Goal: Complete application form: Complete application form

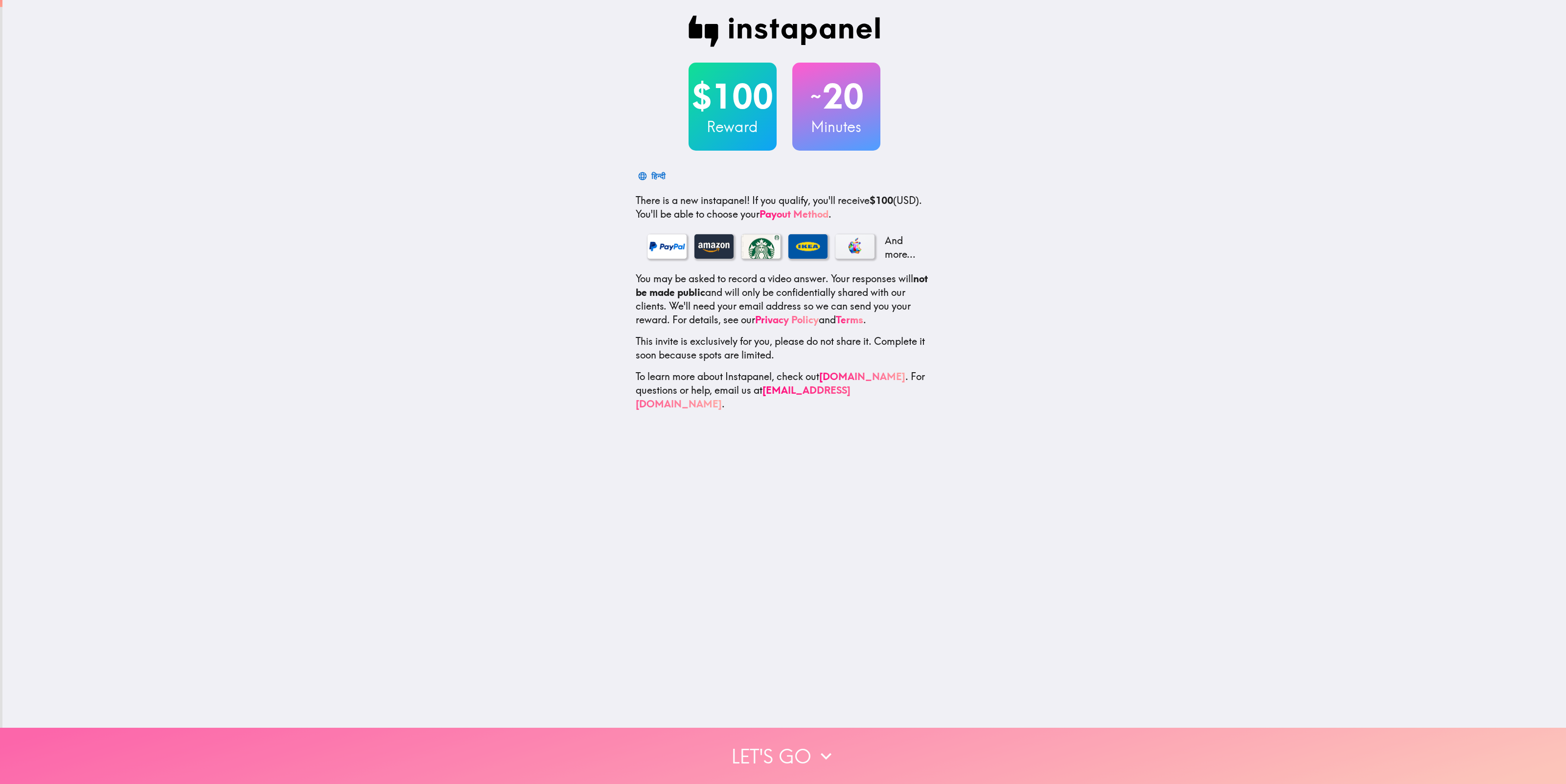
click at [767, 752] on button "Let's go" at bounding box center [783, 756] width 1566 height 57
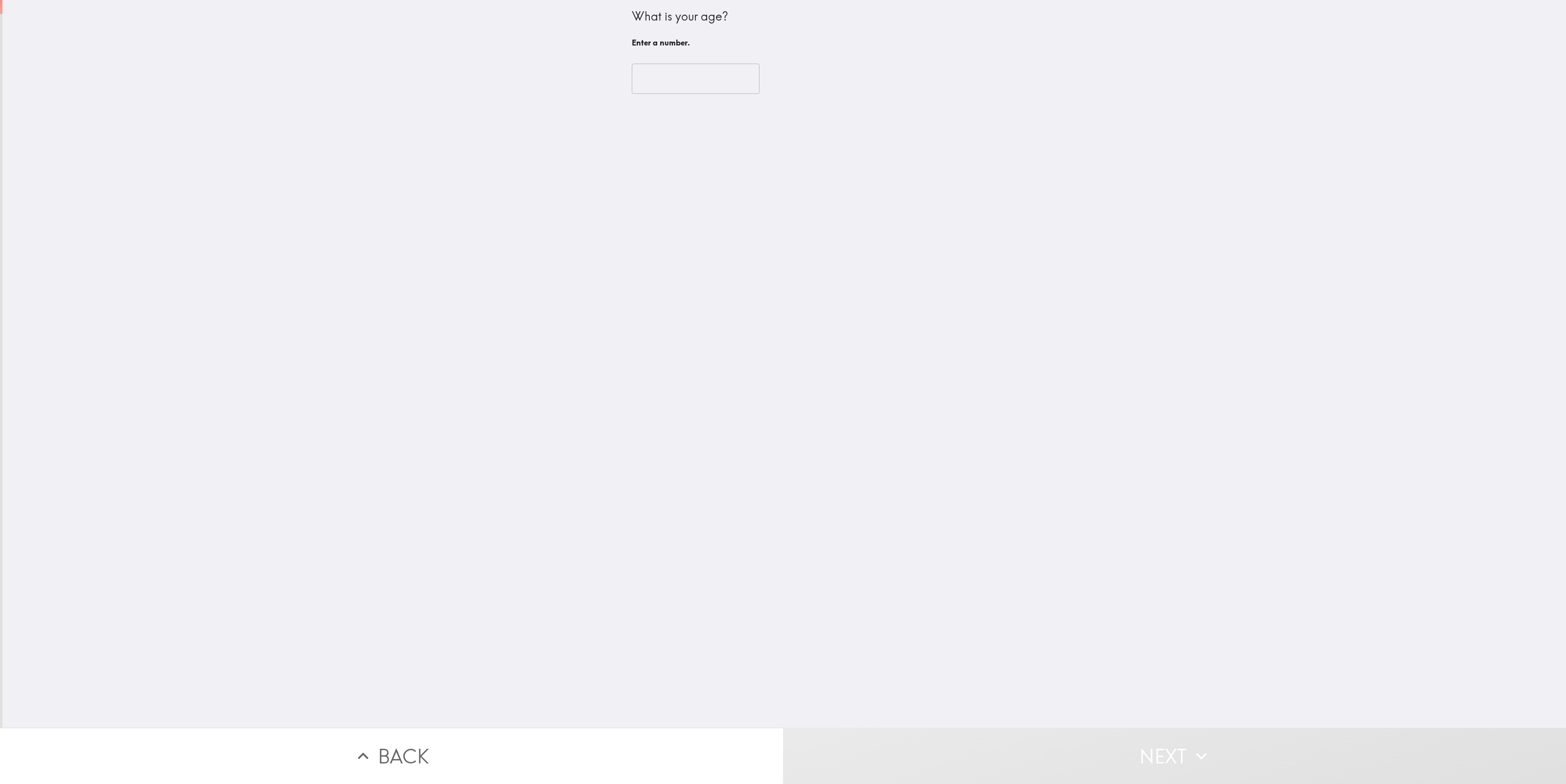
click at [648, 84] on input "number" at bounding box center [695, 79] width 128 height 30
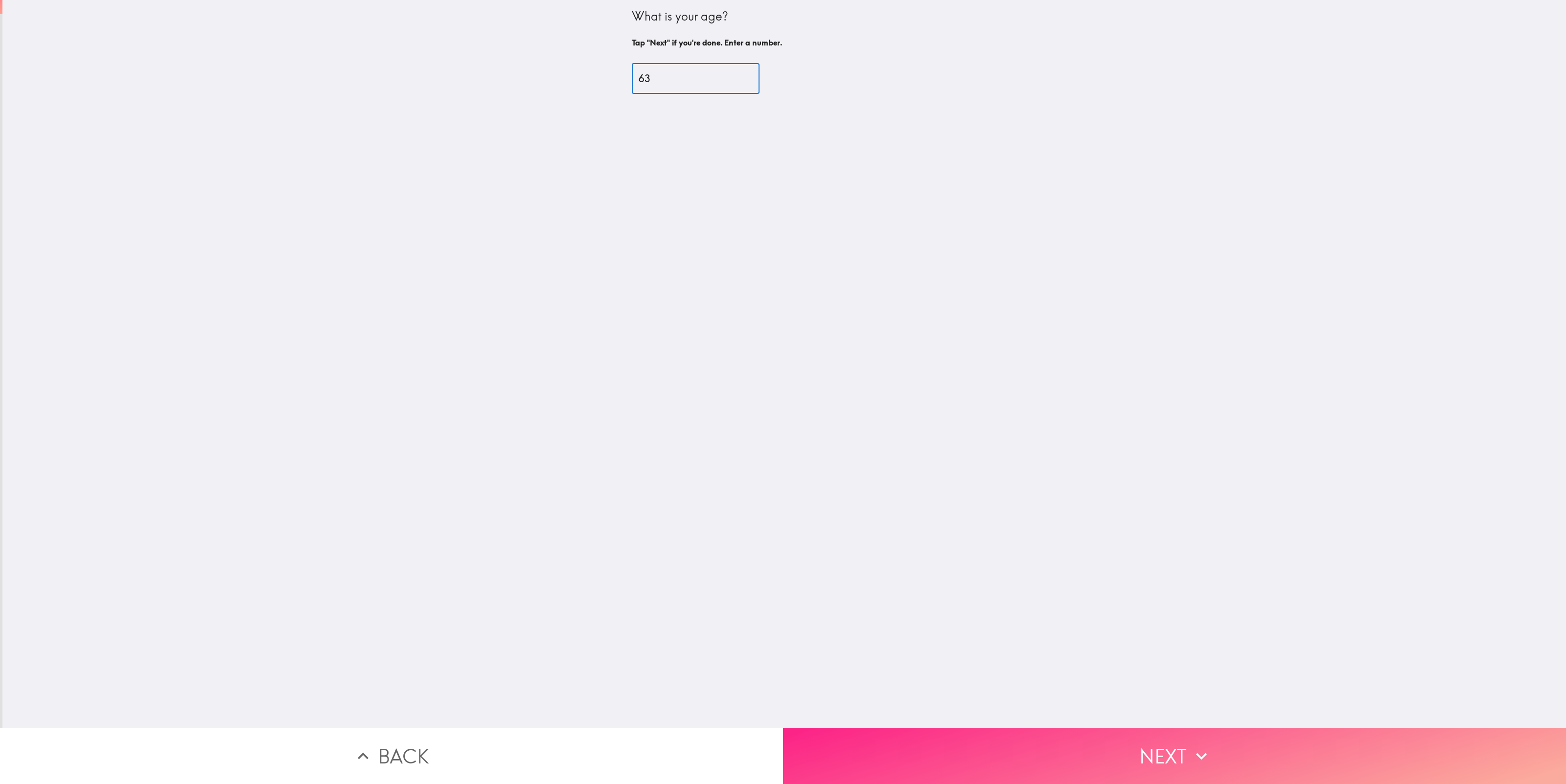
type input "63"
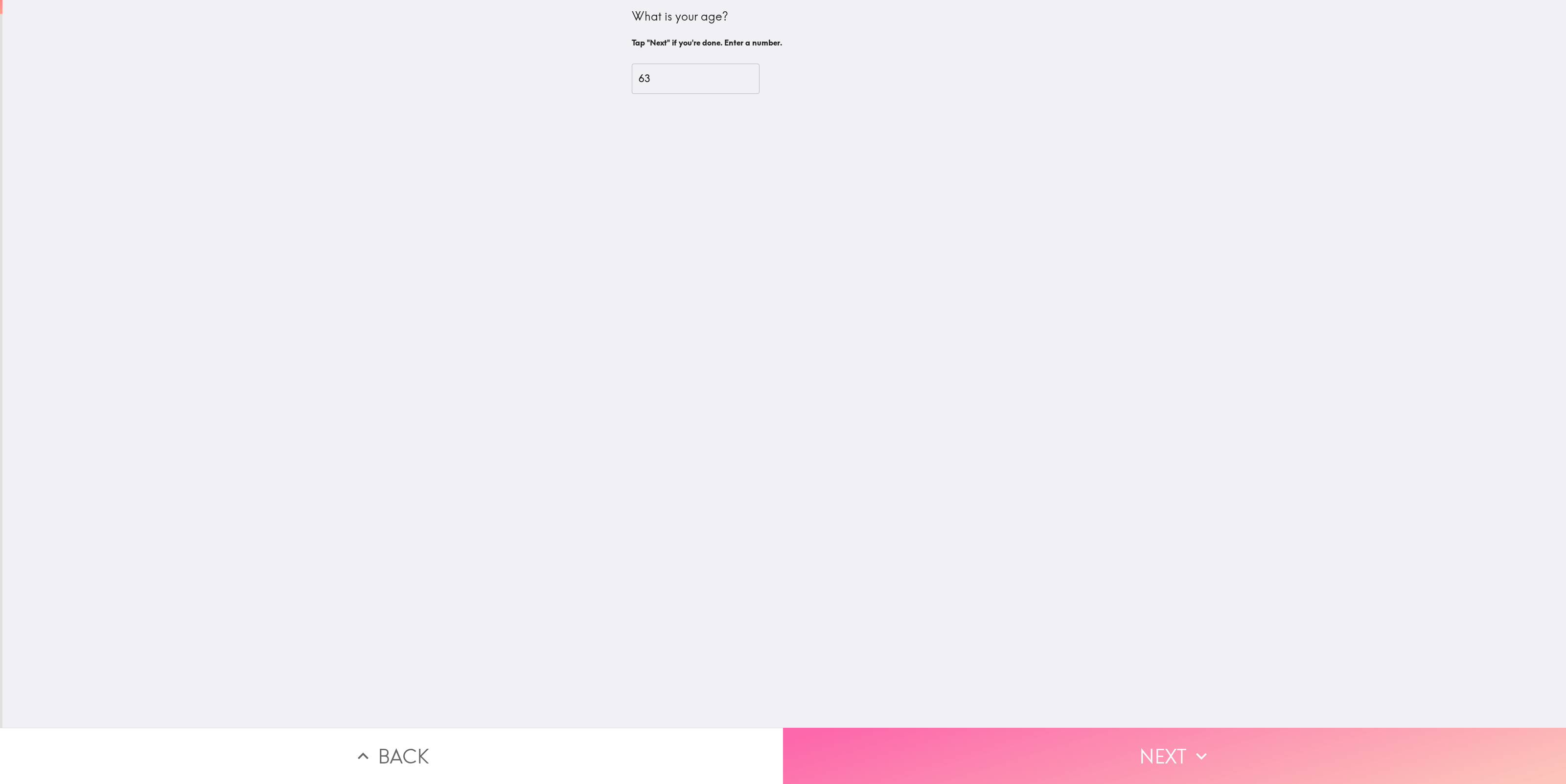
click at [1184, 753] on button "Next" at bounding box center [1174, 756] width 783 height 57
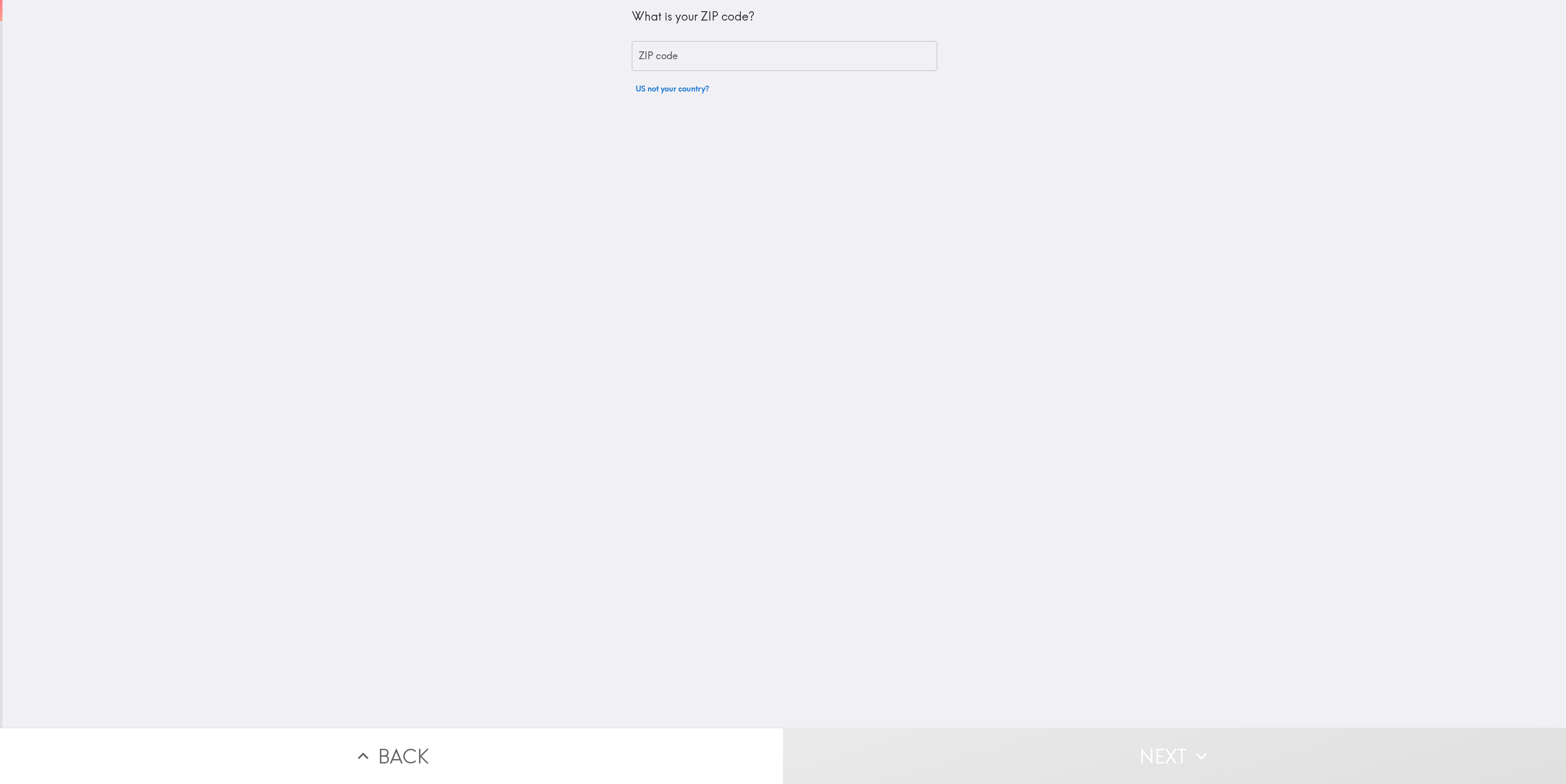
click at [655, 52] on input "ZIP code" at bounding box center [784, 57] width 305 height 30
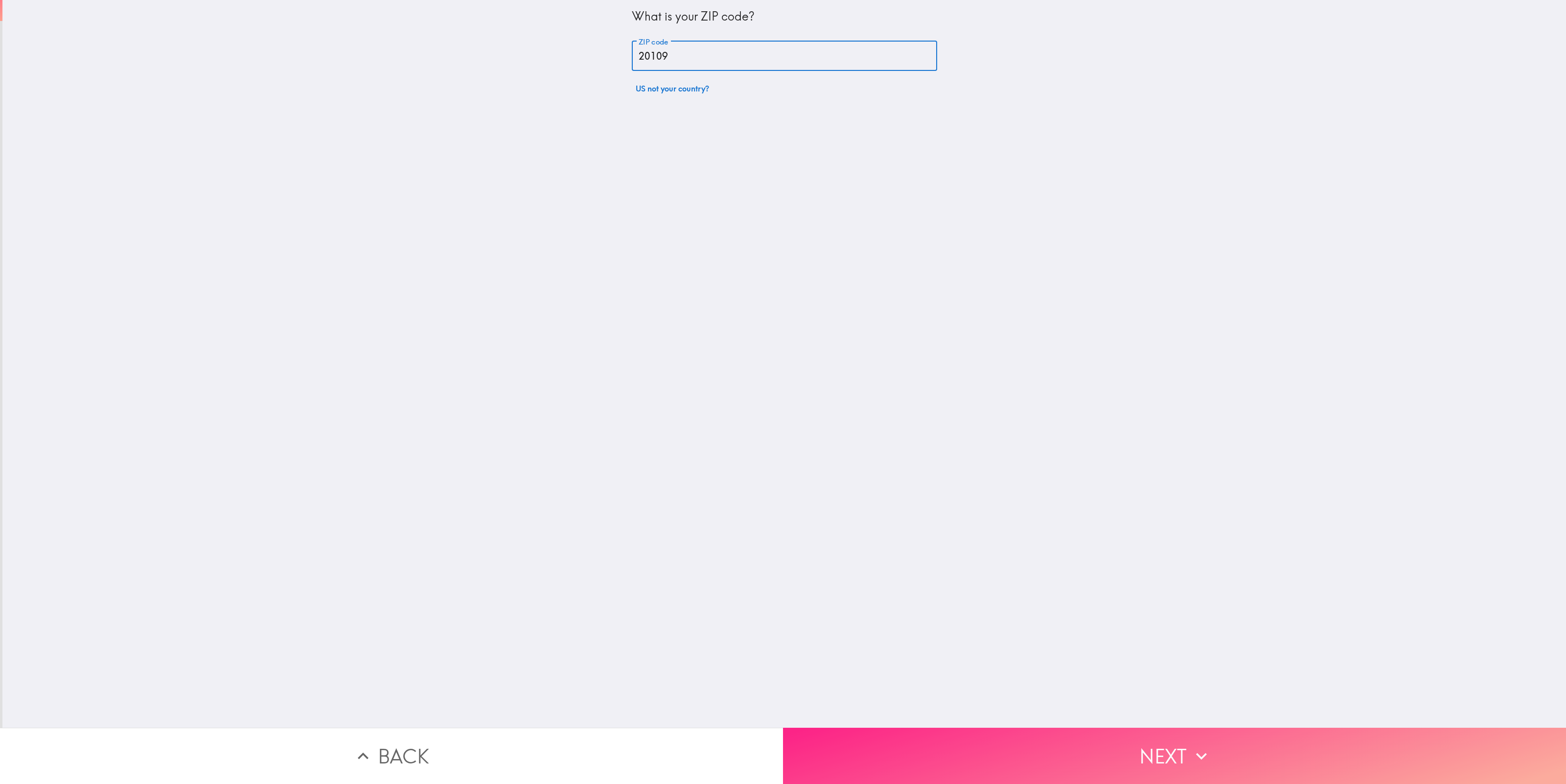
type input "20109"
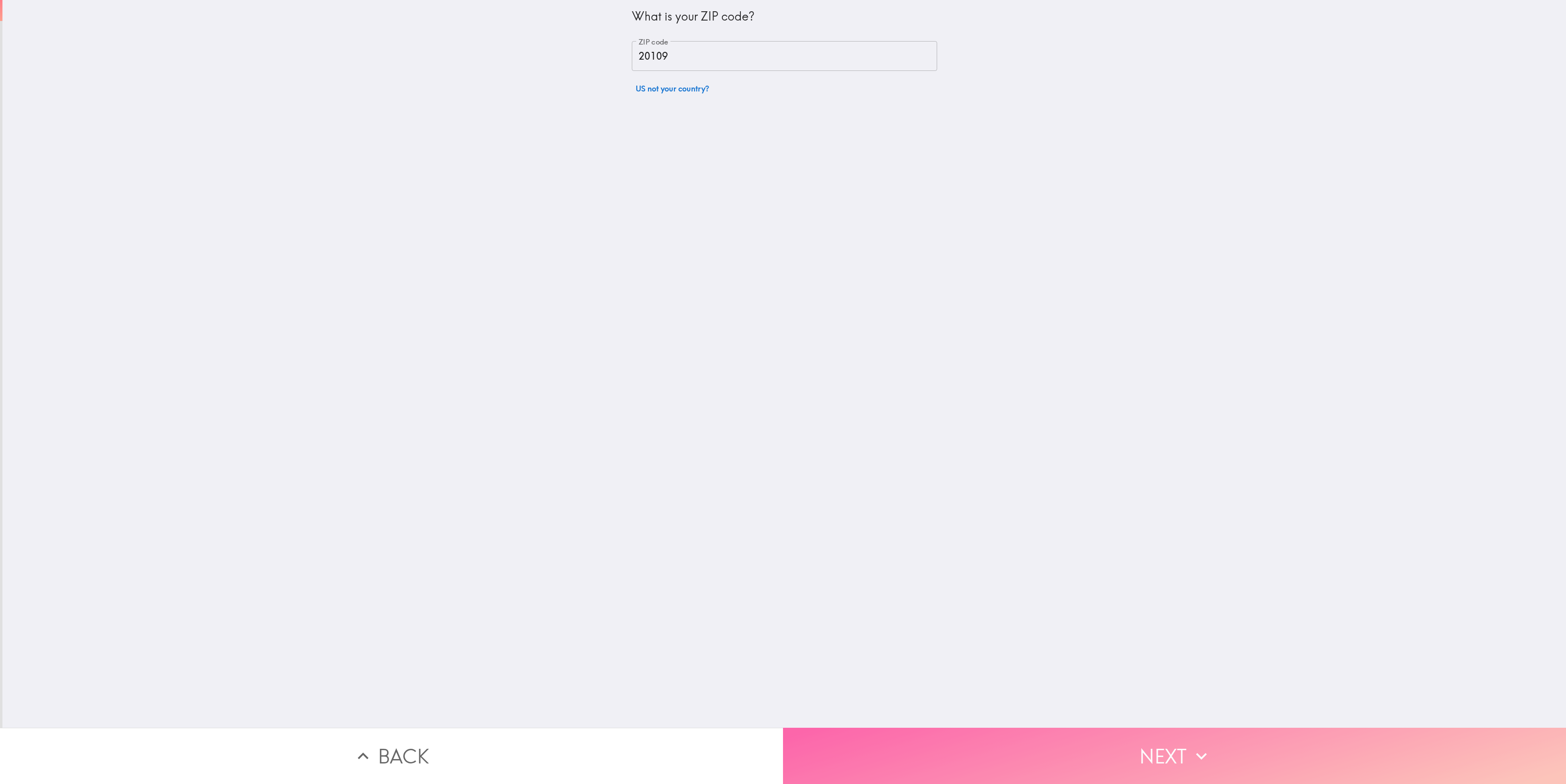
click at [1174, 766] on button "Next" at bounding box center [1174, 756] width 783 height 57
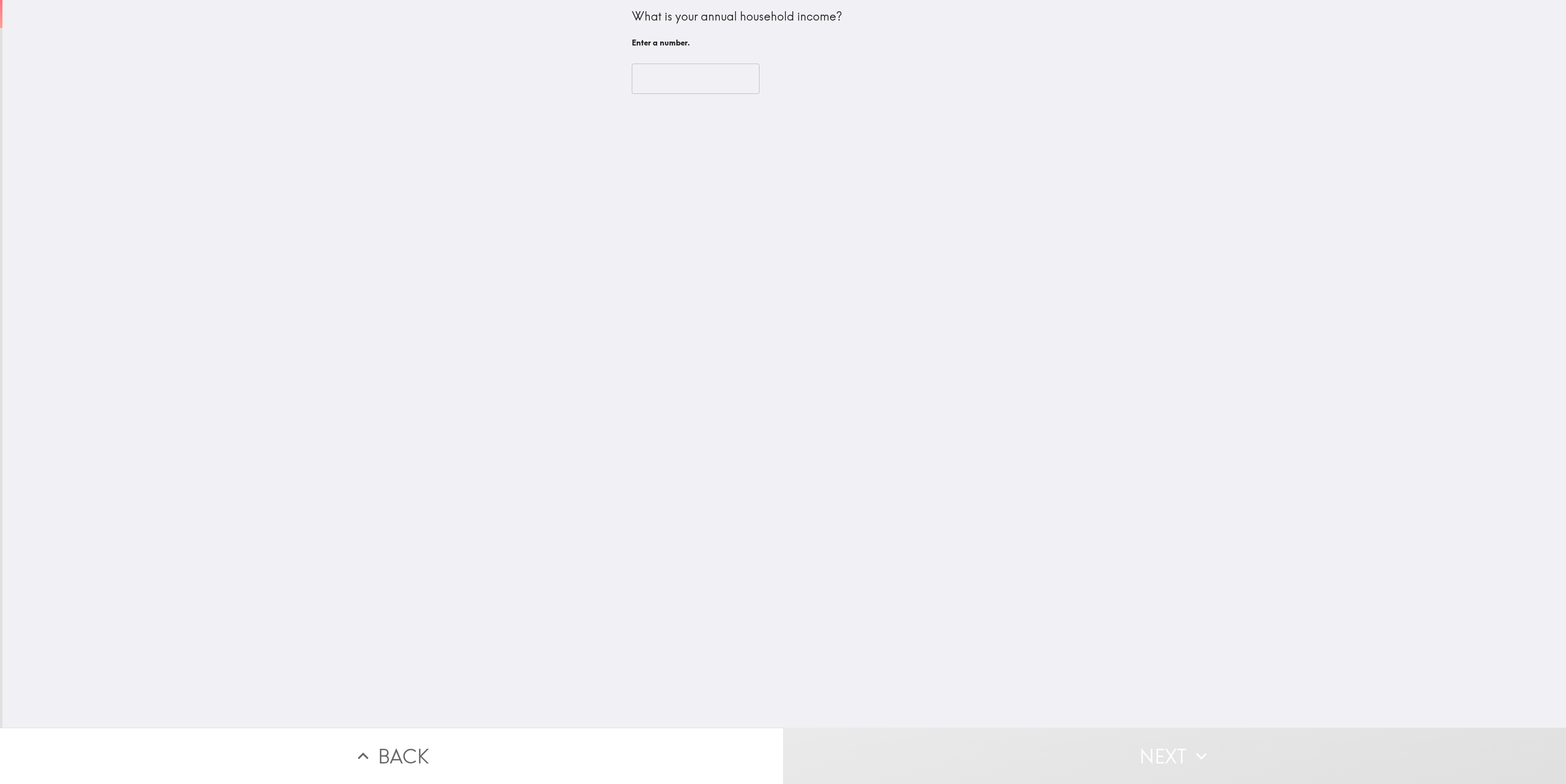
click at [731, 77] on input "number" at bounding box center [695, 79] width 128 height 30
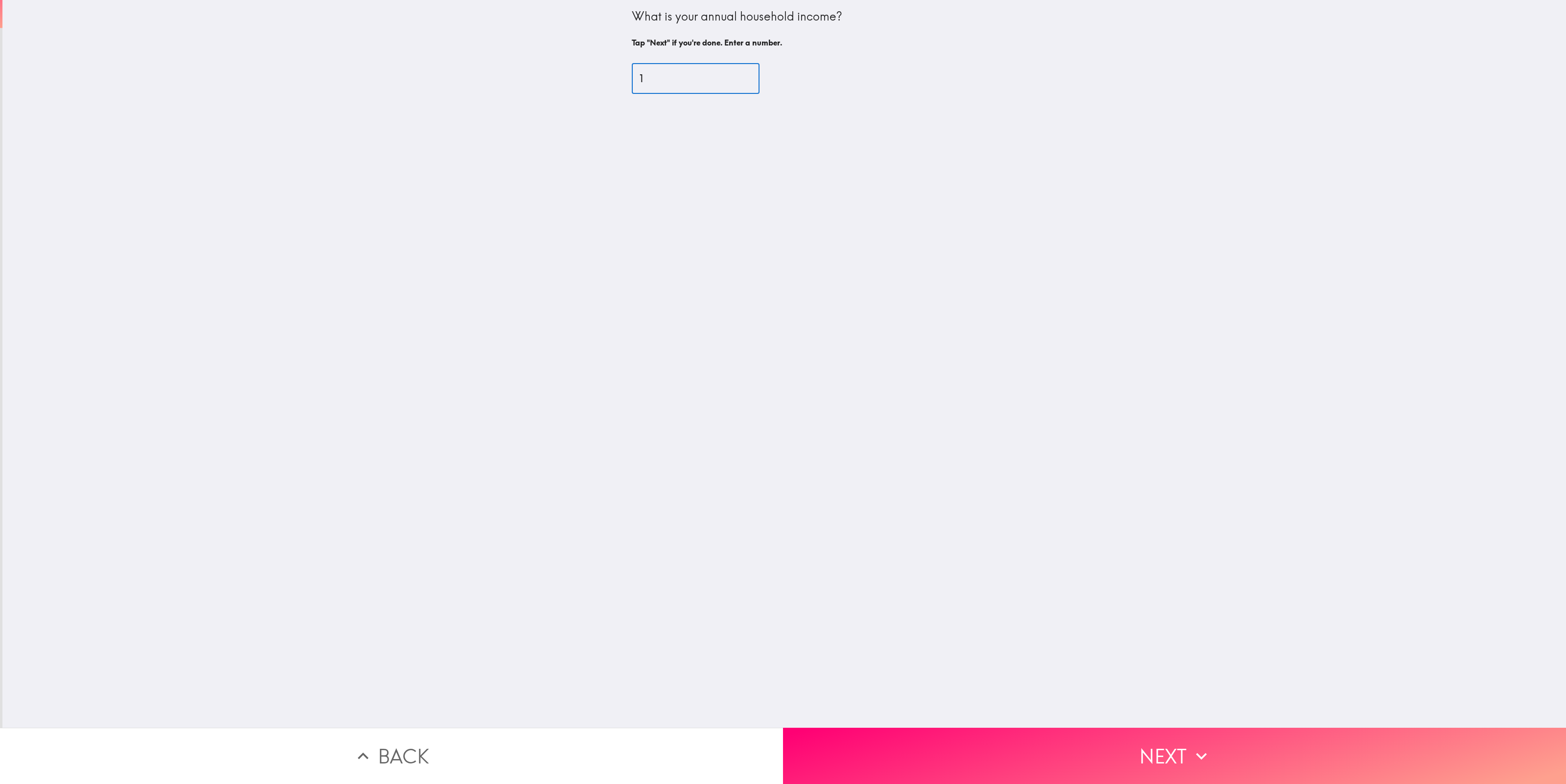
click at [750, 75] on input "1" at bounding box center [695, 79] width 128 height 30
drag, startPoint x: 689, startPoint y: 77, endPoint x: 589, endPoint y: 76, distance: 100.0
click at [589, 76] on div "What is your annual household income? Tap "Next" if you're done. Enter a number…" at bounding box center [784, 364] width 1564 height 728
type input "310000"
click at [699, 142] on div "What is your annual household income? Tap "Next" if you're done. Enter a number…" at bounding box center [784, 364] width 1564 height 728
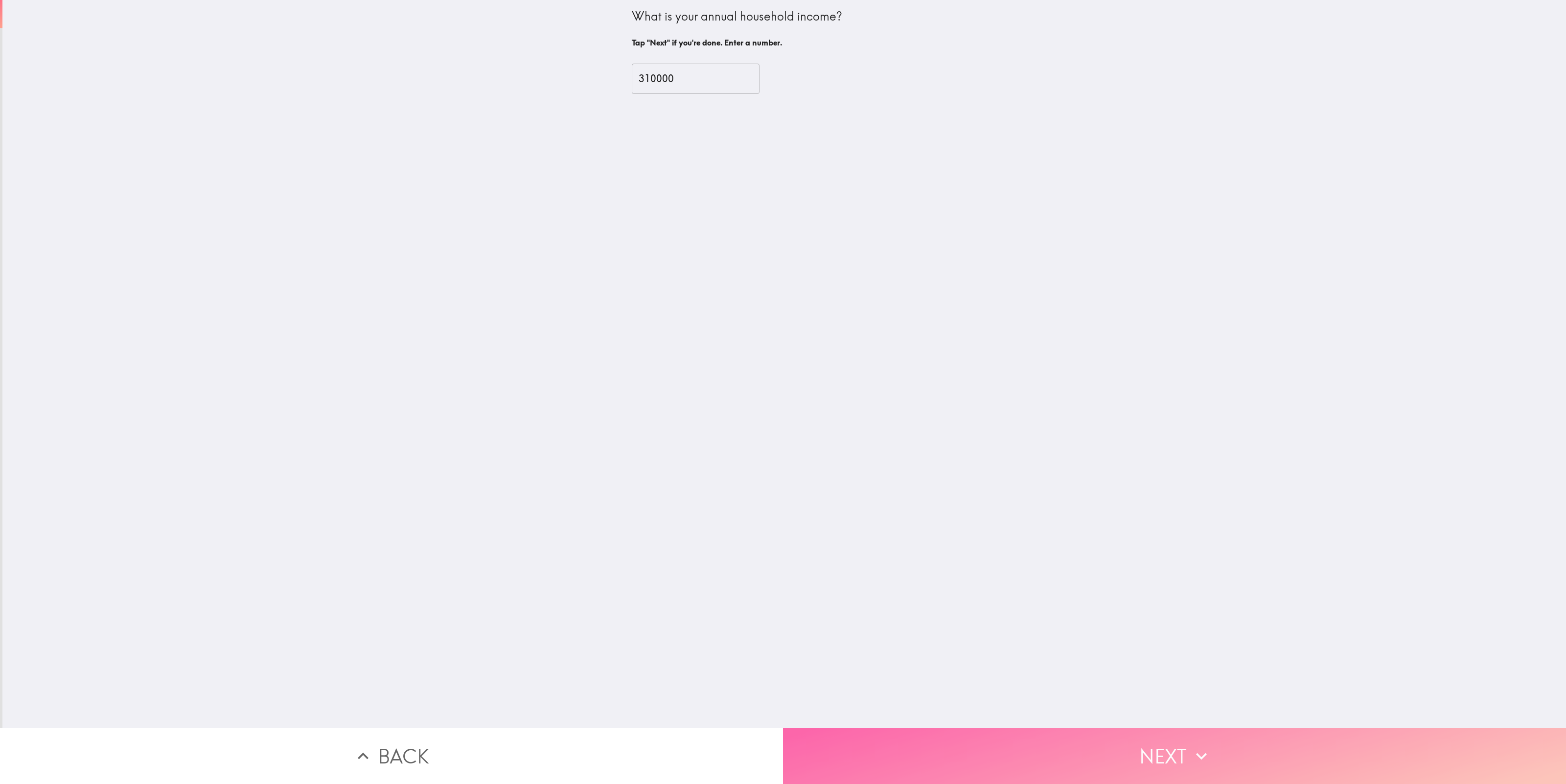
click at [1195, 767] on button "Next" at bounding box center [1174, 756] width 783 height 57
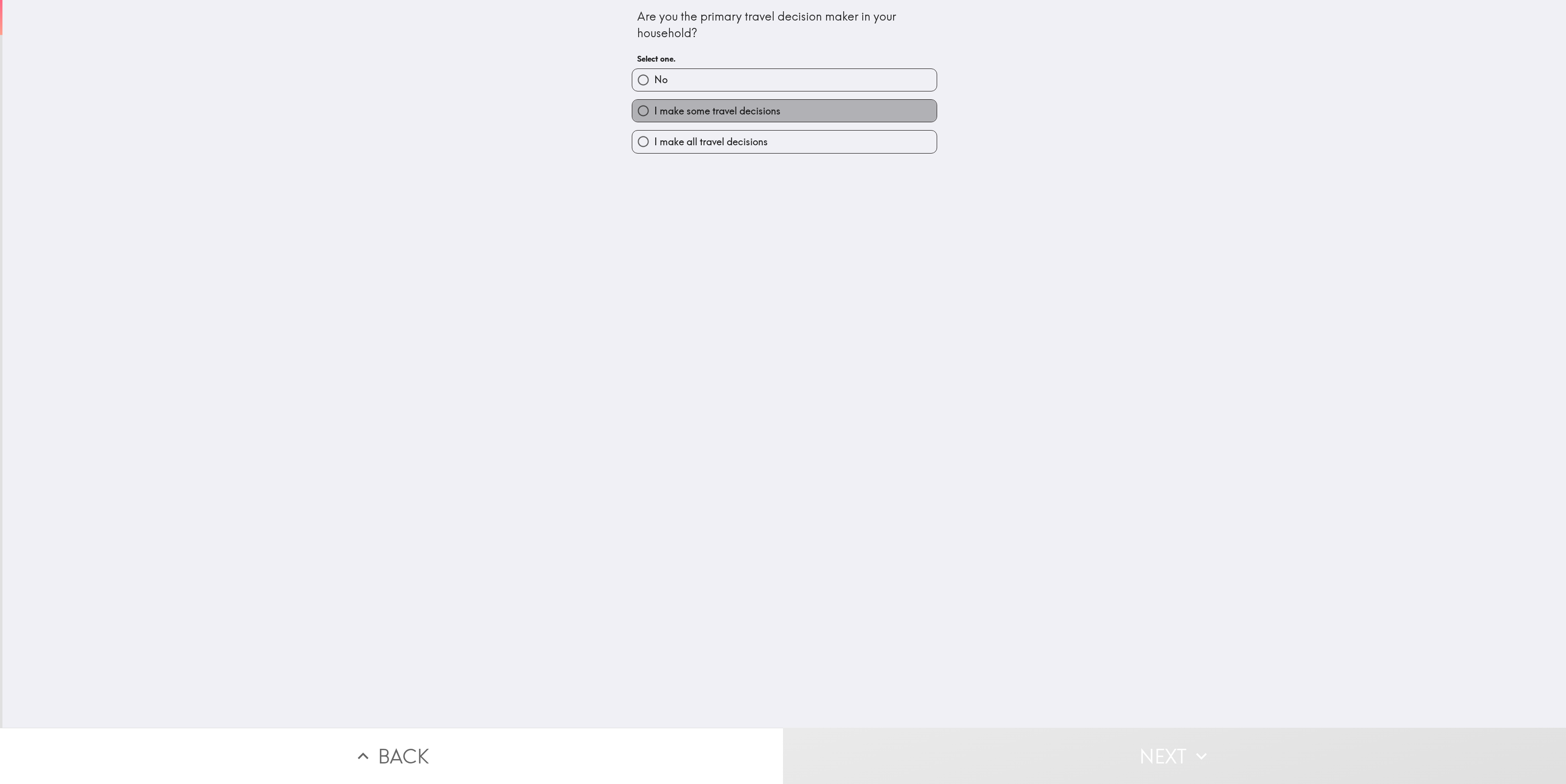
click at [720, 113] on span "I make some travel decisions" at bounding box center [717, 111] width 126 height 14
click at [654, 113] on input "I make some travel decisions" at bounding box center [643, 111] width 22 height 22
radio input "true"
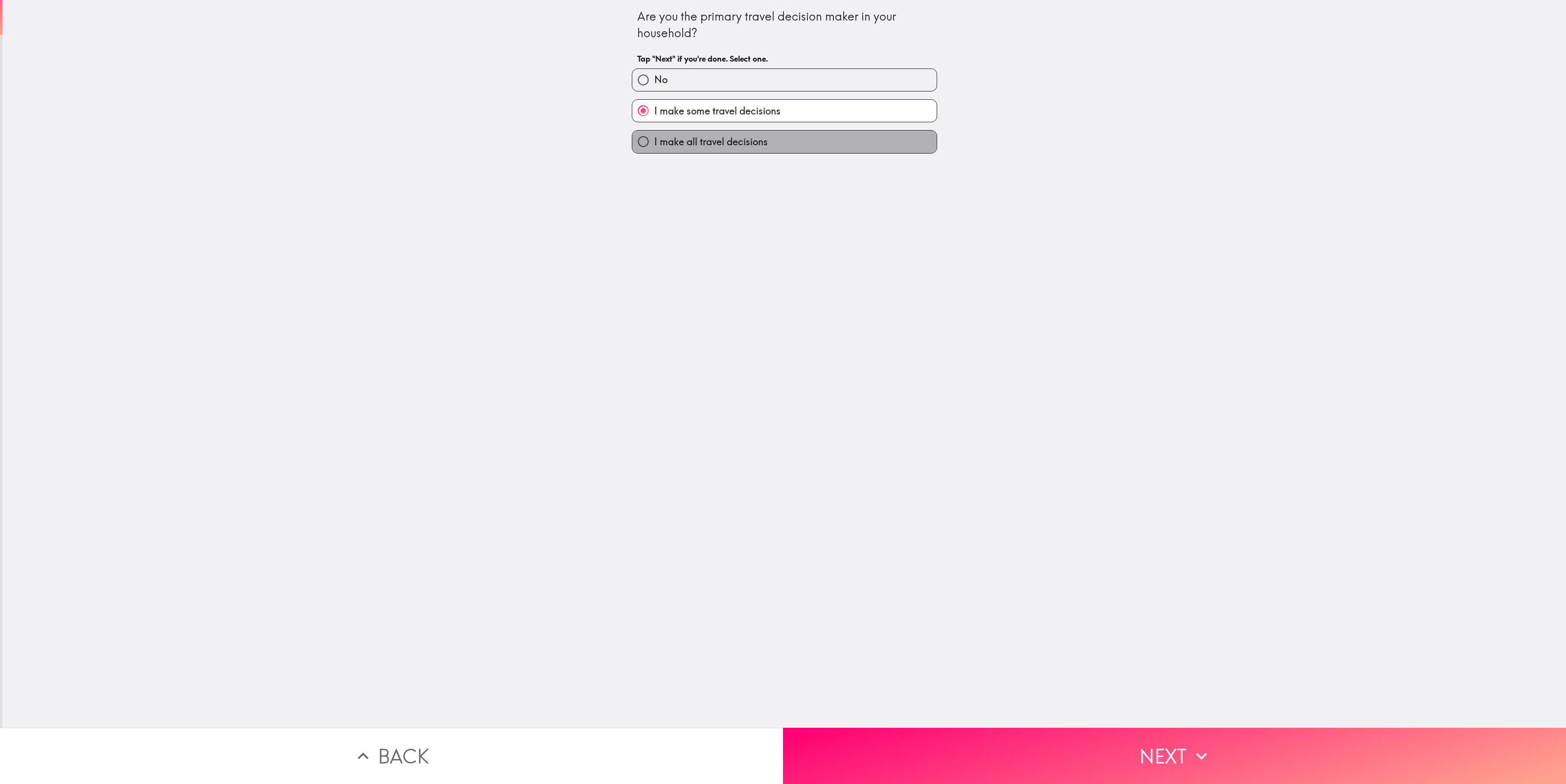
click at [726, 140] on span "I make all travel decisions" at bounding box center [711, 142] width 114 height 14
click at [654, 140] on input "I make all travel decisions" at bounding box center [643, 142] width 22 height 22
radio input "true"
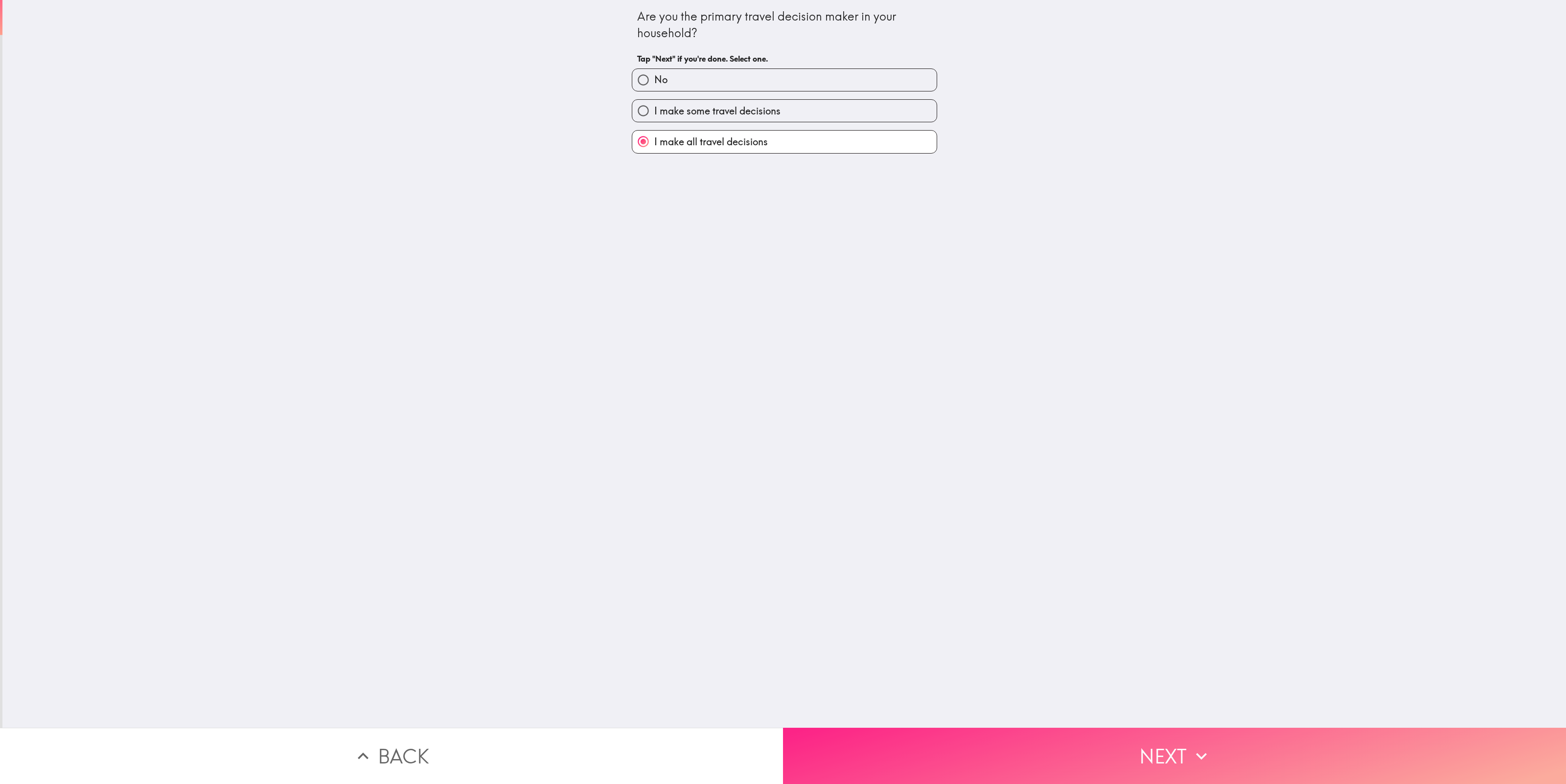
click at [1198, 757] on icon "button" at bounding box center [1201, 756] width 21 height 21
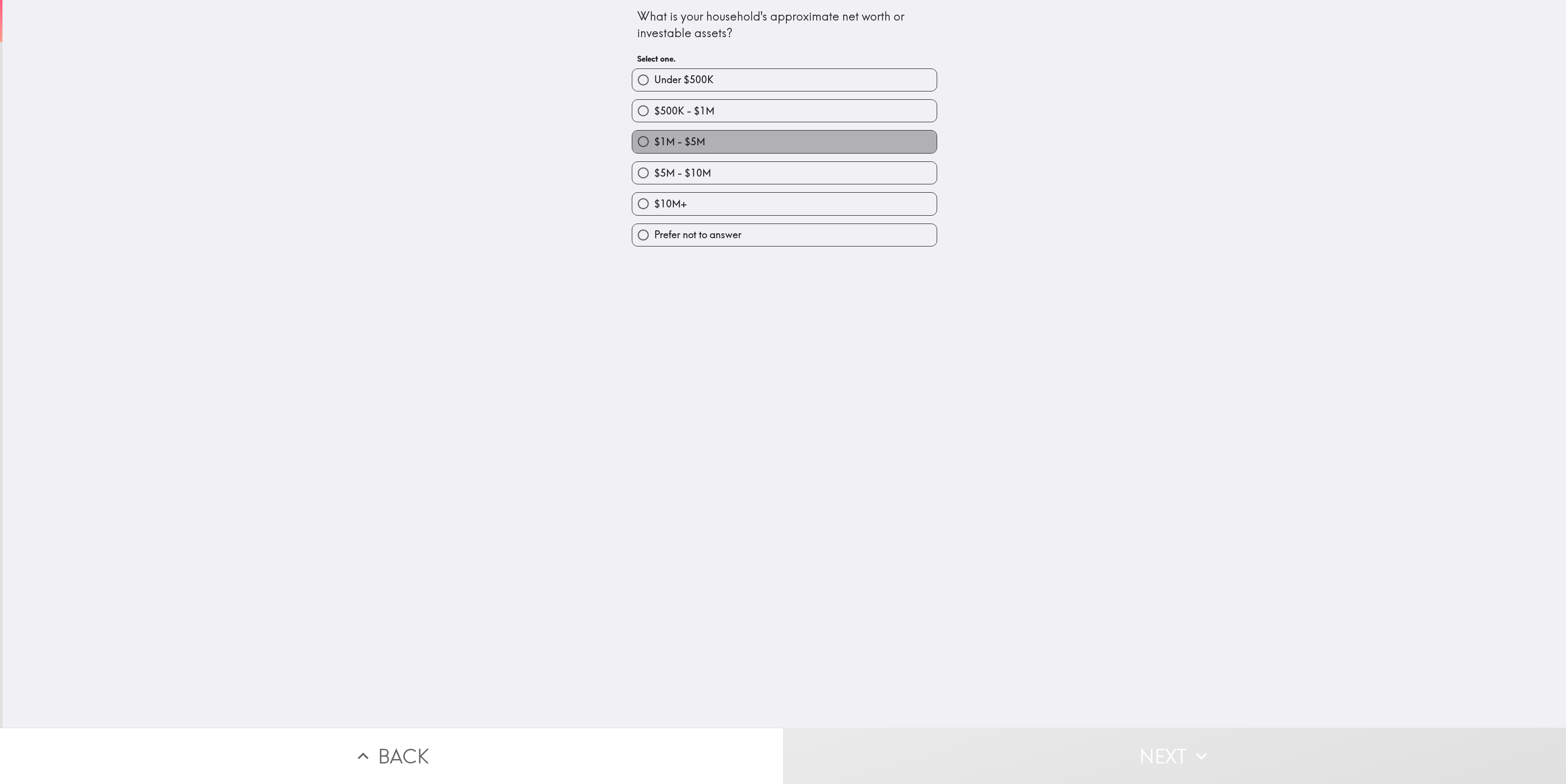
click at [755, 151] on label "$1M - $5M" at bounding box center [784, 142] width 305 height 22
click at [654, 151] on input "$1M - $5M" at bounding box center [643, 142] width 22 height 22
radio input "true"
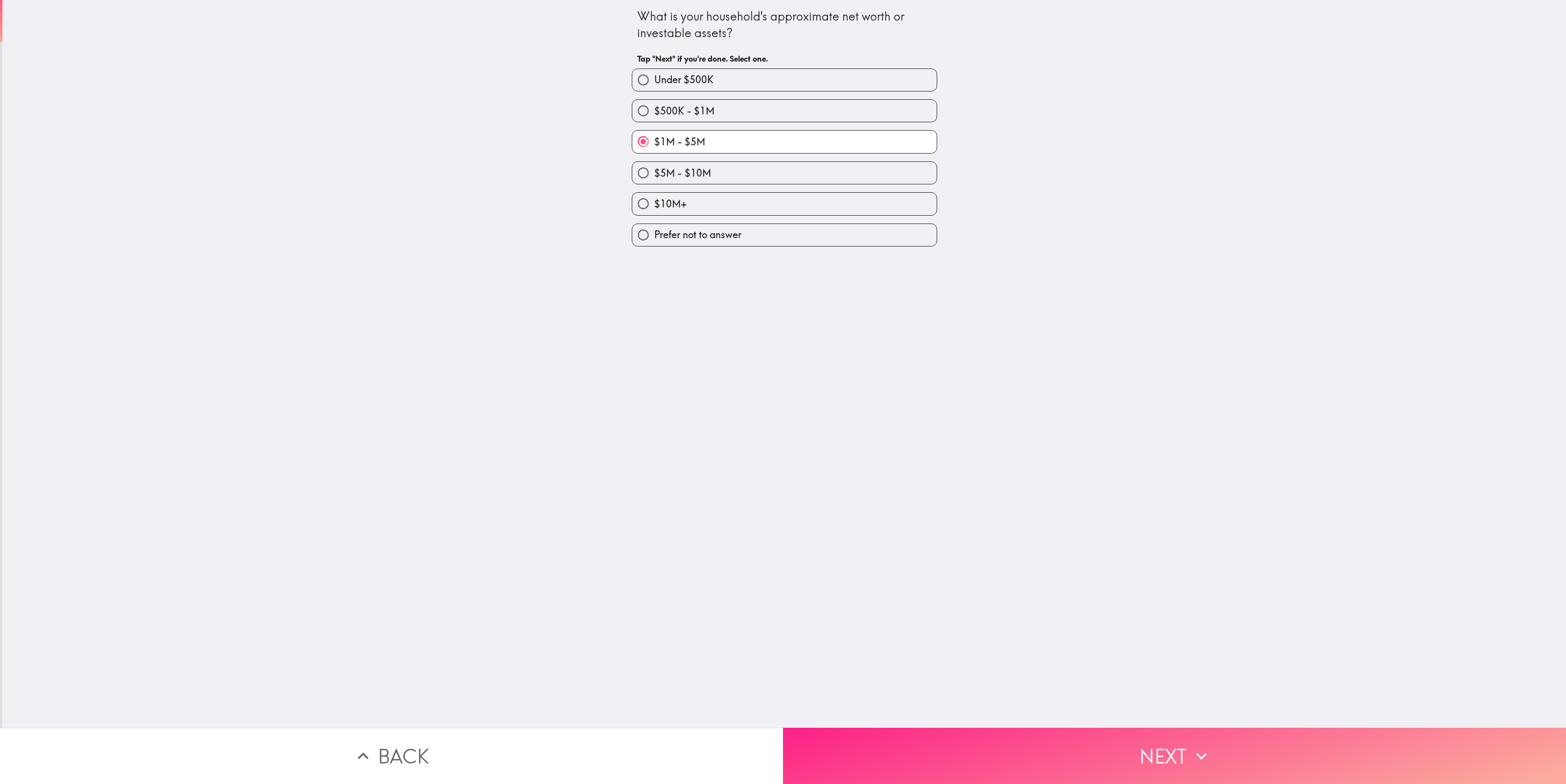
click at [1163, 757] on button "Next" at bounding box center [1174, 756] width 783 height 57
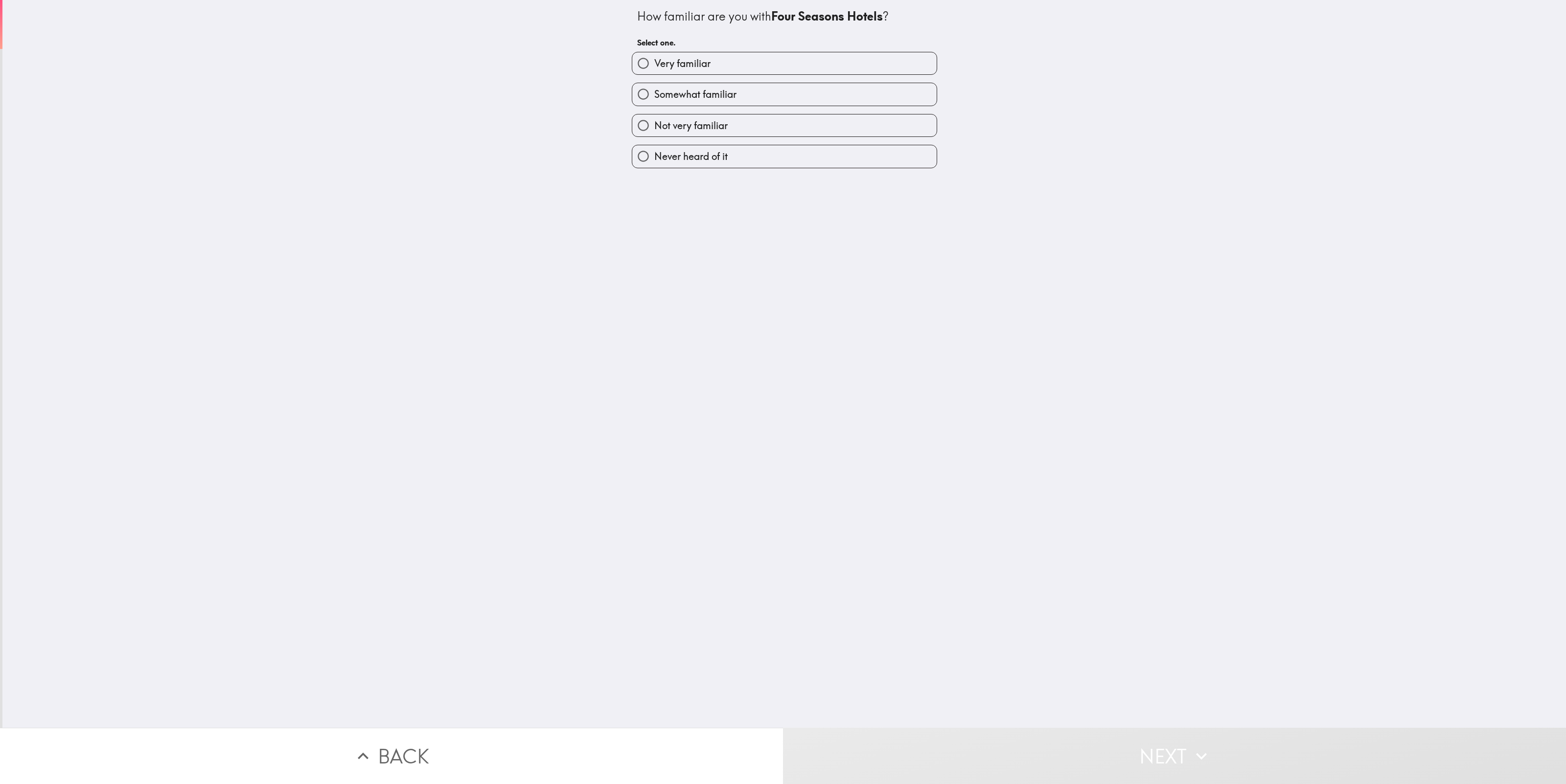
click at [699, 88] on span "Somewhat familiar" at bounding box center [695, 94] width 82 height 14
click at [654, 88] on input "Somewhat familiar" at bounding box center [643, 94] width 22 height 22
radio input "true"
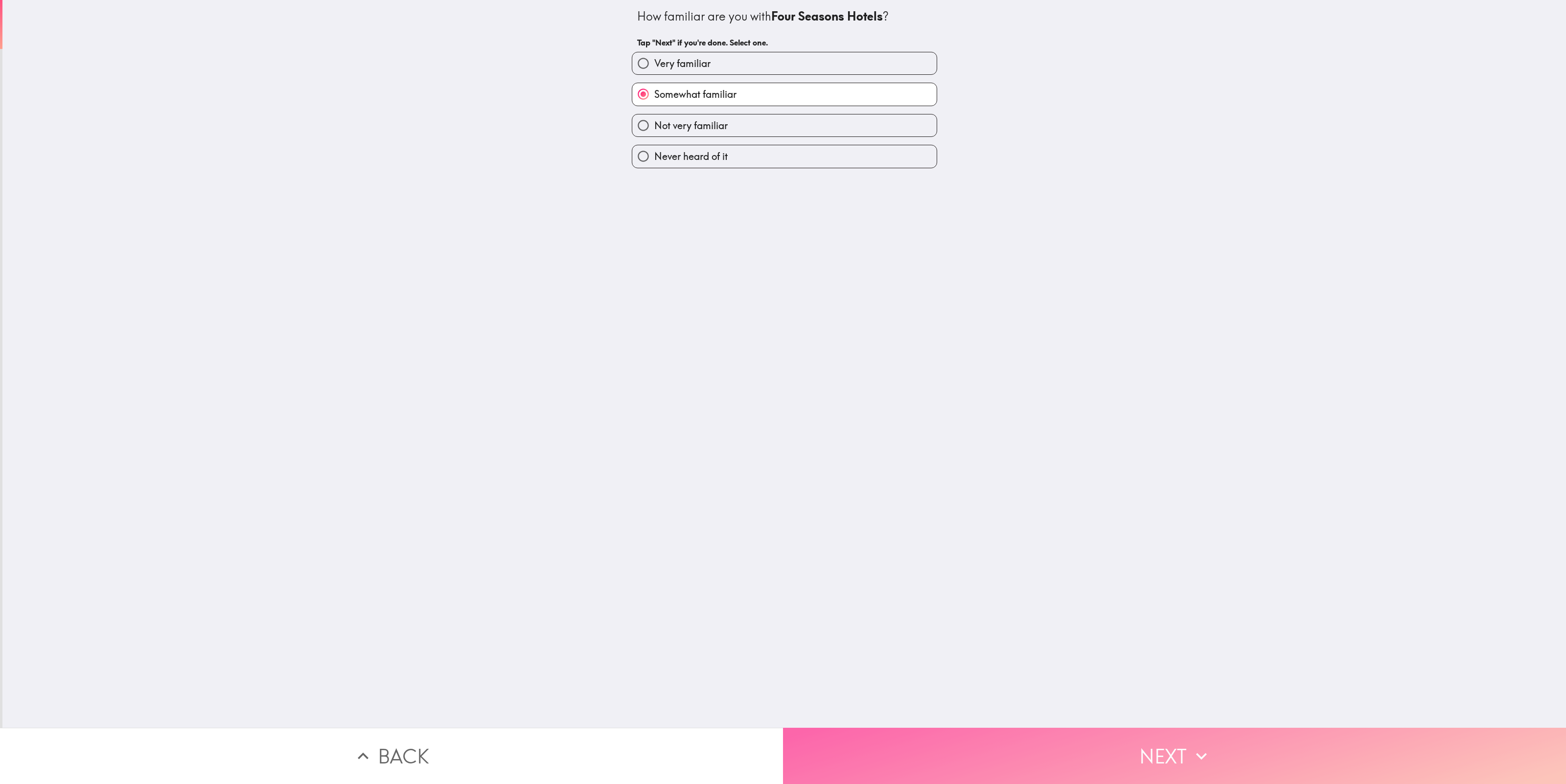
click at [1243, 752] on button "Next" at bounding box center [1174, 756] width 783 height 57
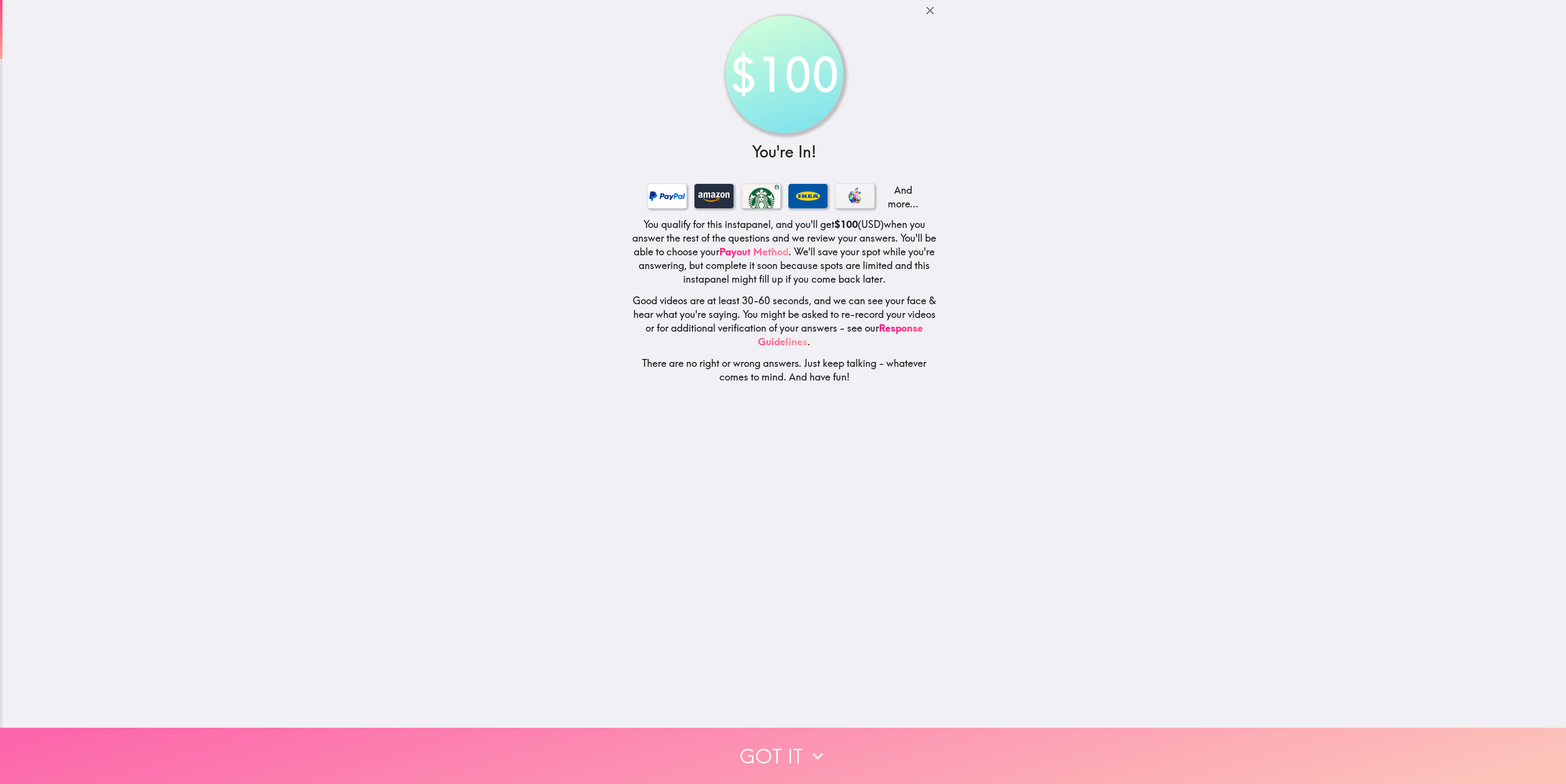
click at [754, 766] on button "Got it" at bounding box center [783, 756] width 1566 height 57
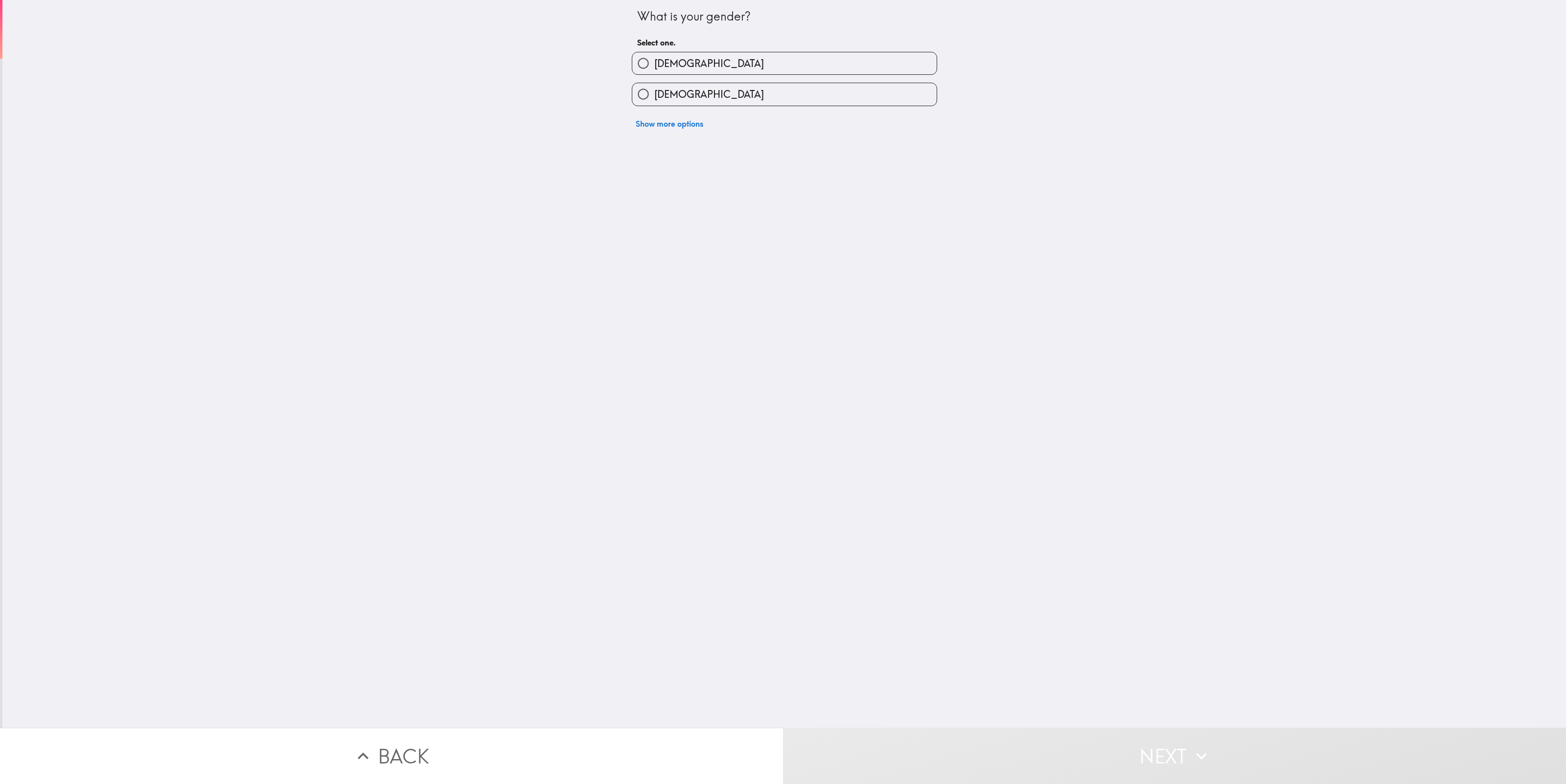
click at [705, 91] on label "Female" at bounding box center [784, 94] width 305 height 22
click at [654, 91] on input "Female" at bounding box center [643, 94] width 22 height 22
radio input "true"
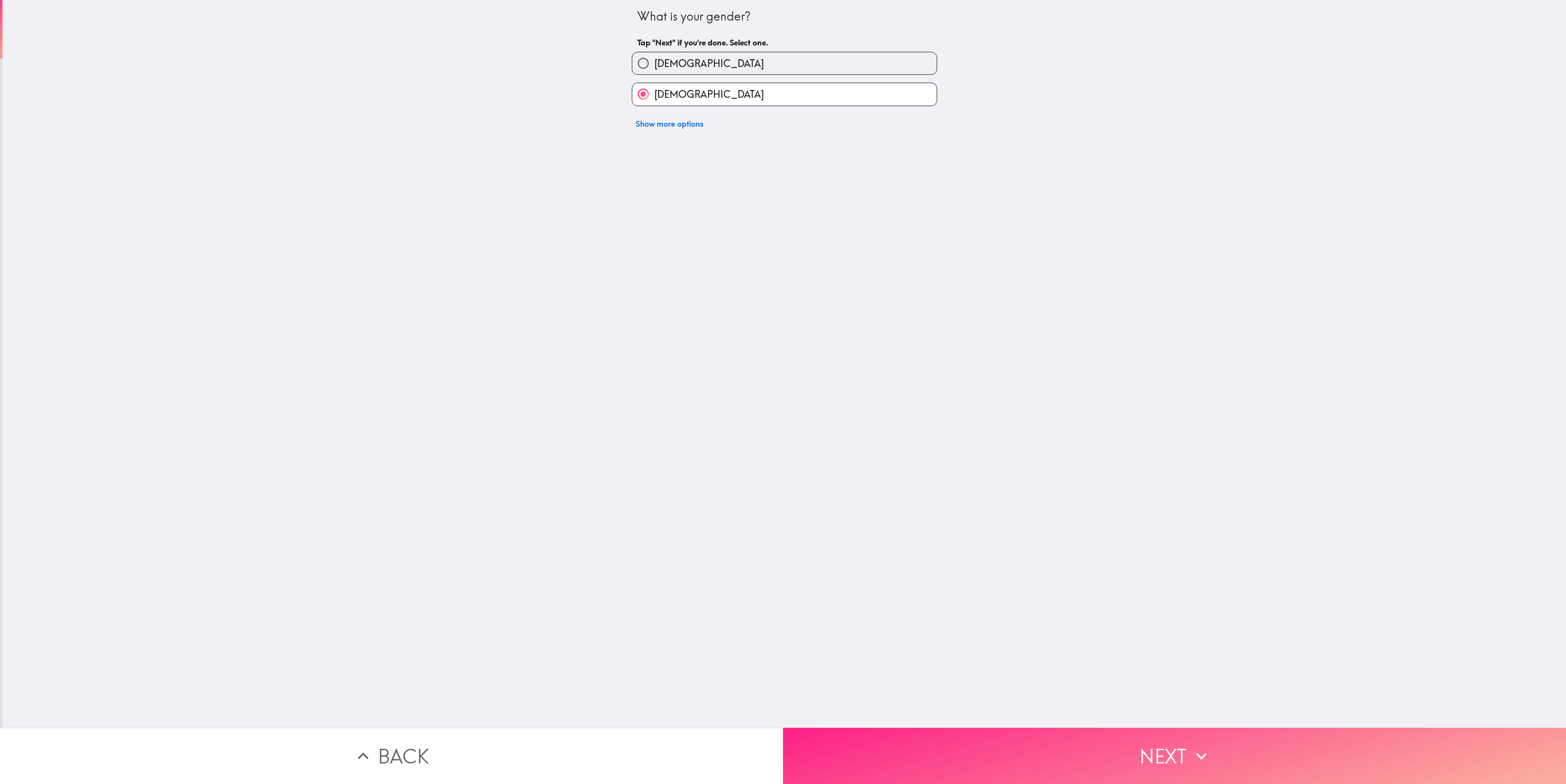
click at [1249, 754] on button "Next" at bounding box center [1174, 756] width 783 height 57
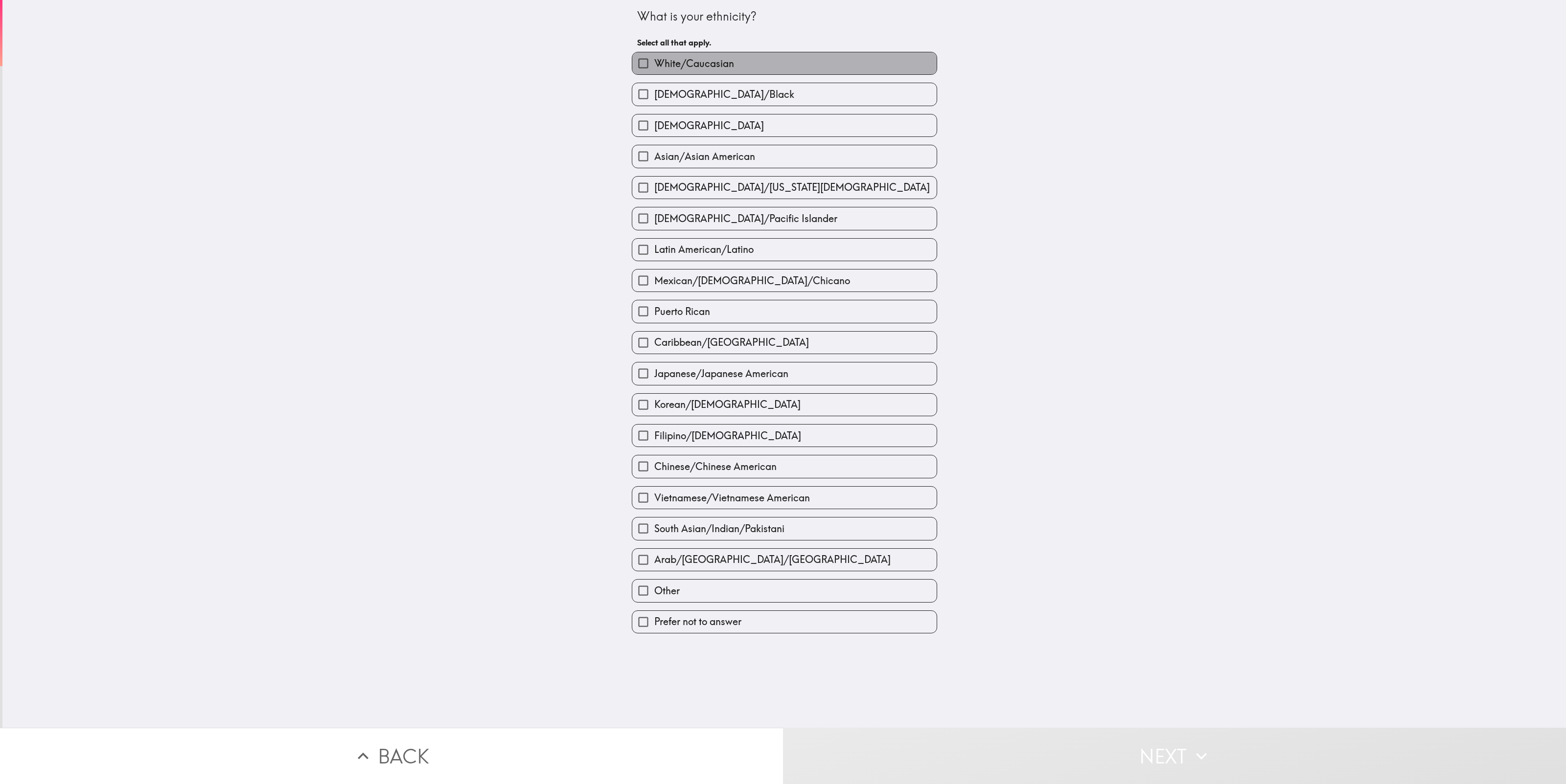
click at [712, 59] on span "White/Caucasian" at bounding box center [694, 63] width 80 height 14
click at [654, 59] on input "White/Caucasian" at bounding box center [643, 63] width 22 height 22
checkbox input "true"
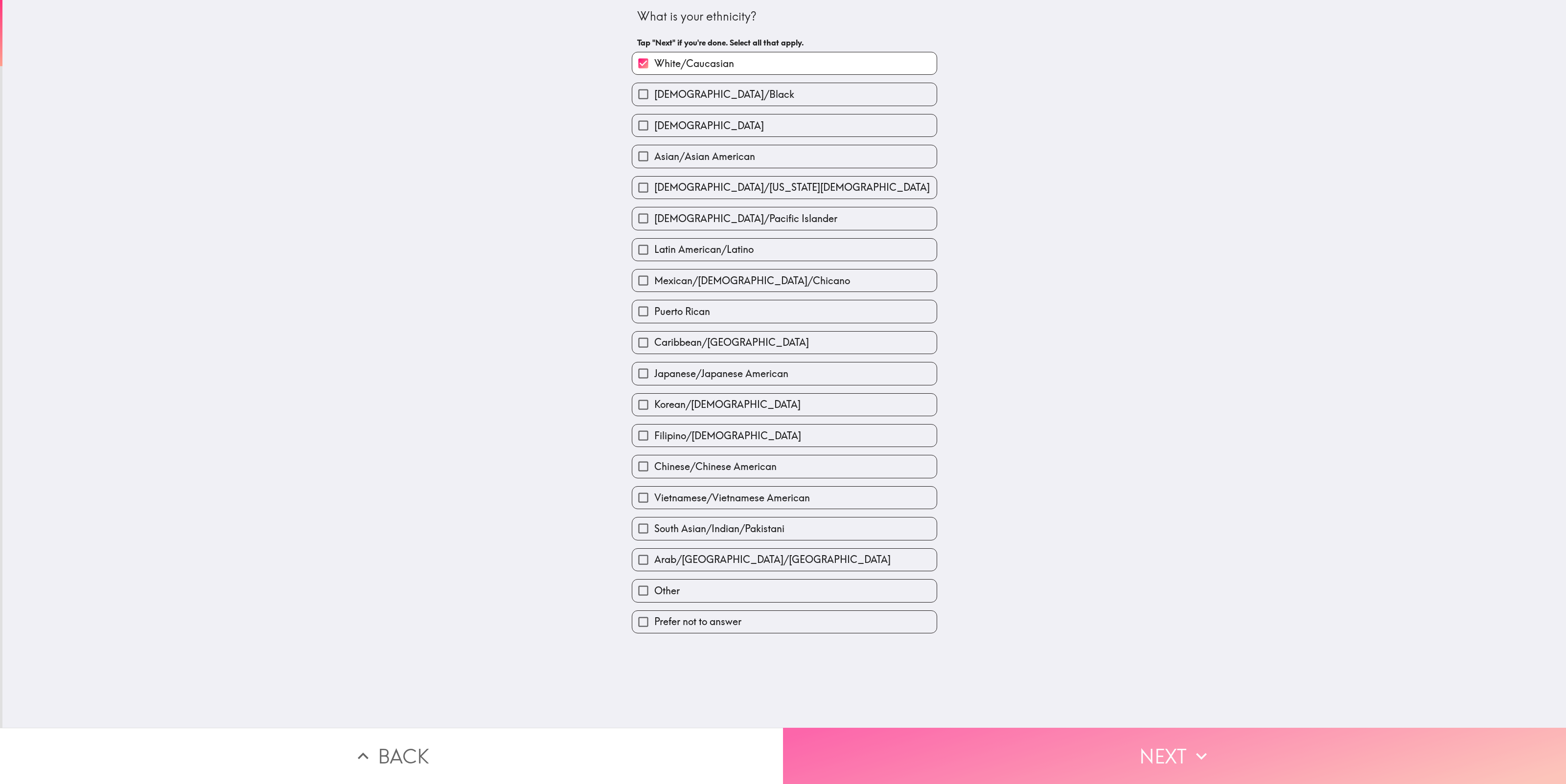
click at [1183, 749] on button "Next" at bounding box center [1174, 756] width 783 height 57
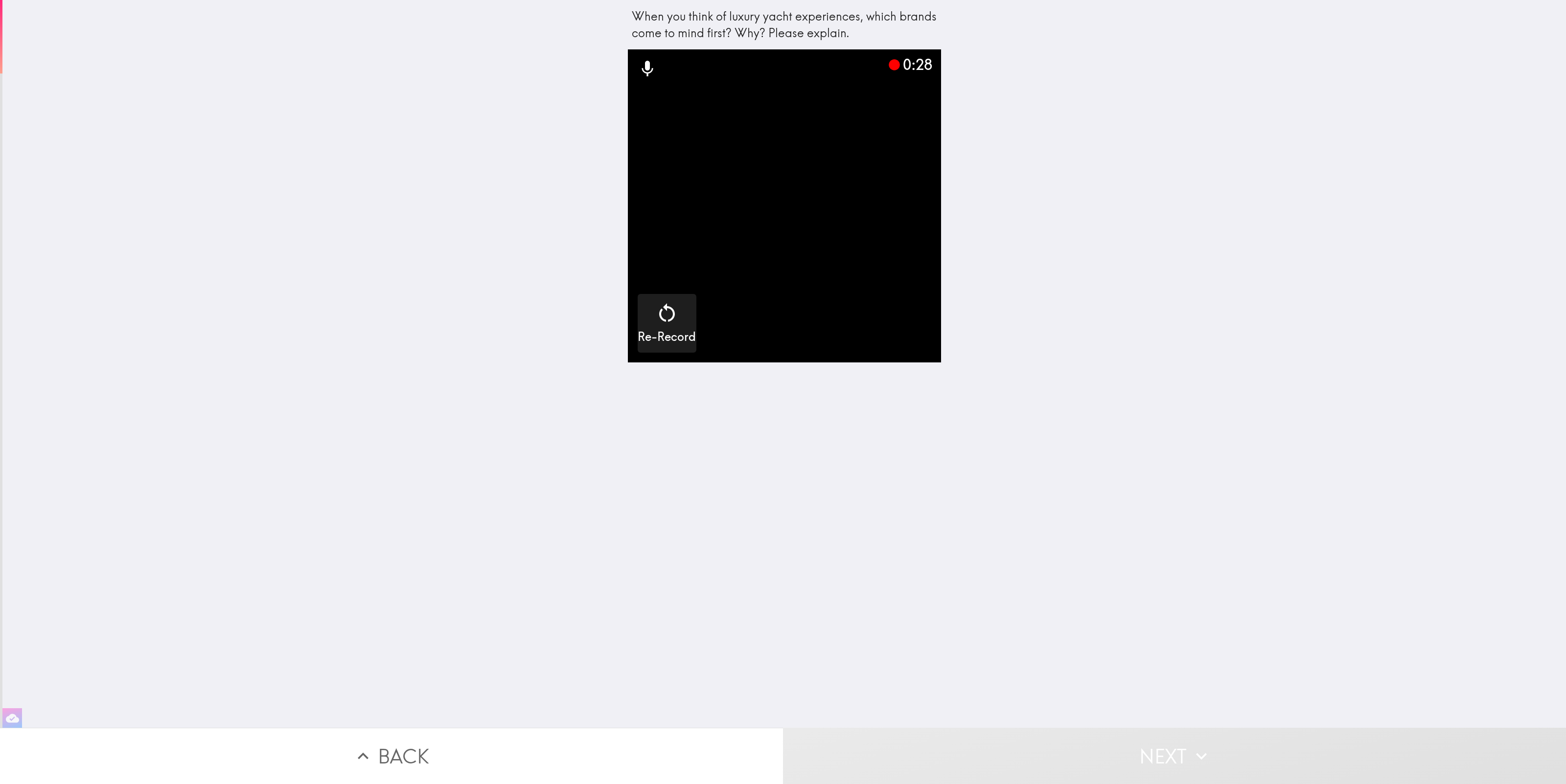
click at [860, 333] on video "button" at bounding box center [784, 205] width 313 height 313
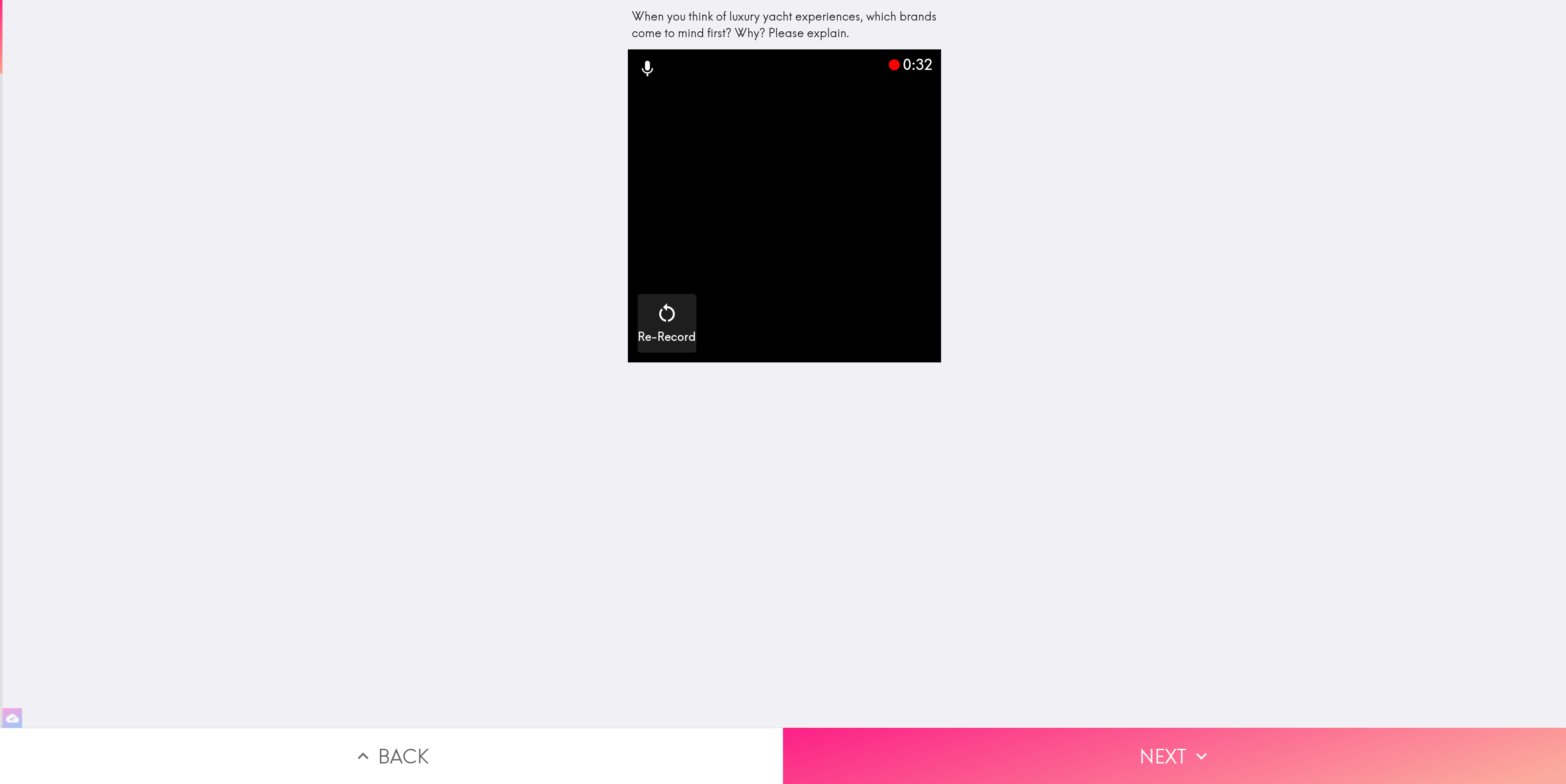
click at [1195, 761] on icon "button" at bounding box center [1201, 756] width 21 height 21
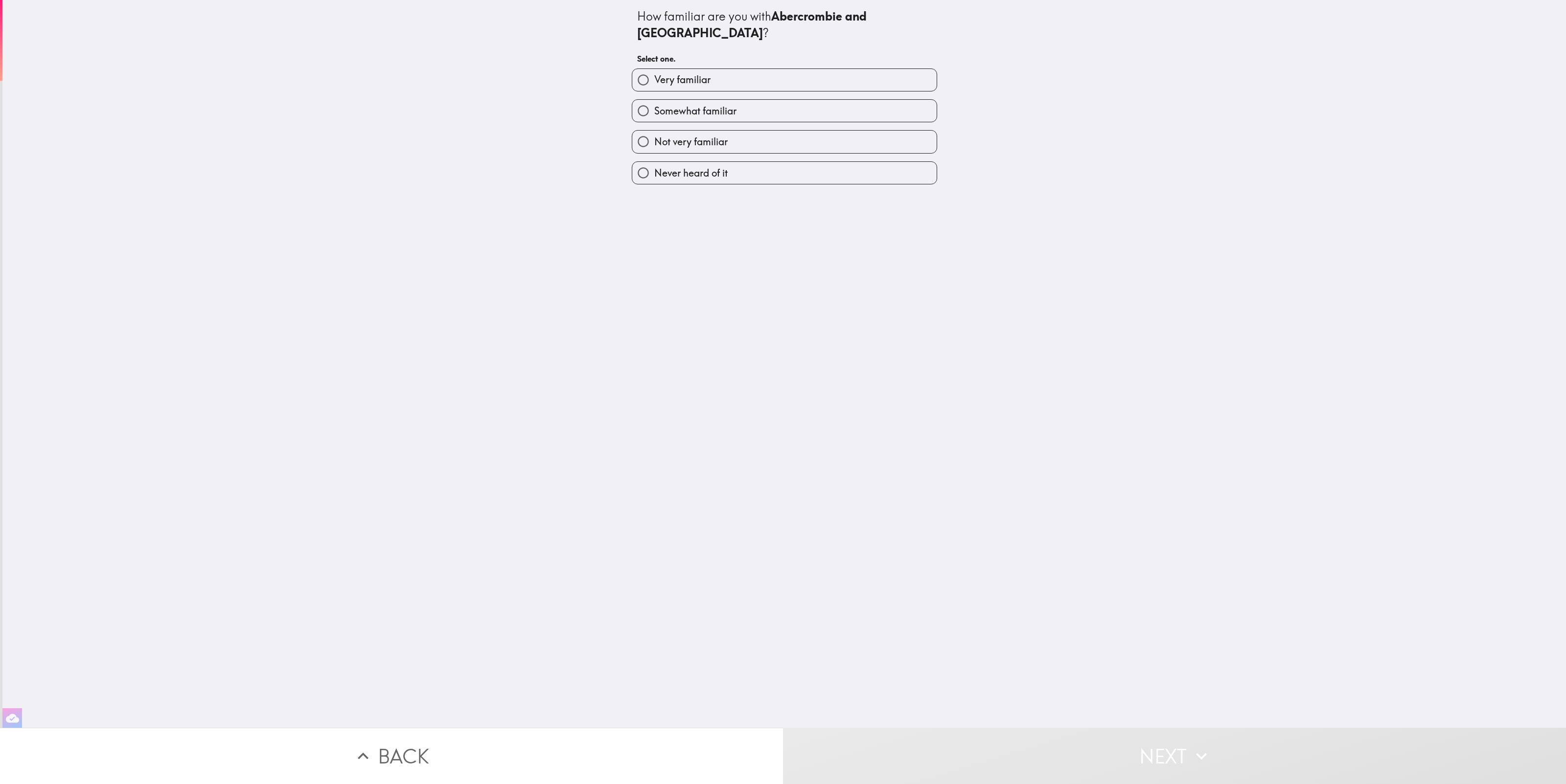
click at [671, 135] on span "Not very familiar" at bounding box center [691, 142] width 74 height 14
click at [654, 131] on input "Not very familiar" at bounding box center [643, 142] width 22 height 22
radio input "true"
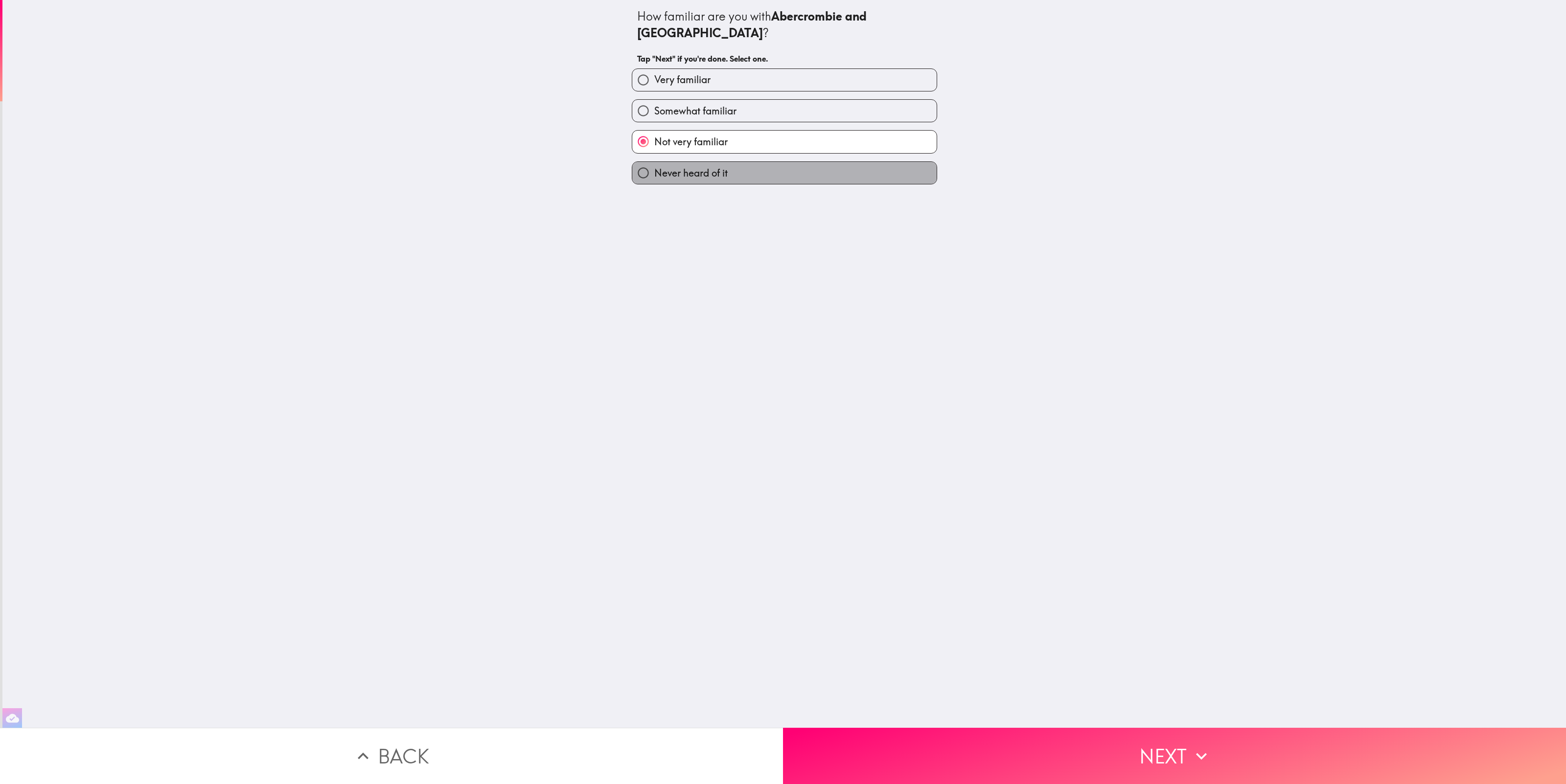
click at [692, 167] on span "Never heard of it" at bounding box center [691, 173] width 74 height 14
click at [654, 162] on input "Never heard of it" at bounding box center [643, 173] width 22 height 22
radio input "true"
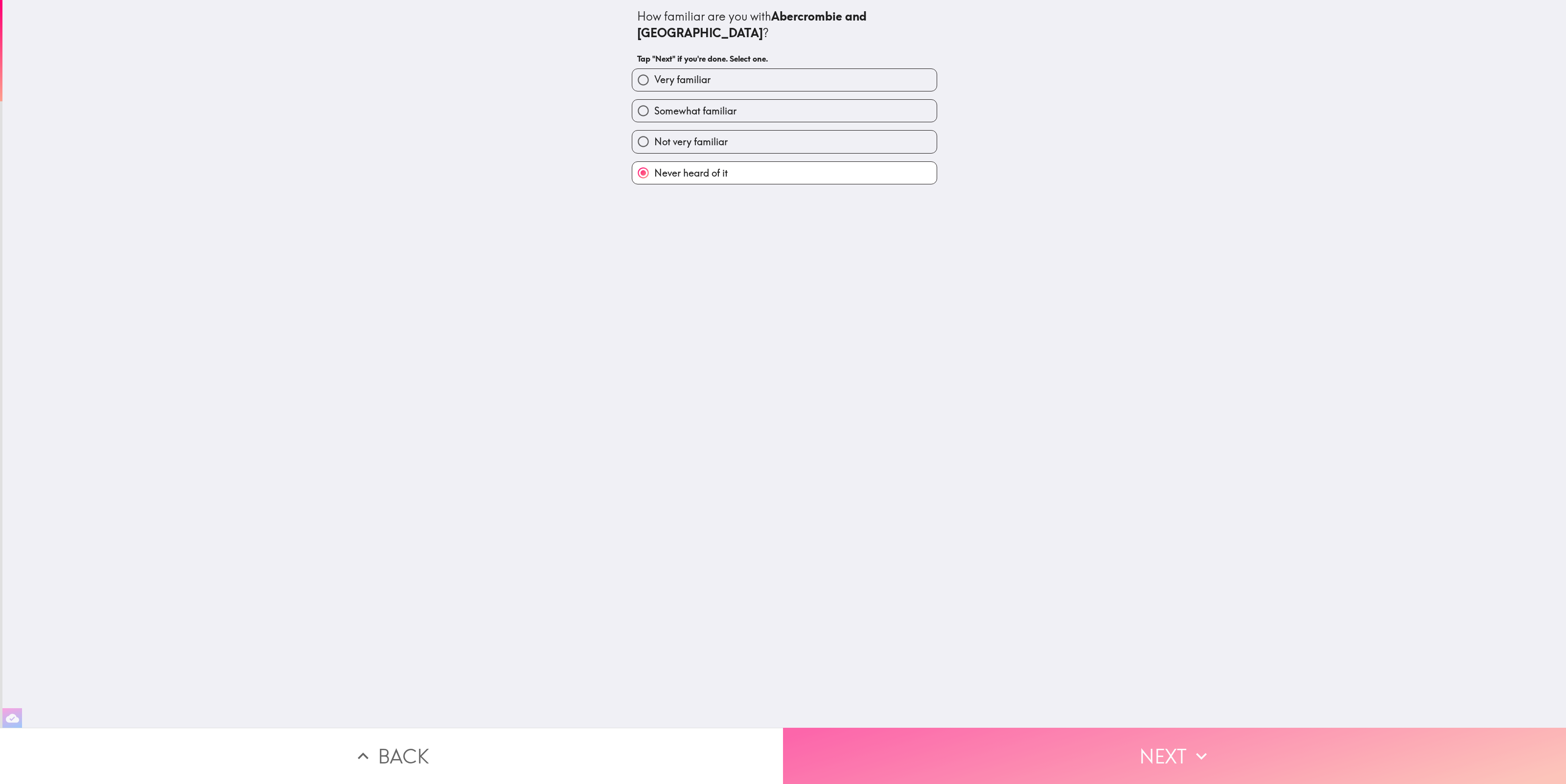
click at [1236, 770] on button "Next" at bounding box center [1174, 756] width 783 height 57
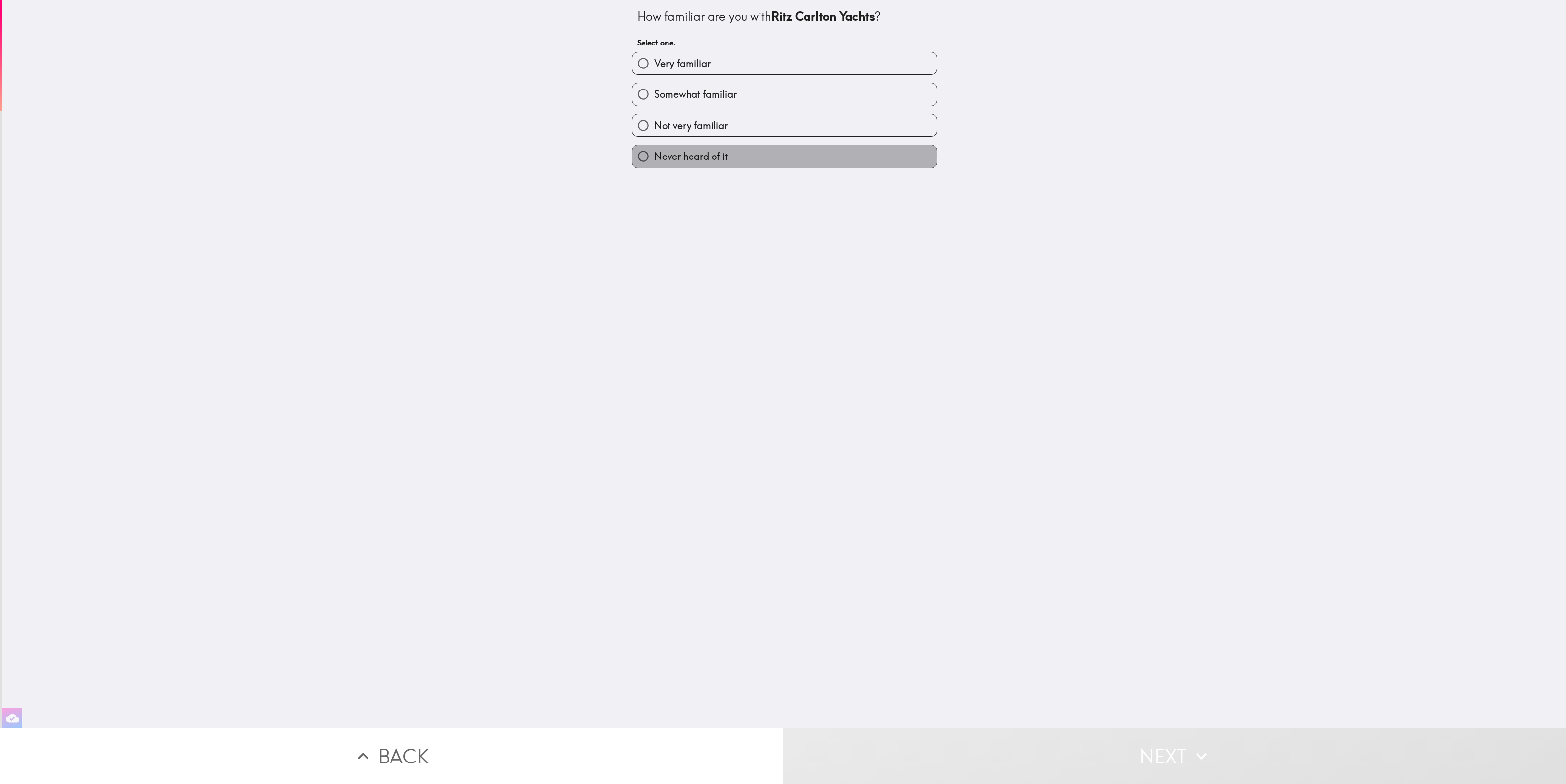
click at [706, 157] on span "Never heard of it" at bounding box center [691, 156] width 74 height 14
click at [654, 157] on input "Never heard of it" at bounding box center [643, 156] width 22 height 22
radio input "true"
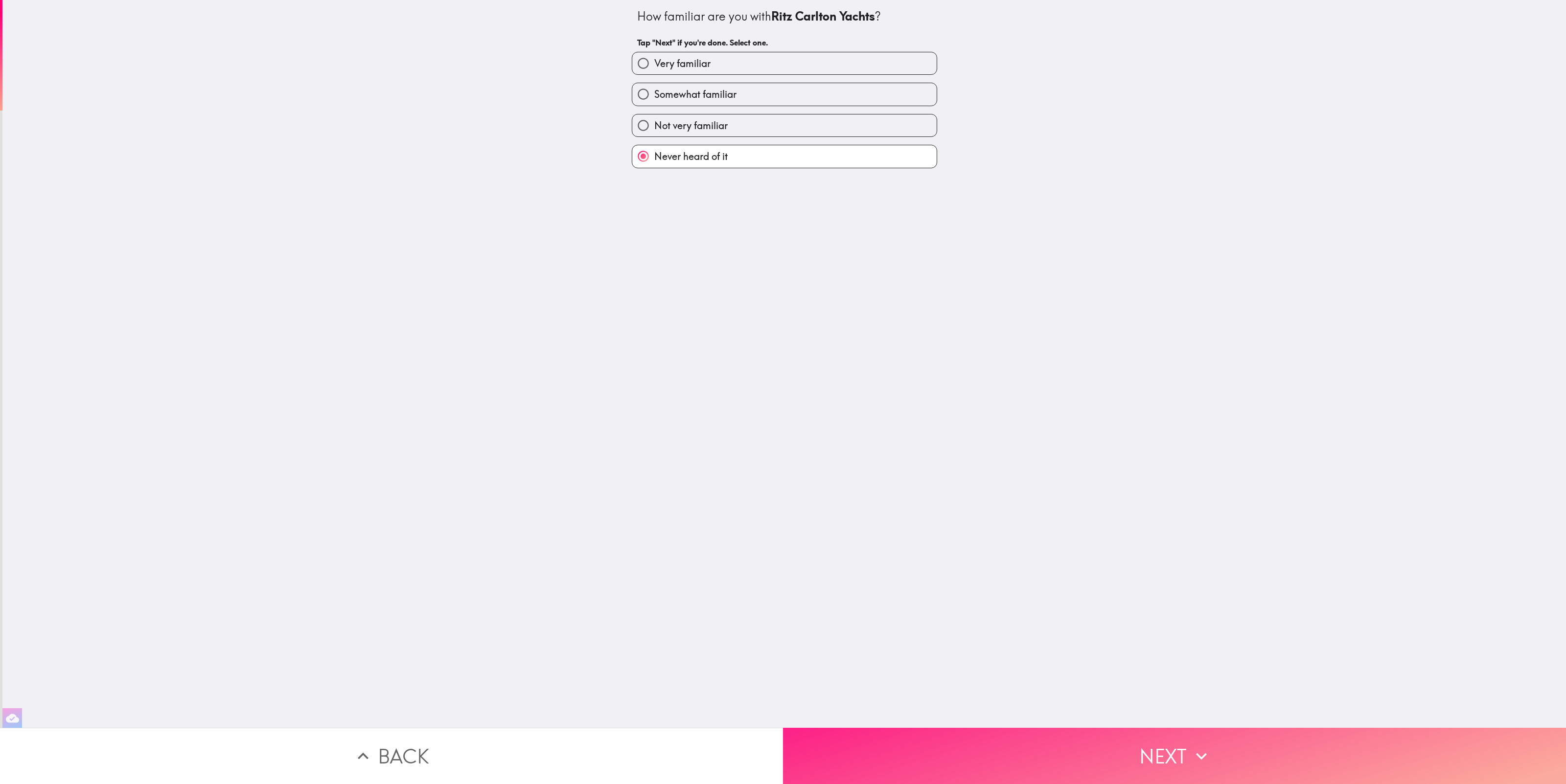
click at [1217, 757] on button "Next" at bounding box center [1174, 756] width 783 height 57
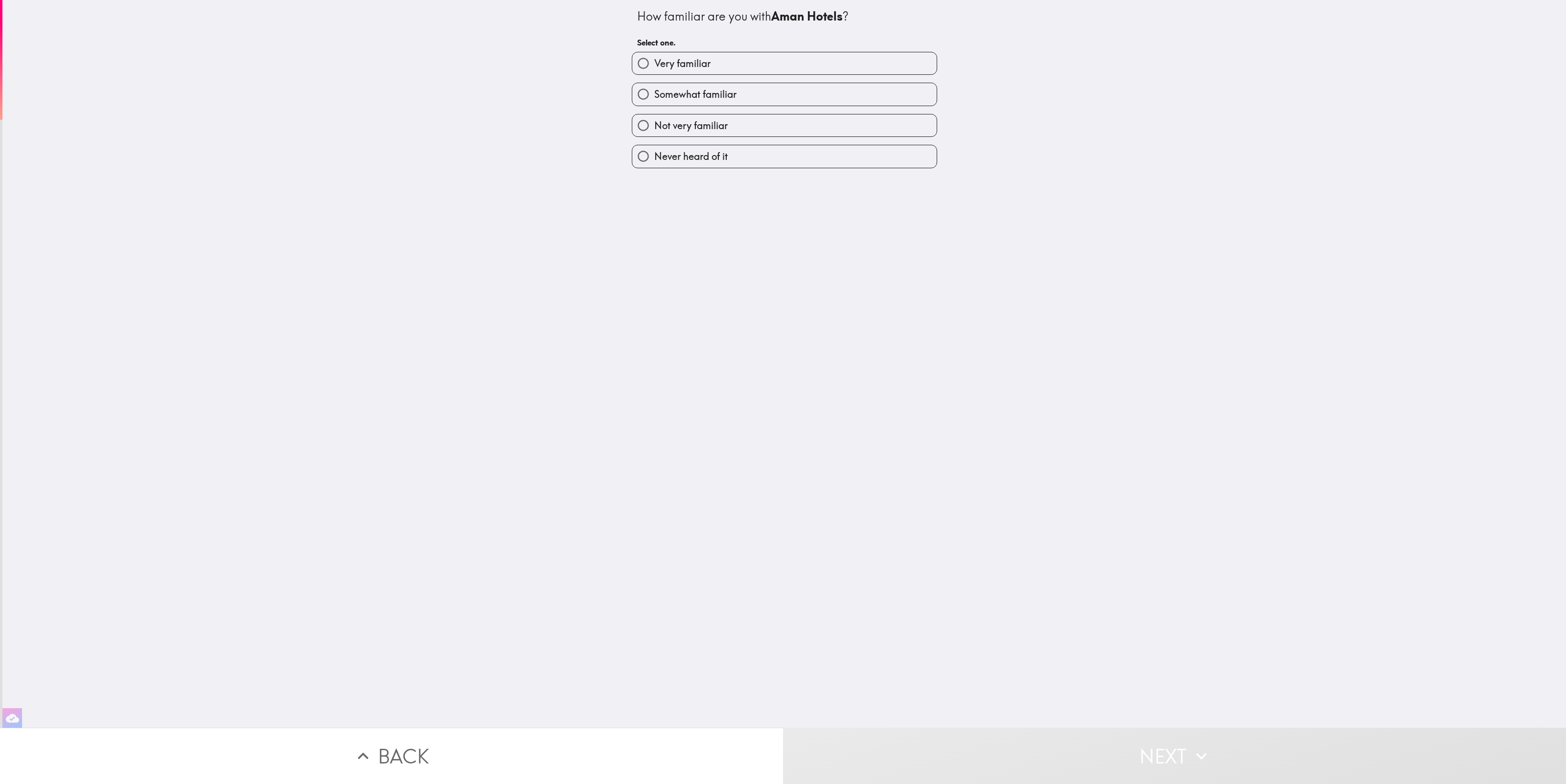
click at [674, 154] on span "Never heard of it" at bounding box center [691, 156] width 74 height 14
click at [654, 154] on input "Never heard of it" at bounding box center [643, 156] width 22 height 22
radio input "true"
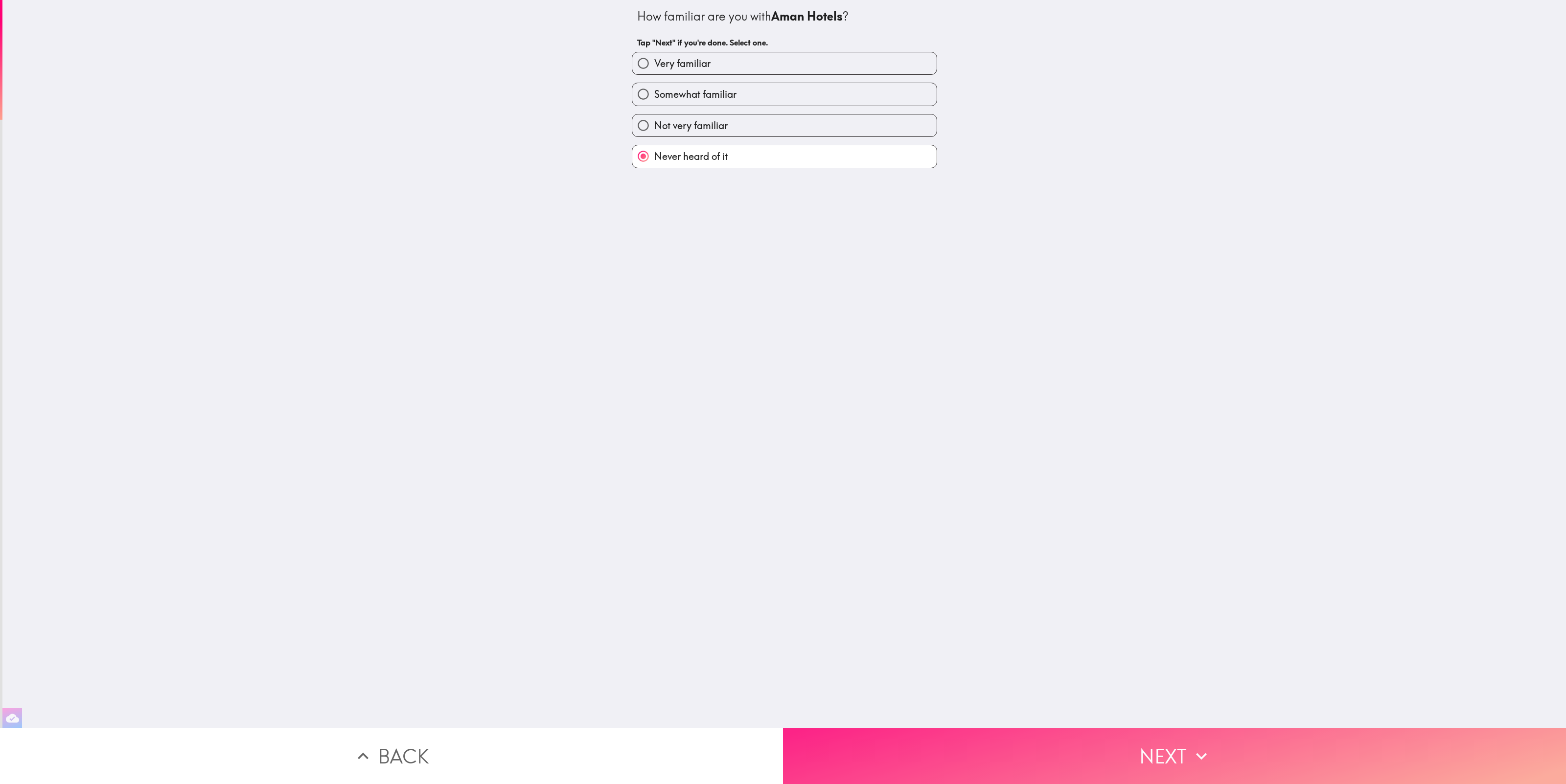
click at [1169, 755] on button "Next" at bounding box center [1174, 756] width 783 height 57
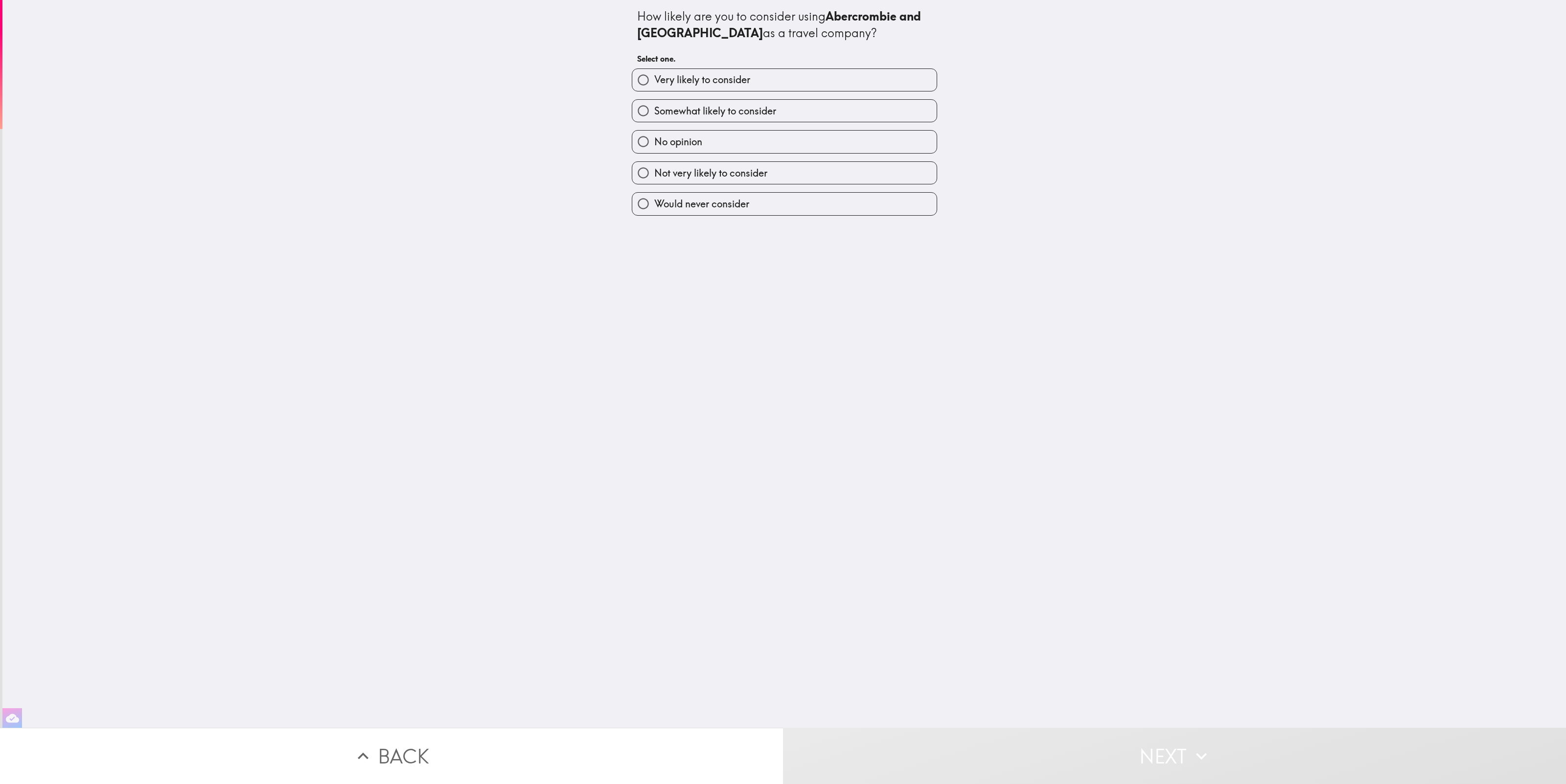
click at [758, 146] on label "No opinion" at bounding box center [784, 142] width 305 height 22
click at [654, 146] on input "No opinion" at bounding box center [643, 142] width 22 height 22
radio input "true"
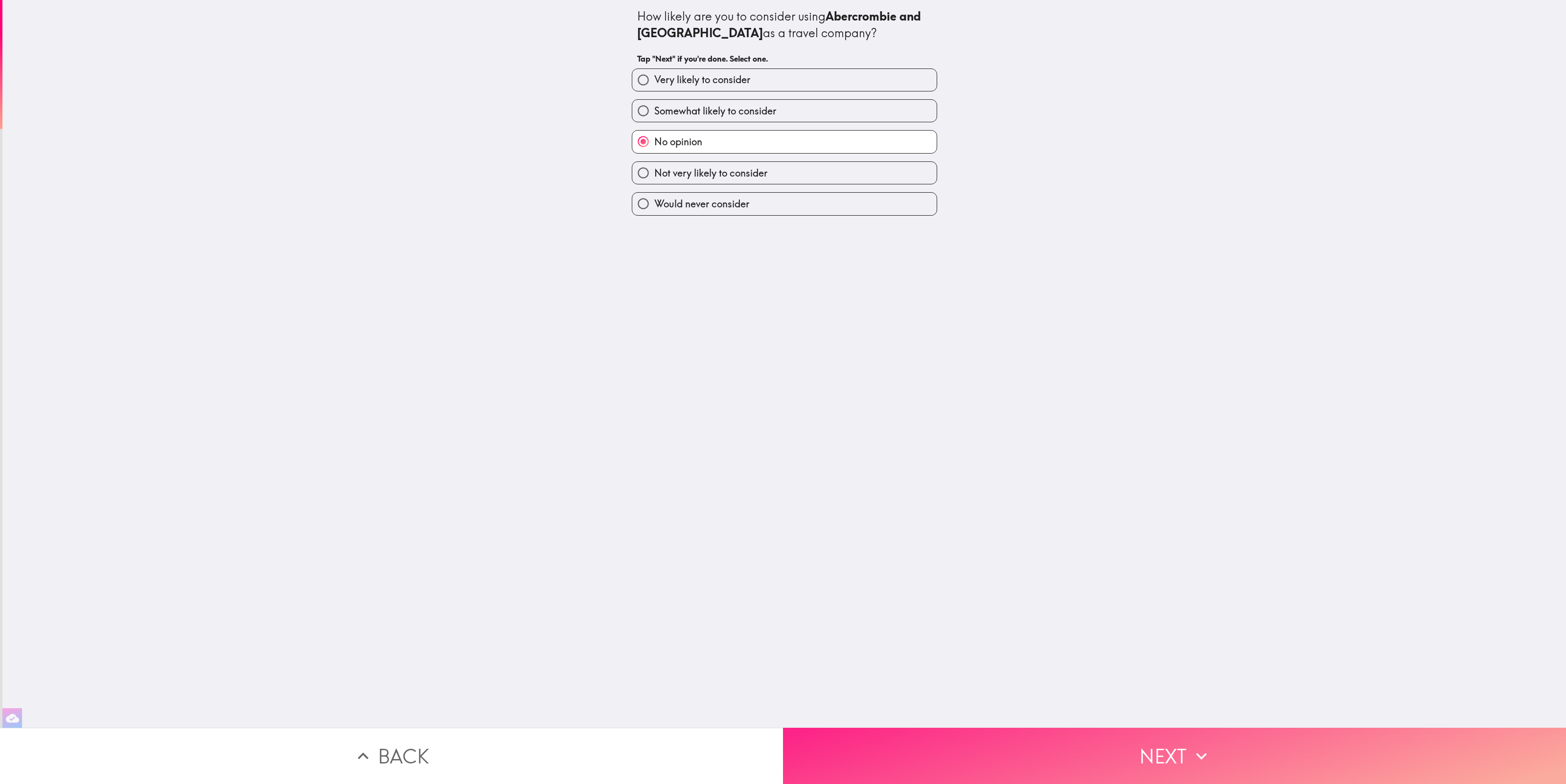
click at [1276, 756] on button "Next" at bounding box center [1174, 756] width 783 height 57
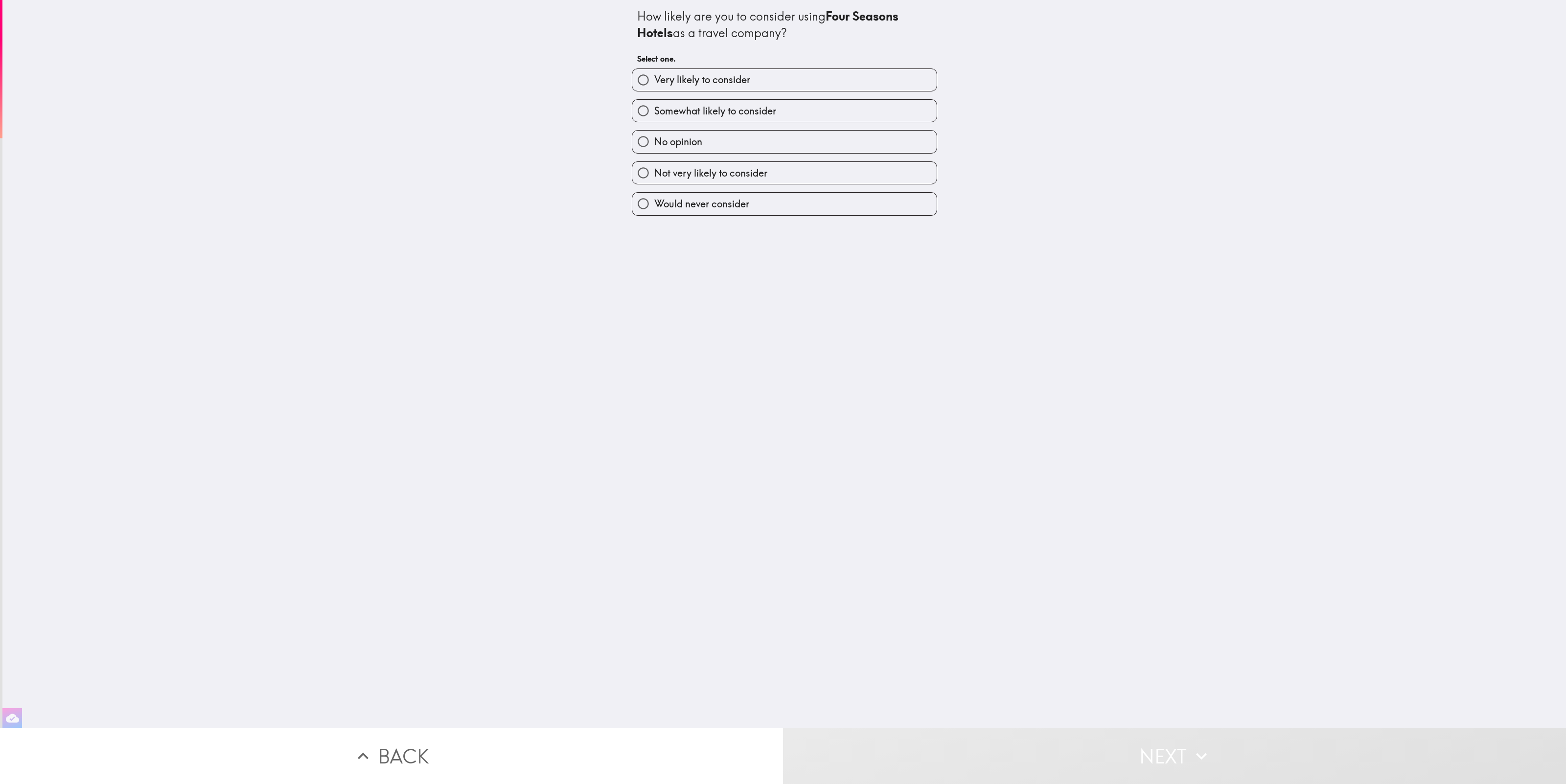
click at [707, 109] on span "Somewhat likely to consider" at bounding box center [715, 111] width 122 height 14
click at [654, 109] on input "Somewhat likely to consider" at bounding box center [643, 111] width 22 height 22
radio input "true"
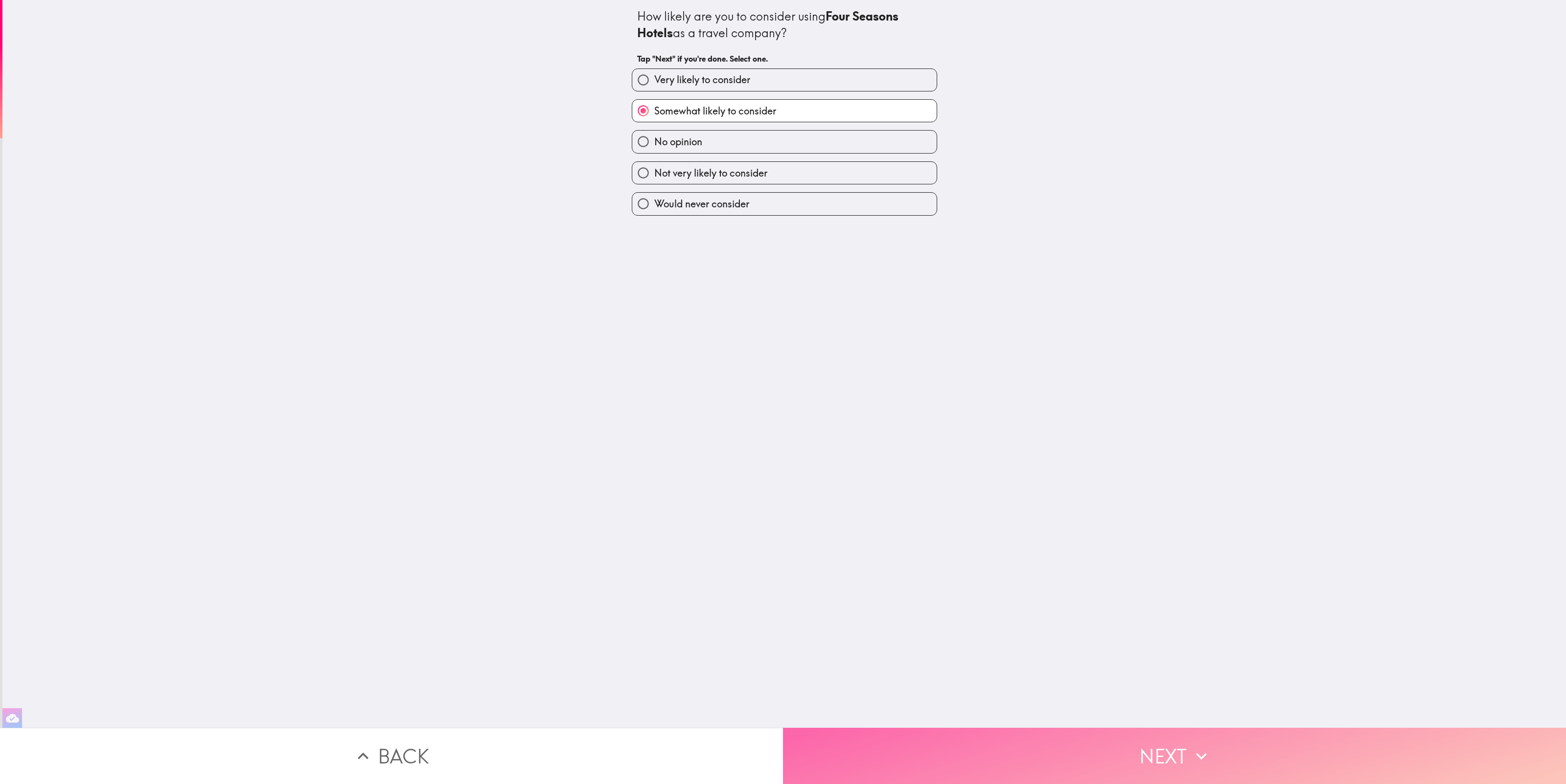
click at [1164, 768] on button "Next" at bounding box center [1174, 756] width 783 height 57
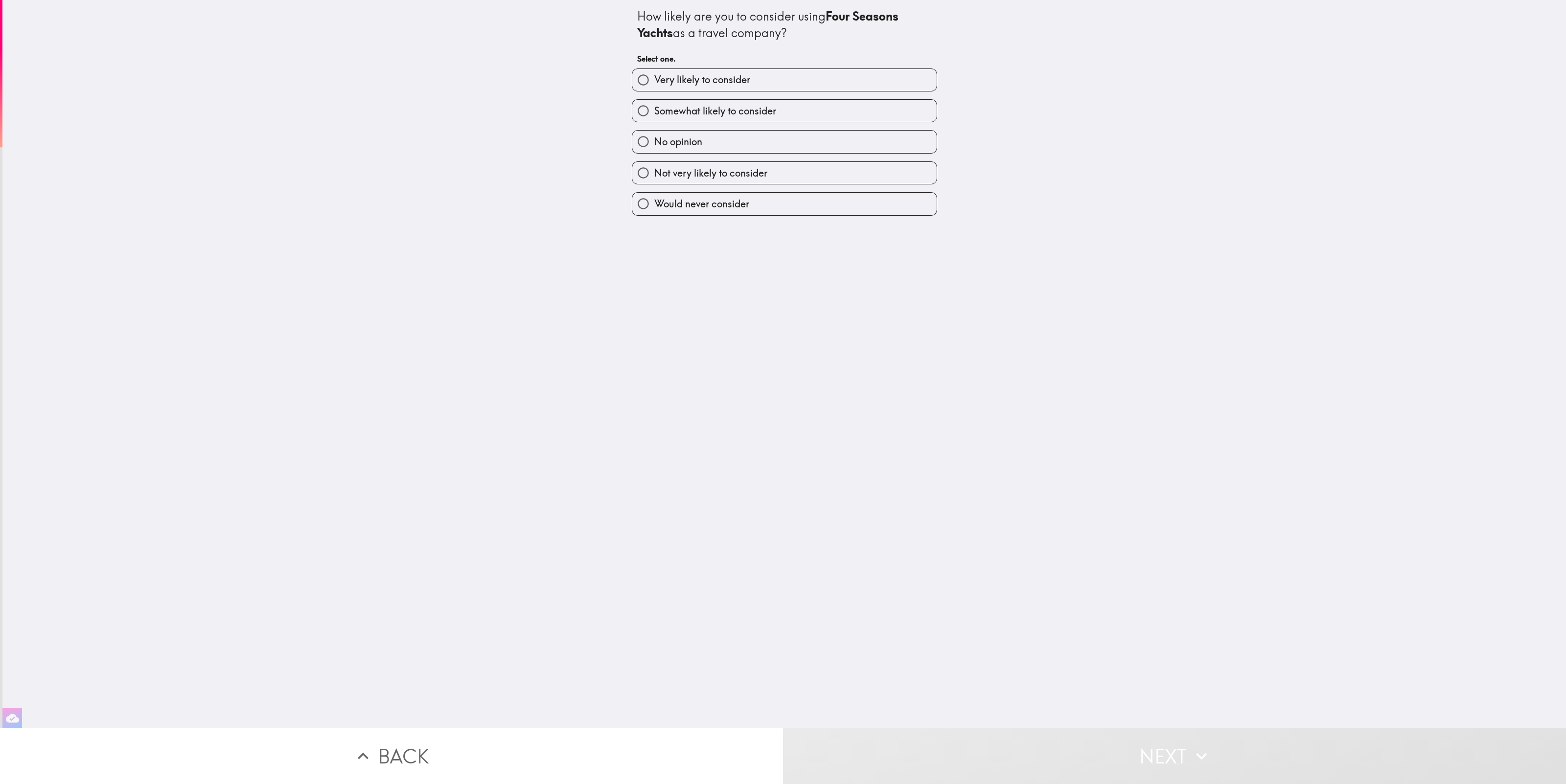
click at [819, 108] on label "Somewhat likely to consider" at bounding box center [784, 111] width 305 height 22
click at [654, 108] on input "Somewhat likely to consider" at bounding box center [643, 111] width 22 height 22
radio input "true"
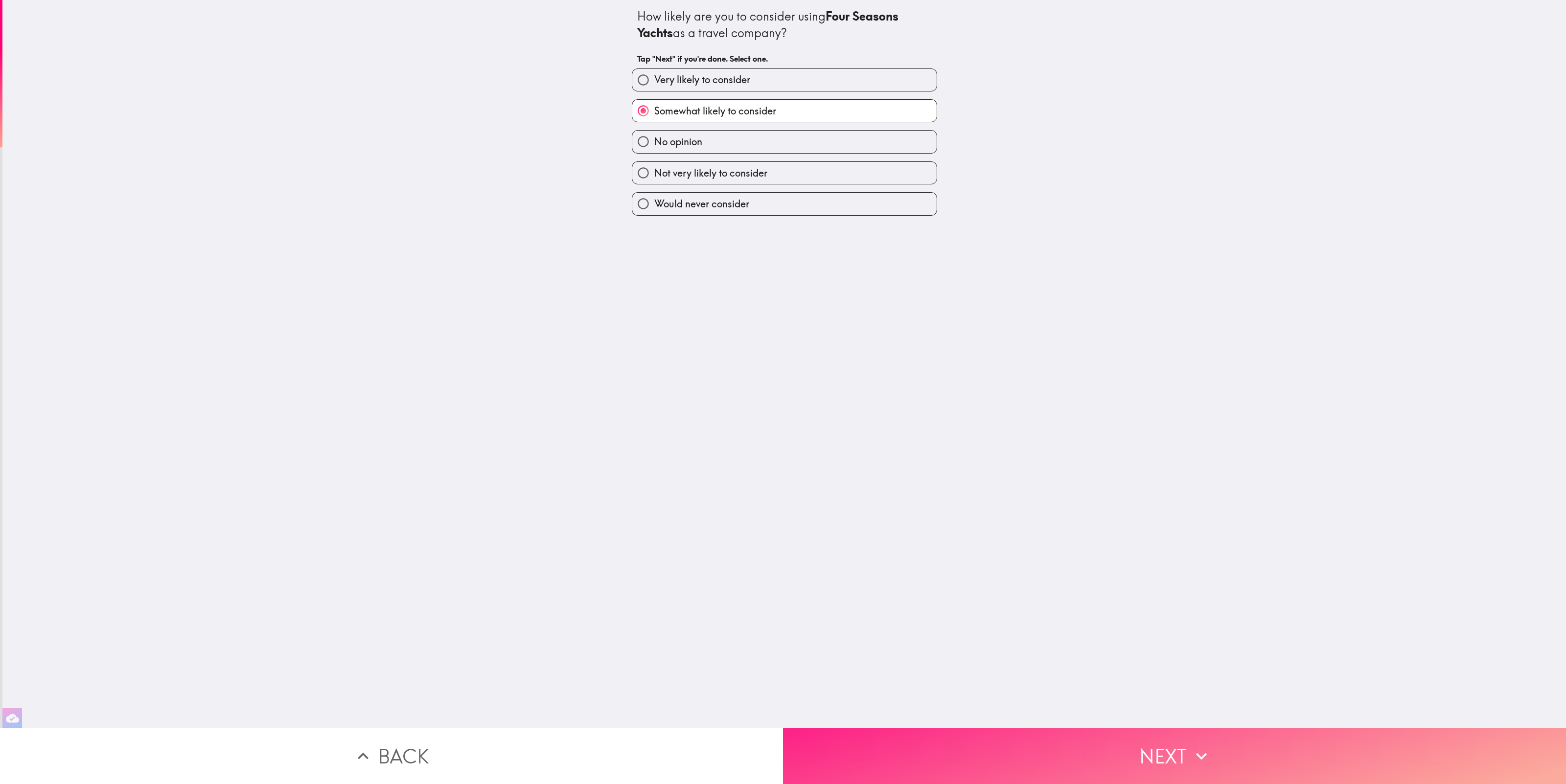
click at [1140, 748] on button "Next" at bounding box center [1174, 756] width 783 height 57
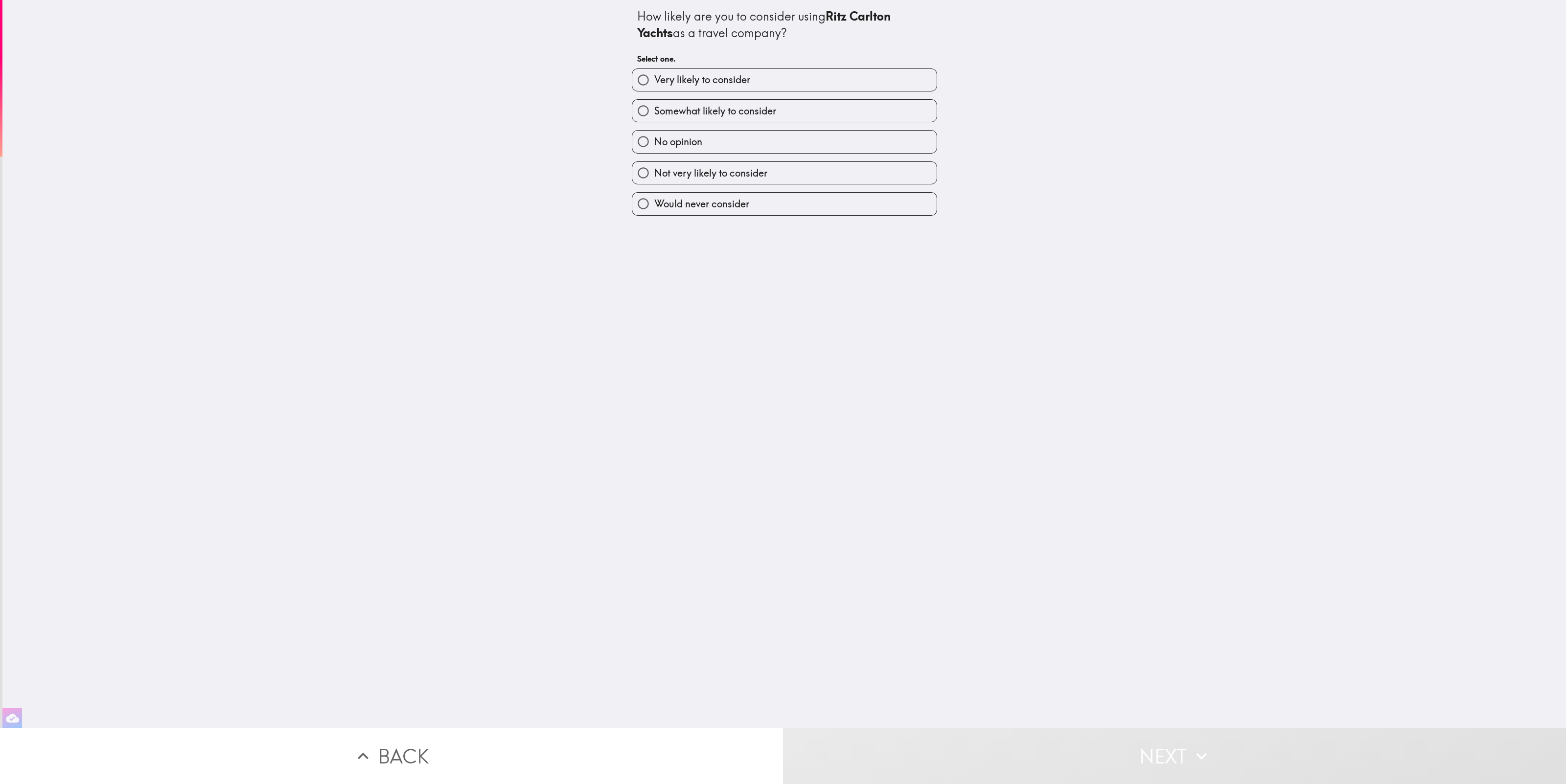
click at [770, 174] on label "Not very likely to consider" at bounding box center [784, 173] width 305 height 22
click at [654, 174] on input "Not very likely to consider" at bounding box center [643, 173] width 22 height 22
radio input "true"
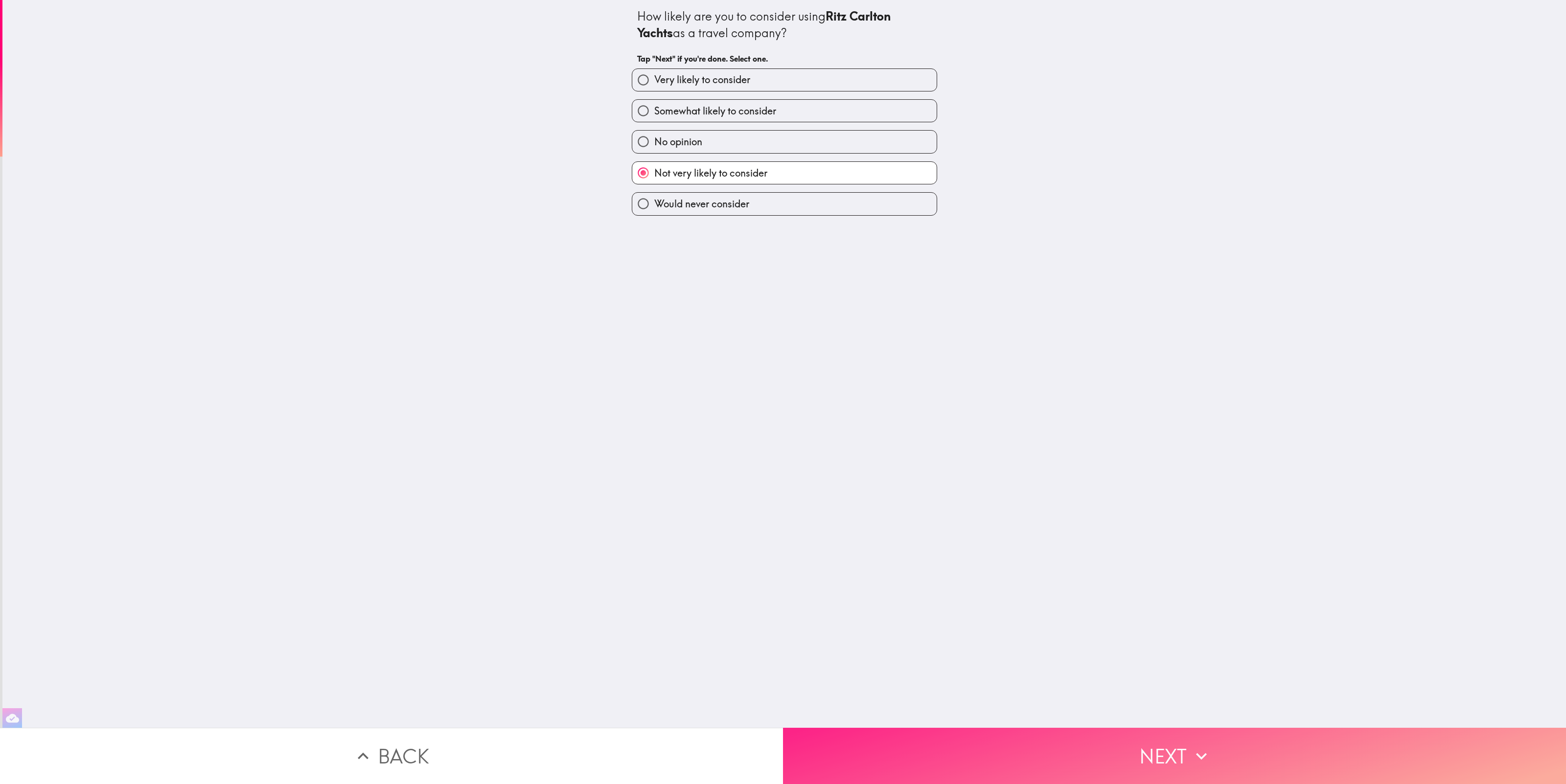
click at [1286, 771] on button "Next" at bounding box center [1174, 756] width 783 height 57
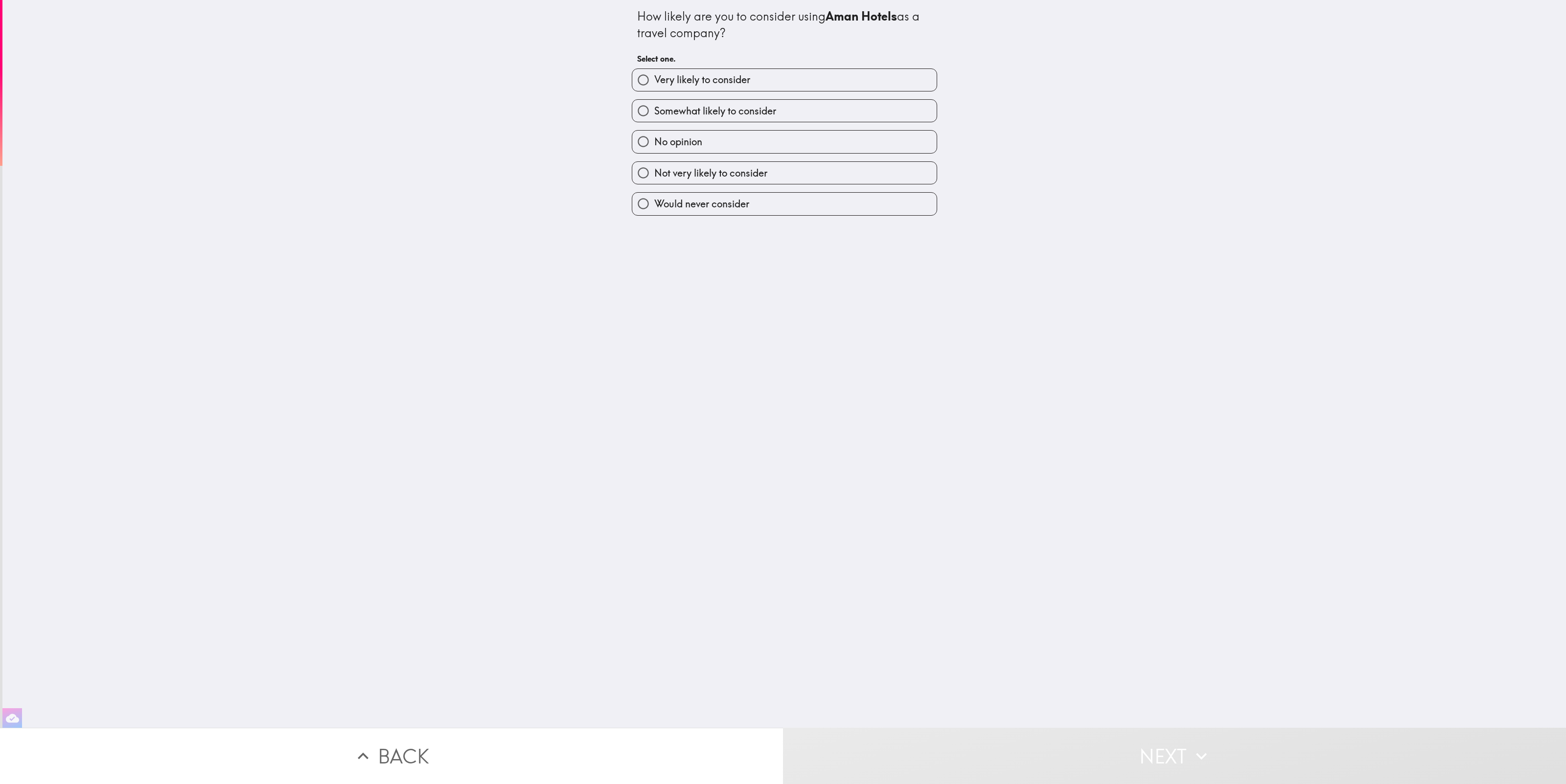
click at [776, 111] on span "Somewhat likely to consider" at bounding box center [715, 111] width 122 height 14
click at [654, 111] on input "Somewhat likely to consider" at bounding box center [643, 111] width 22 height 22
radio input "true"
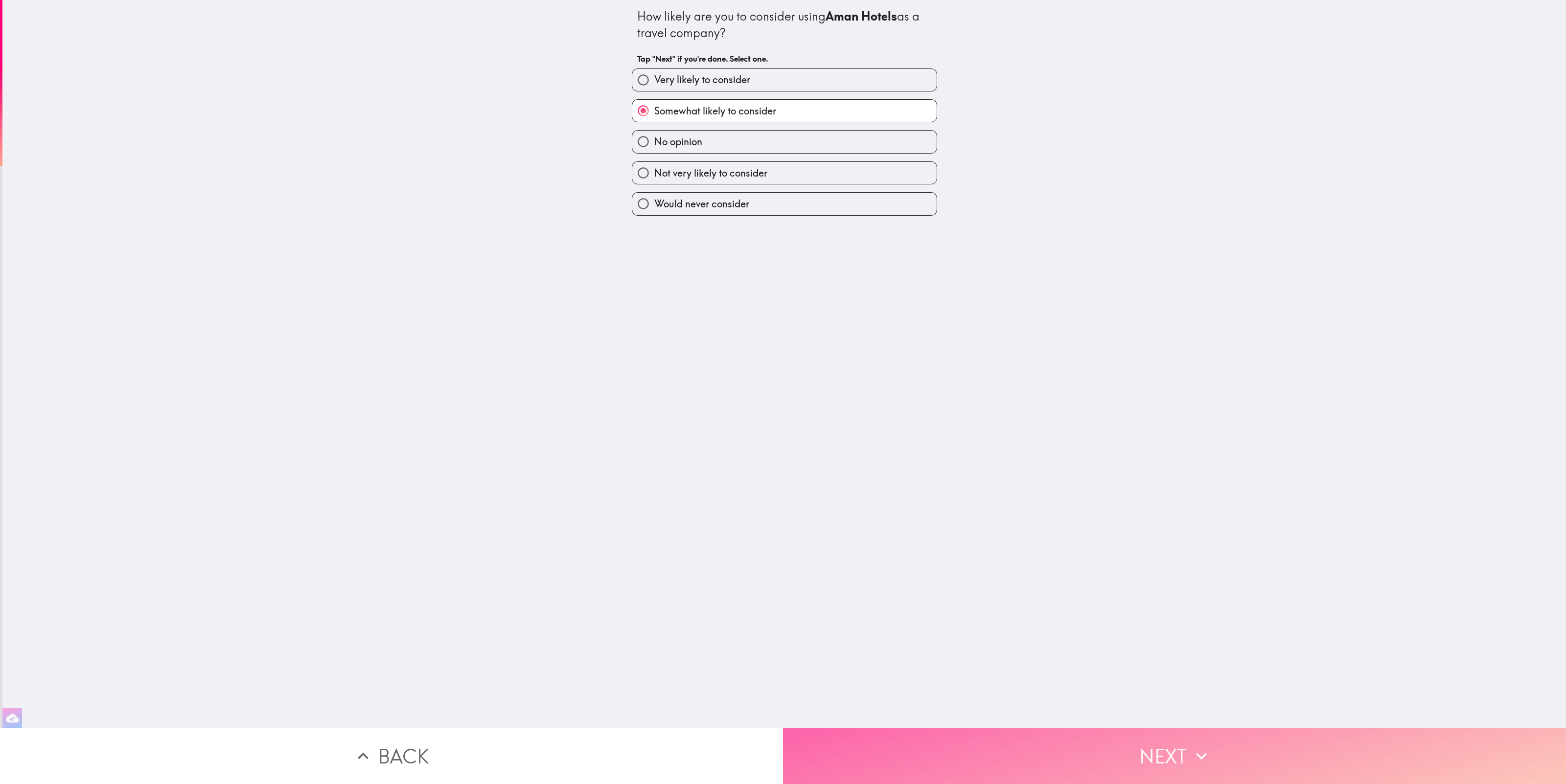
click at [1158, 759] on button "Next" at bounding box center [1174, 756] width 783 height 57
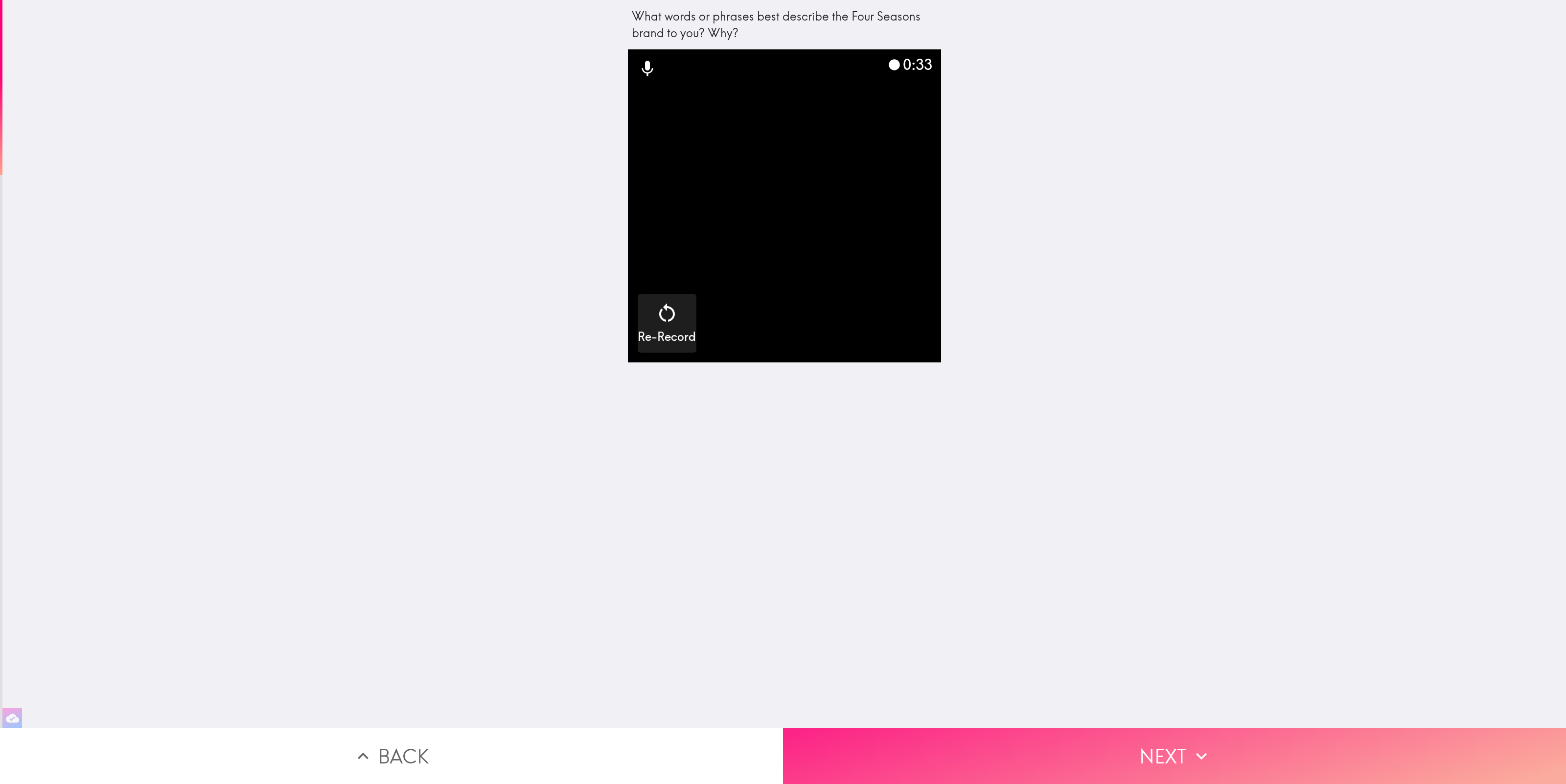
click at [1151, 755] on button "Next" at bounding box center [1174, 756] width 783 height 57
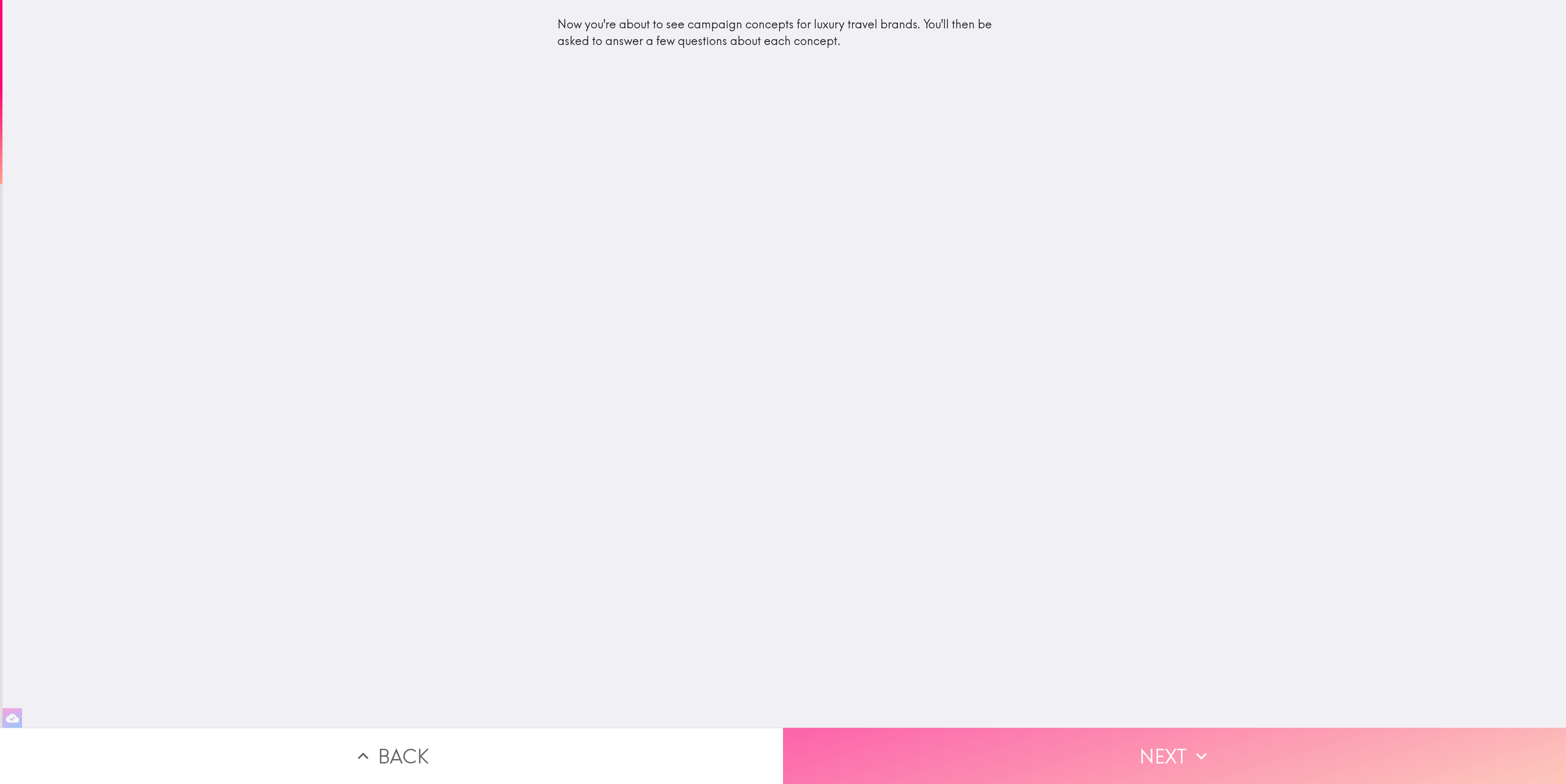
click at [1178, 759] on button "Next" at bounding box center [1174, 756] width 783 height 57
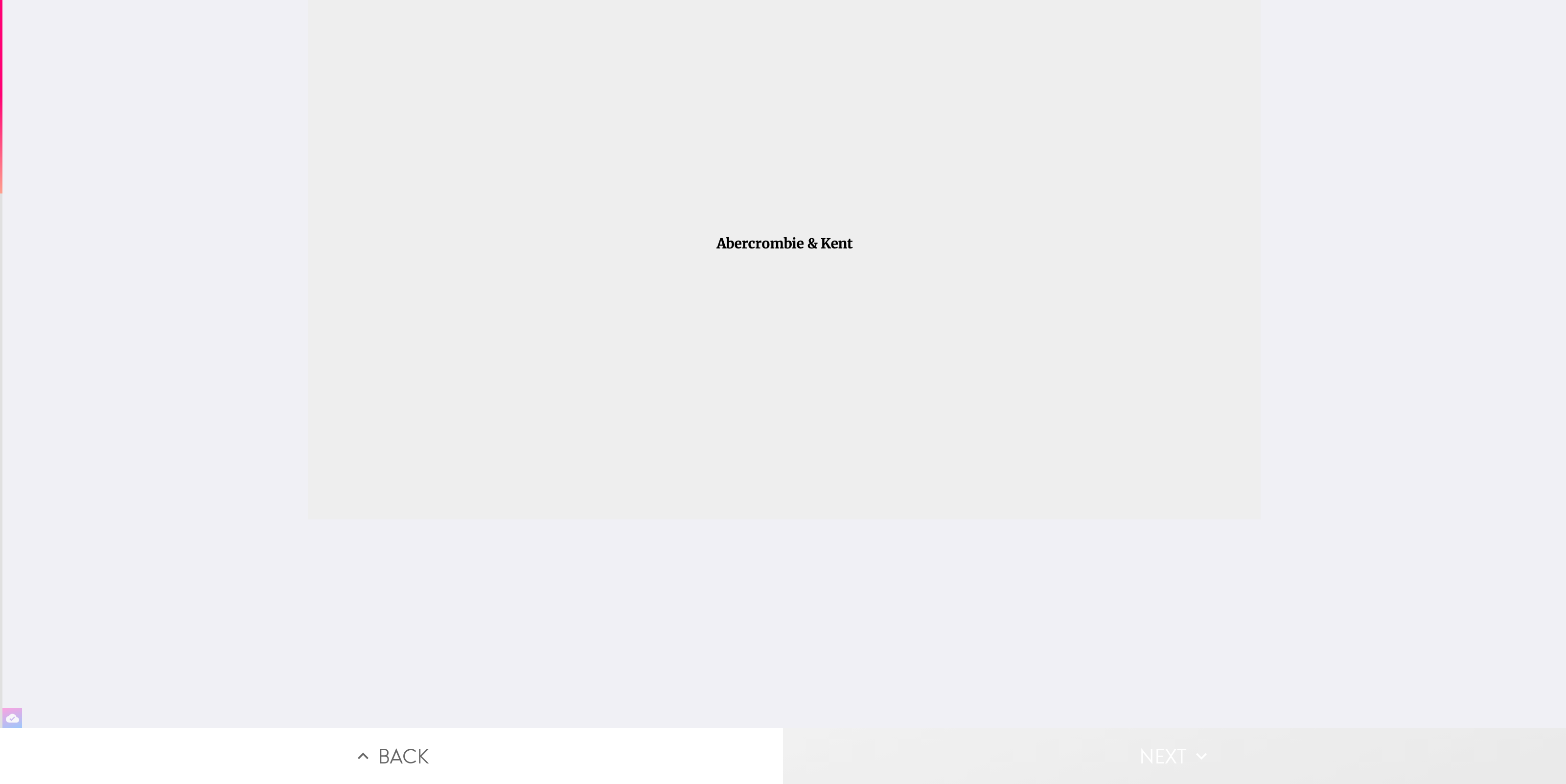
click at [1154, 757] on button "Next" at bounding box center [1174, 756] width 783 height 57
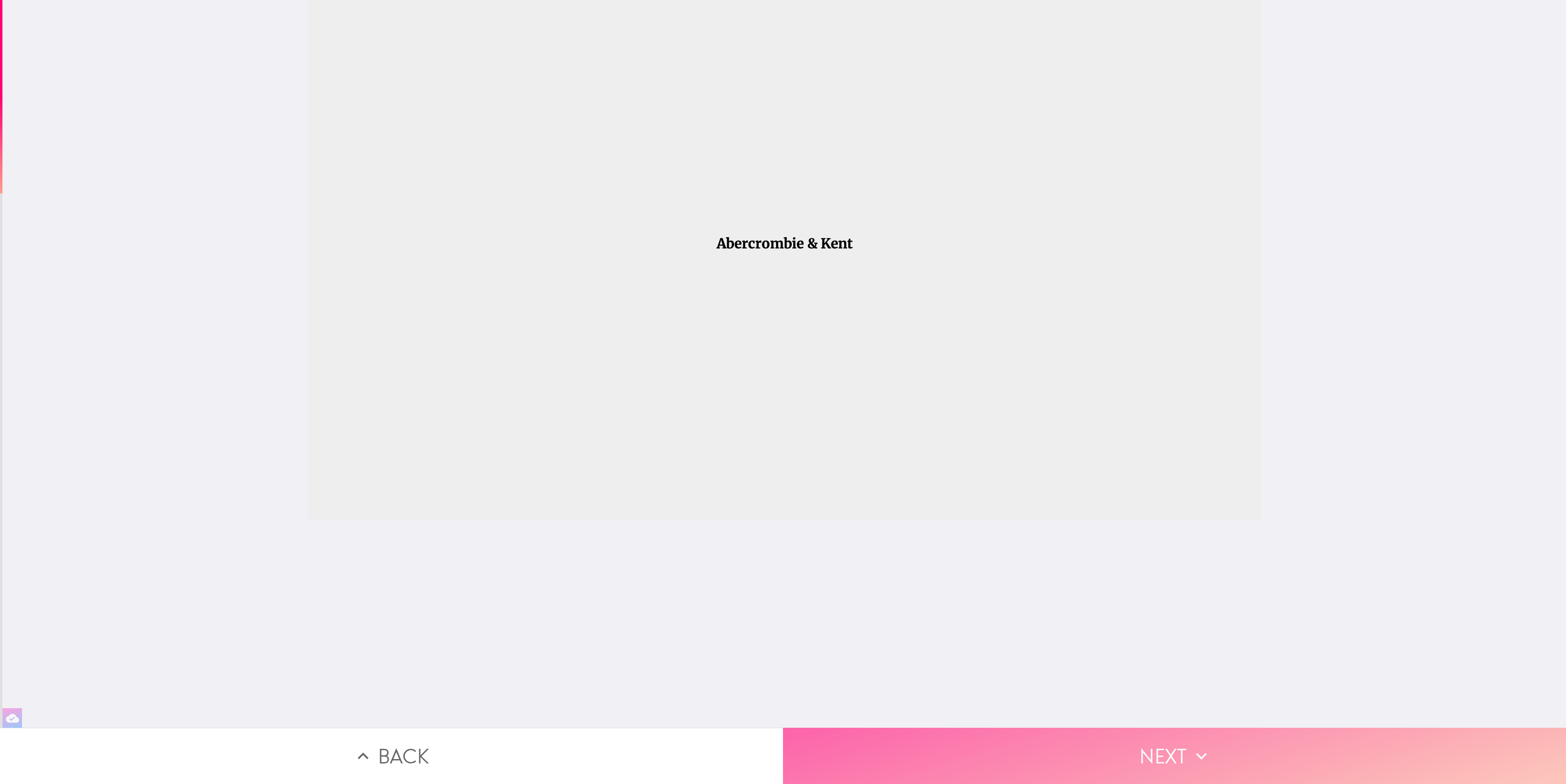
click at [1161, 751] on button "Next" at bounding box center [1174, 756] width 783 height 57
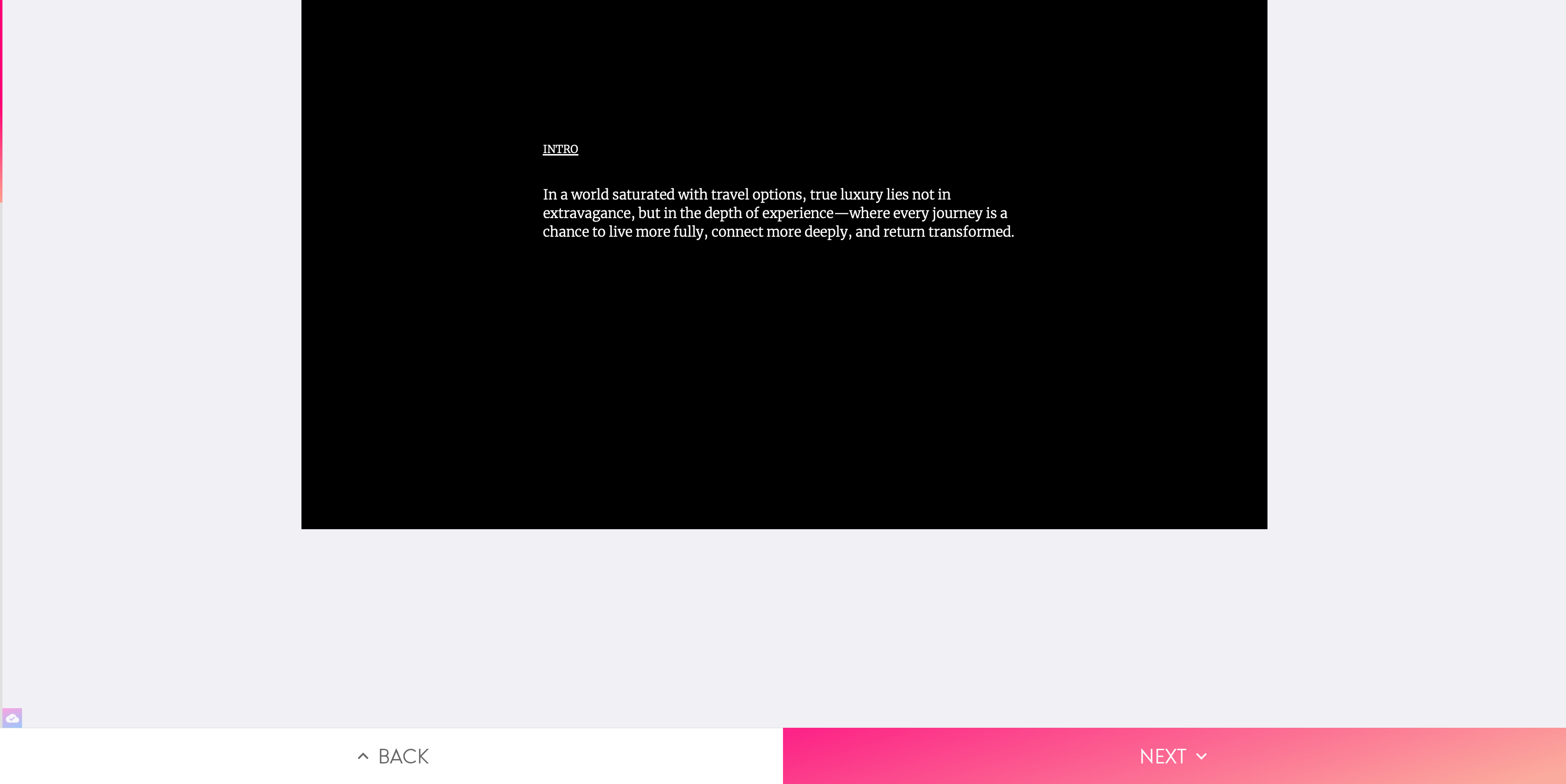
click at [1176, 757] on button "Next" at bounding box center [1174, 756] width 783 height 57
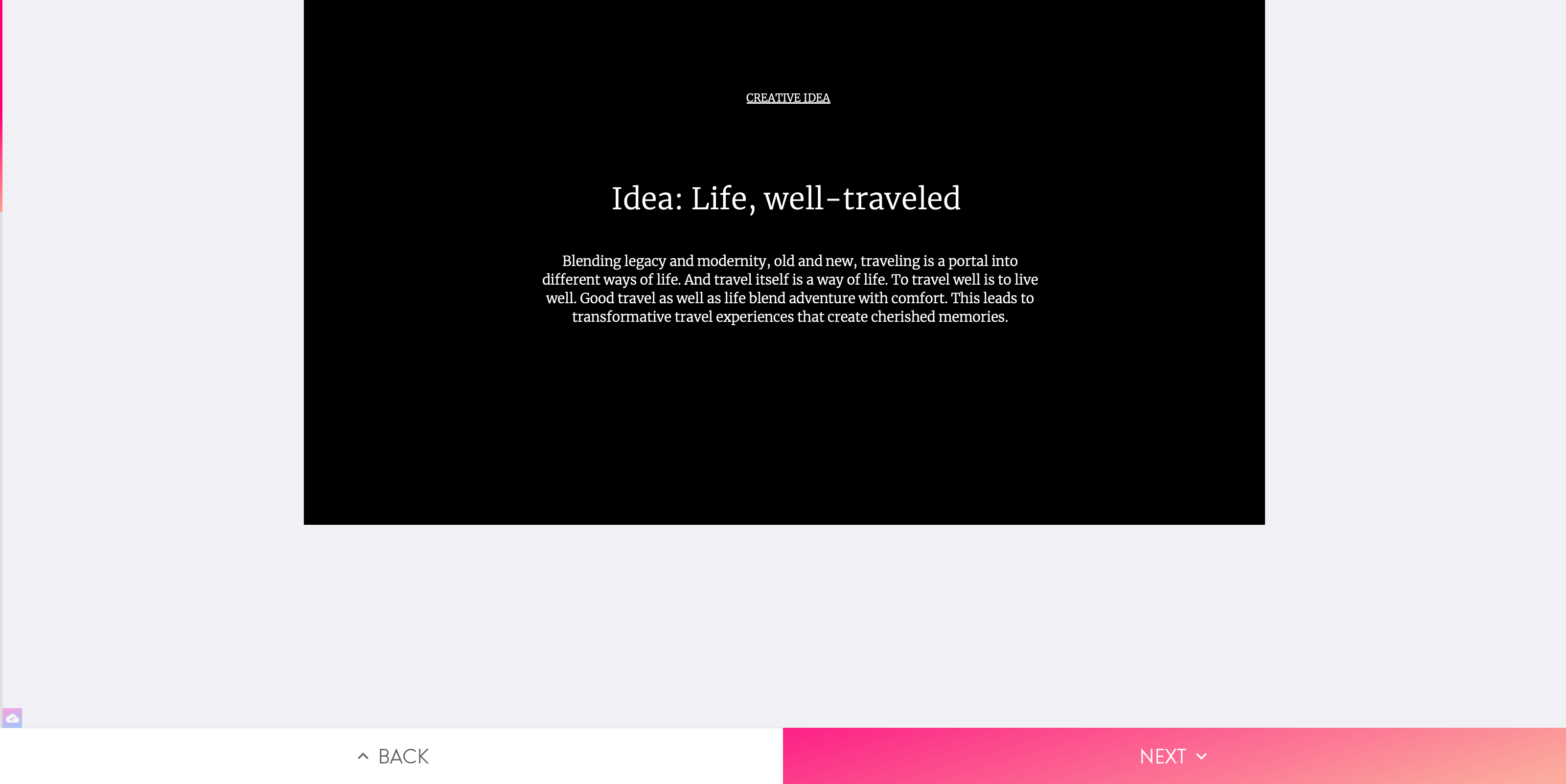
click at [1157, 746] on button "Next" at bounding box center [1174, 756] width 783 height 57
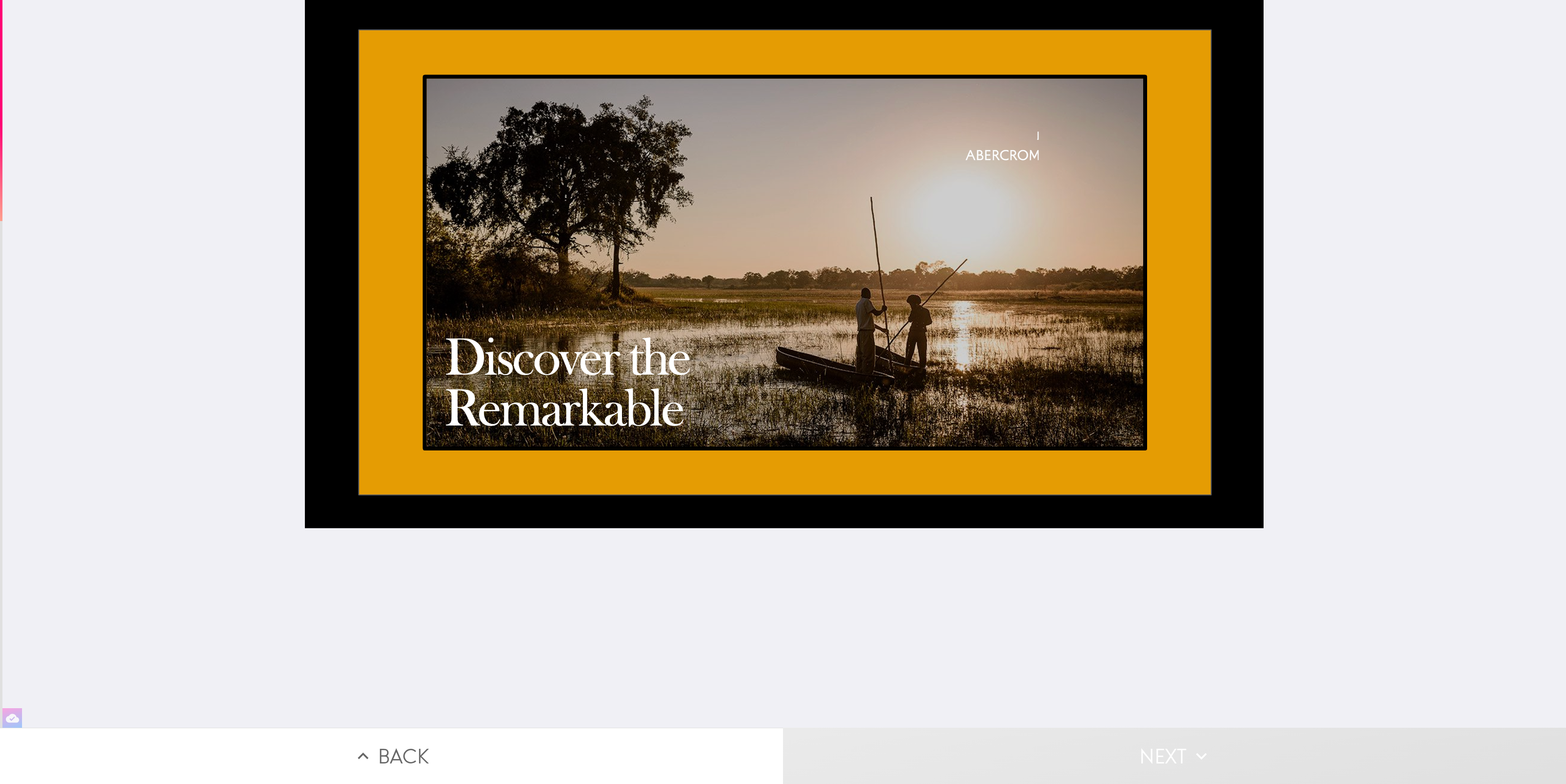
click at [1023, 433] on div at bounding box center [784, 264] width 959 height 528
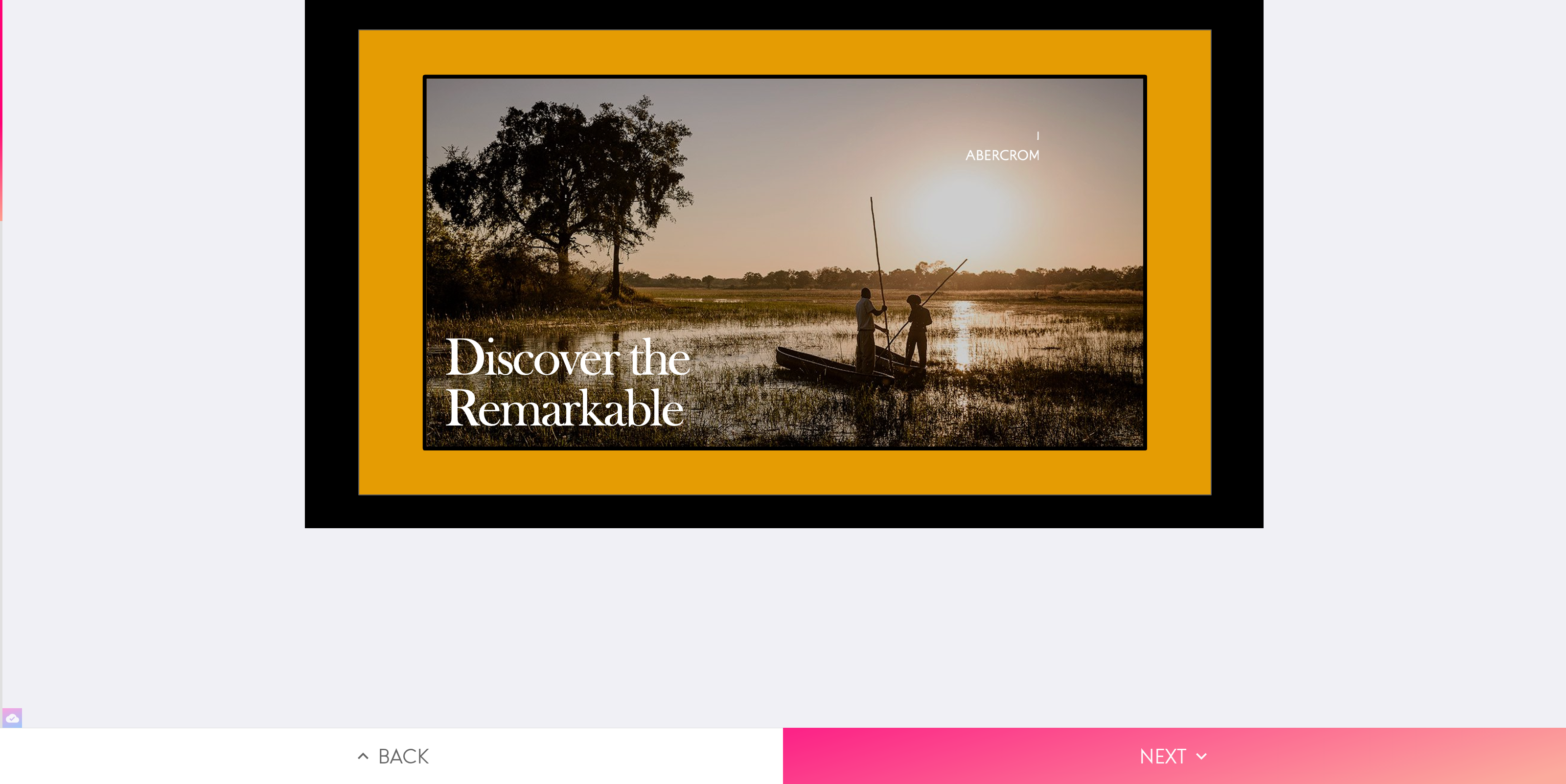
click at [1160, 766] on button "Next" at bounding box center [1174, 756] width 783 height 57
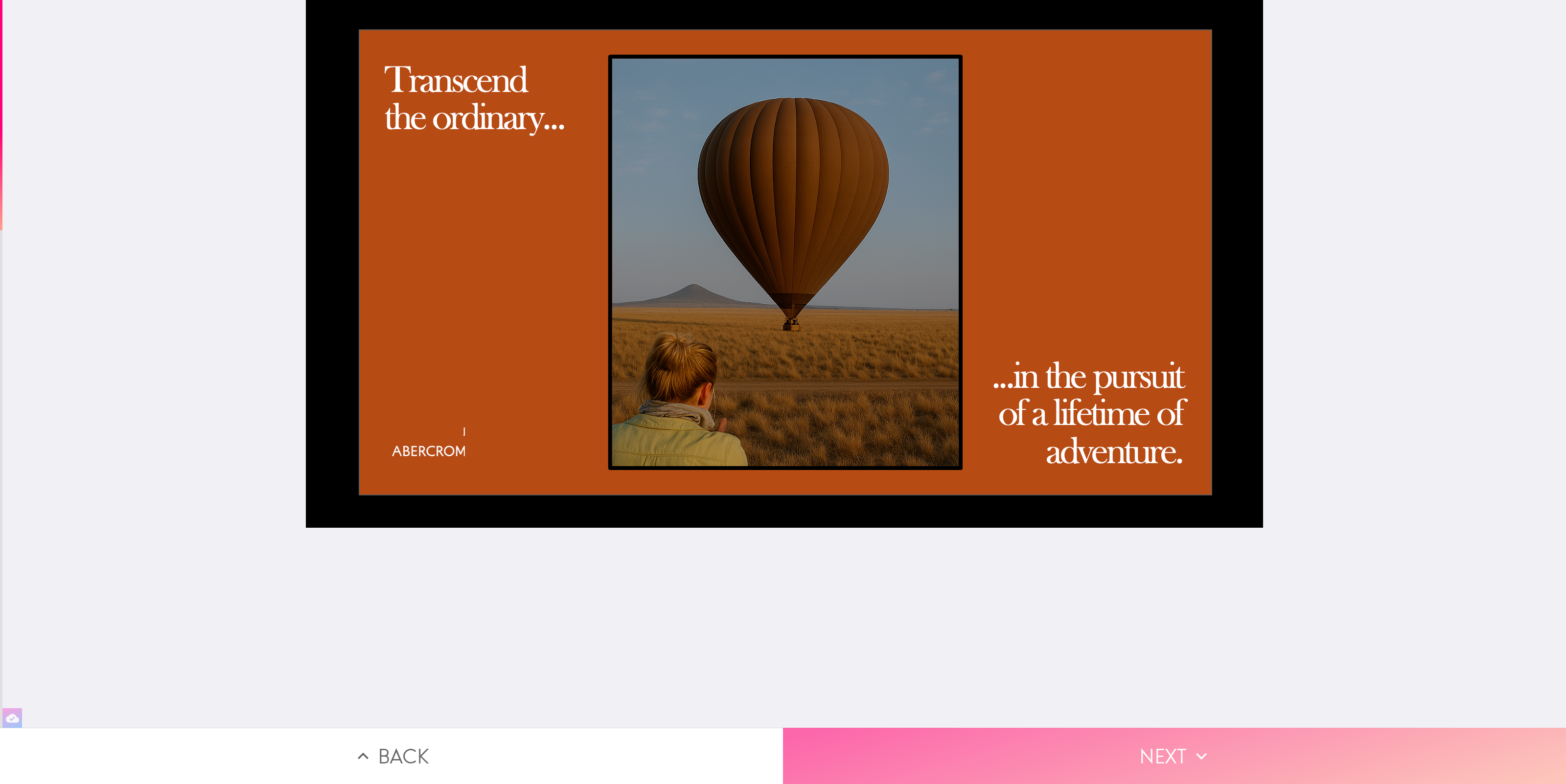
click at [1142, 744] on button "Next" at bounding box center [1174, 756] width 783 height 57
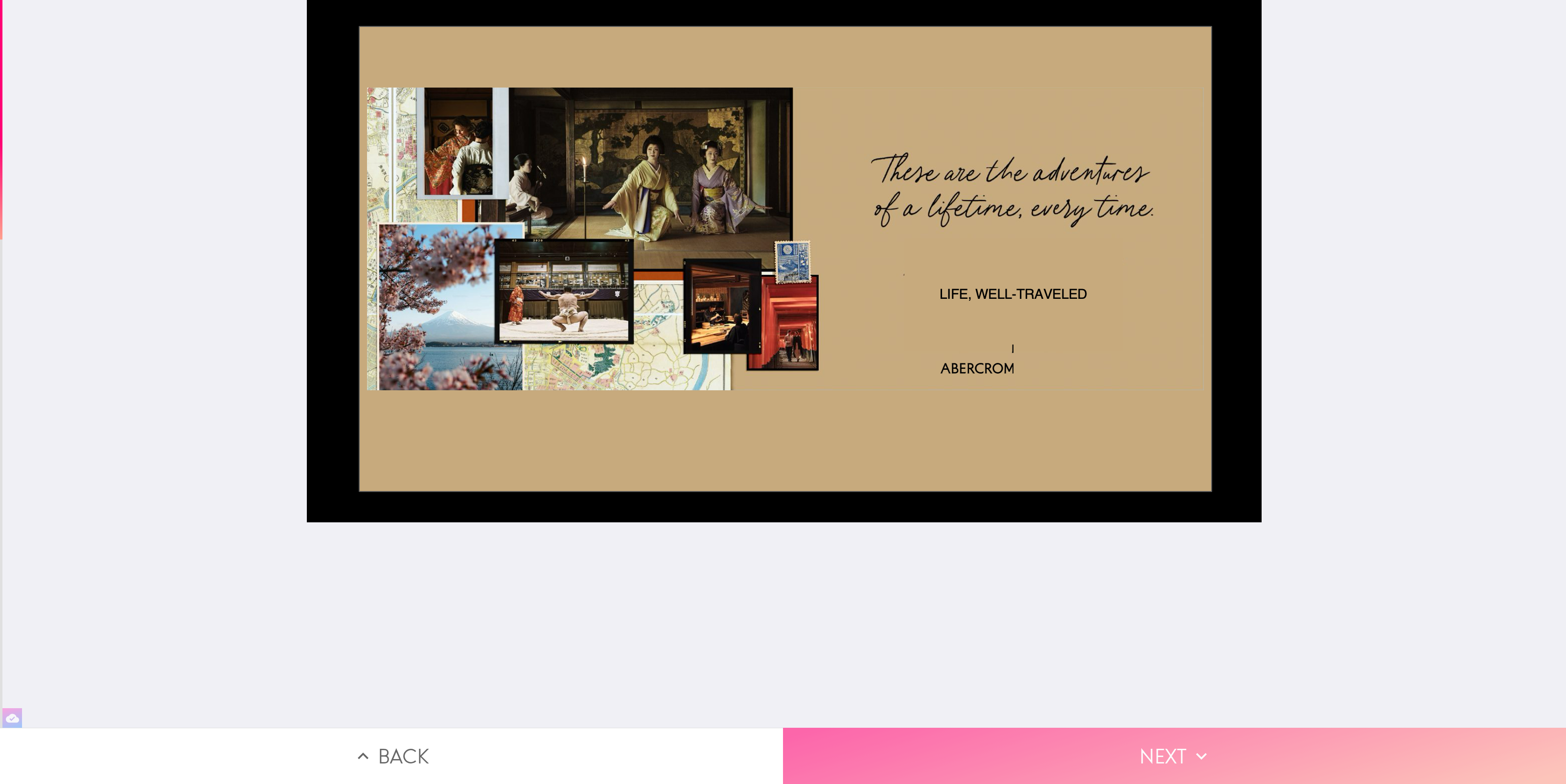
click at [1176, 755] on button "Next" at bounding box center [1174, 756] width 783 height 57
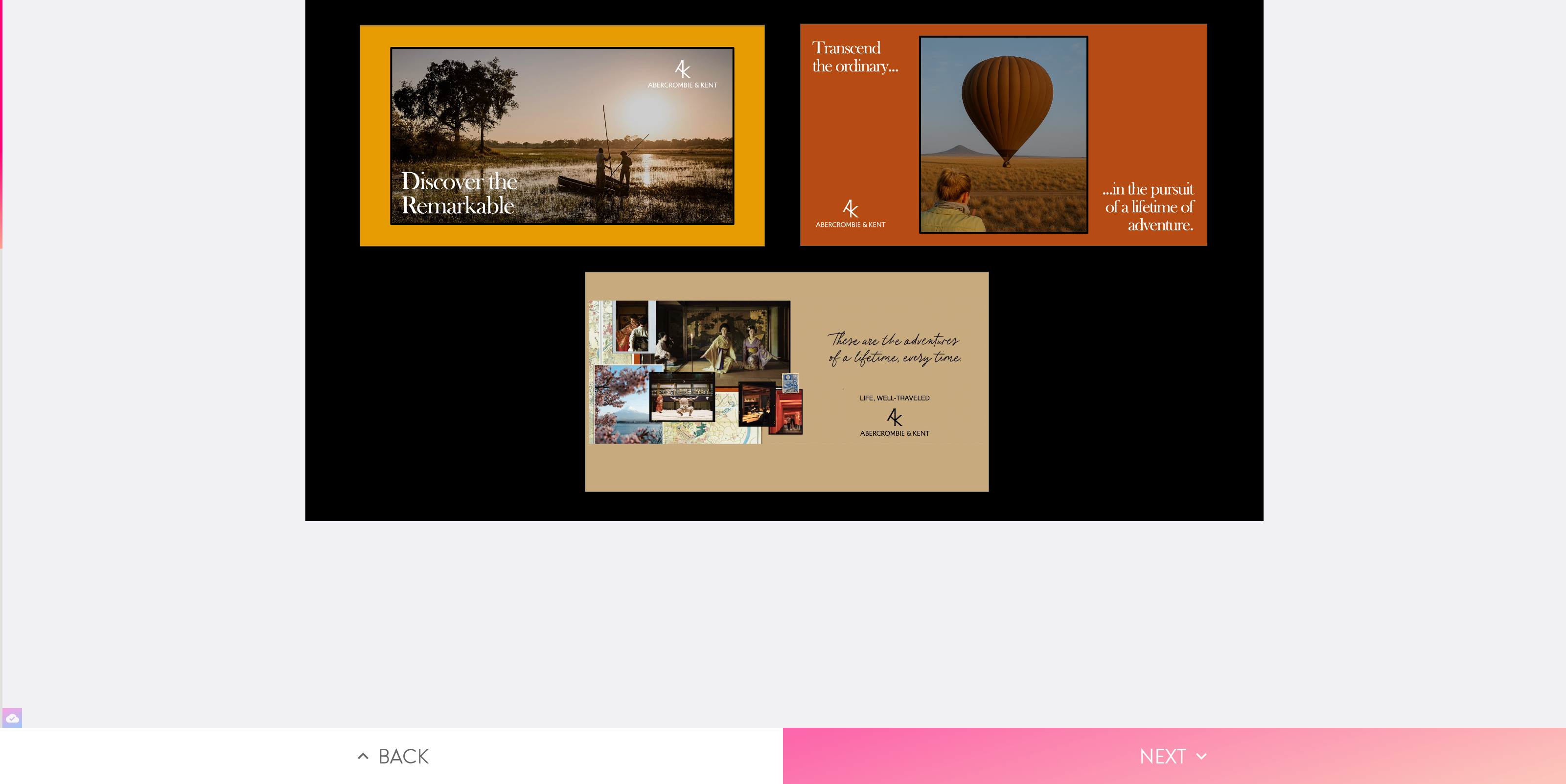
click at [1192, 751] on icon "button" at bounding box center [1201, 756] width 21 height 21
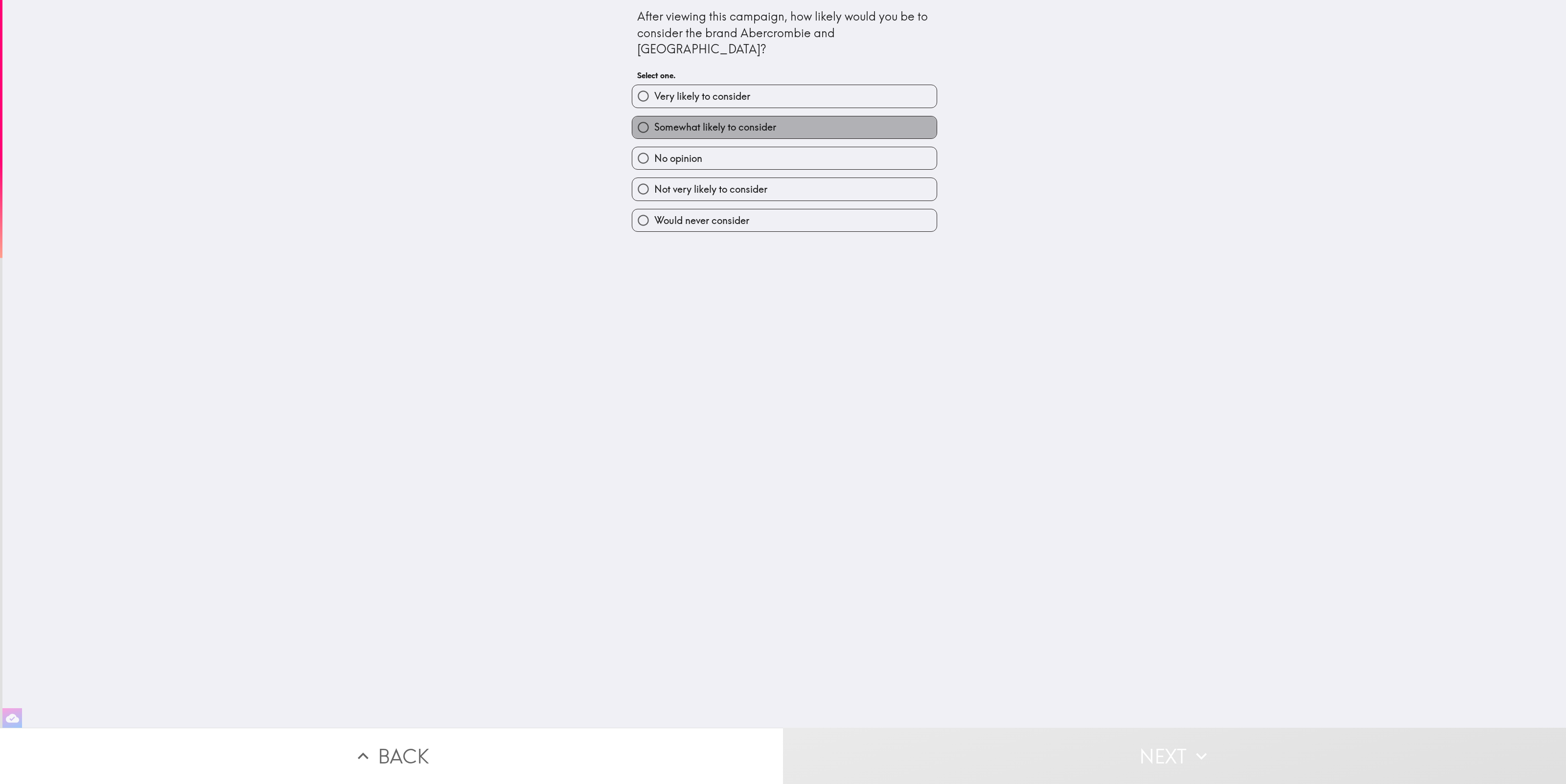
click at [688, 120] on span "Somewhat likely to consider" at bounding box center [715, 127] width 122 height 14
click at [654, 117] on input "Somewhat likely to consider" at bounding box center [643, 128] width 22 height 22
radio input "true"
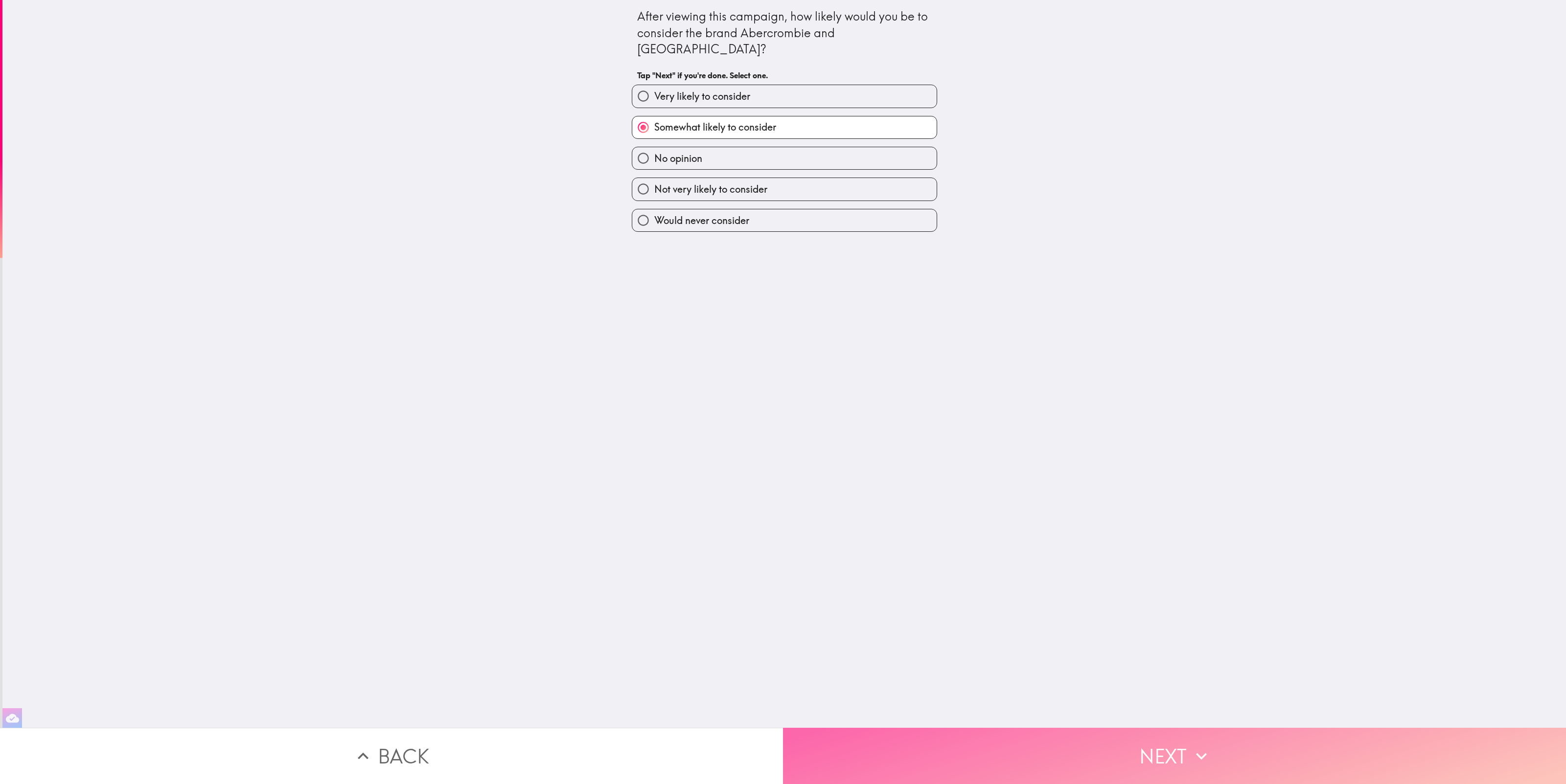
click at [1267, 751] on button "Next" at bounding box center [1174, 756] width 783 height 57
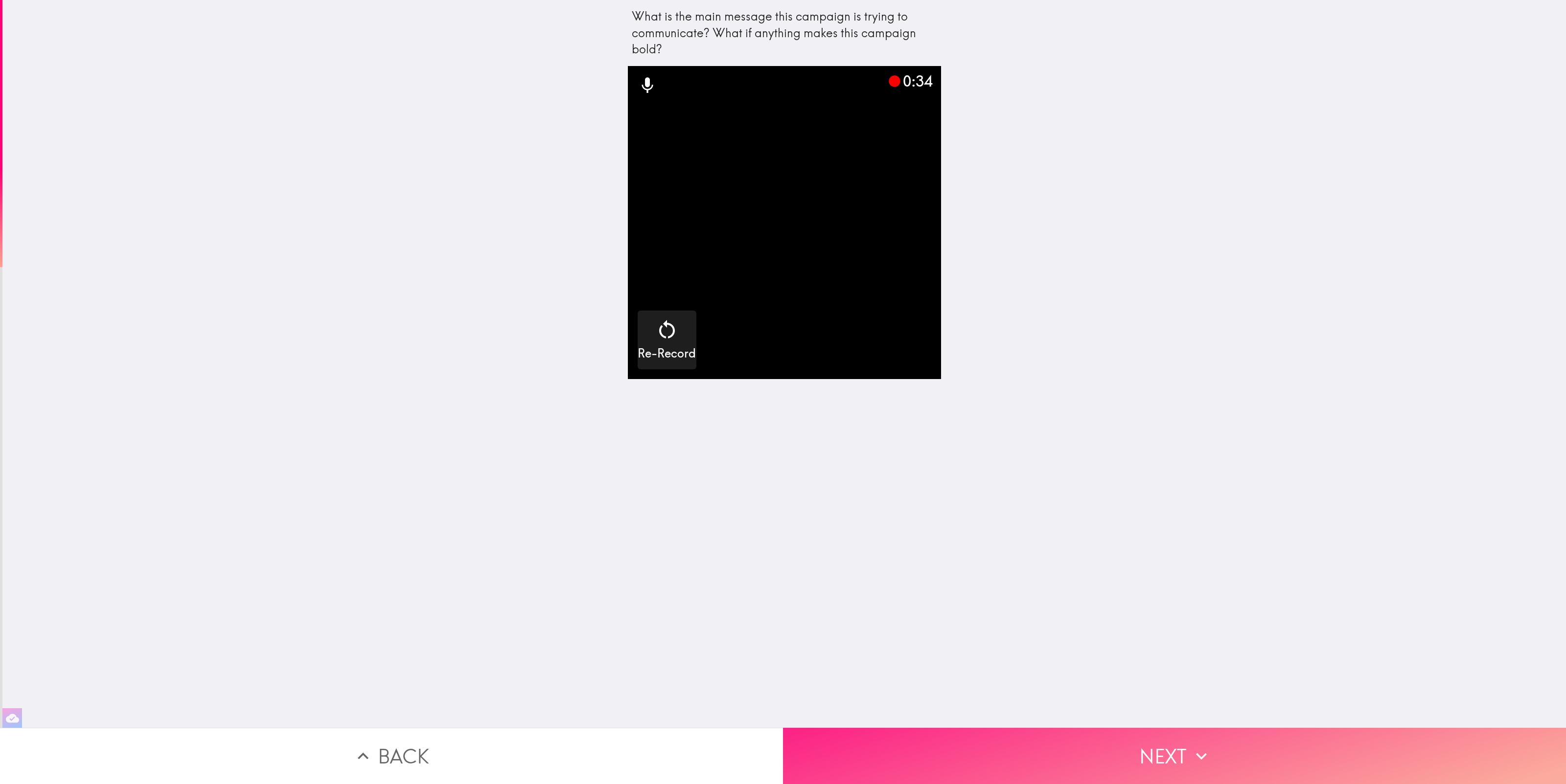
click at [1202, 757] on icon "button" at bounding box center [1201, 756] width 11 height 7
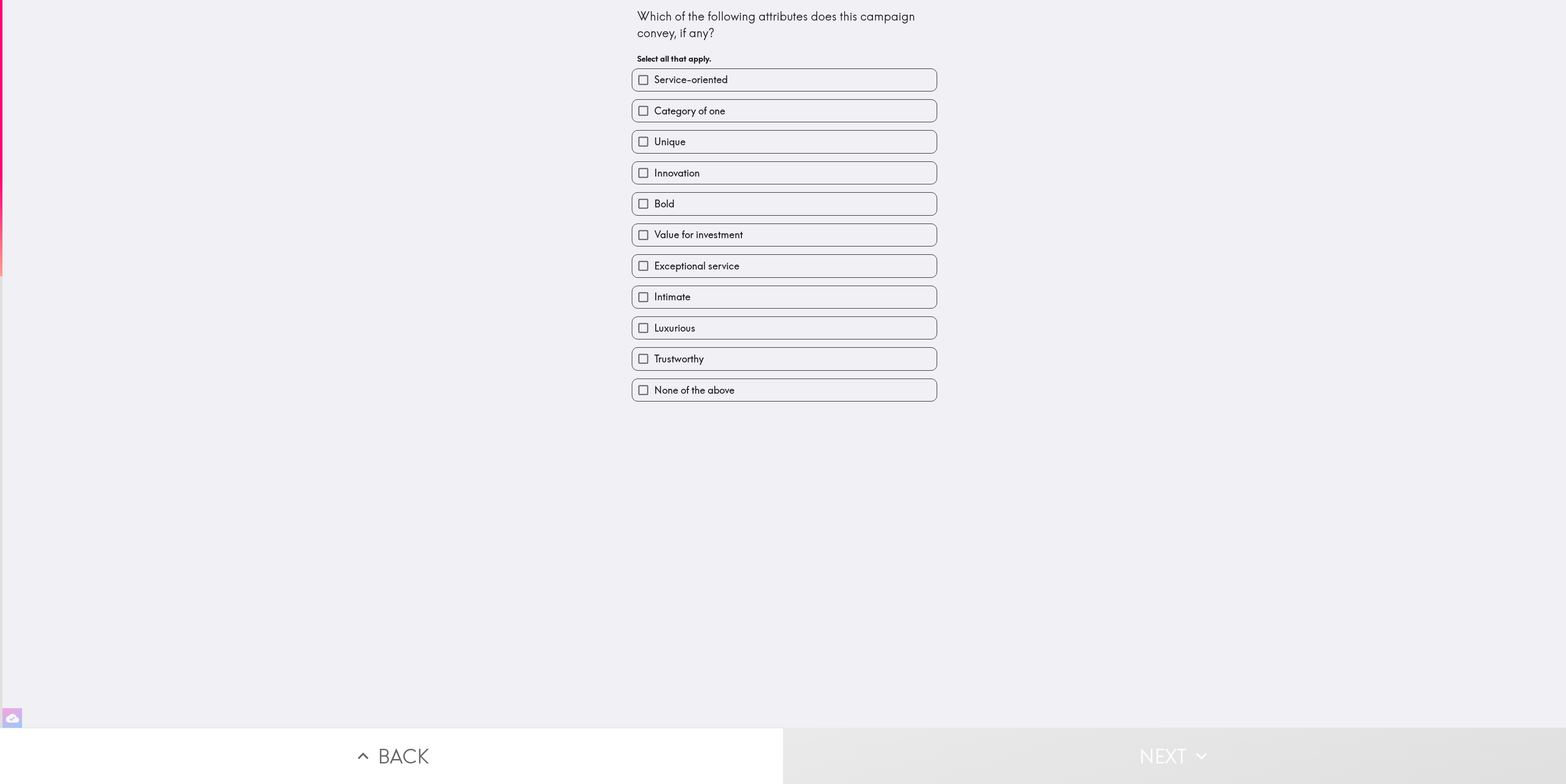
click at [717, 143] on label "Unique" at bounding box center [784, 142] width 305 height 22
click at [654, 143] on input "Unique" at bounding box center [643, 142] width 22 height 22
checkbox input "true"
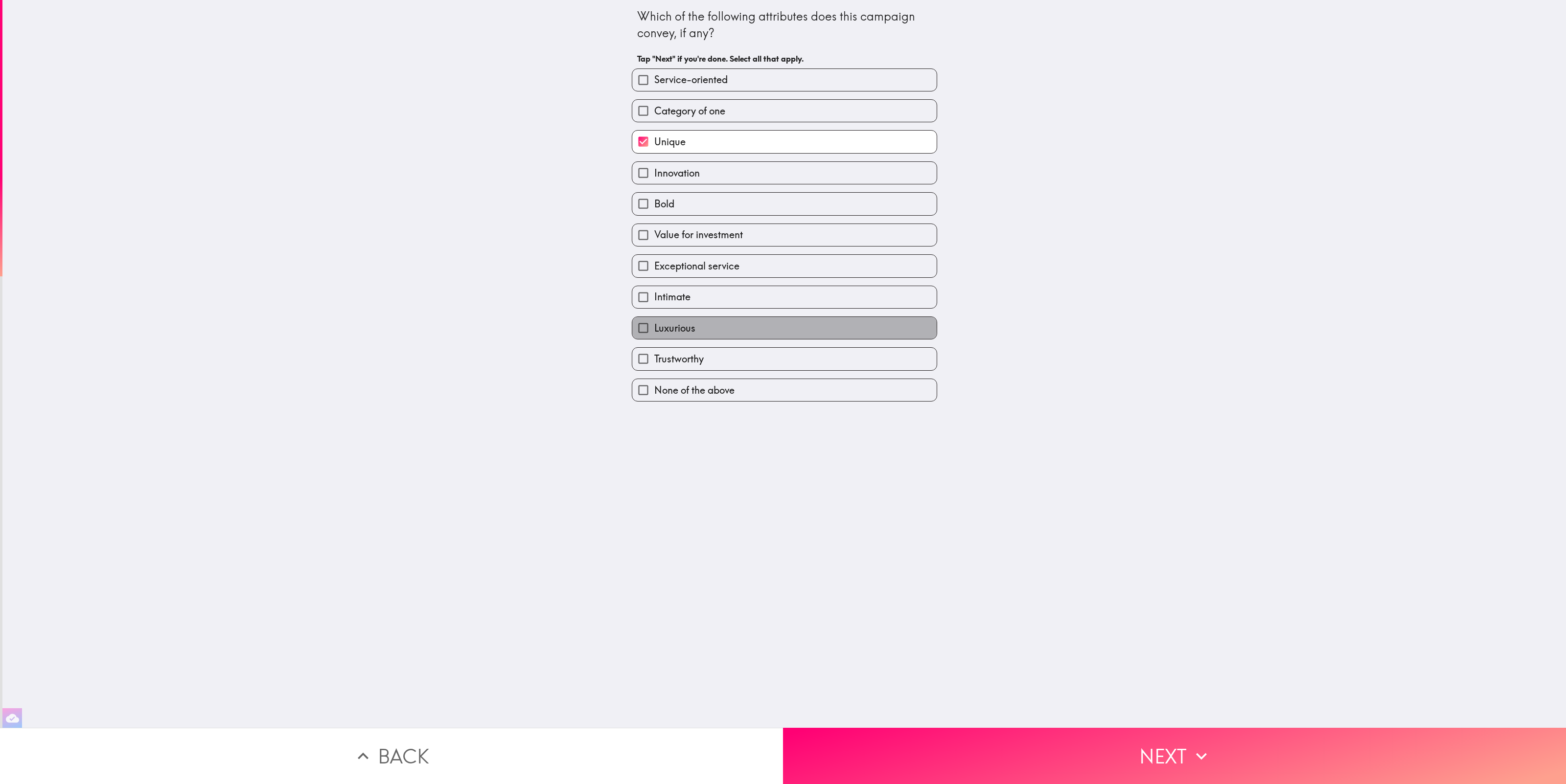
click at [711, 329] on label "Luxurious" at bounding box center [784, 328] width 305 height 22
click at [654, 329] on input "Luxurious" at bounding box center [643, 328] width 22 height 22
checkbox input "true"
click at [718, 239] on span "Value for investment" at bounding box center [698, 235] width 89 height 14
click at [654, 239] on input "Value for investment" at bounding box center [643, 235] width 22 height 22
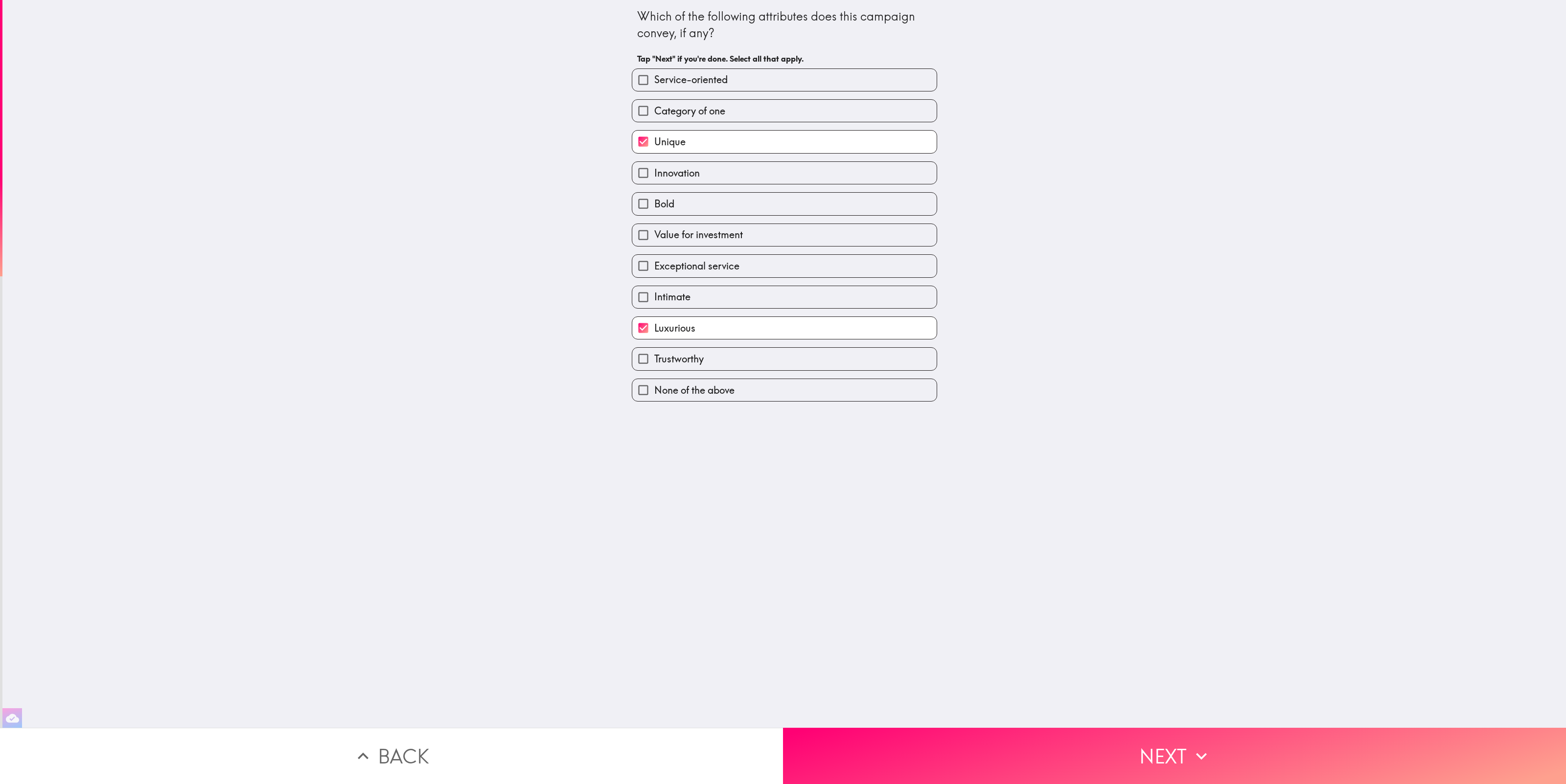
checkbox input "true"
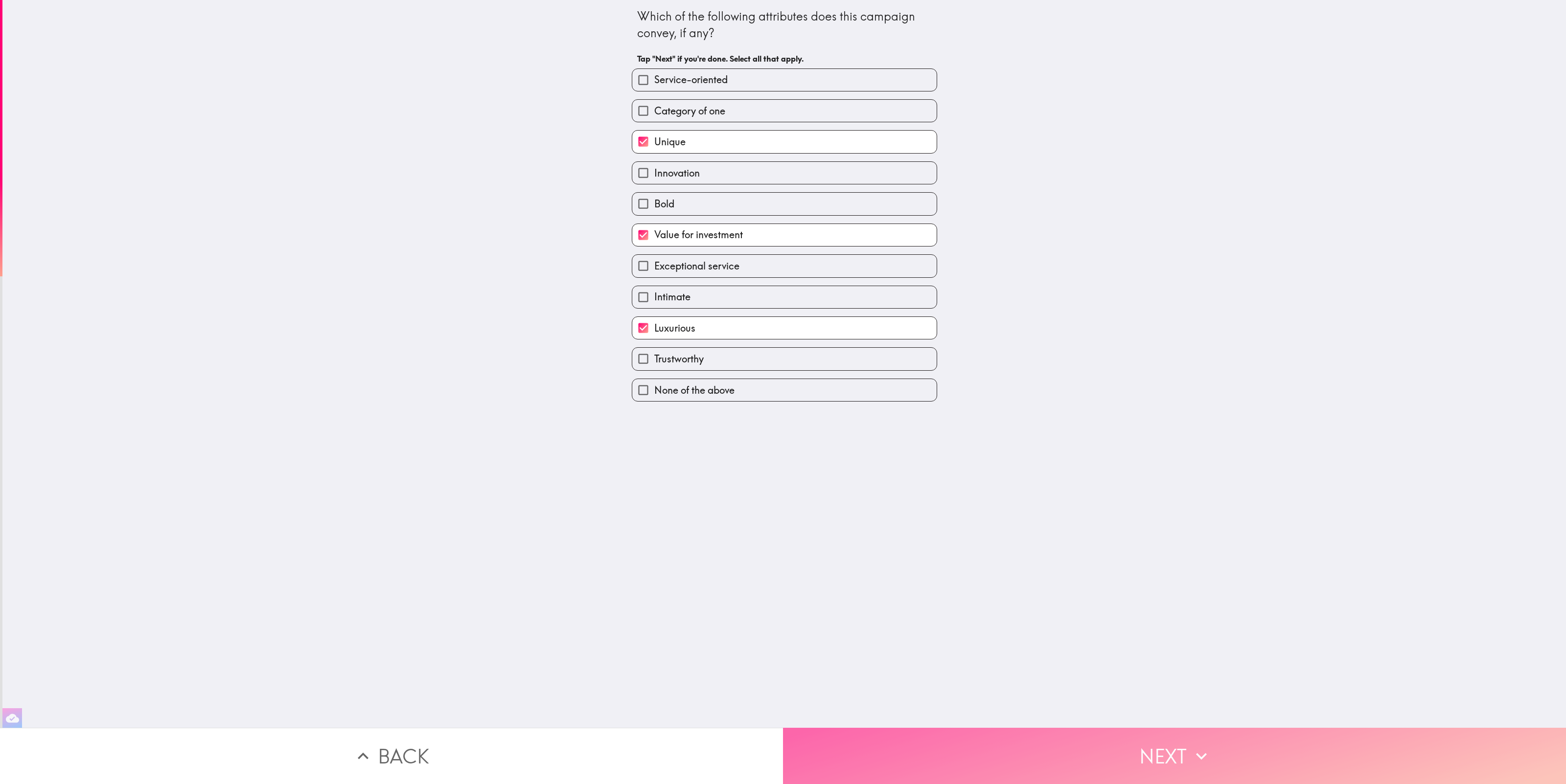
click at [1104, 759] on button "Next" at bounding box center [1174, 756] width 783 height 57
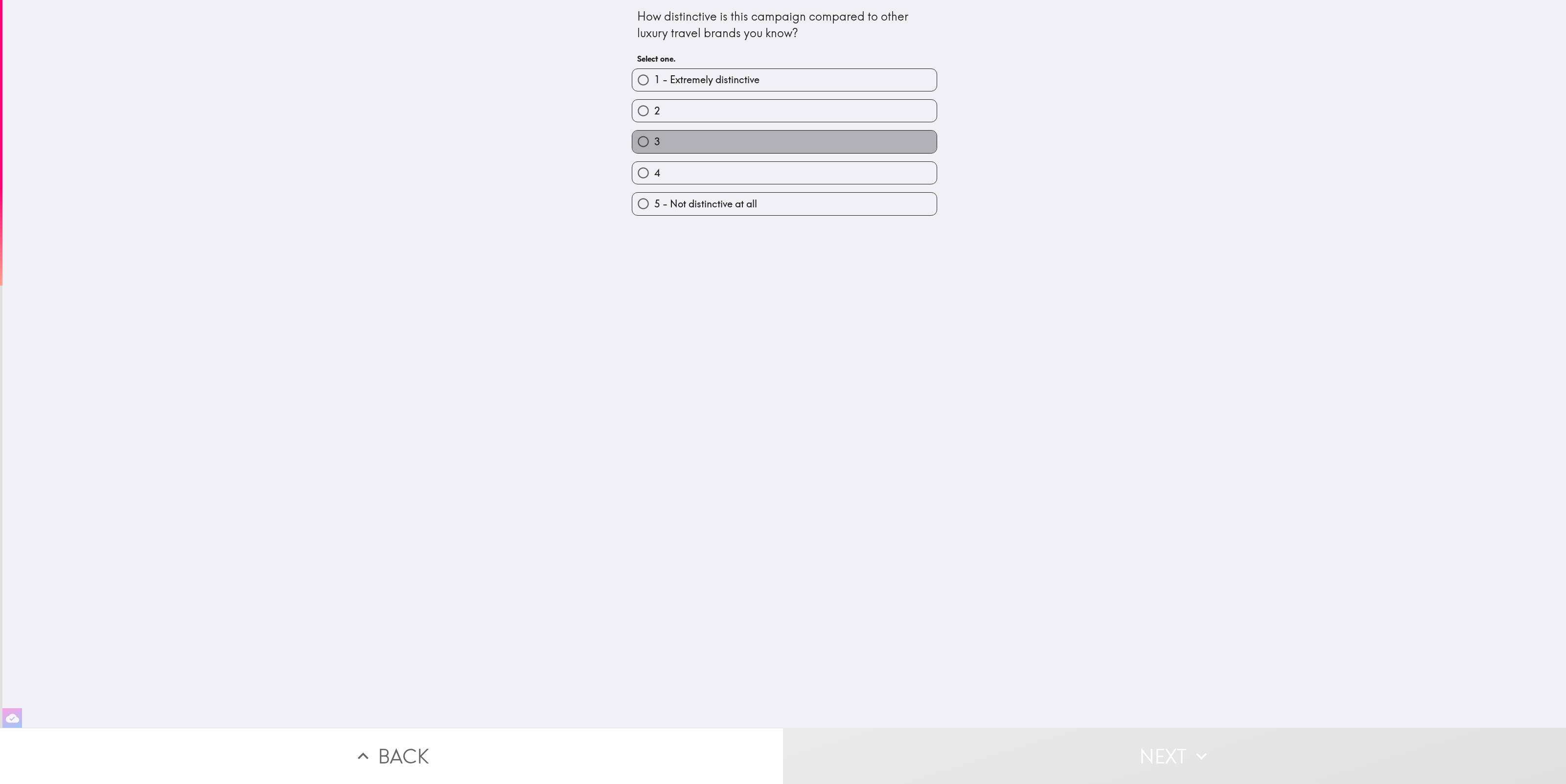
click at [691, 142] on label "3" at bounding box center [784, 142] width 305 height 22
click at [654, 142] on input "3" at bounding box center [643, 142] width 22 height 22
radio input "true"
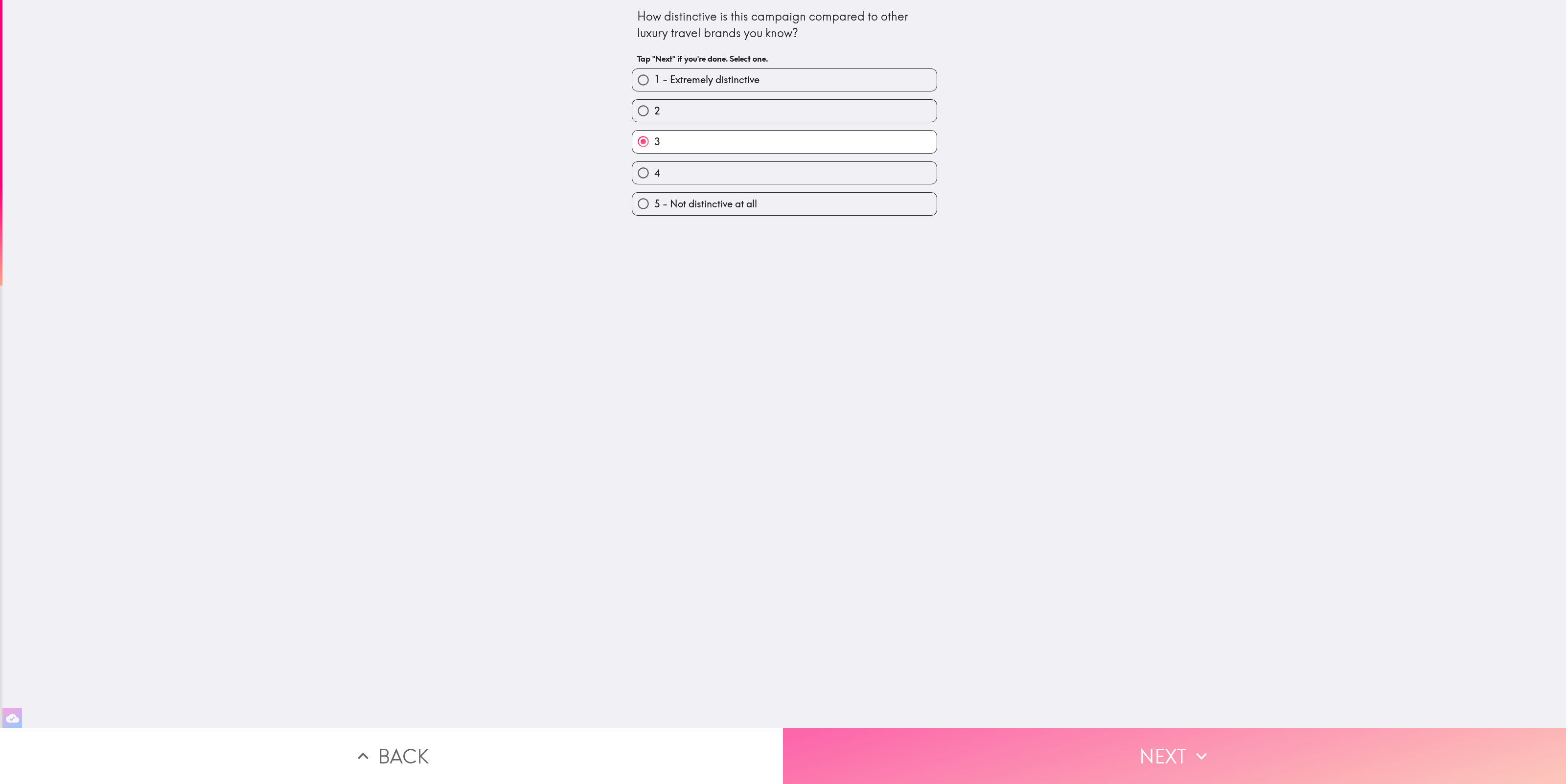
click at [1249, 742] on button "Next" at bounding box center [1174, 756] width 783 height 57
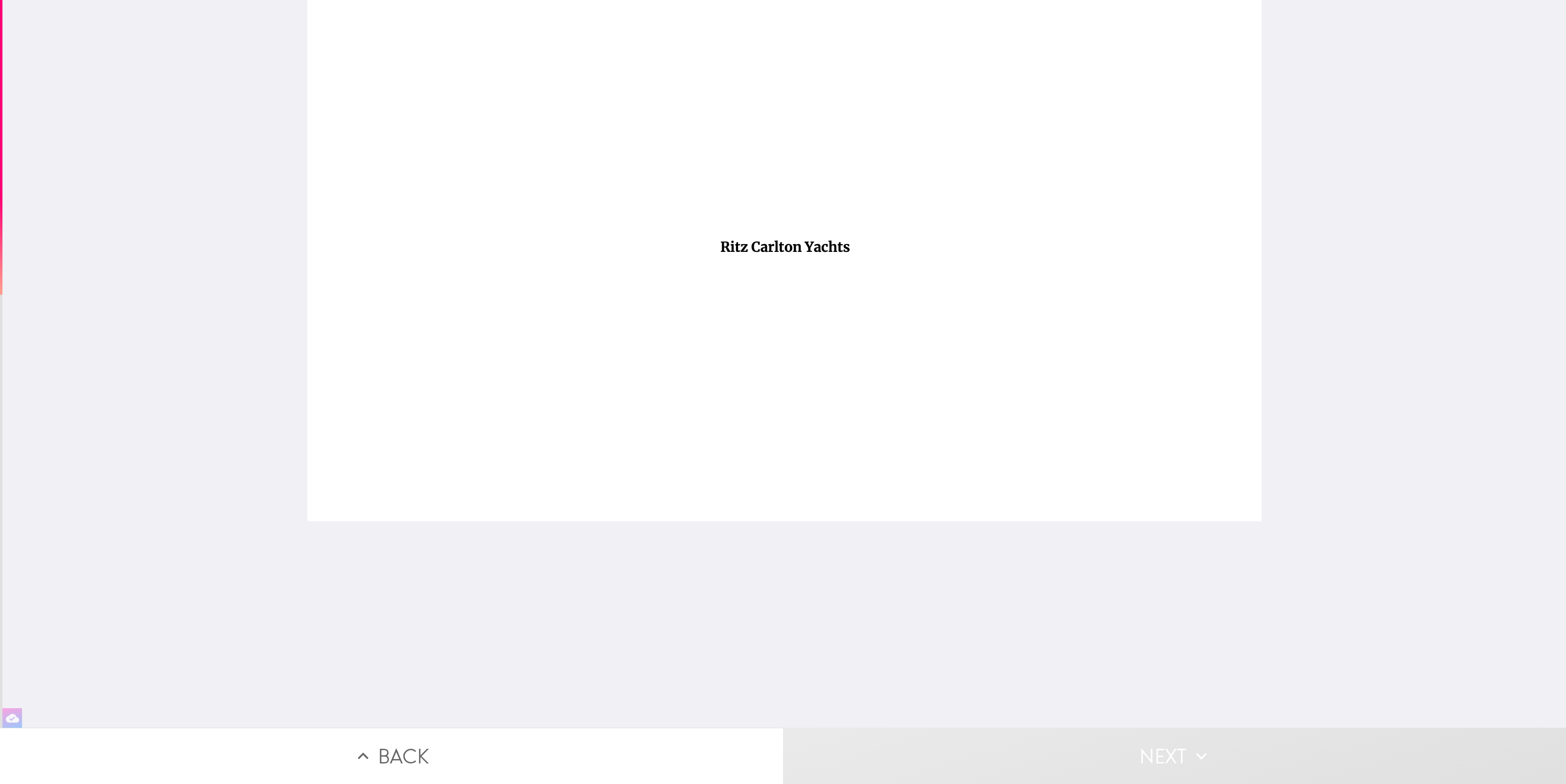
click at [1234, 752] on button "Next" at bounding box center [1174, 756] width 783 height 57
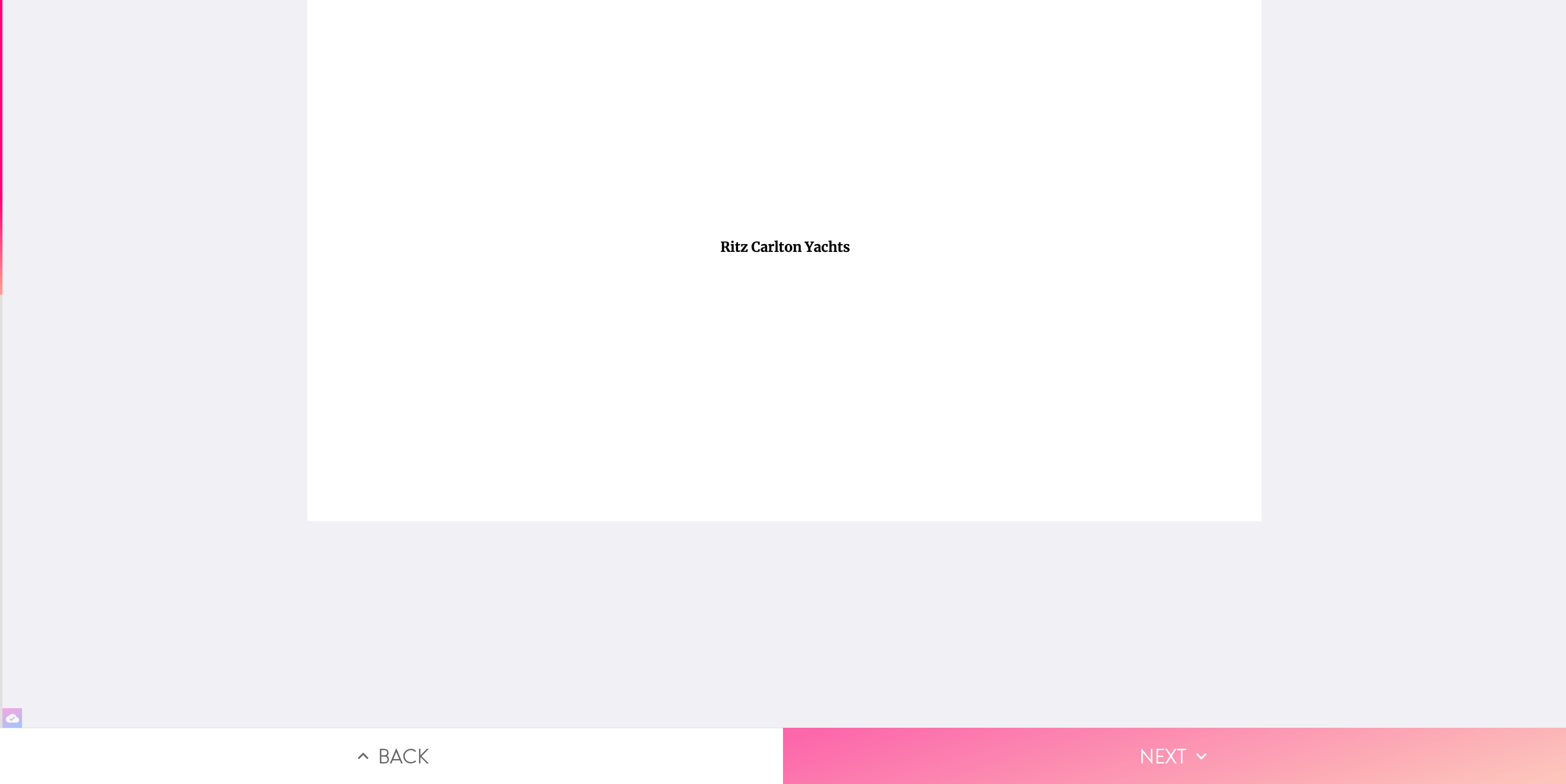
click at [1234, 752] on button "Next" at bounding box center [1174, 756] width 783 height 57
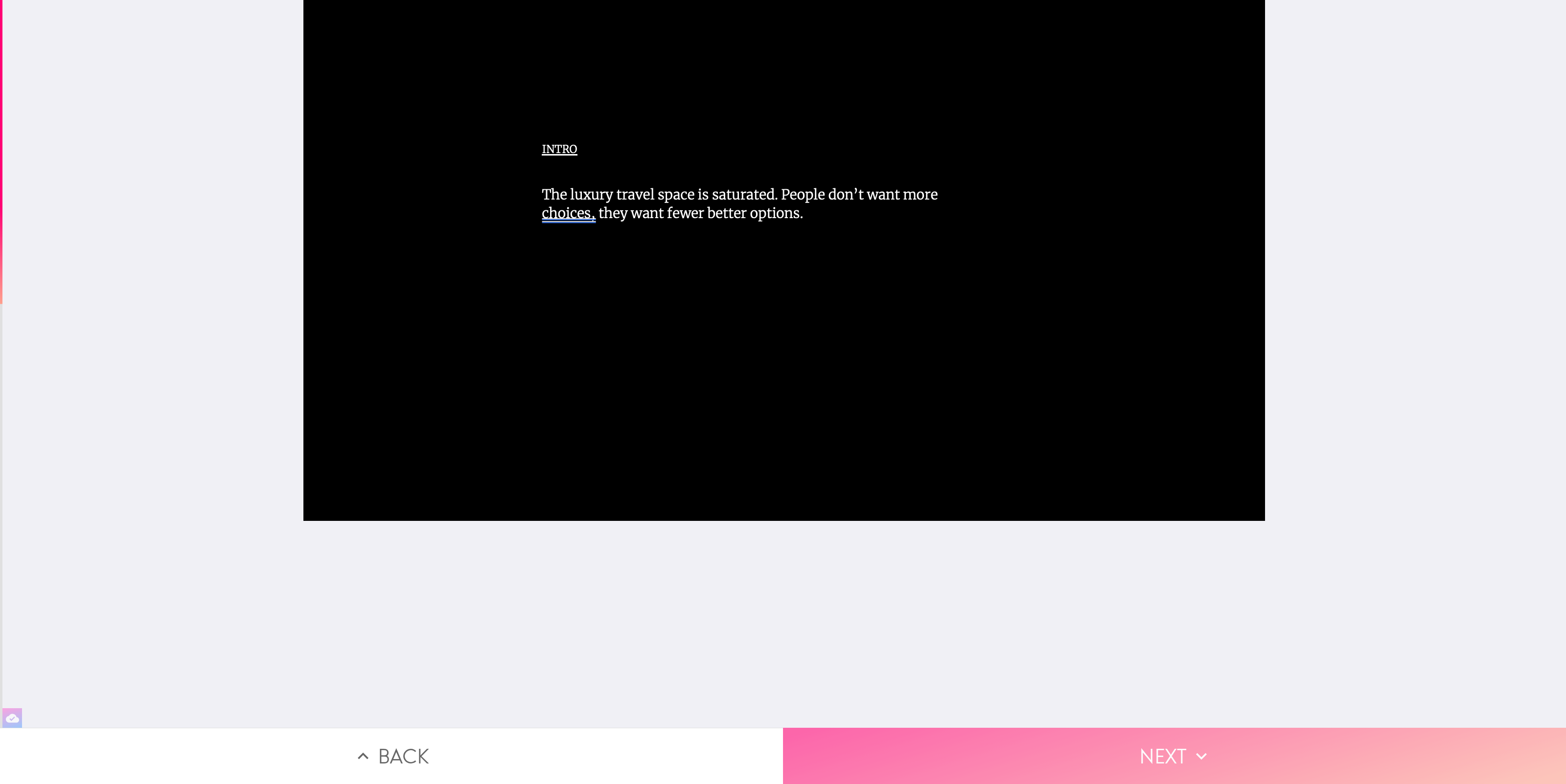
click at [1230, 758] on button "Next" at bounding box center [1174, 756] width 783 height 57
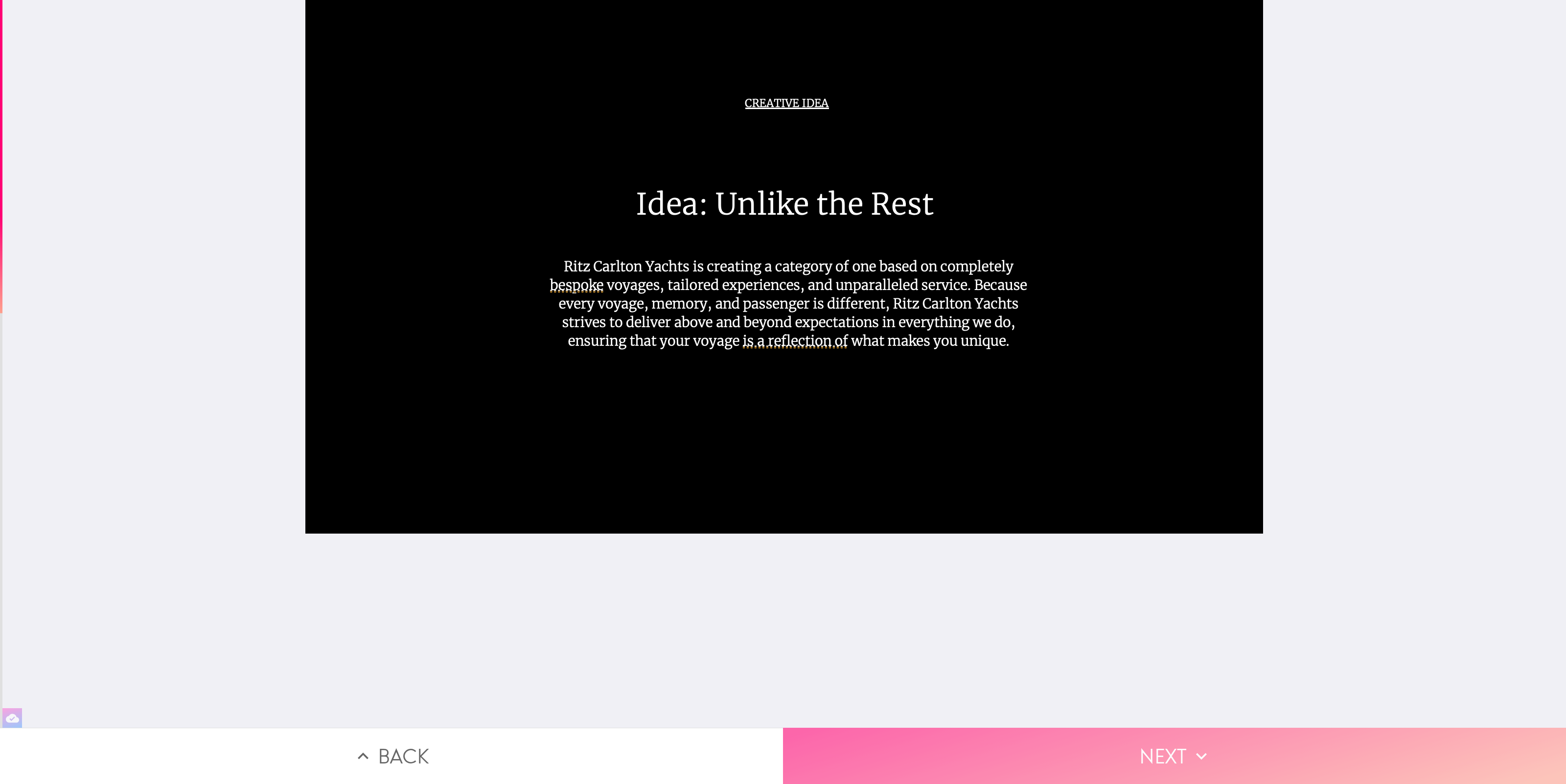
click at [1168, 769] on button "Next" at bounding box center [1174, 756] width 783 height 57
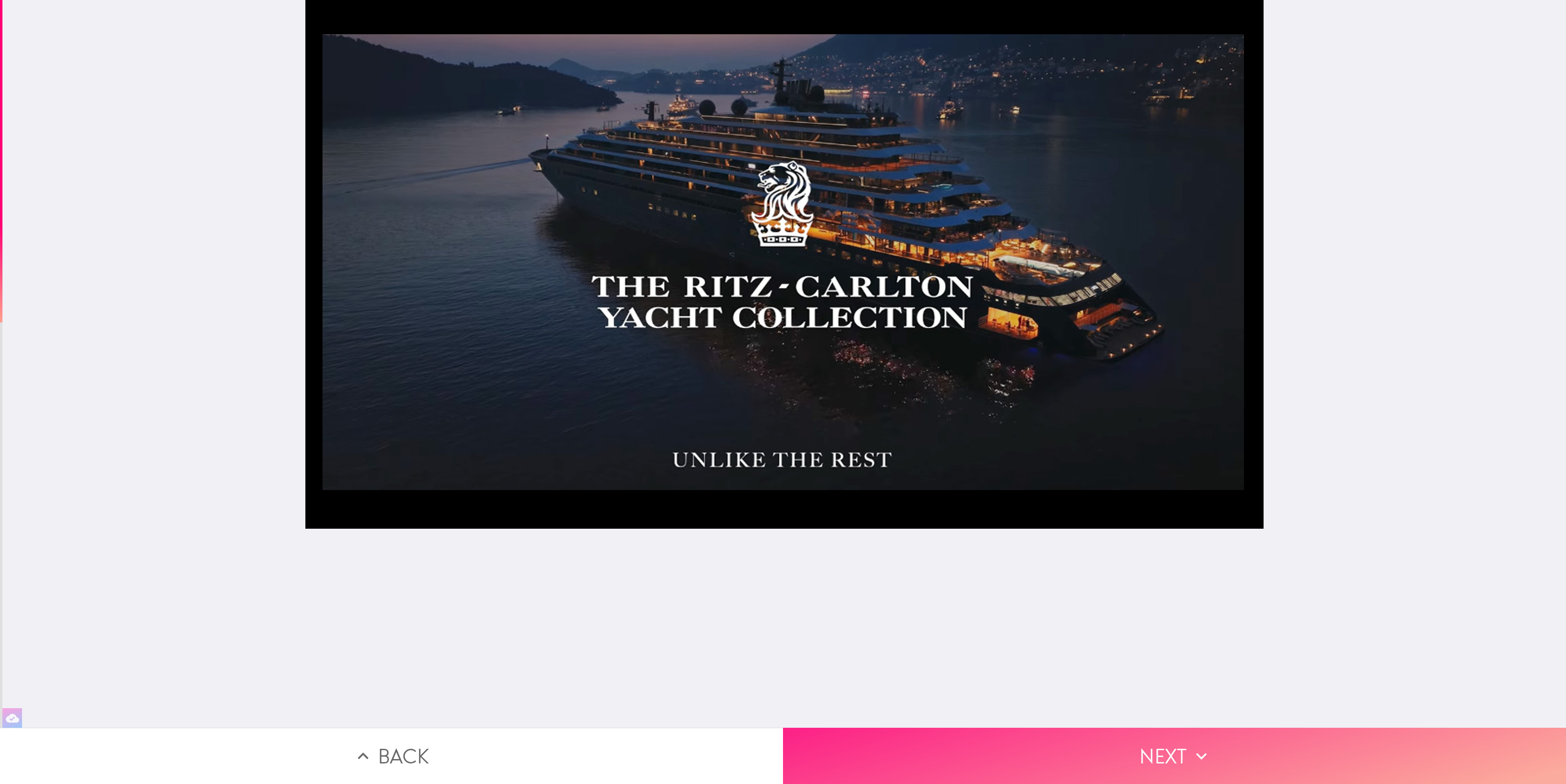
click at [1188, 771] on button "Next" at bounding box center [1174, 756] width 783 height 57
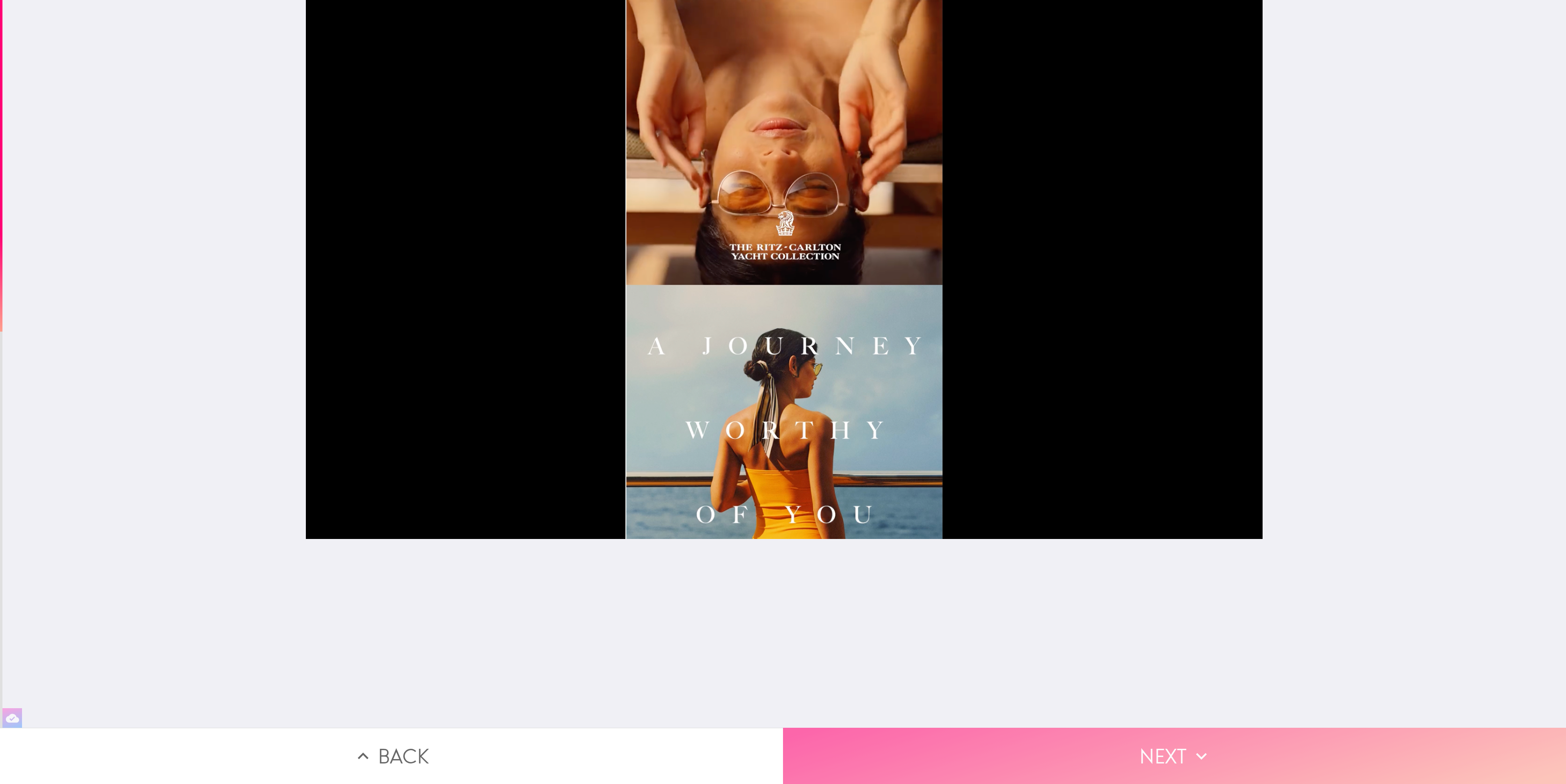
click at [1180, 759] on button "Next" at bounding box center [1174, 756] width 783 height 57
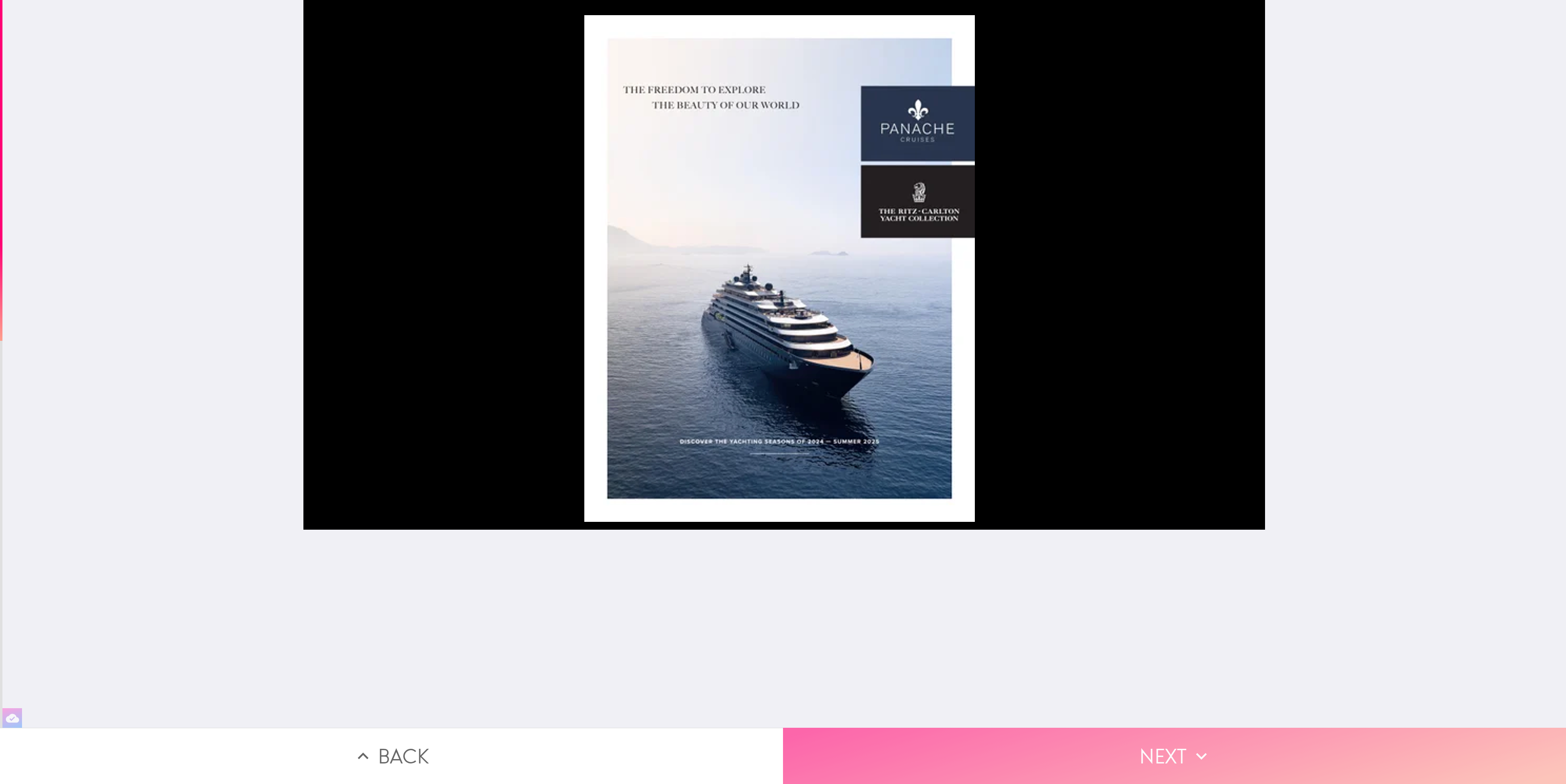
click at [1181, 761] on button "Next" at bounding box center [1174, 756] width 783 height 57
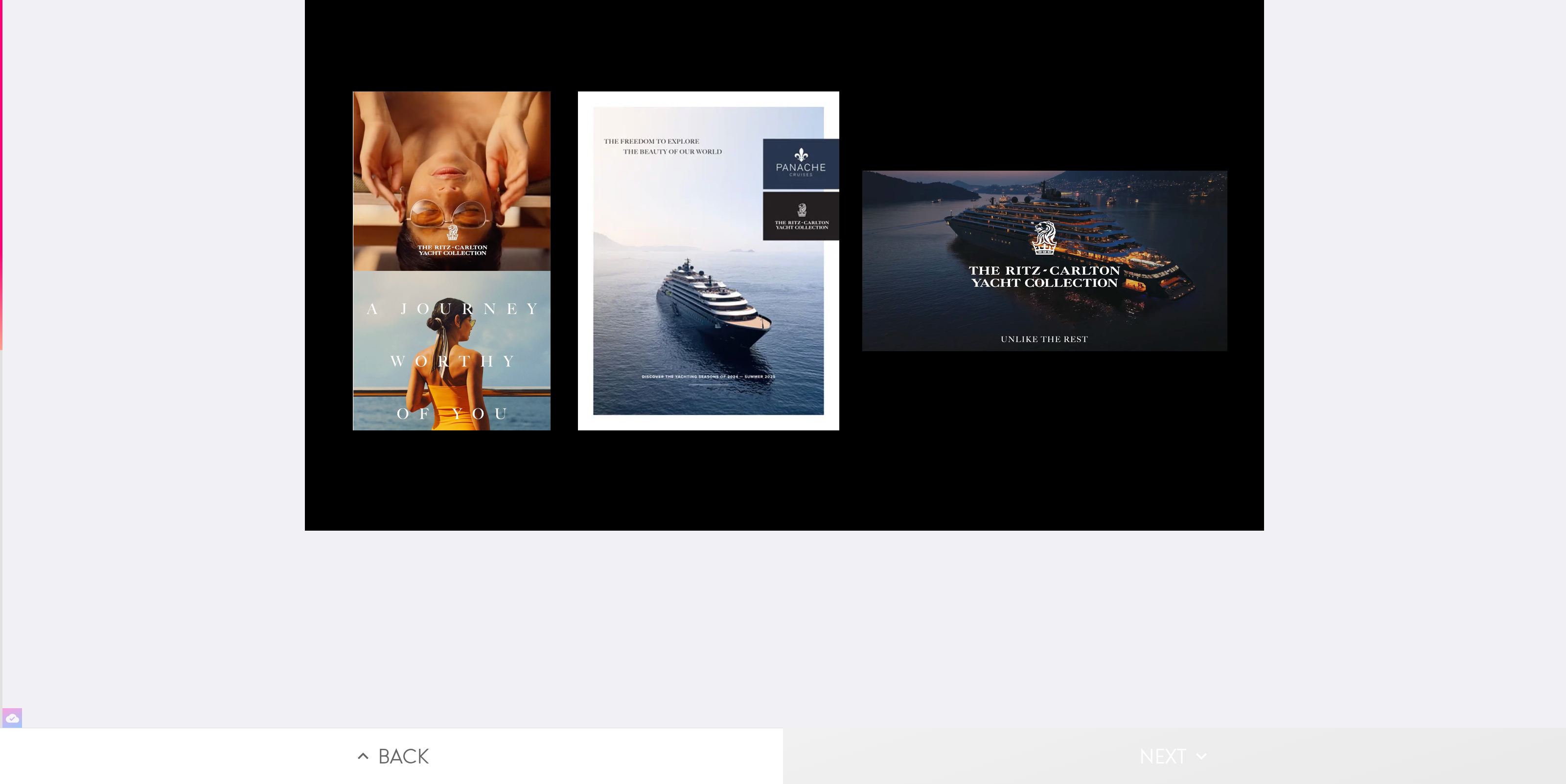
click at [1187, 764] on button "Next" at bounding box center [1174, 756] width 783 height 57
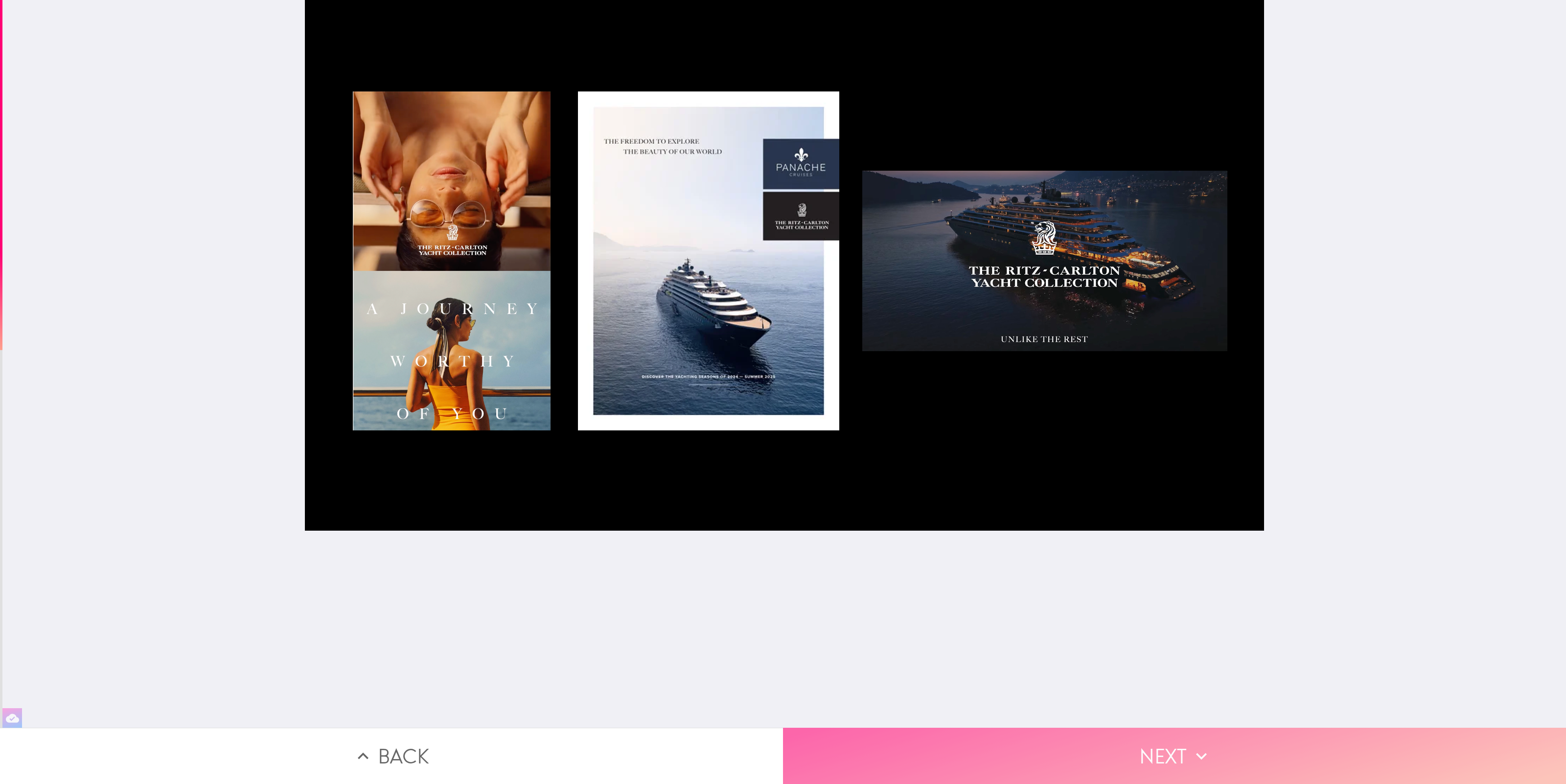
click at [1201, 754] on icon "button" at bounding box center [1201, 756] width 21 height 21
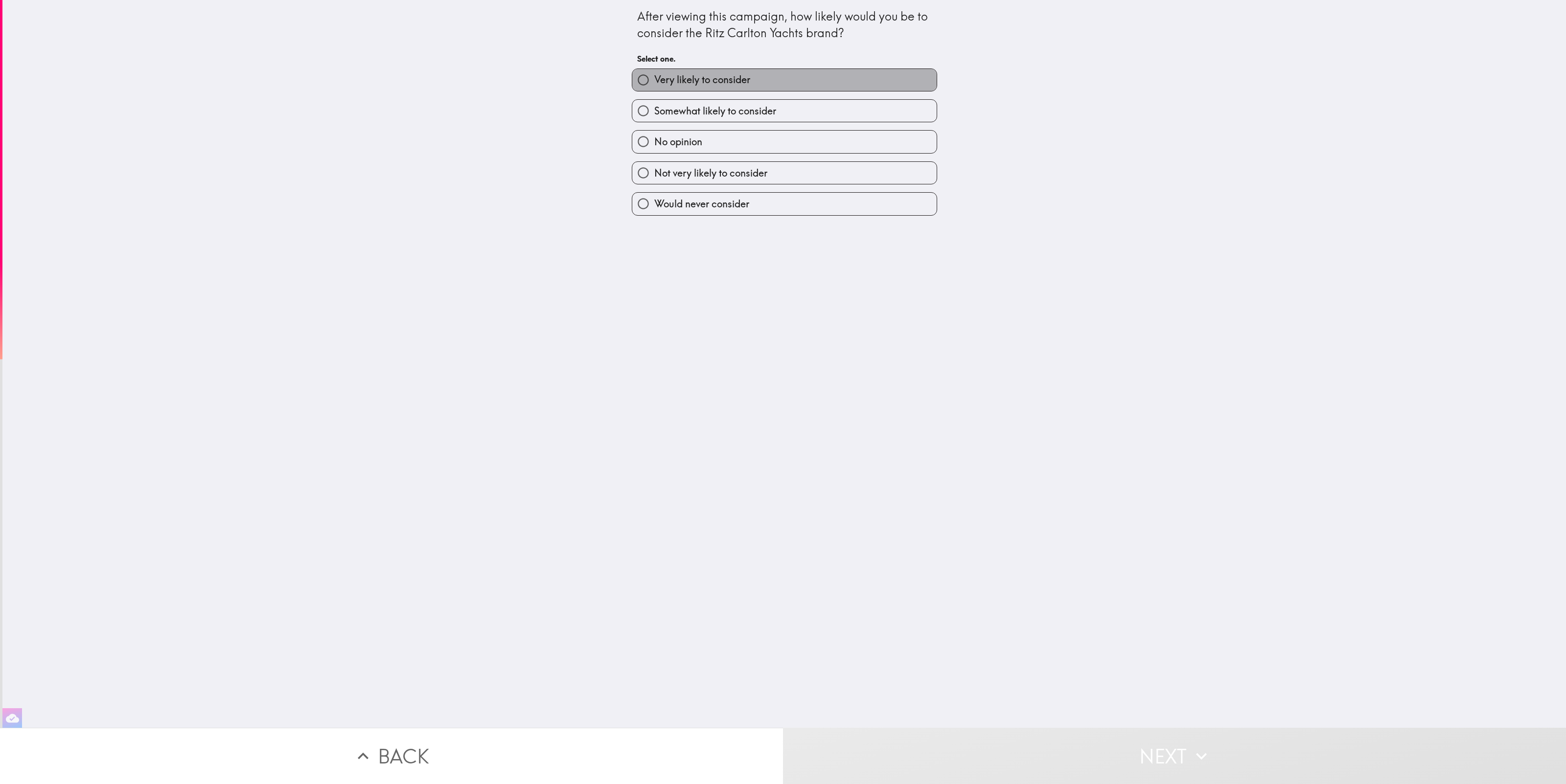
click at [740, 81] on span "Very likely to consider" at bounding box center [702, 80] width 96 height 14
click at [654, 81] on input "Very likely to consider" at bounding box center [643, 80] width 22 height 22
radio input "true"
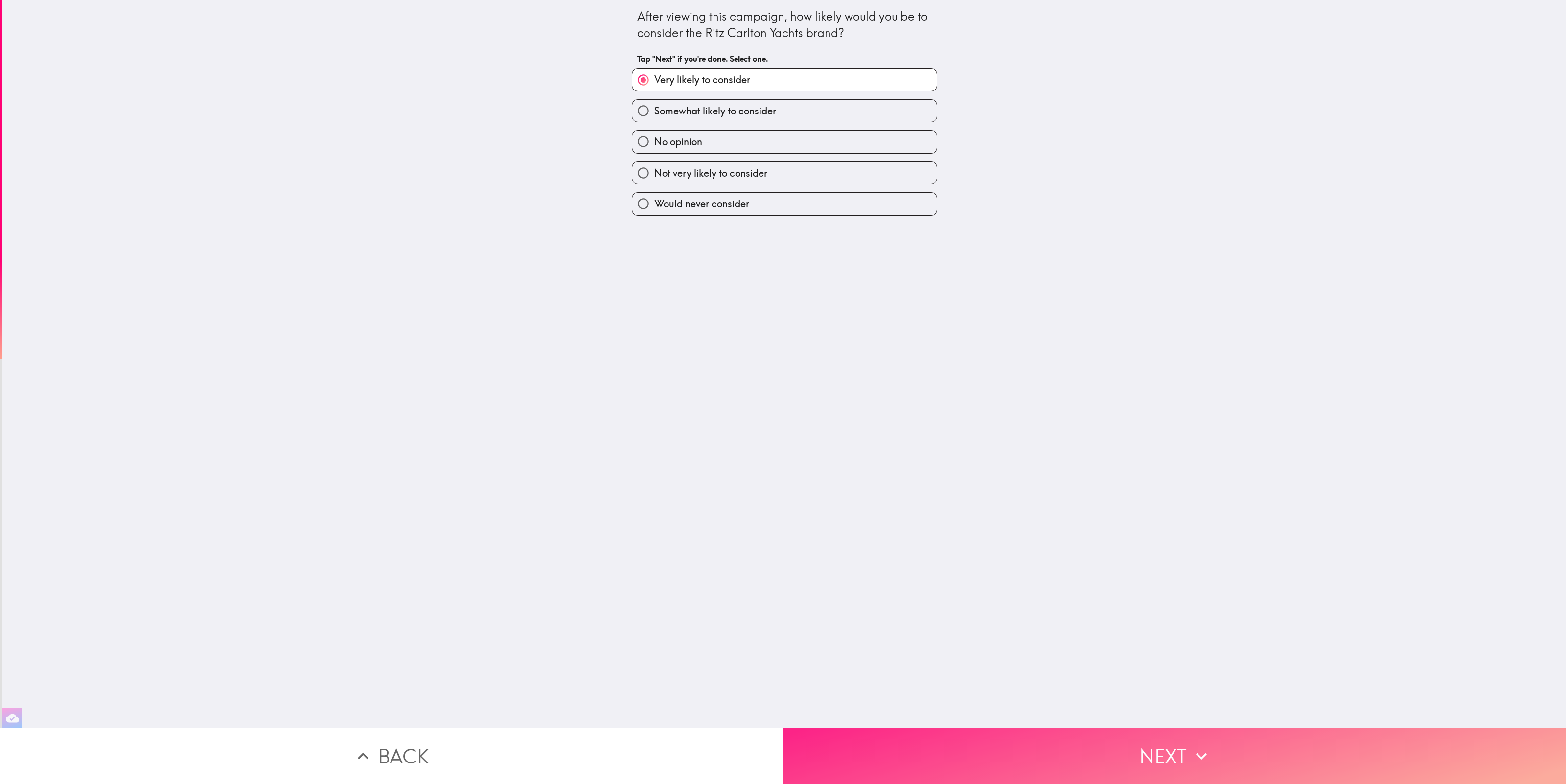
click at [1219, 765] on button "Next" at bounding box center [1174, 756] width 783 height 57
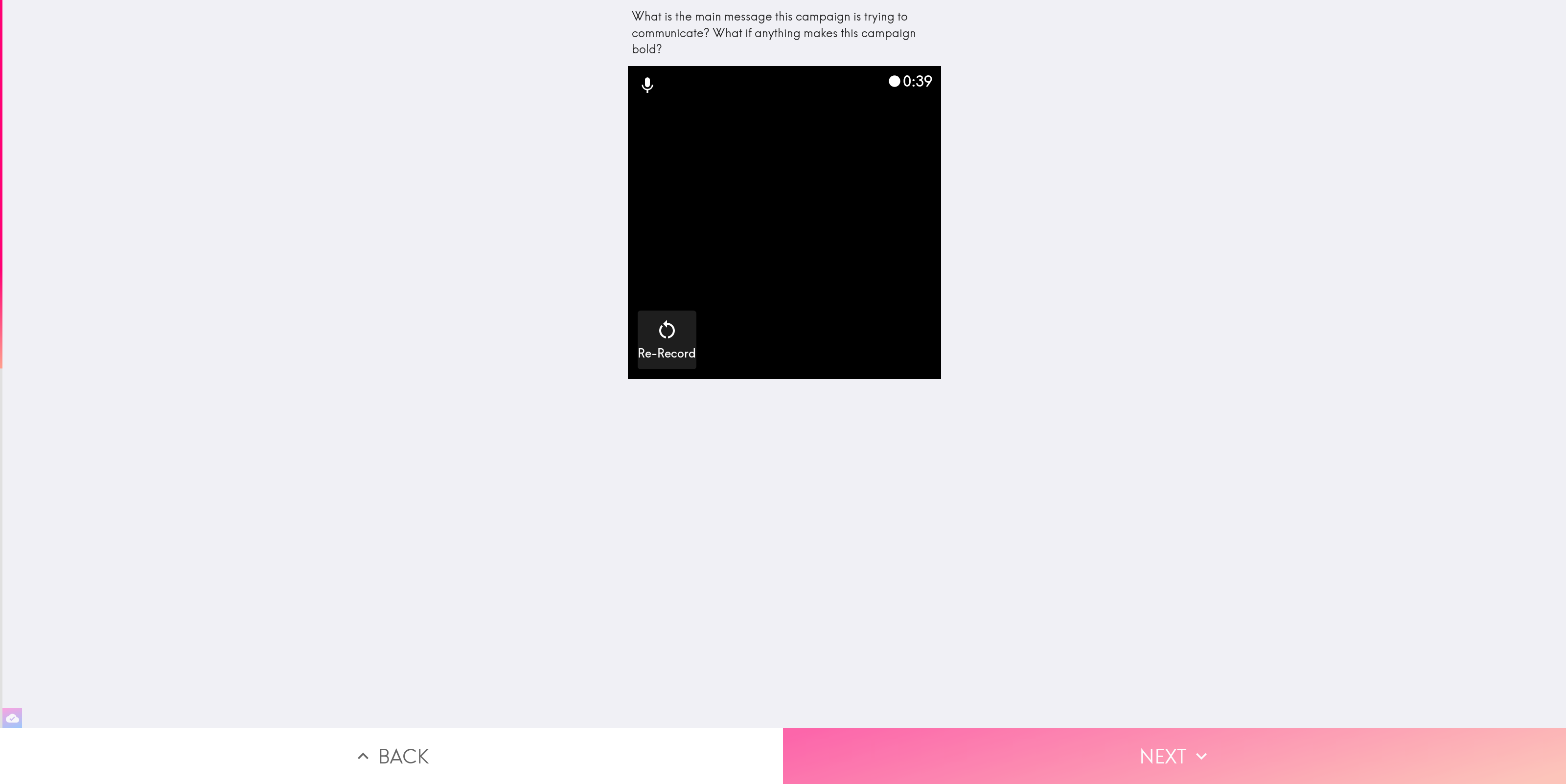
click at [1171, 754] on button "Next" at bounding box center [1174, 756] width 783 height 57
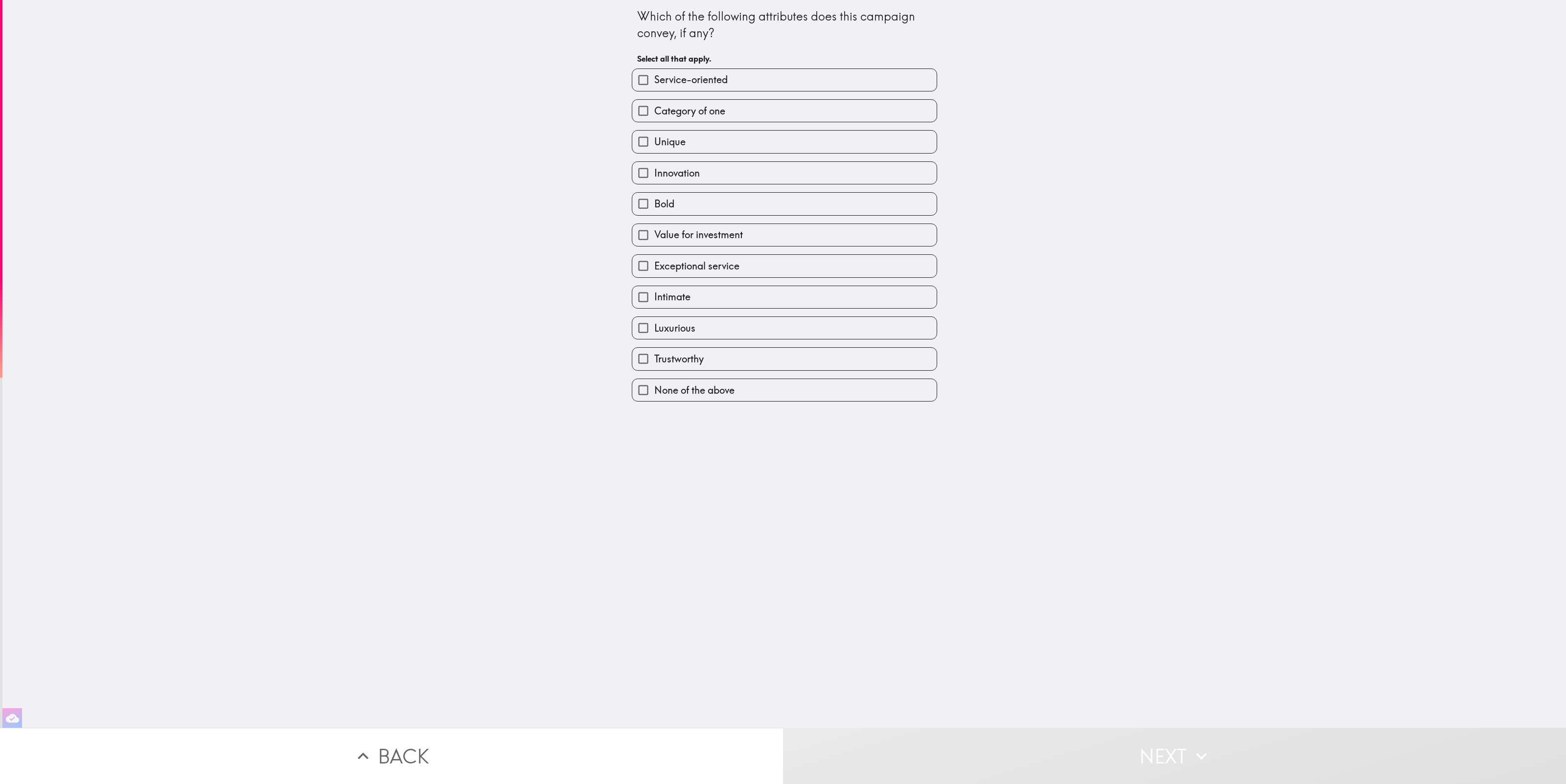
click at [782, 295] on label "Intimate" at bounding box center [784, 297] width 305 height 22
click at [654, 295] on input "Intimate" at bounding box center [643, 297] width 22 height 22
checkbox input "true"
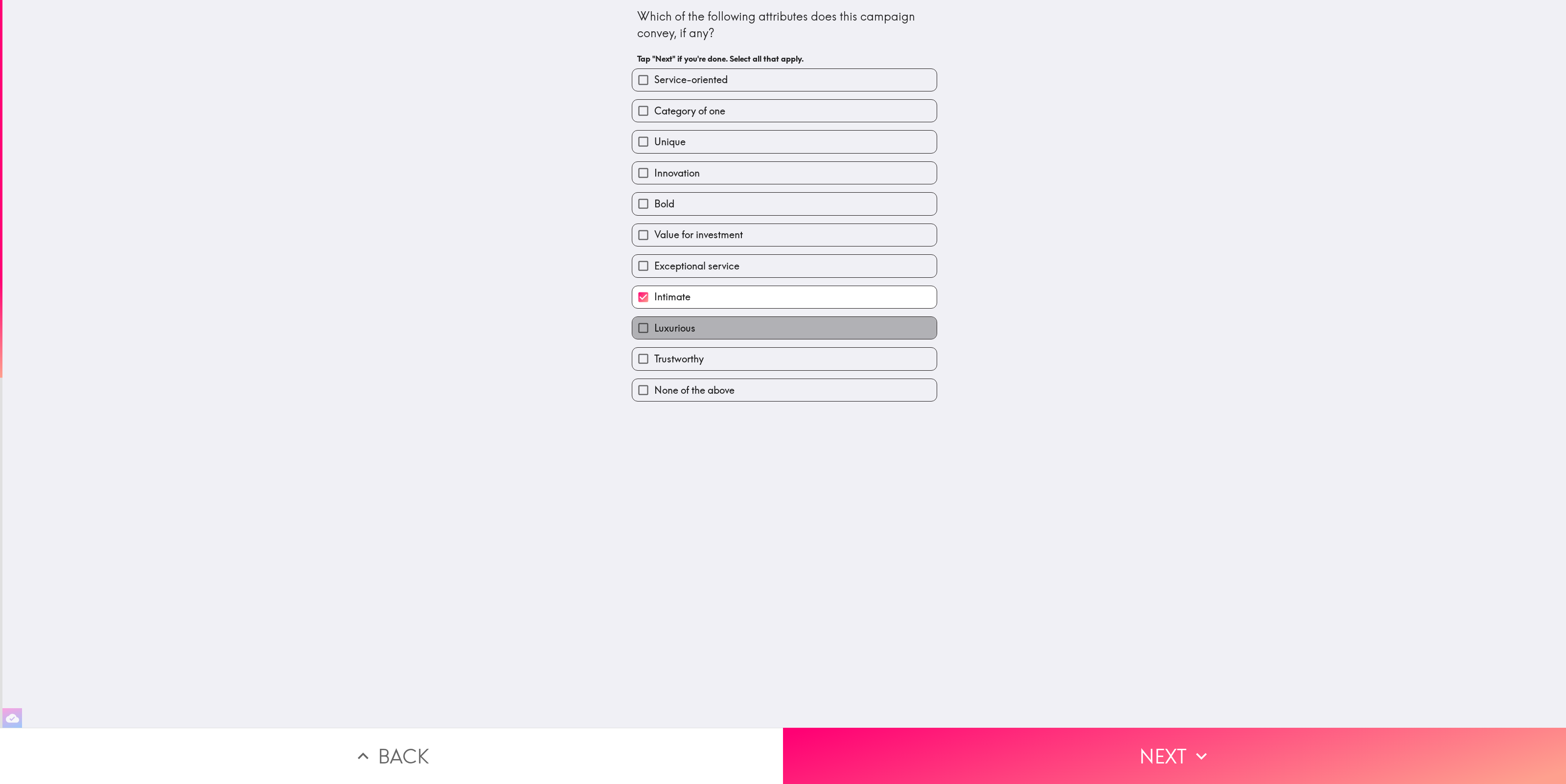
click at [782, 331] on label "Luxurious" at bounding box center [784, 328] width 305 height 22
click at [654, 331] on input "Luxurious" at bounding box center [643, 328] width 22 height 22
checkbox input "true"
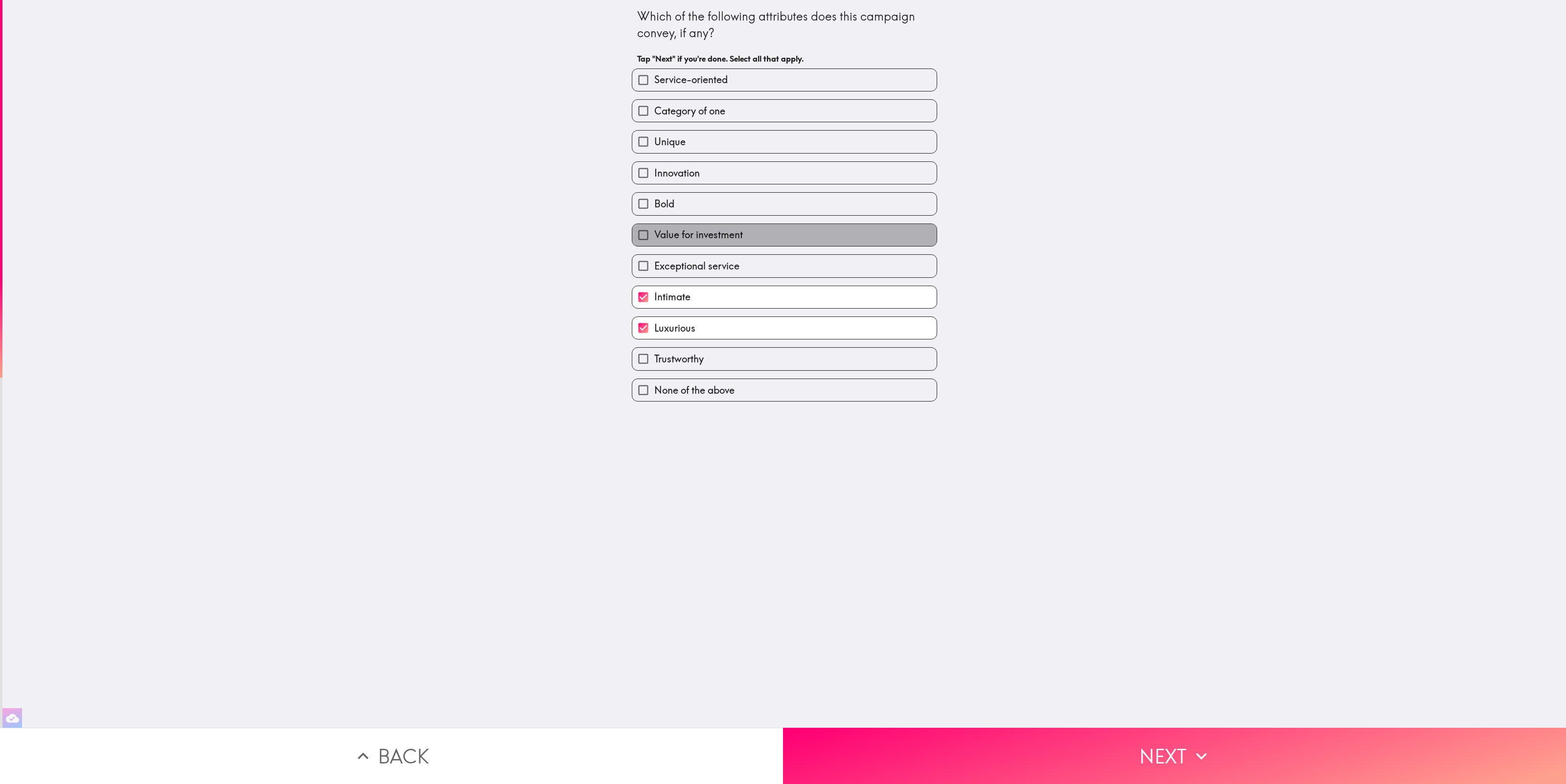
click at [773, 240] on label "Value for investment" at bounding box center [784, 235] width 305 height 22
click at [654, 240] on input "Value for investment" at bounding box center [643, 235] width 22 height 22
checkbox input "true"
click at [764, 207] on label "Bold" at bounding box center [784, 204] width 305 height 22
click at [654, 207] on input "Bold" at bounding box center [643, 204] width 22 height 22
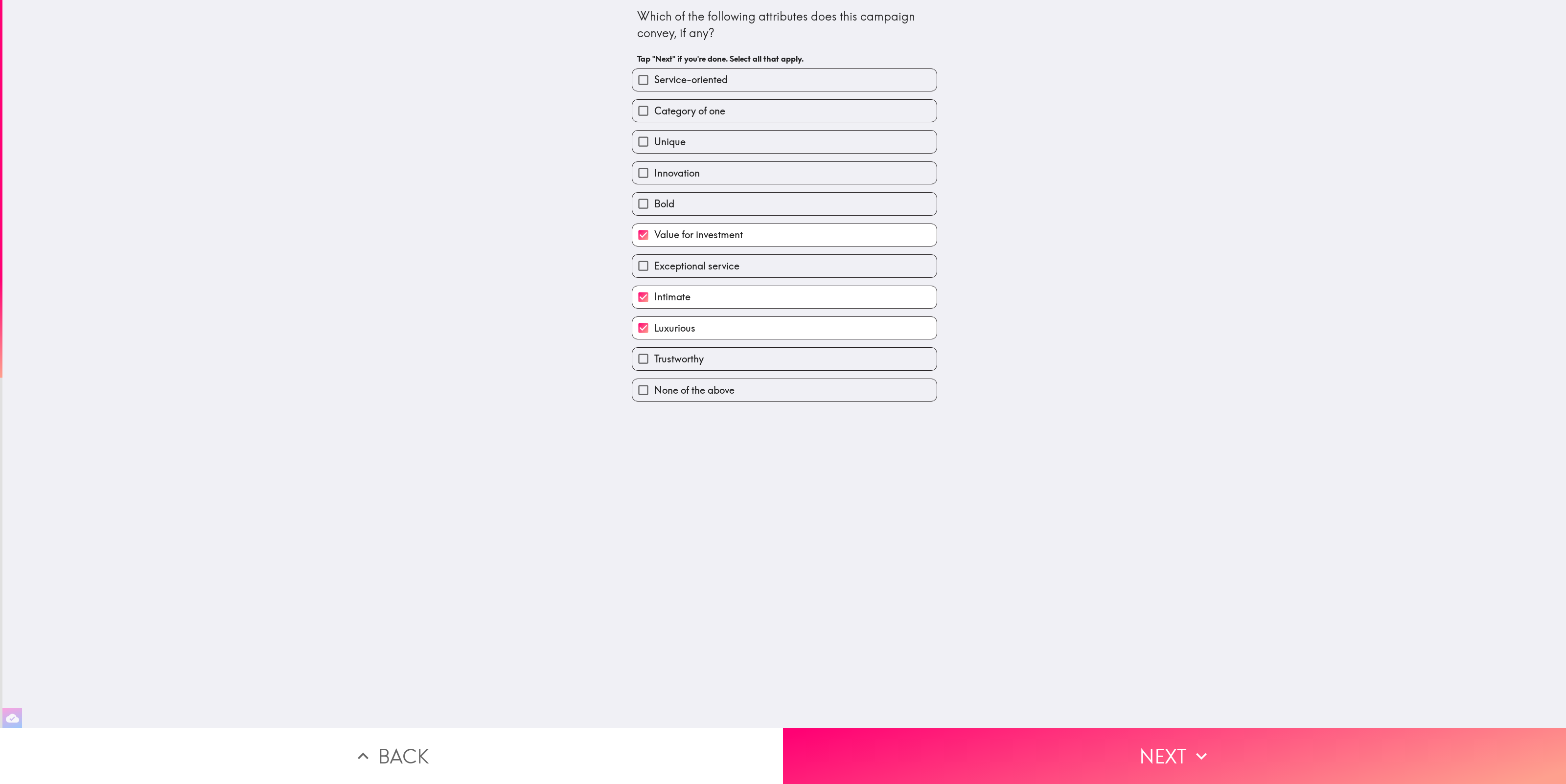
checkbox input "true"
click at [770, 255] on div "Exceptional service" at bounding box center [780, 262] width 313 height 31
click at [774, 269] on label "Exceptional service" at bounding box center [784, 266] width 305 height 22
click at [654, 269] on input "Exceptional service" at bounding box center [643, 266] width 22 height 22
checkbox input "true"
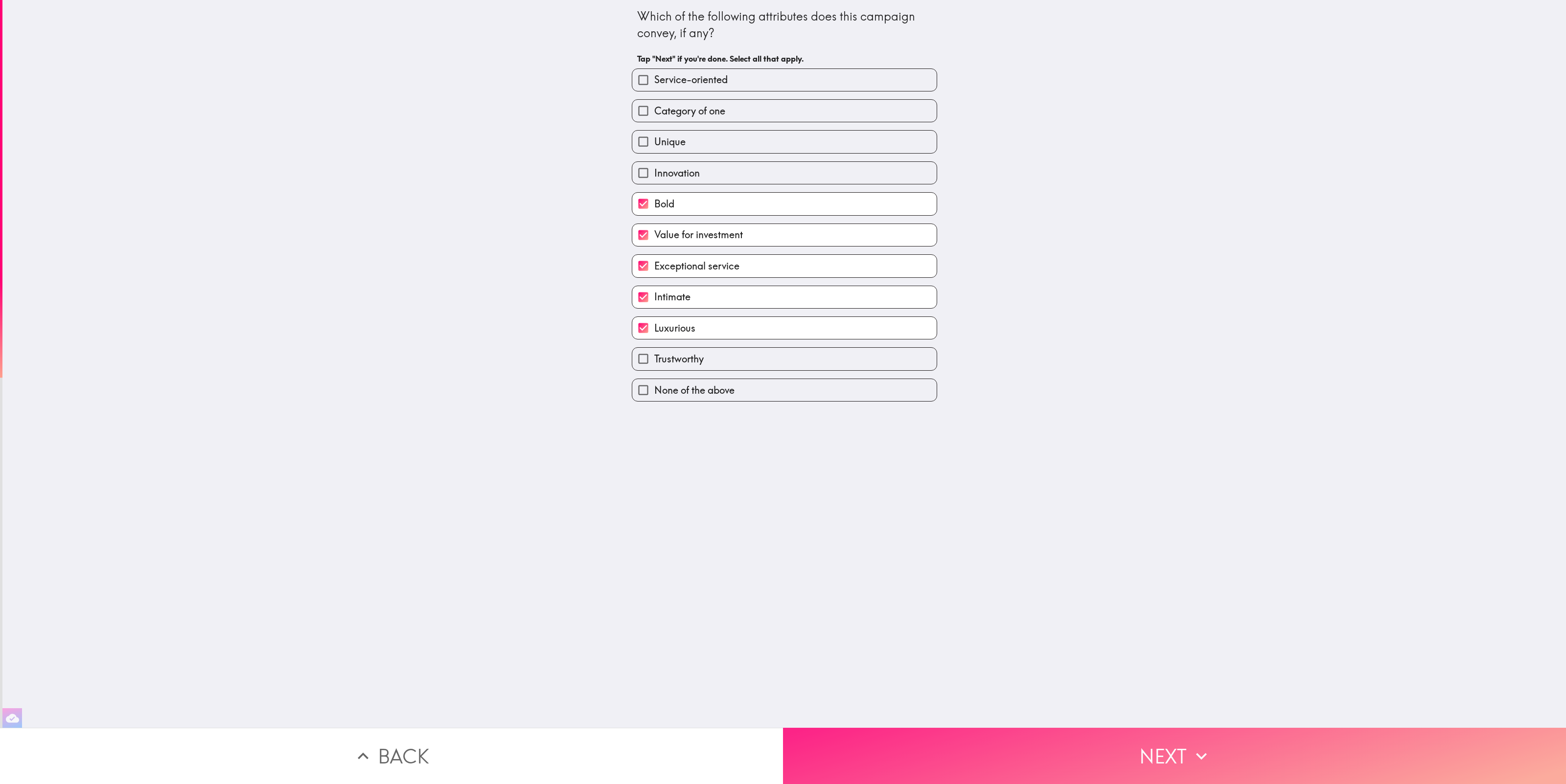
click at [1184, 749] on button "Next" at bounding box center [1174, 756] width 783 height 57
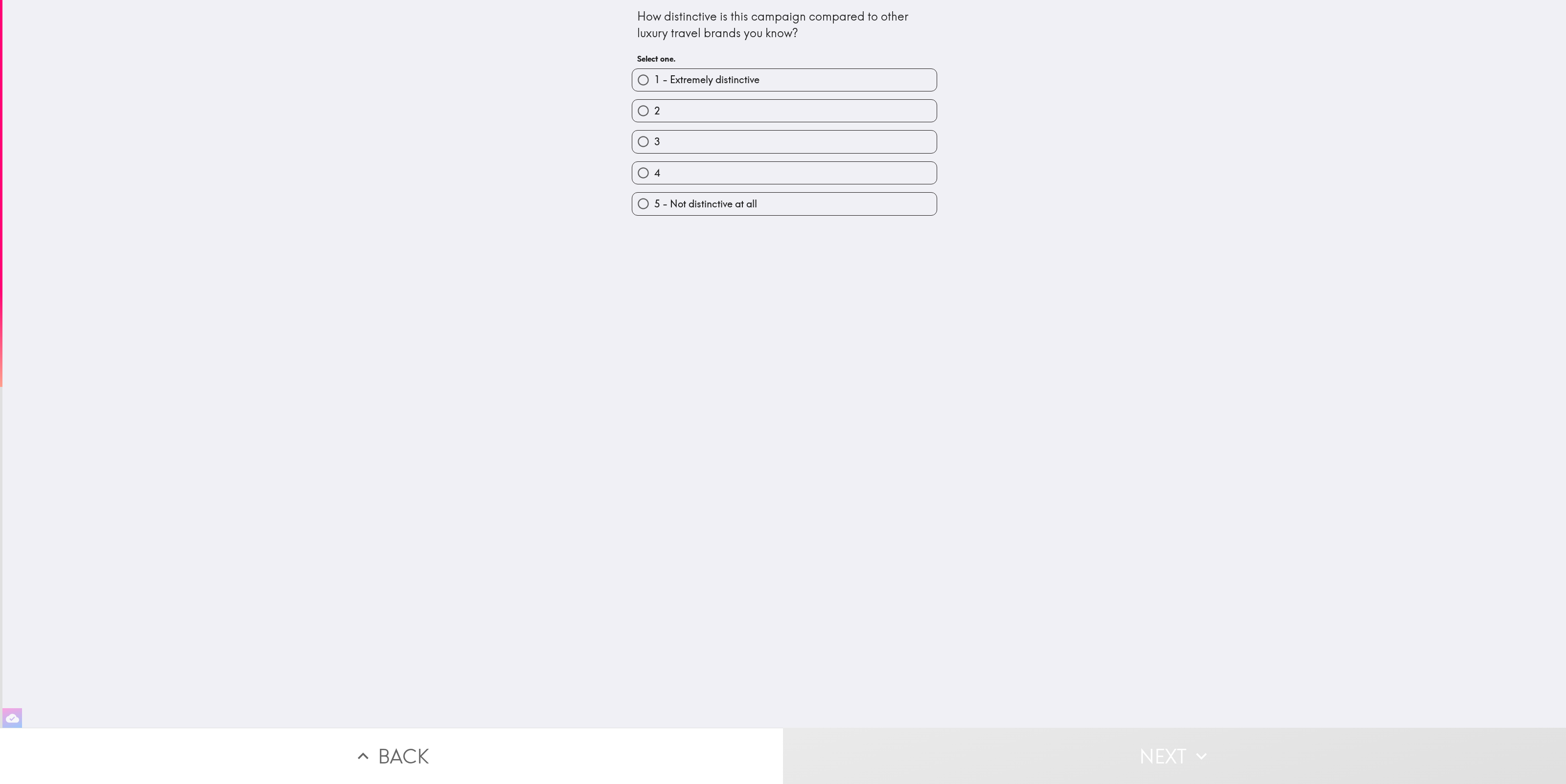
click at [711, 80] on span "1 - Extremely distinctive" at bounding box center [706, 80] width 105 height 14
click at [654, 80] on input "1 - Extremely distinctive" at bounding box center [643, 80] width 22 height 22
radio input "true"
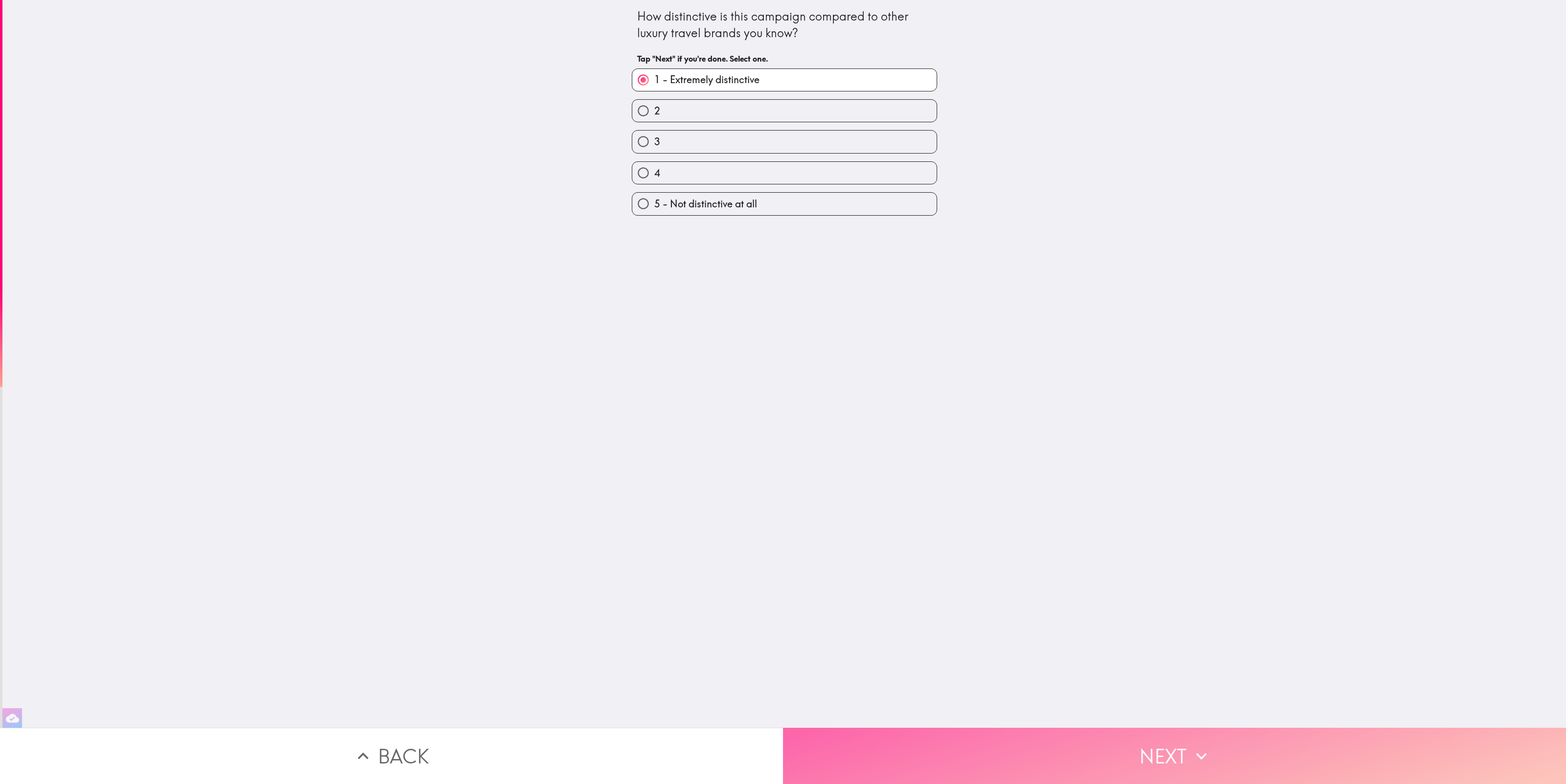
click at [1168, 746] on button "Next" at bounding box center [1174, 756] width 783 height 57
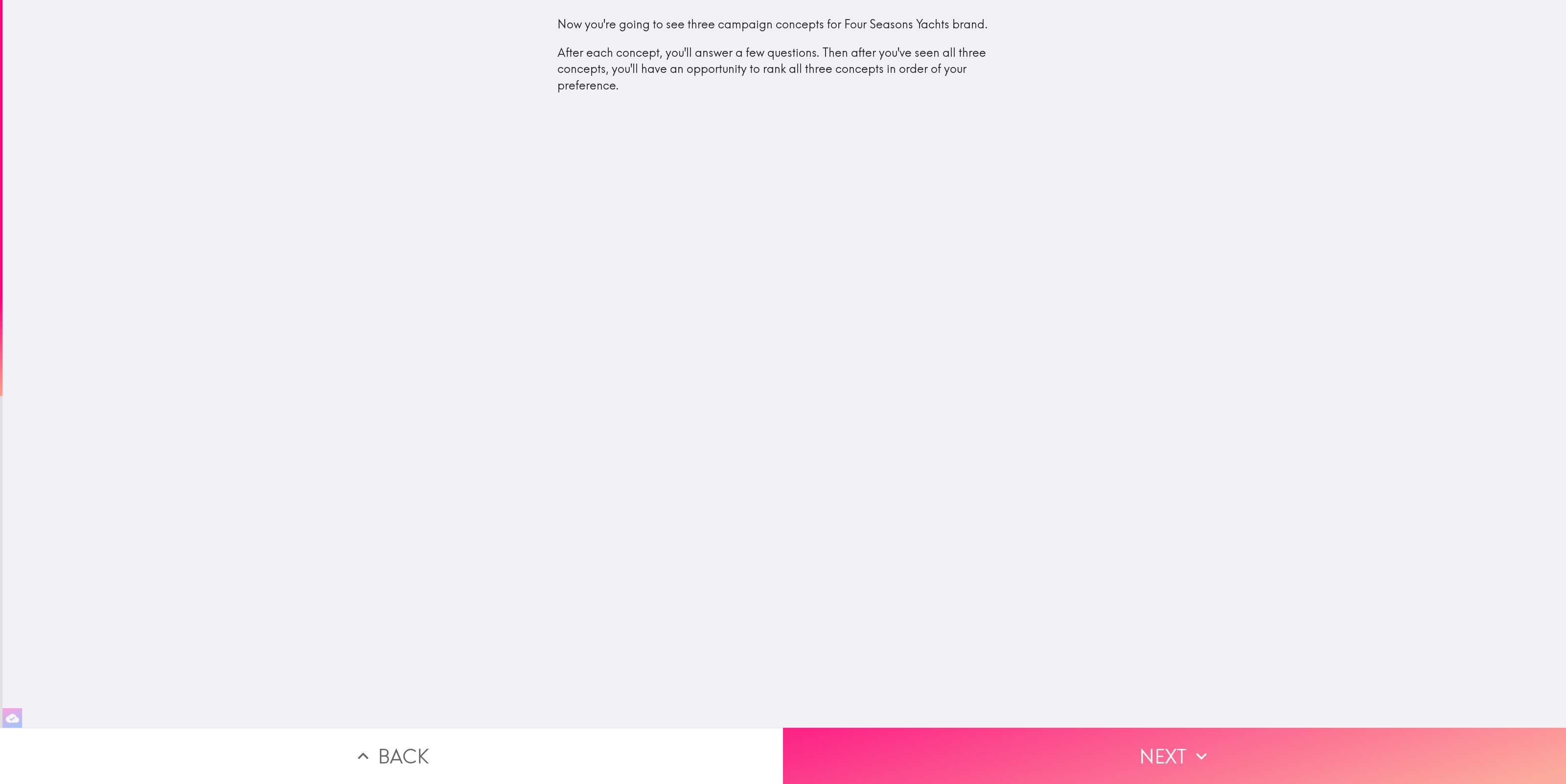
click at [1100, 764] on button "Next" at bounding box center [1174, 756] width 783 height 57
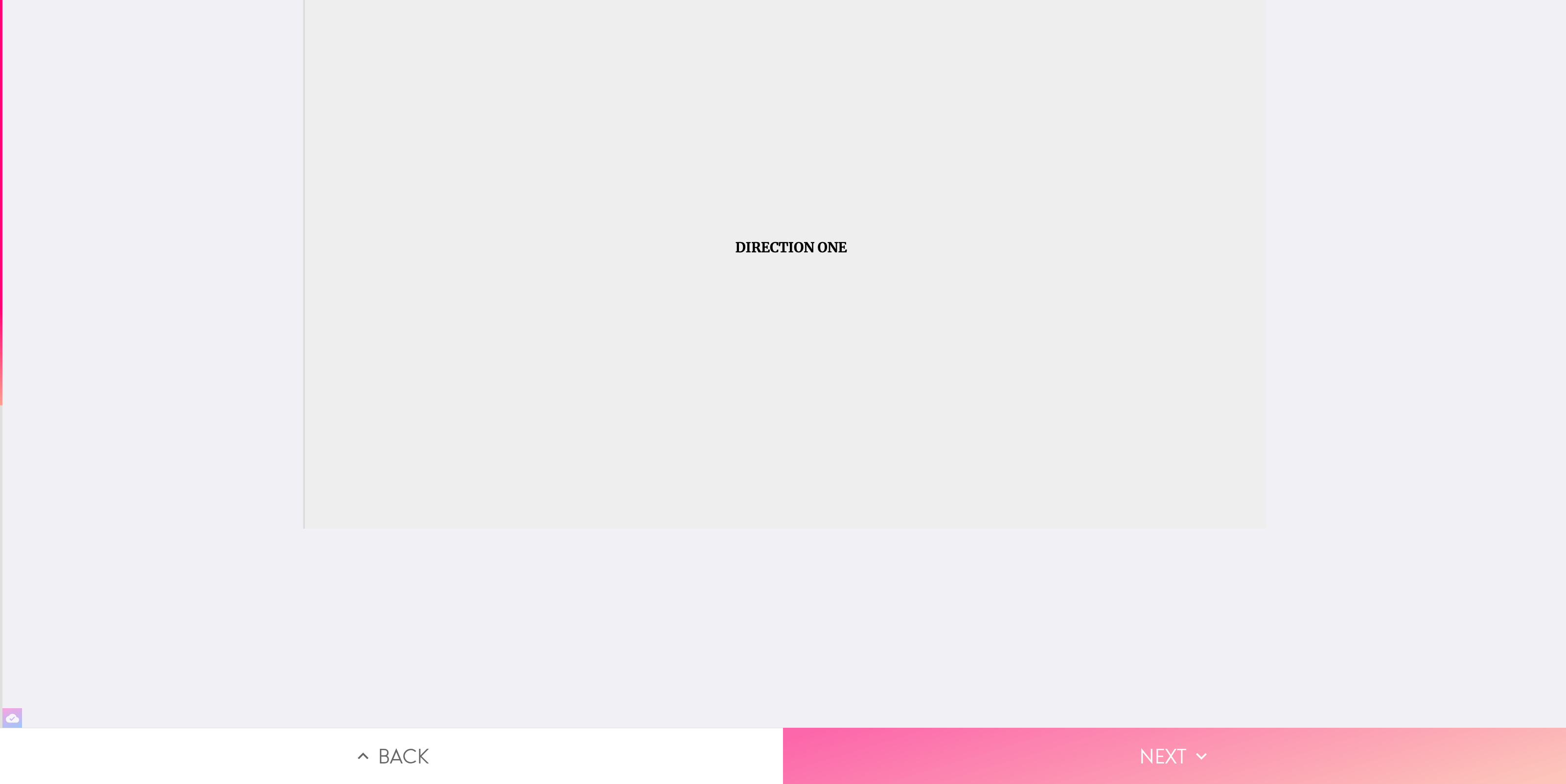
click at [1100, 763] on button "Next" at bounding box center [1174, 756] width 783 height 57
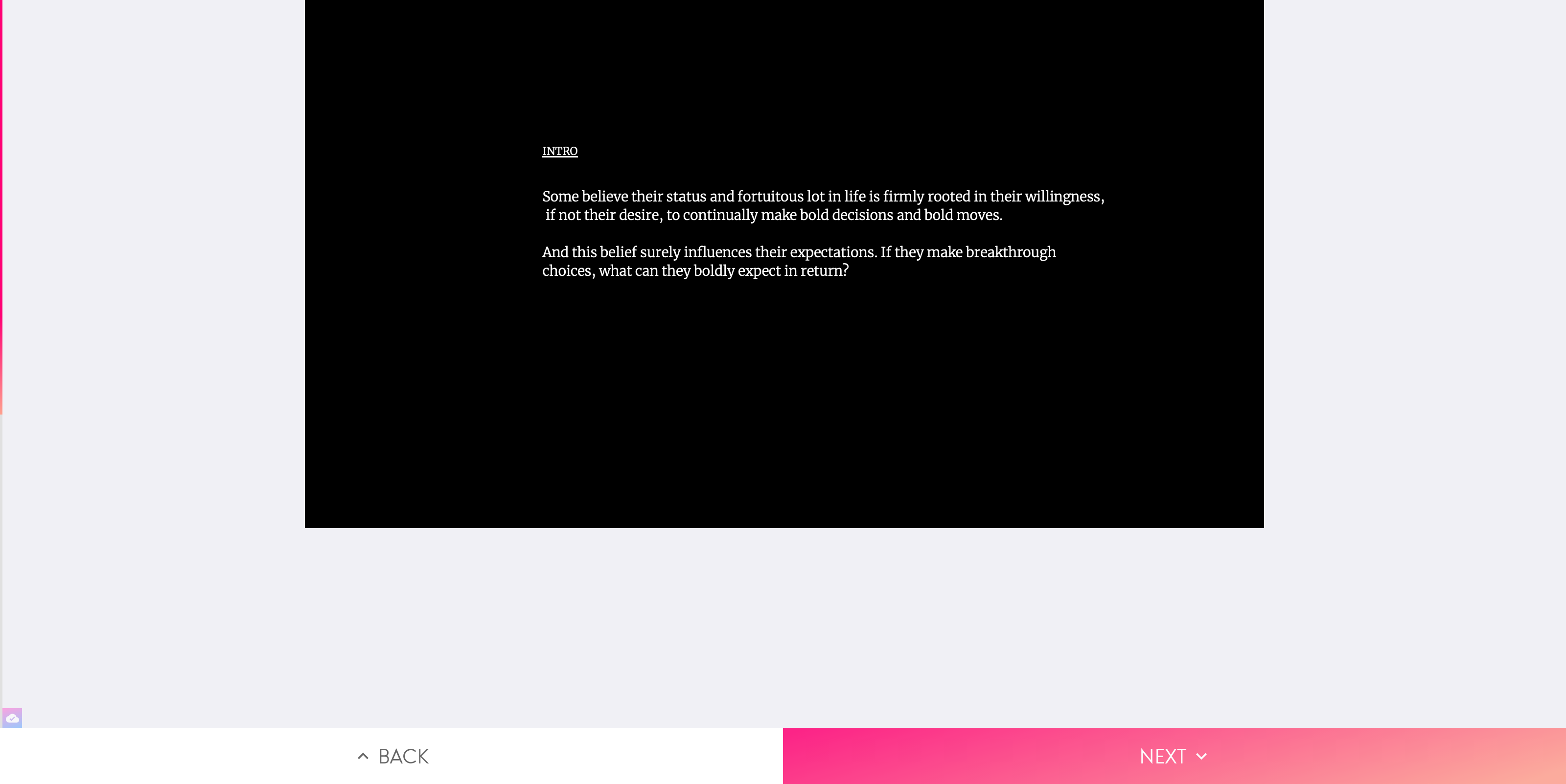
click at [1219, 763] on button "Next" at bounding box center [1174, 756] width 783 height 57
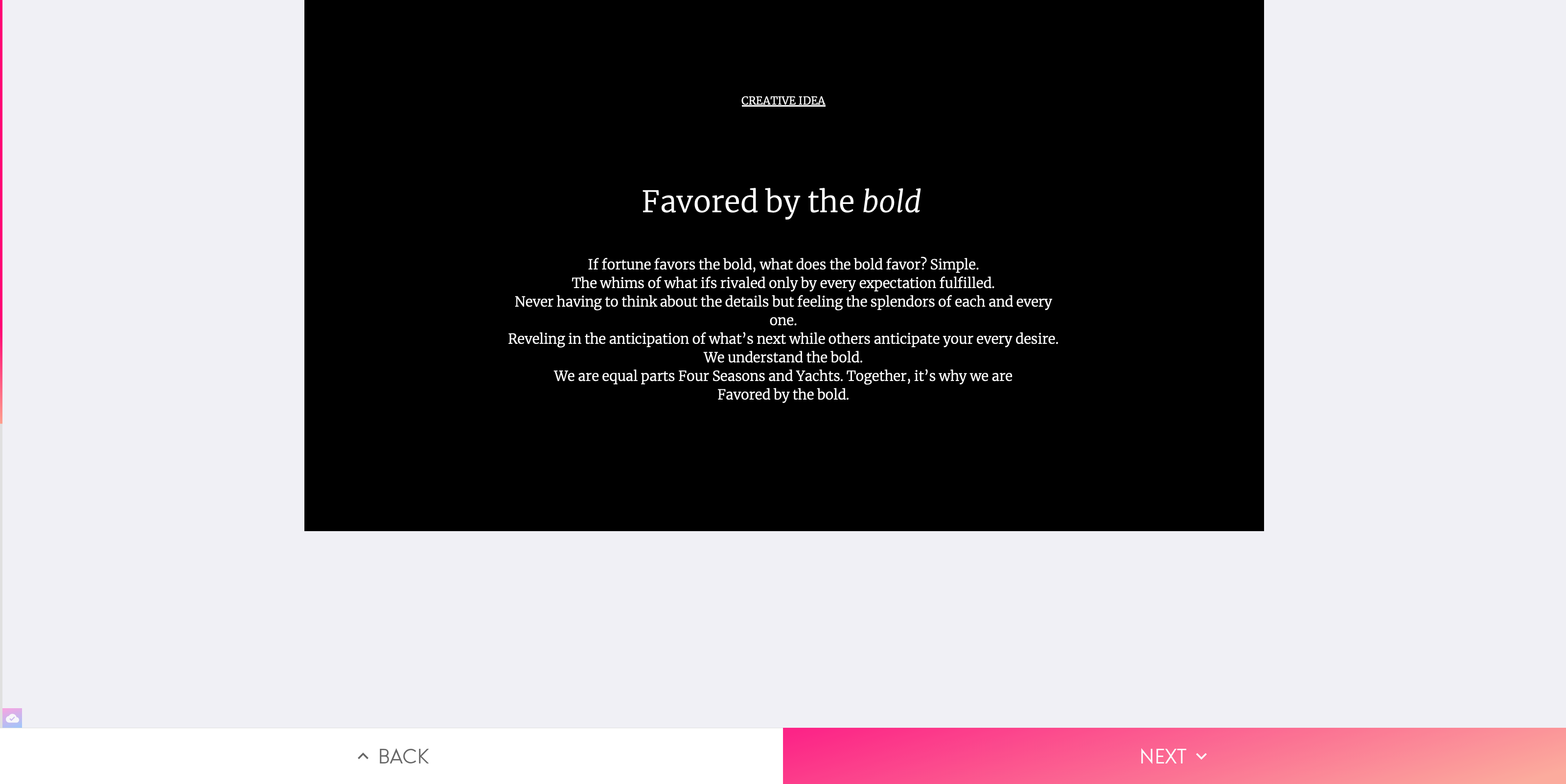
click at [1238, 746] on button "Next" at bounding box center [1174, 756] width 783 height 57
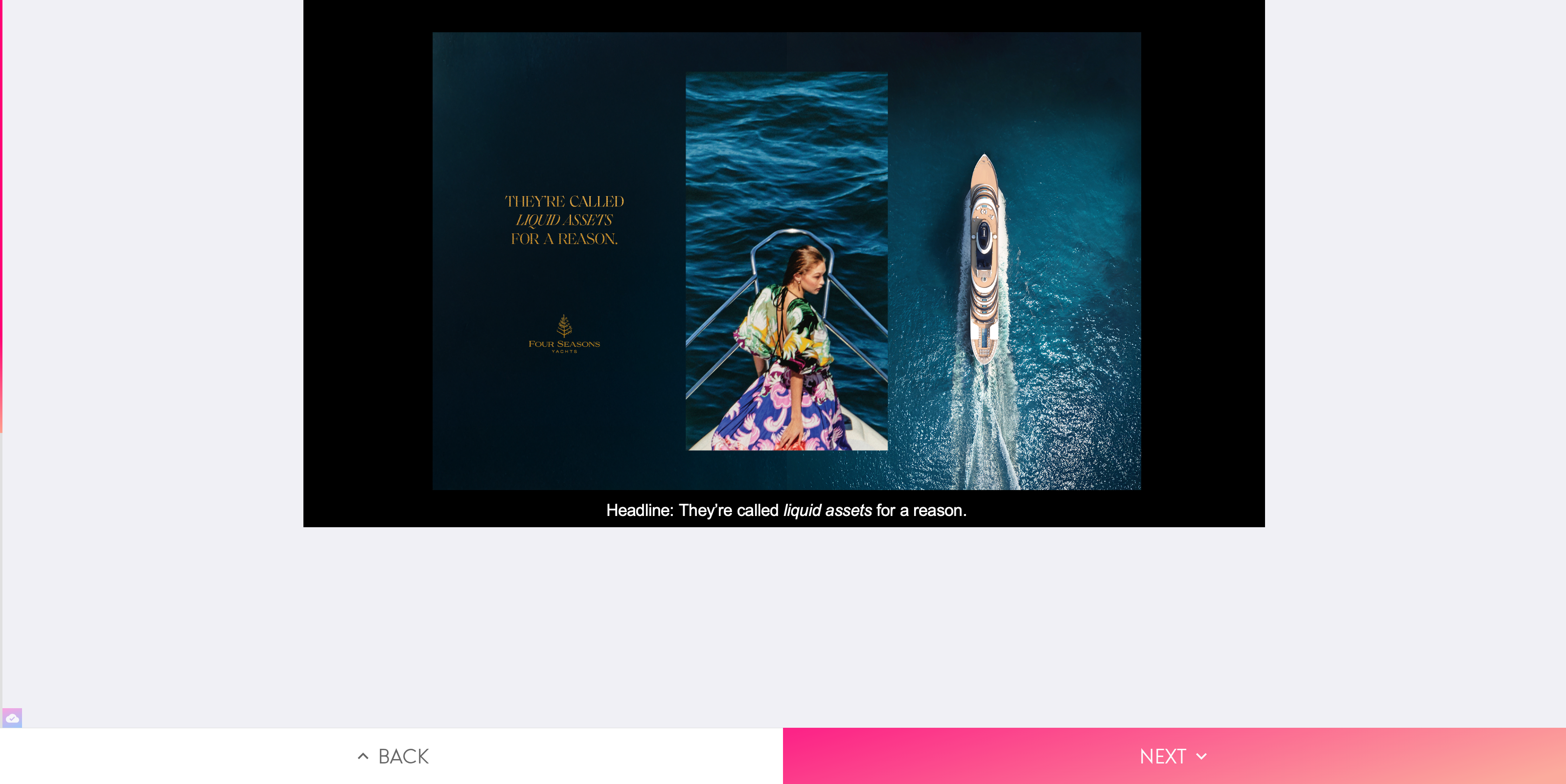
click at [1249, 761] on button "Next" at bounding box center [1174, 756] width 783 height 57
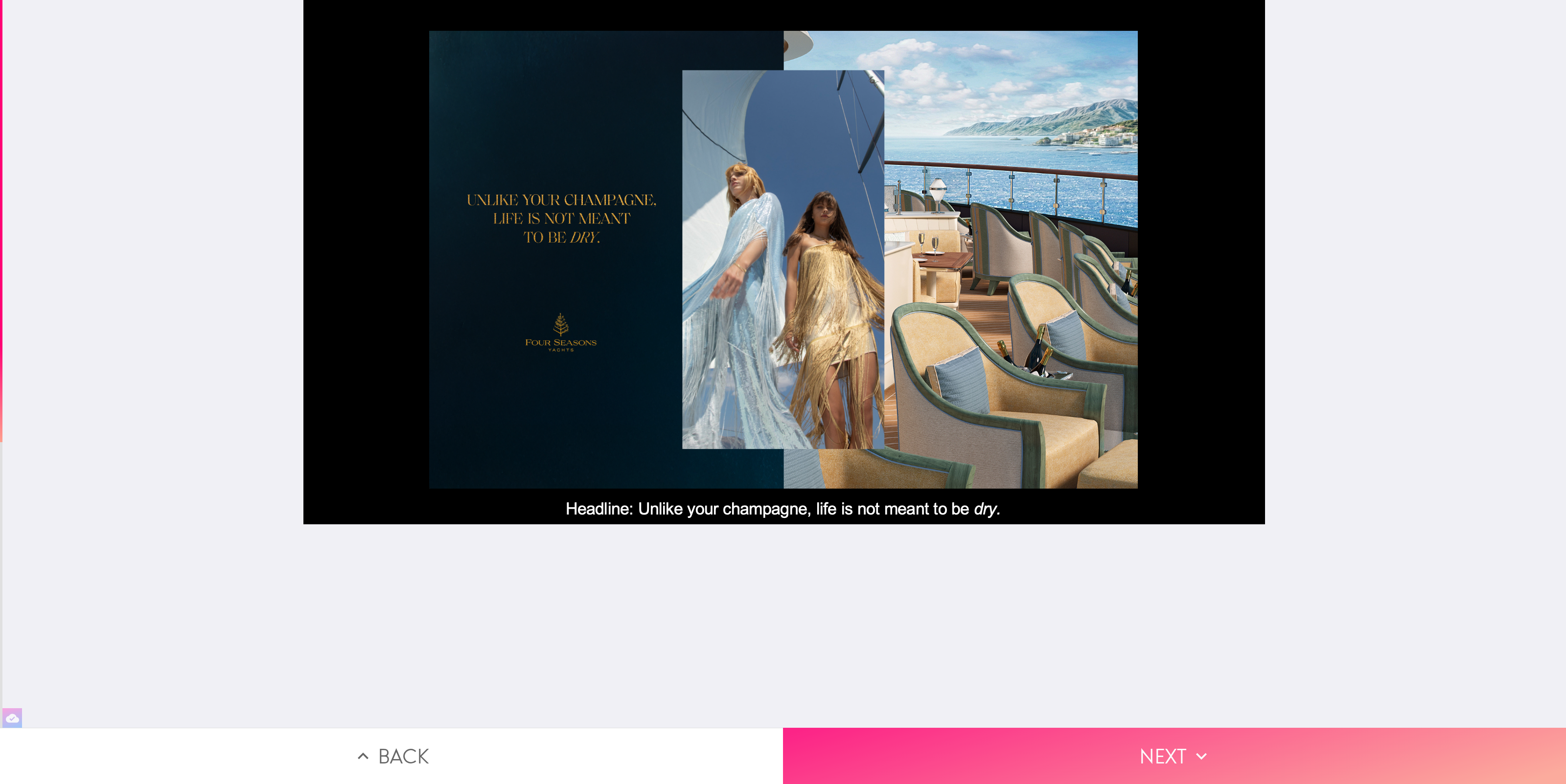
click at [1249, 761] on button "Next" at bounding box center [1174, 756] width 783 height 57
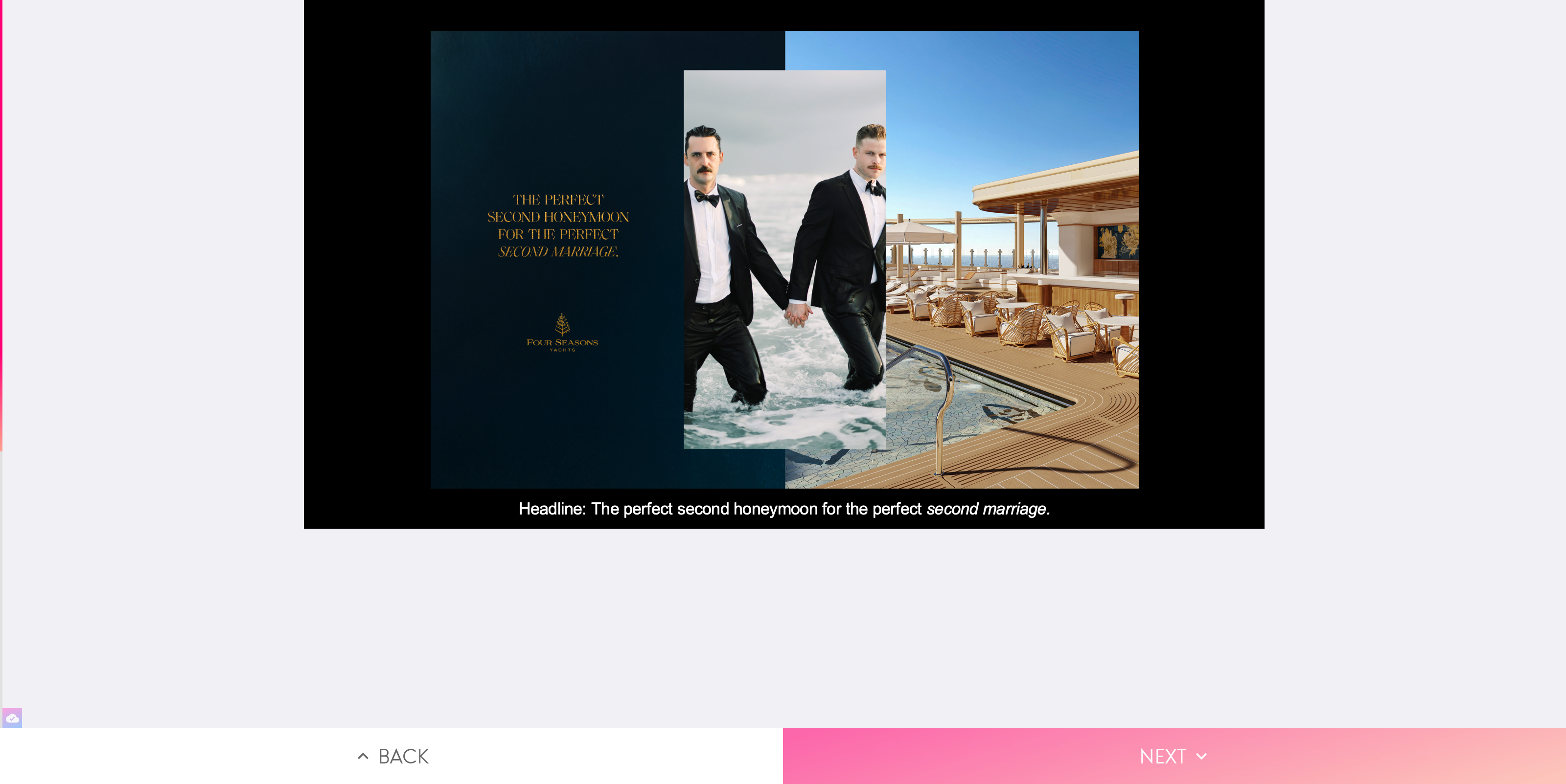
click at [1249, 761] on button "Next" at bounding box center [1174, 756] width 783 height 57
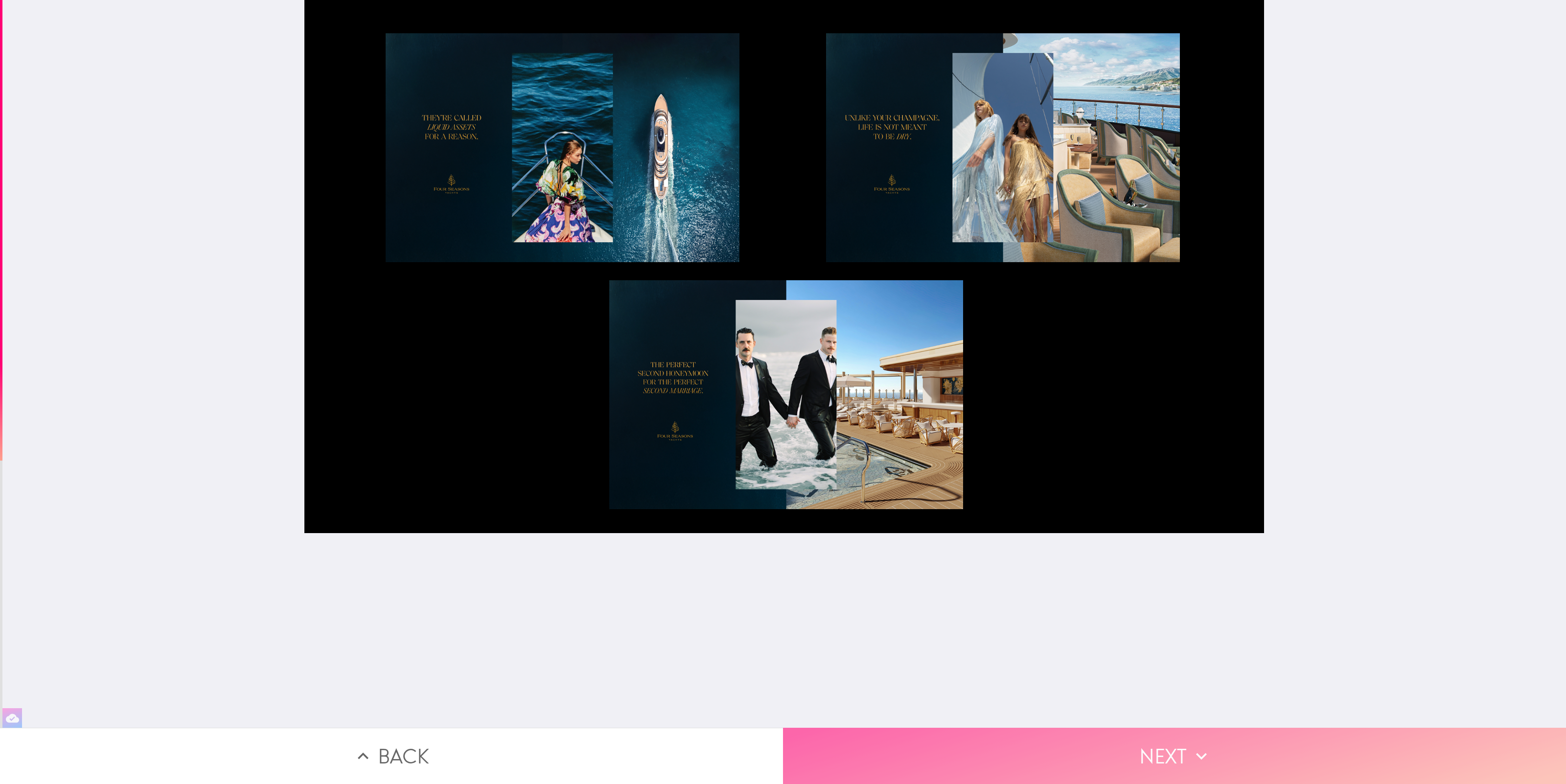
click at [1170, 767] on button "Next" at bounding box center [1174, 756] width 783 height 57
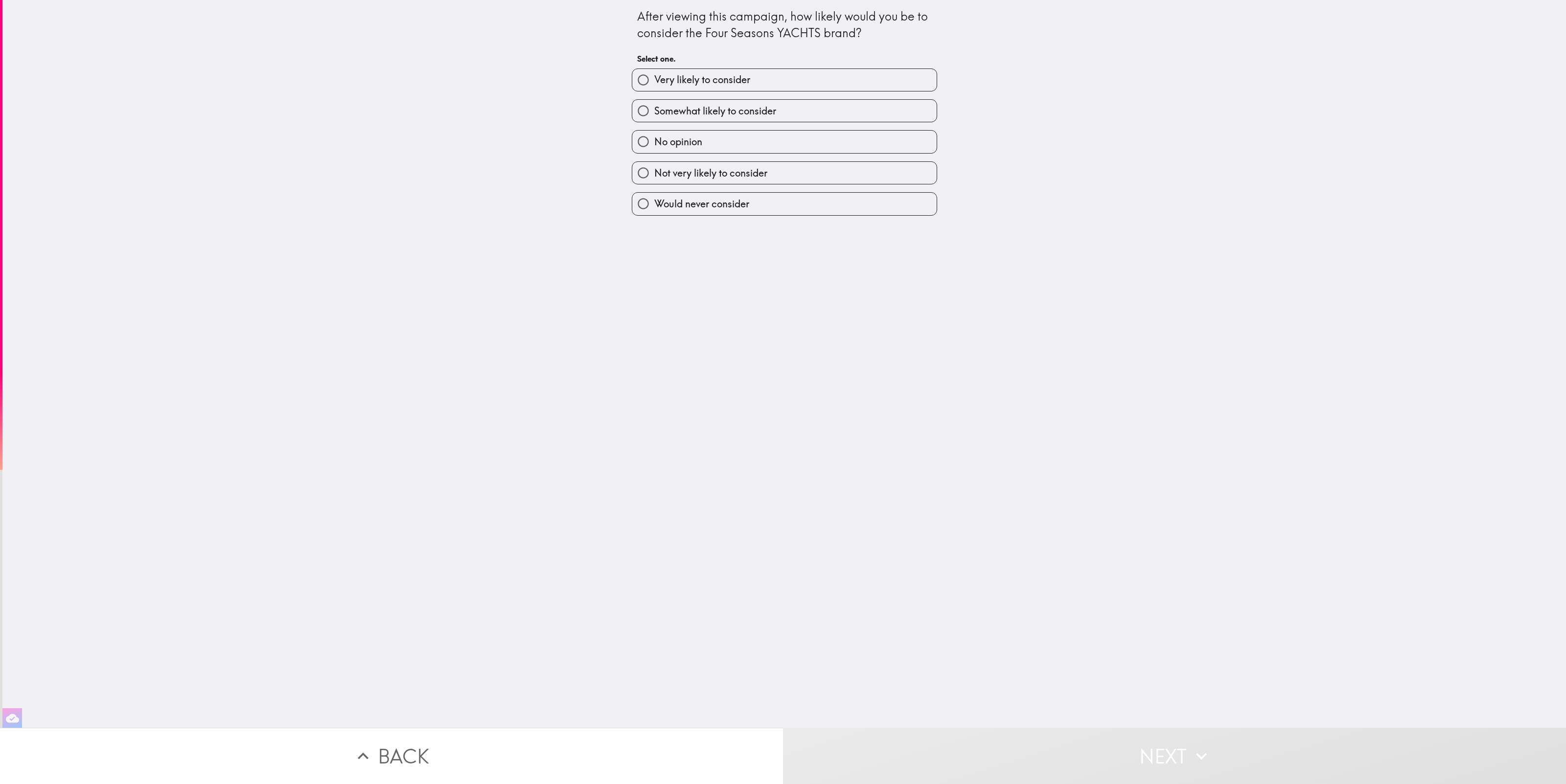
click at [722, 82] on span "Very likely to consider" at bounding box center [702, 80] width 96 height 14
click at [654, 82] on input "Very likely to consider" at bounding box center [643, 80] width 22 height 22
radio input "true"
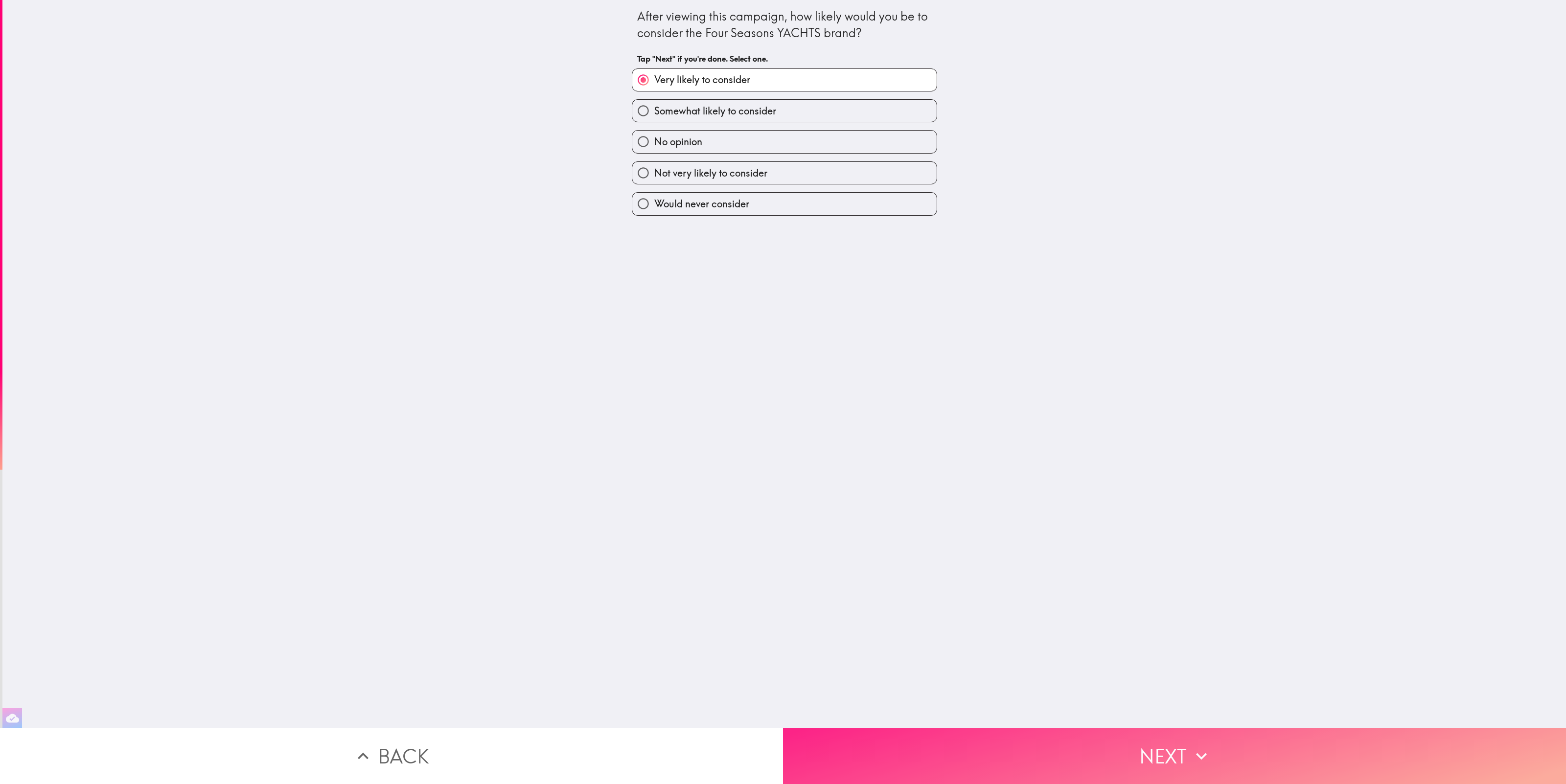
click at [1258, 759] on button "Next" at bounding box center [1174, 756] width 783 height 57
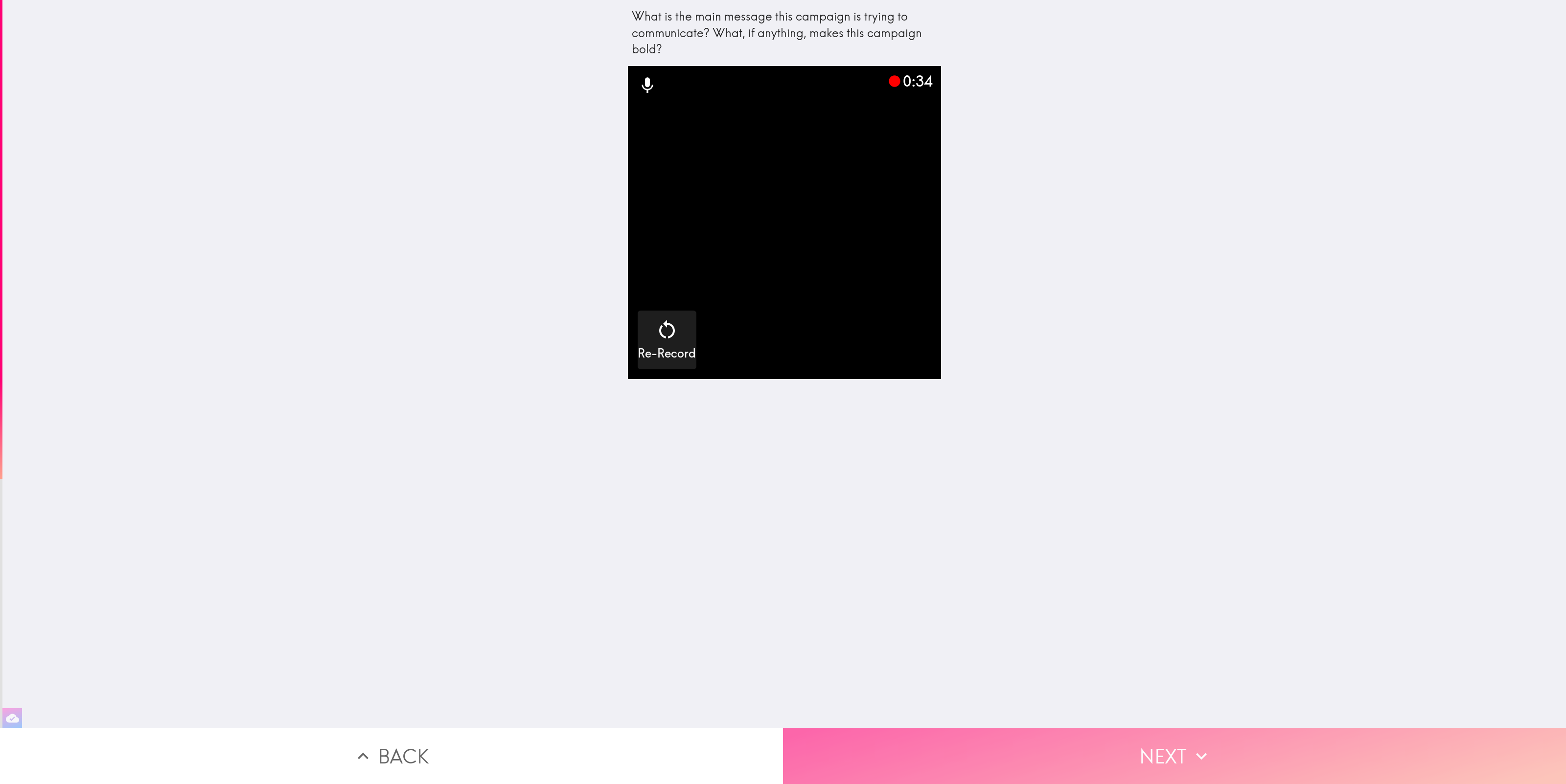
click at [1156, 762] on button "Next" at bounding box center [1174, 756] width 783 height 57
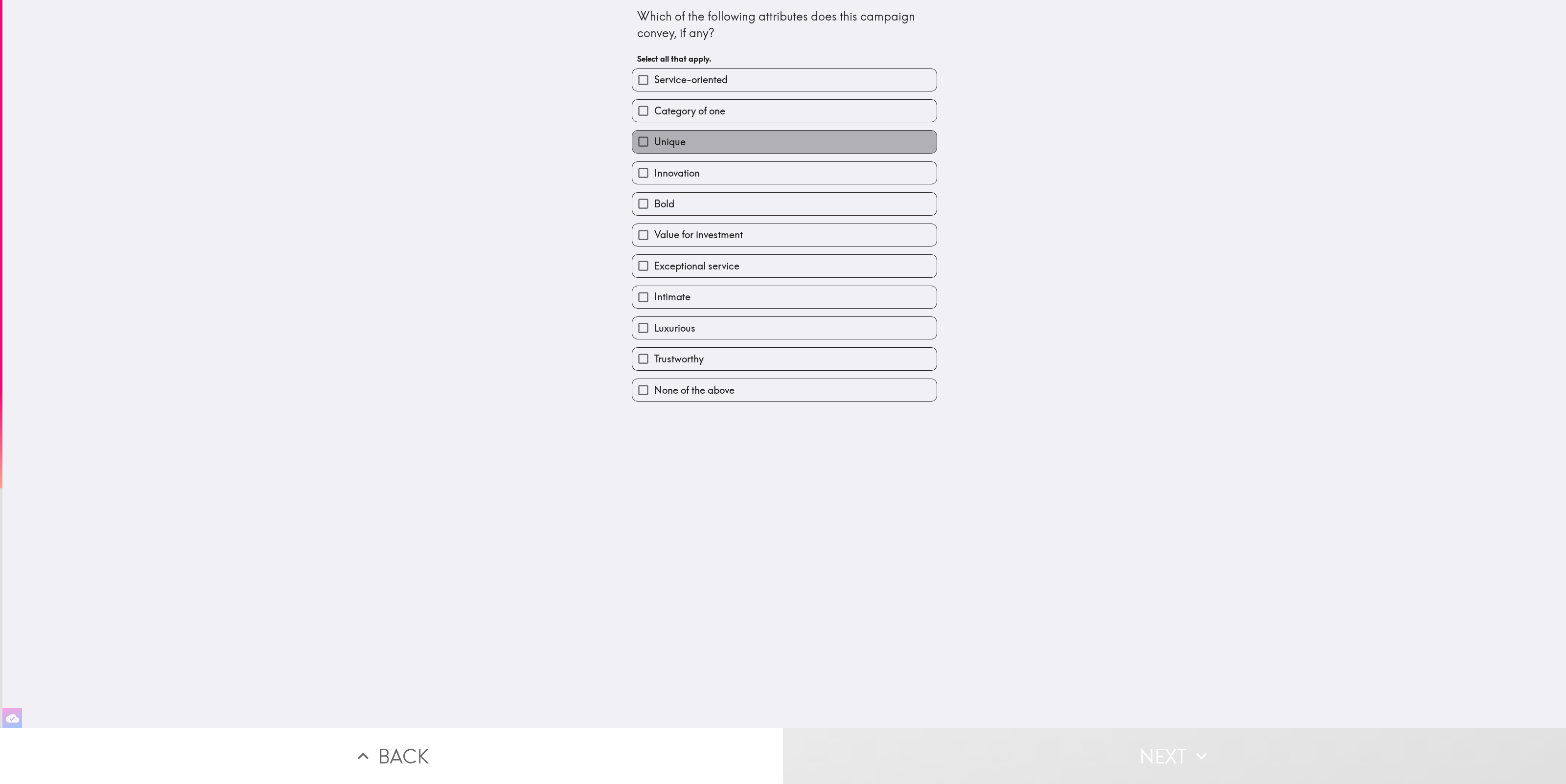
click at [780, 147] on label "Unique" at bounding box center [784, 142] width 305 height 22
click at [654, 147] on input "Unique" at bounding box center [643, 142] width 22 height 22
checkbox input "true"
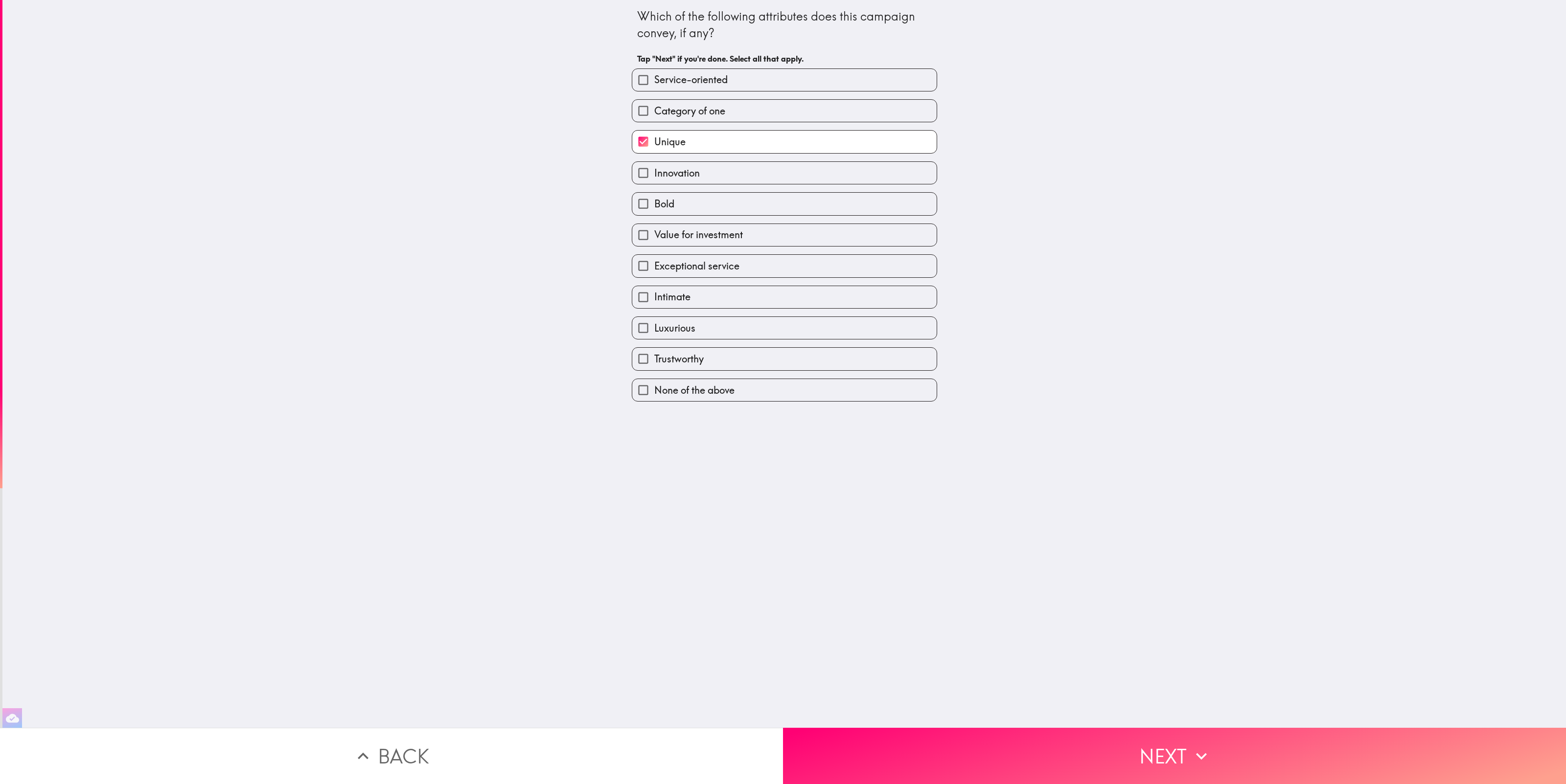
click at [780, 173] on label "Innovation" at bounding box center [784, 173] width 305 height 22
click at [654, 173] on input "Innovation" at bounding box center [643, 173] width 22 height 22
checkbox input "true"
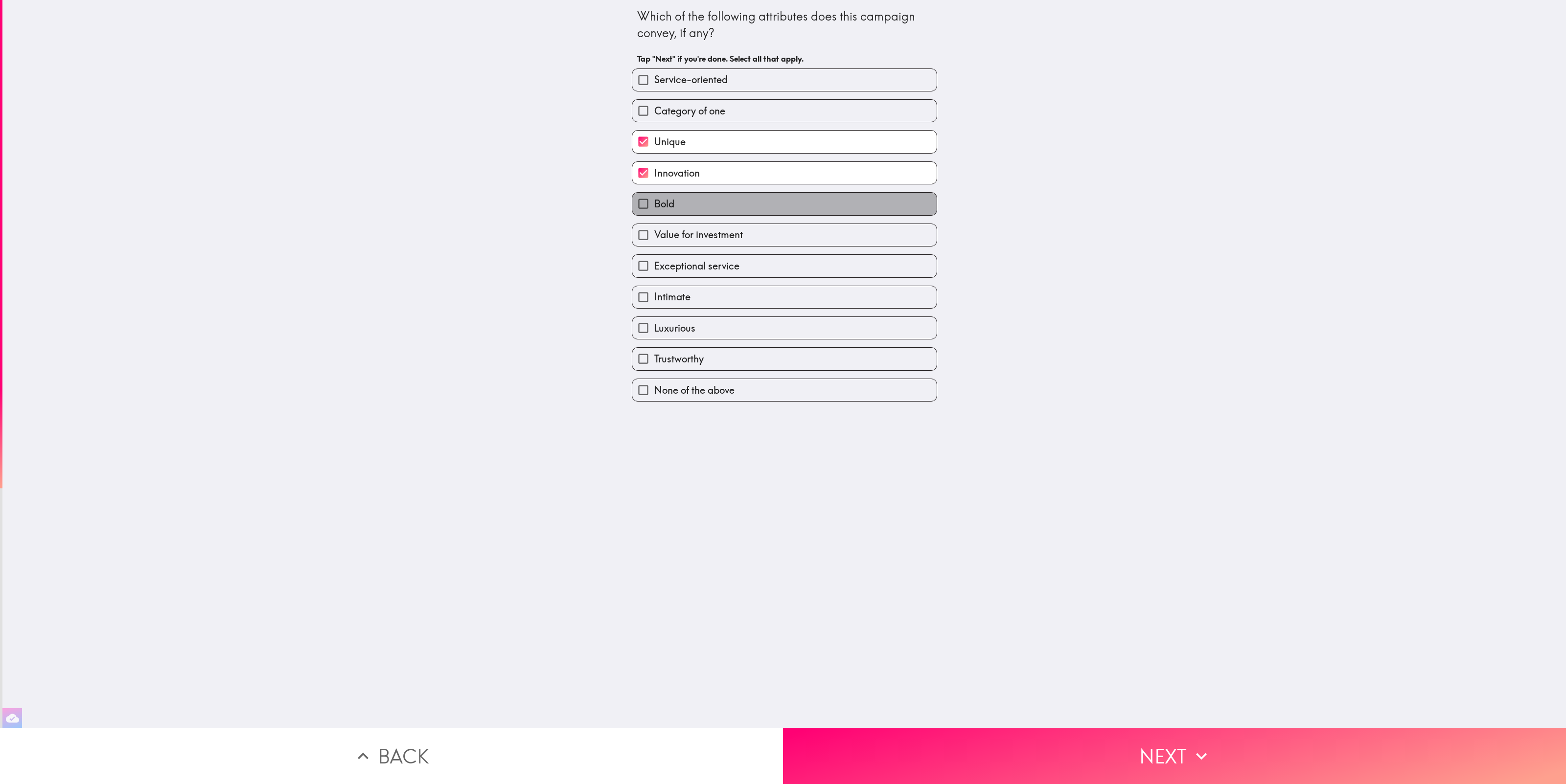
click at [782, 194] on label "Bold" at bounding box center [784, 204] width 305 height 22
click at [654, 194] on input "Bold" at bounding box center [643, 204] width 22 height 22
checkbox input "true"
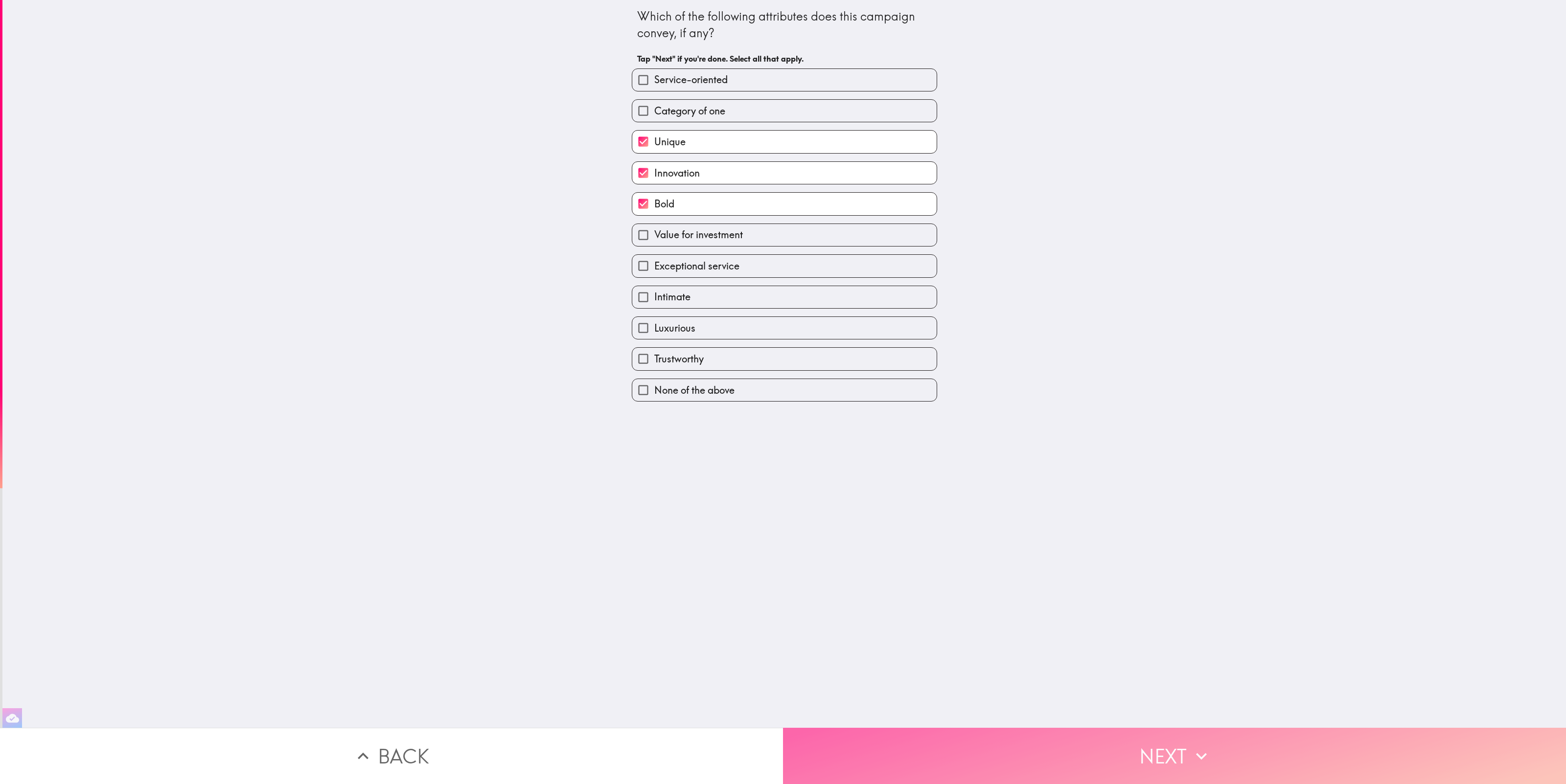
click at [1209, 737] on button "Next" at bounding box center [1174, 756] width 783 height 57
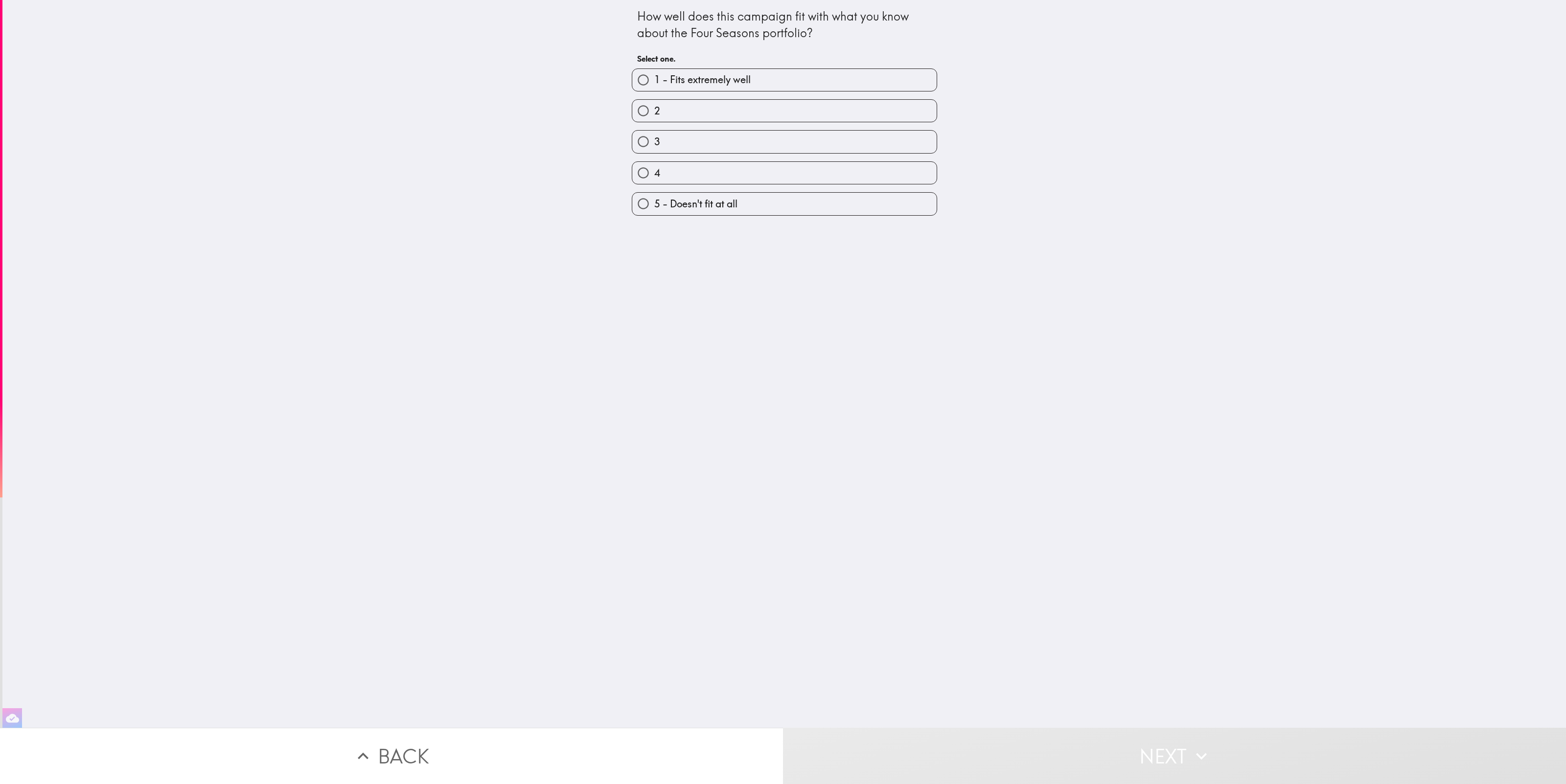
click at [667, 81] on span "1 - Fits extremely well" at bounding box center [702, 80] width 97 height 14
click at [654, 81] on input "1 - Fits extremely well" at bounding box center [643, 80] width 22 height 22
radio input "true"
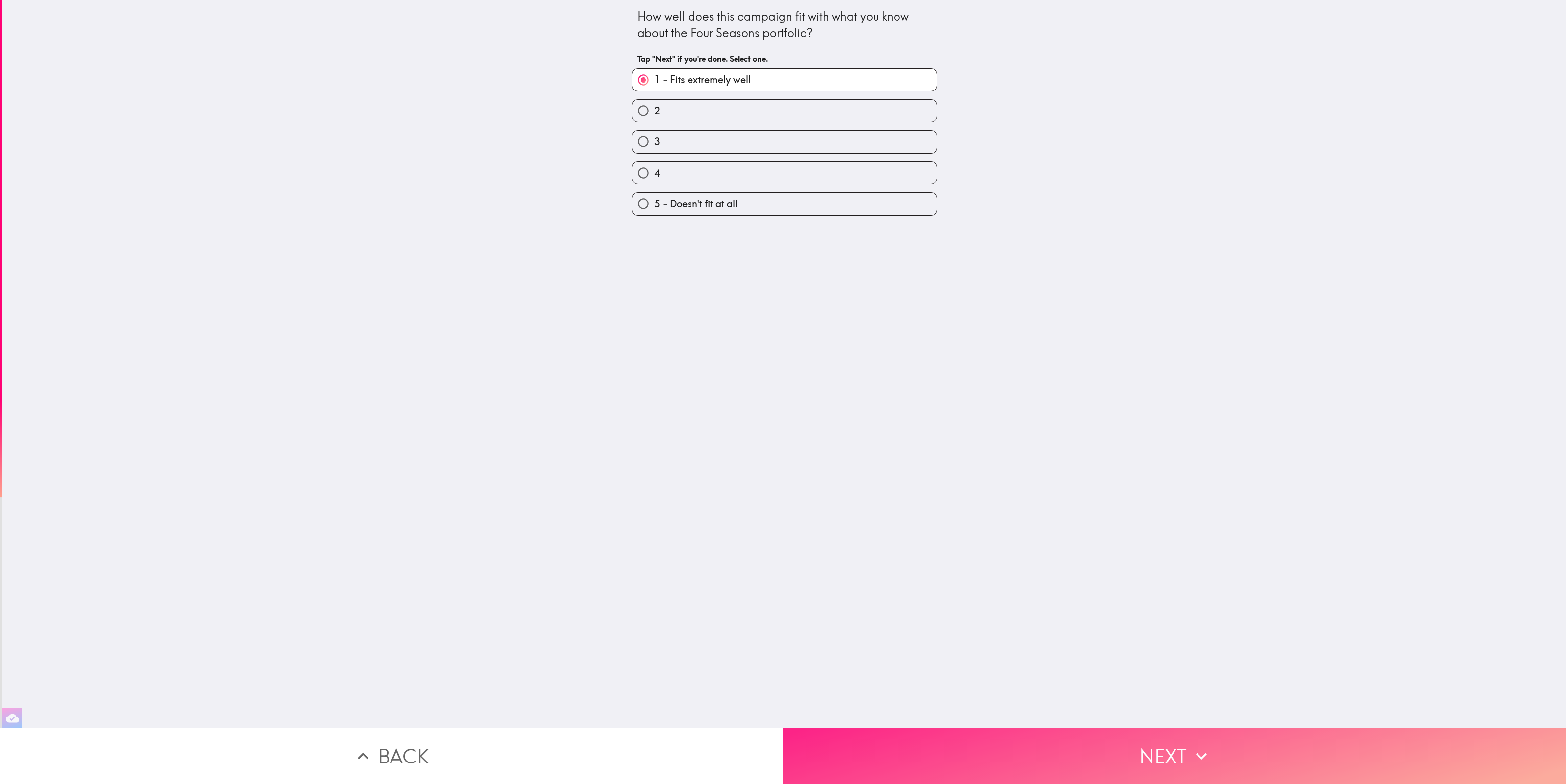
click at [1138, 765] on button "Next" at bounding box center [1174, 756] width 783 height 57
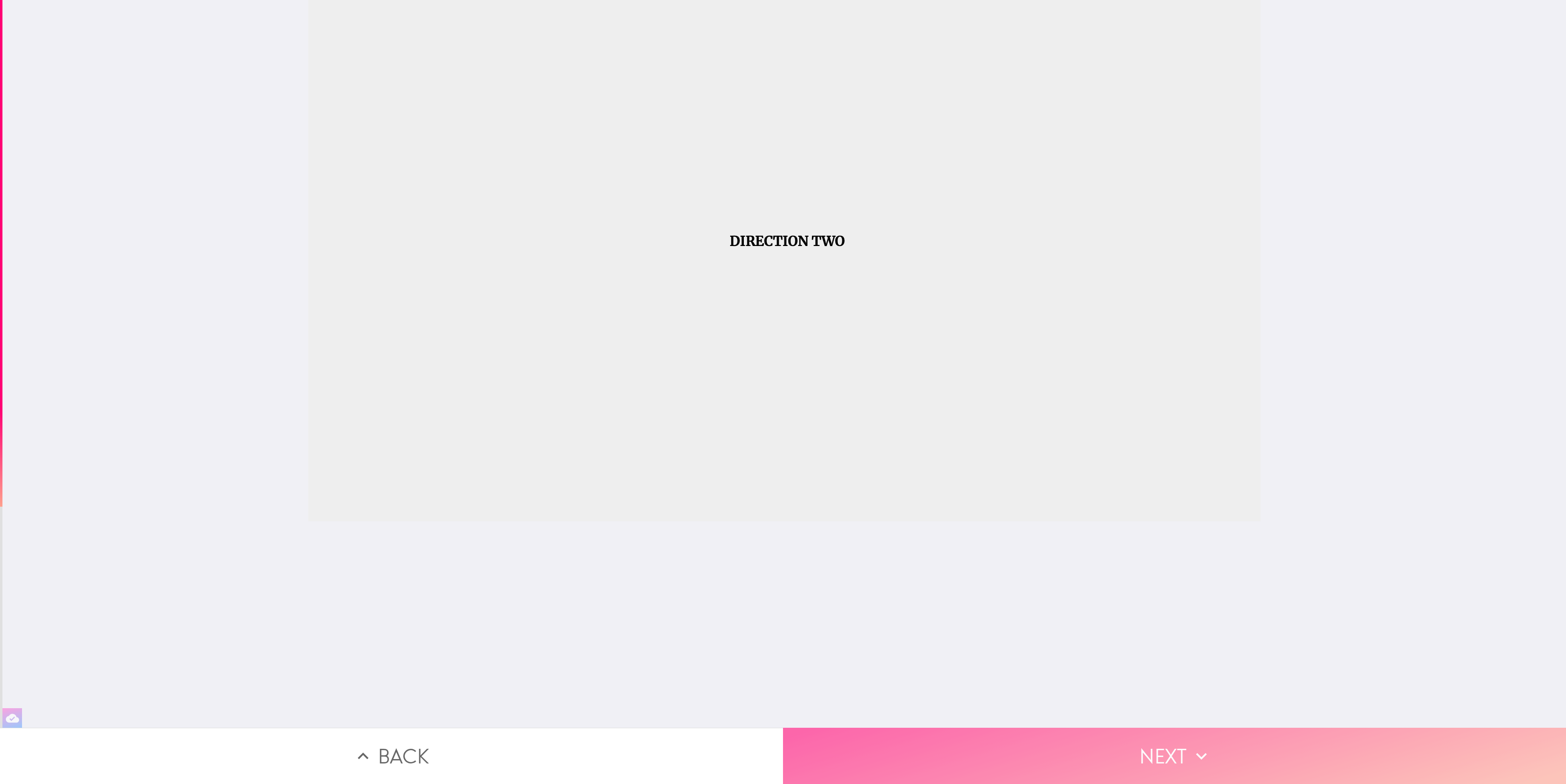
click at [1138, 765] on button "Next" at bounding box center [1174, 756] width 783 height 57
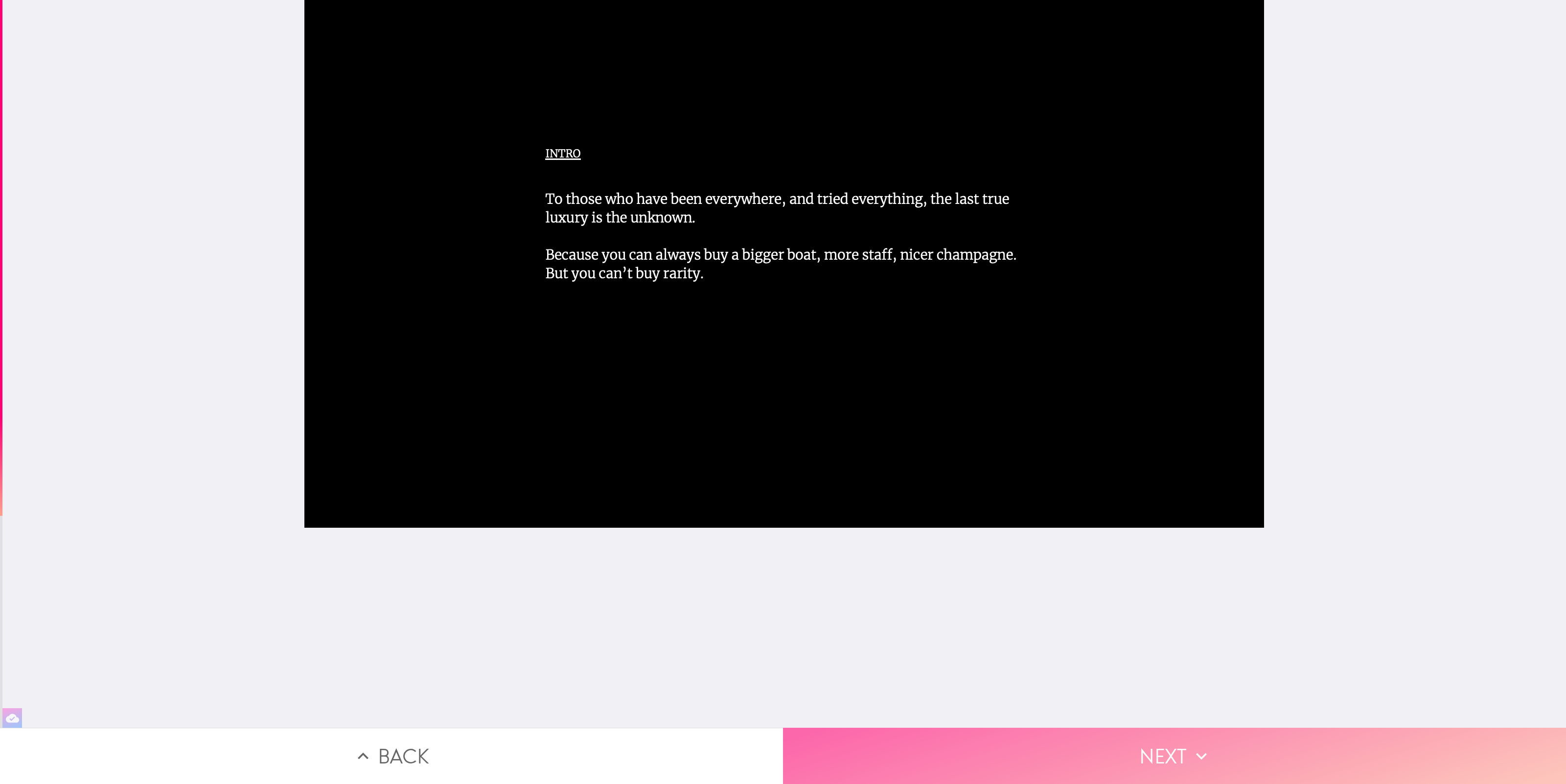
click at [1138, 765] on button "Next" at bounding box center [1174, 756] width 783 height 57
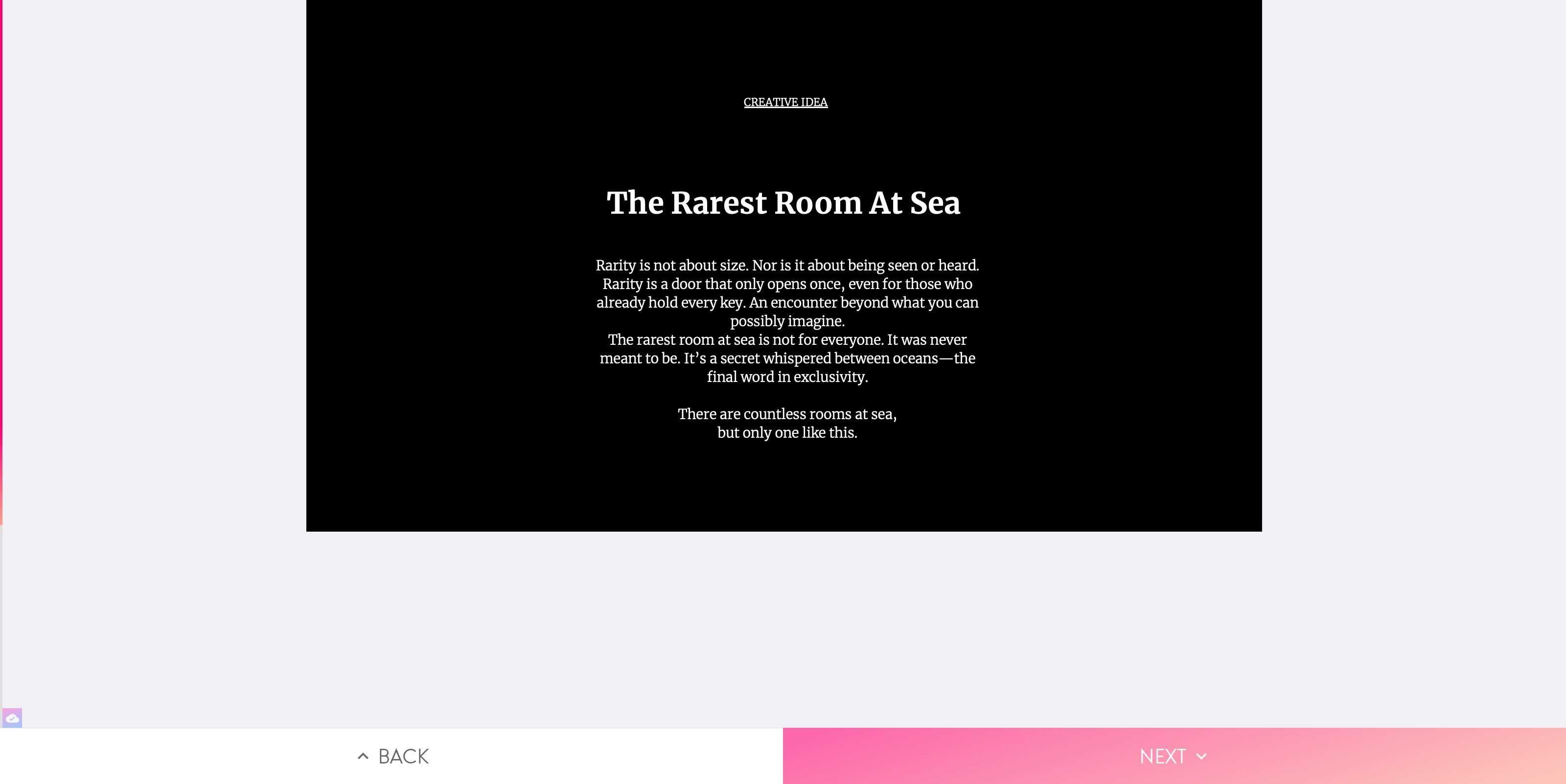
click at [1138, 765] on button "Next" at bounding box center [1174, 756] width 783 height 57
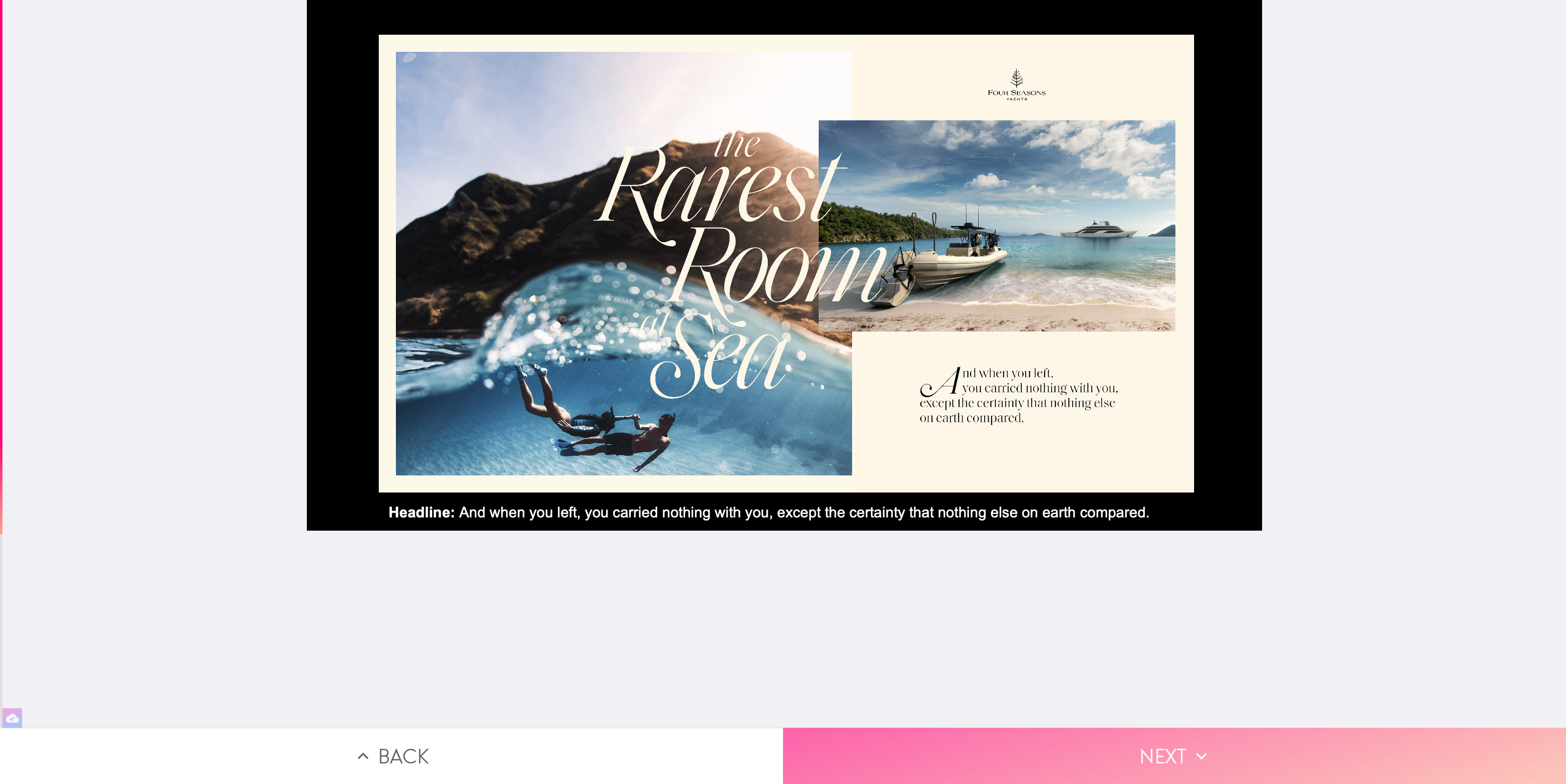
click at [1138, 765] on button "Next" at bounding box center [1174, 756] width 783 height 57
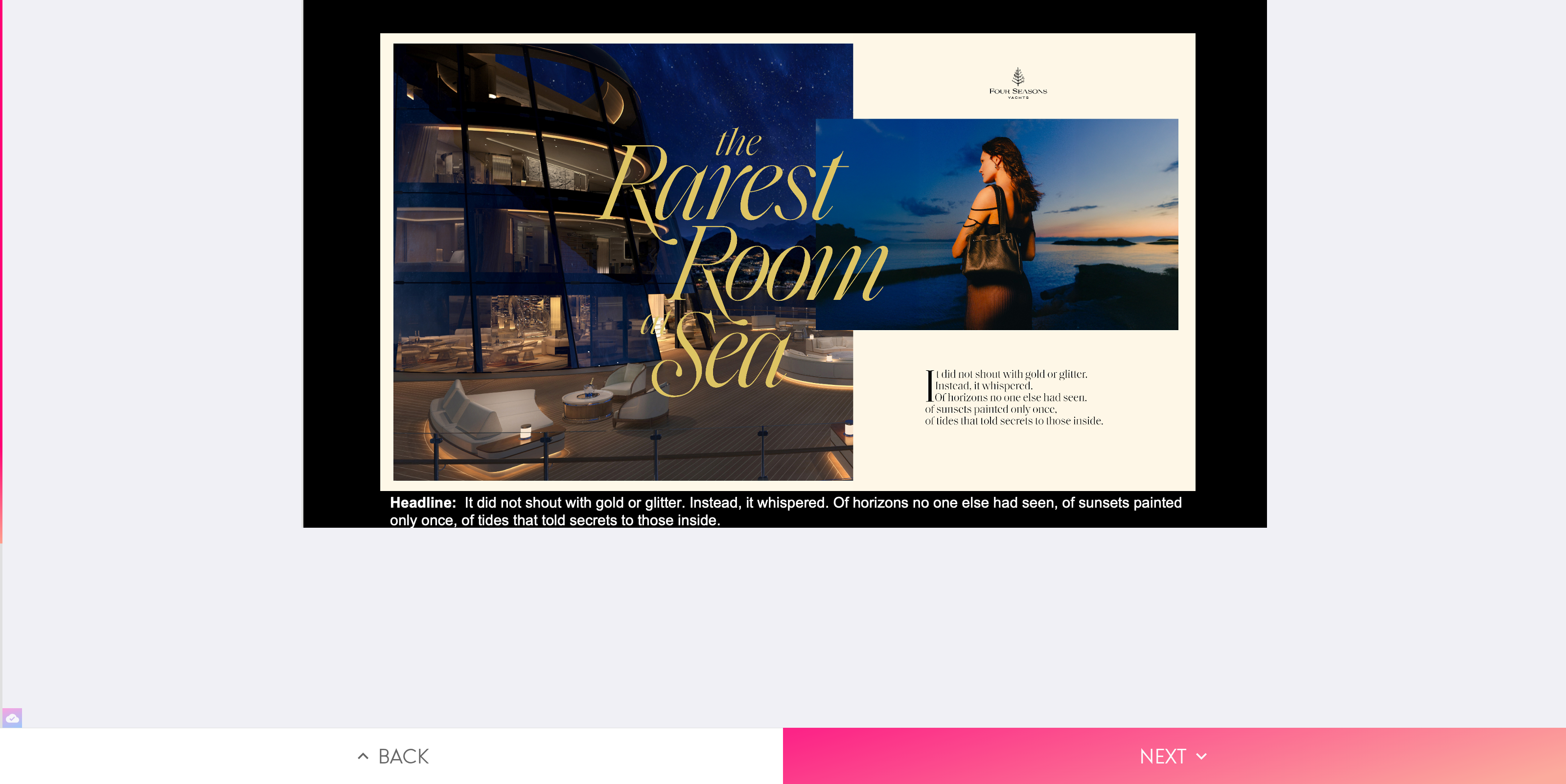
click at [1138, 765] on button "Next" at bounding box center [1174, 756] width 783 height 57
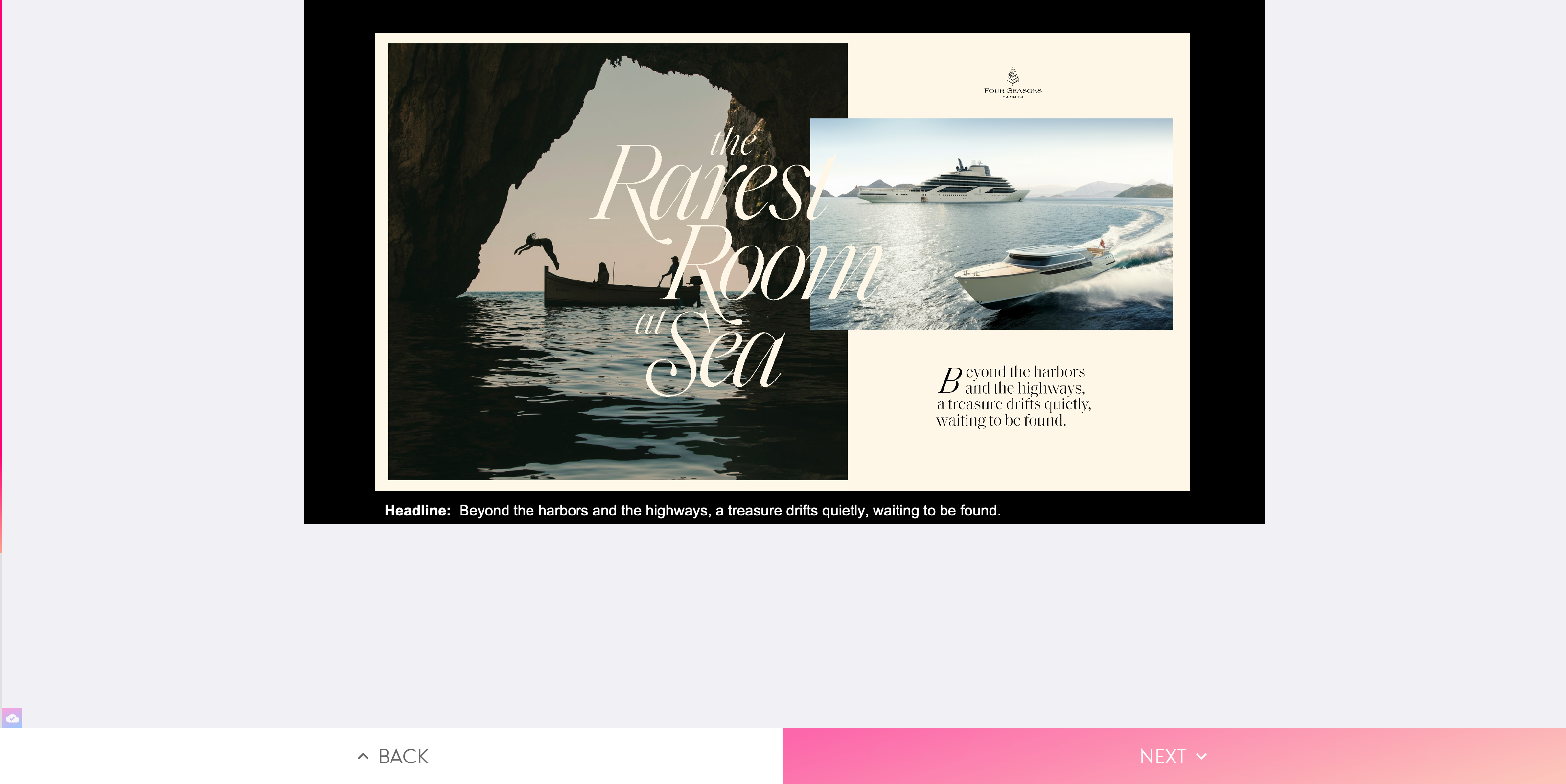
click at [1138, 765] on button "Next" at bounding box center [1174, 756] width 783 height 57
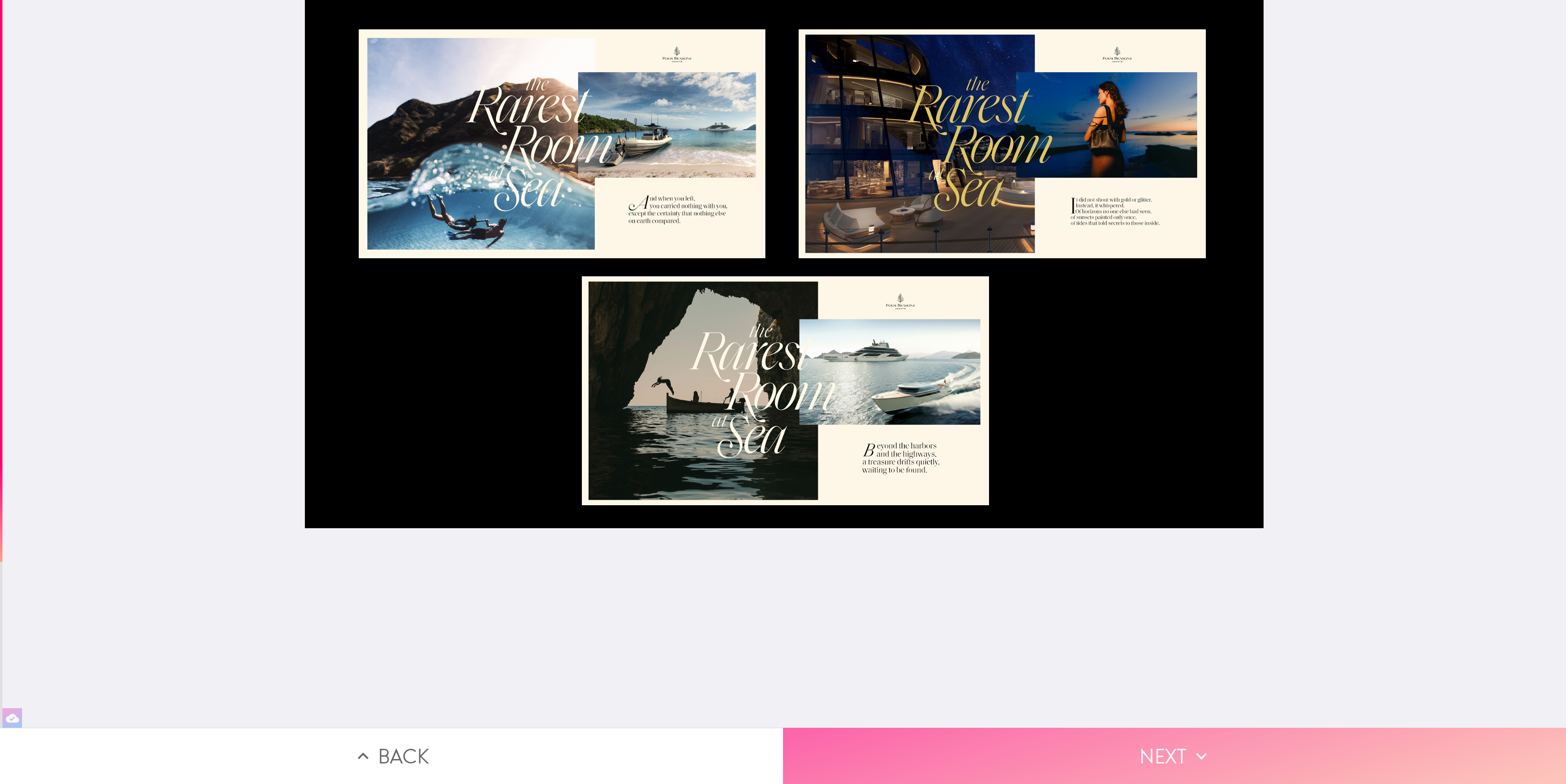
click at [1138, 765] on button "Next" at bounding box center [1174, 756] width 783 height 57
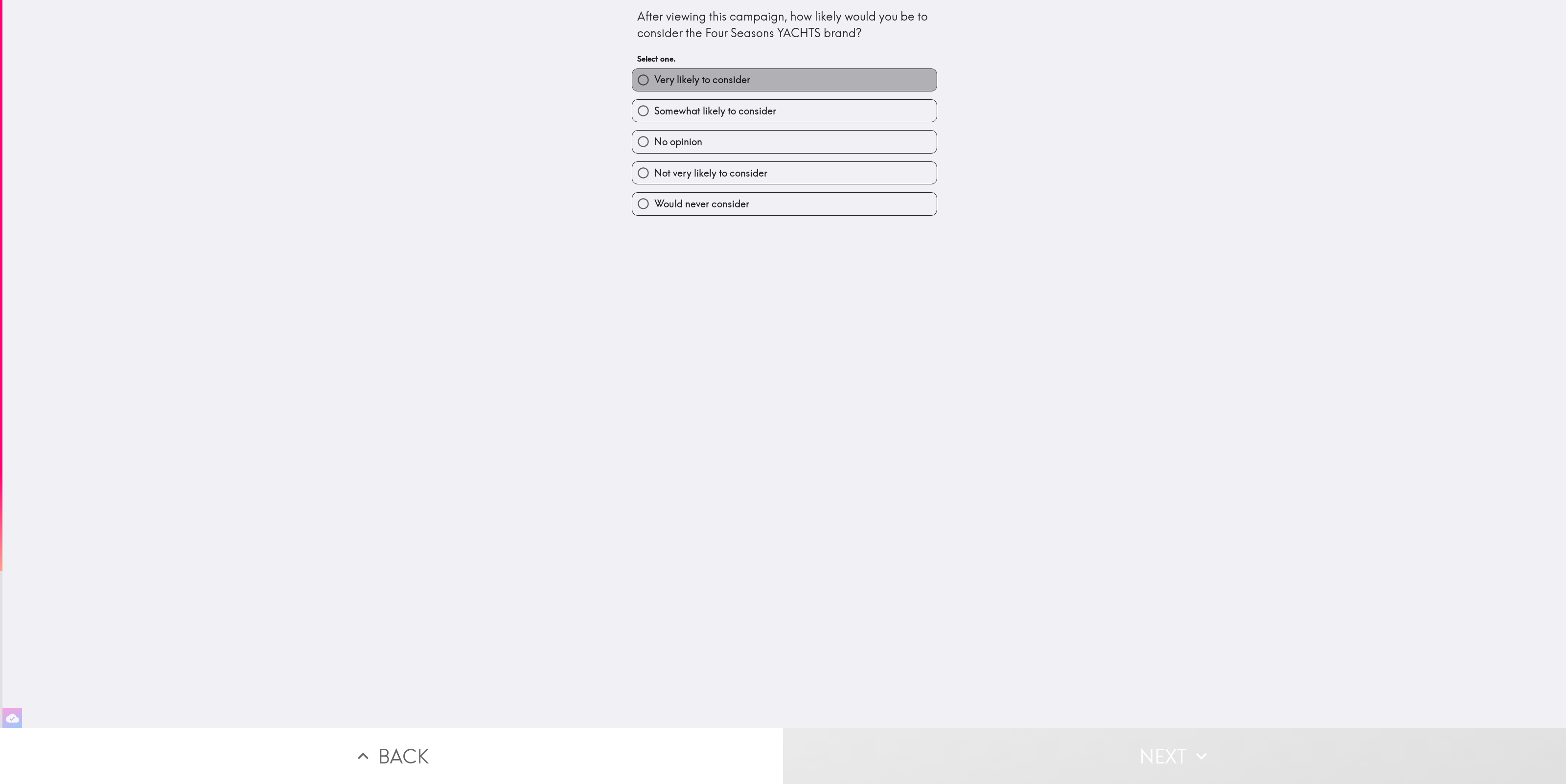
click at [744, 81] on span "Very likely to consider" at bounding box center [702, 80] width 96 height 14
click at [654, 81] on input "Very likely to consider" at bounding box center [643, 80] width 22 height 22
radio input "true"
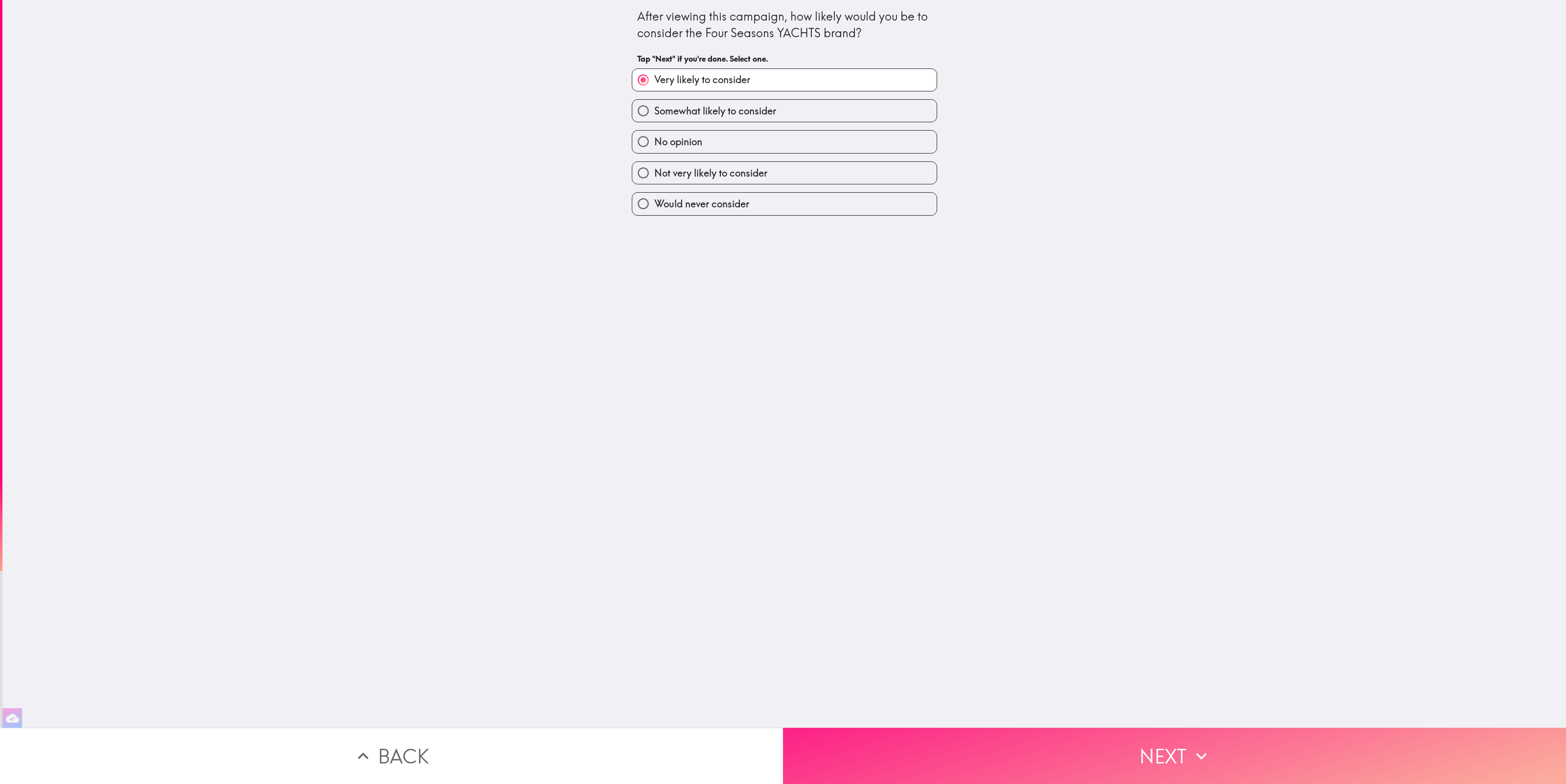
click at [1274, 758] on button "Next" at bounding box center [1174, 756] width 783 height 57
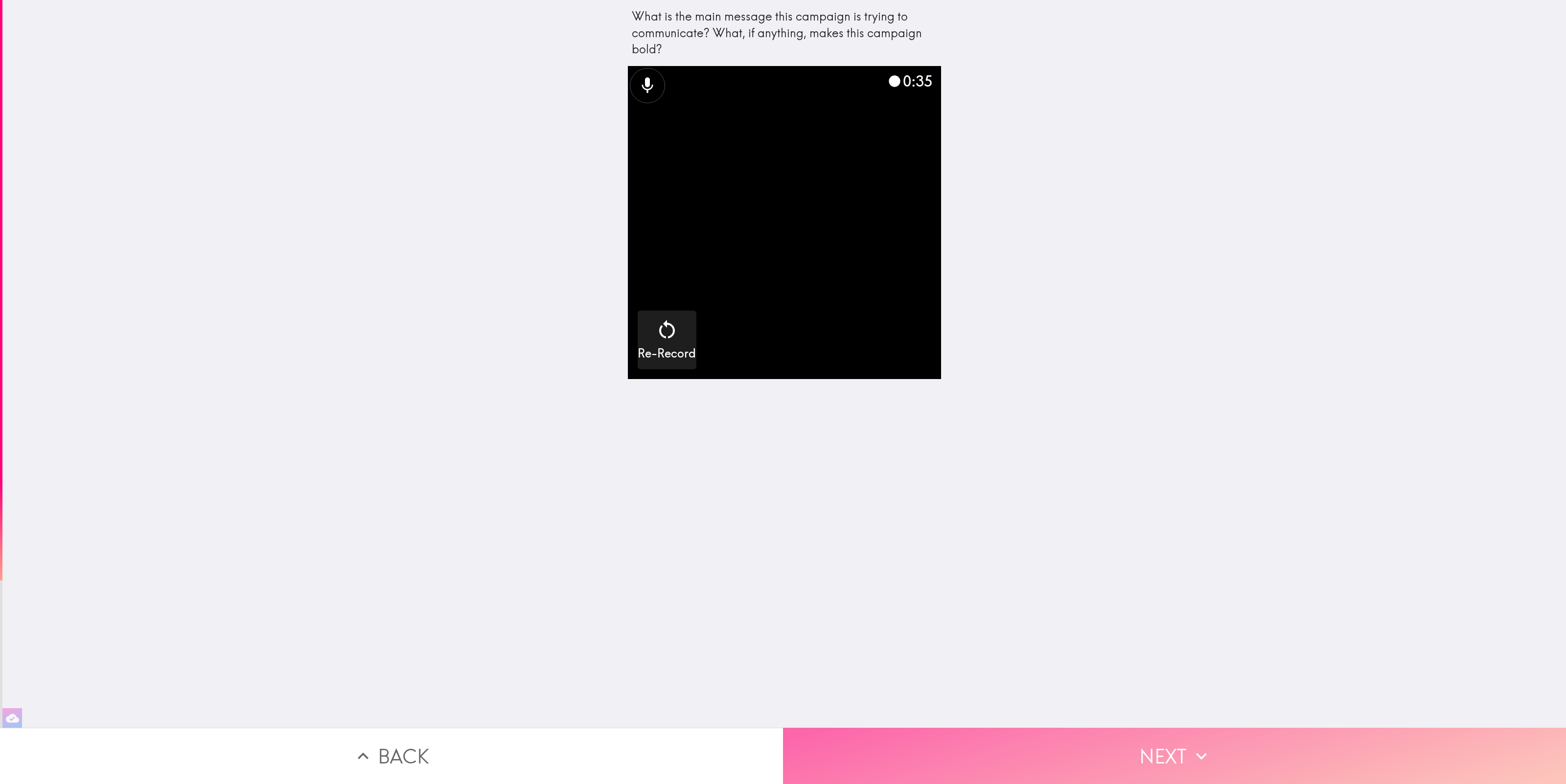
click at [1180, 760] on button "Next" at bounding box center [1174, 756] width 783 height 57
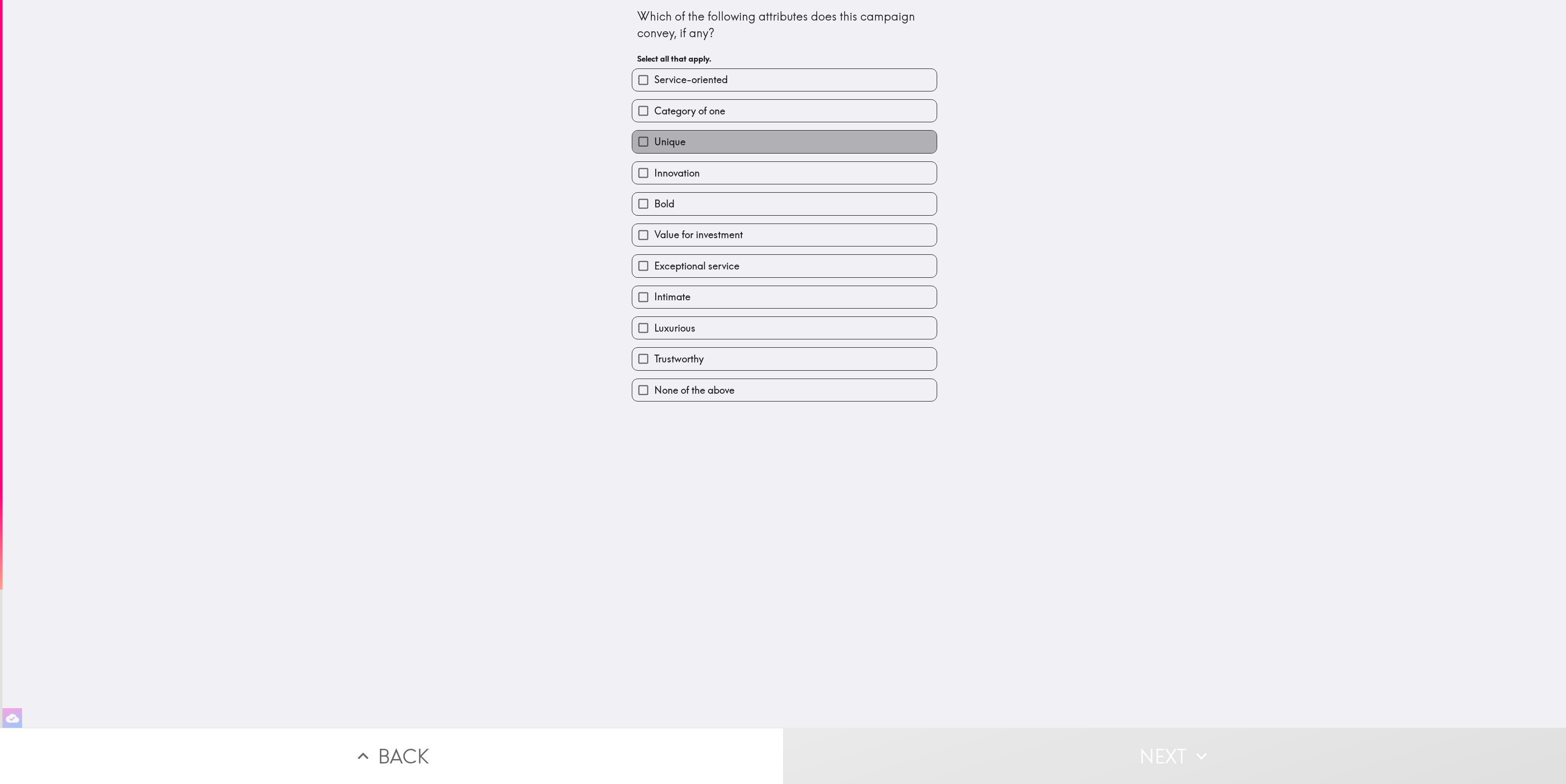
click at [722, 138] on label "Unique" at bounding box center [784, 142] width 305 height 22
click at [654, 138] on input "Unique" at bounding box center [643, 142] width 22 height 22
checkbox input "true"
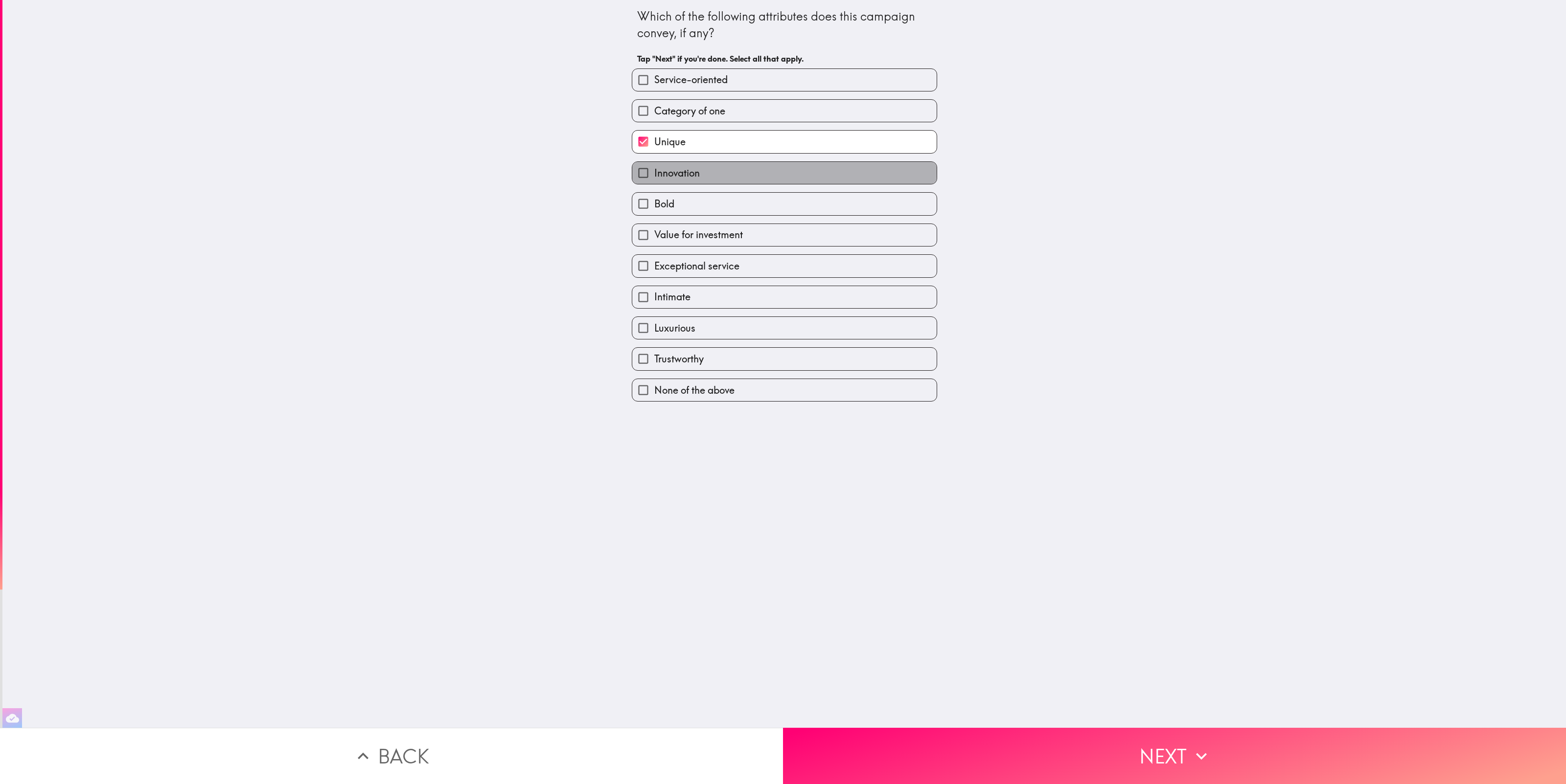
click at [722, 172] on label "Innovation" at bounding box center [784, 173] width 305 height 22
click at [654, 172] on input "Innovation" at bounding box center [643, 173] width 22 height 22
checkbox input "true"
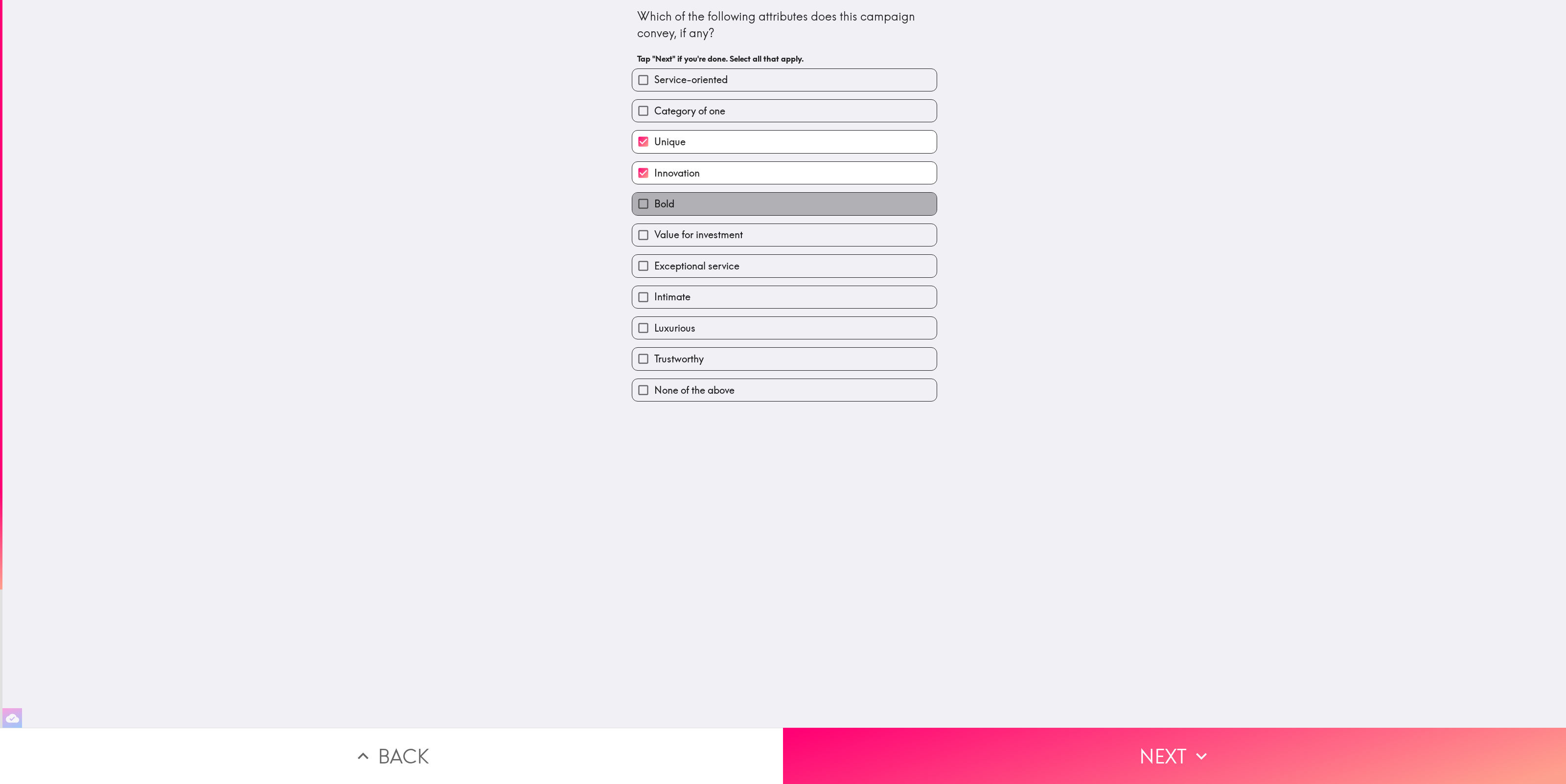
click at [722, 198] on label "Bold" at bounding box center [784, 204] width 305 height 22
click at [654, 198] on input "Bold" at bounding box center [643, 204] width 22 height 22
checkbox input "true"
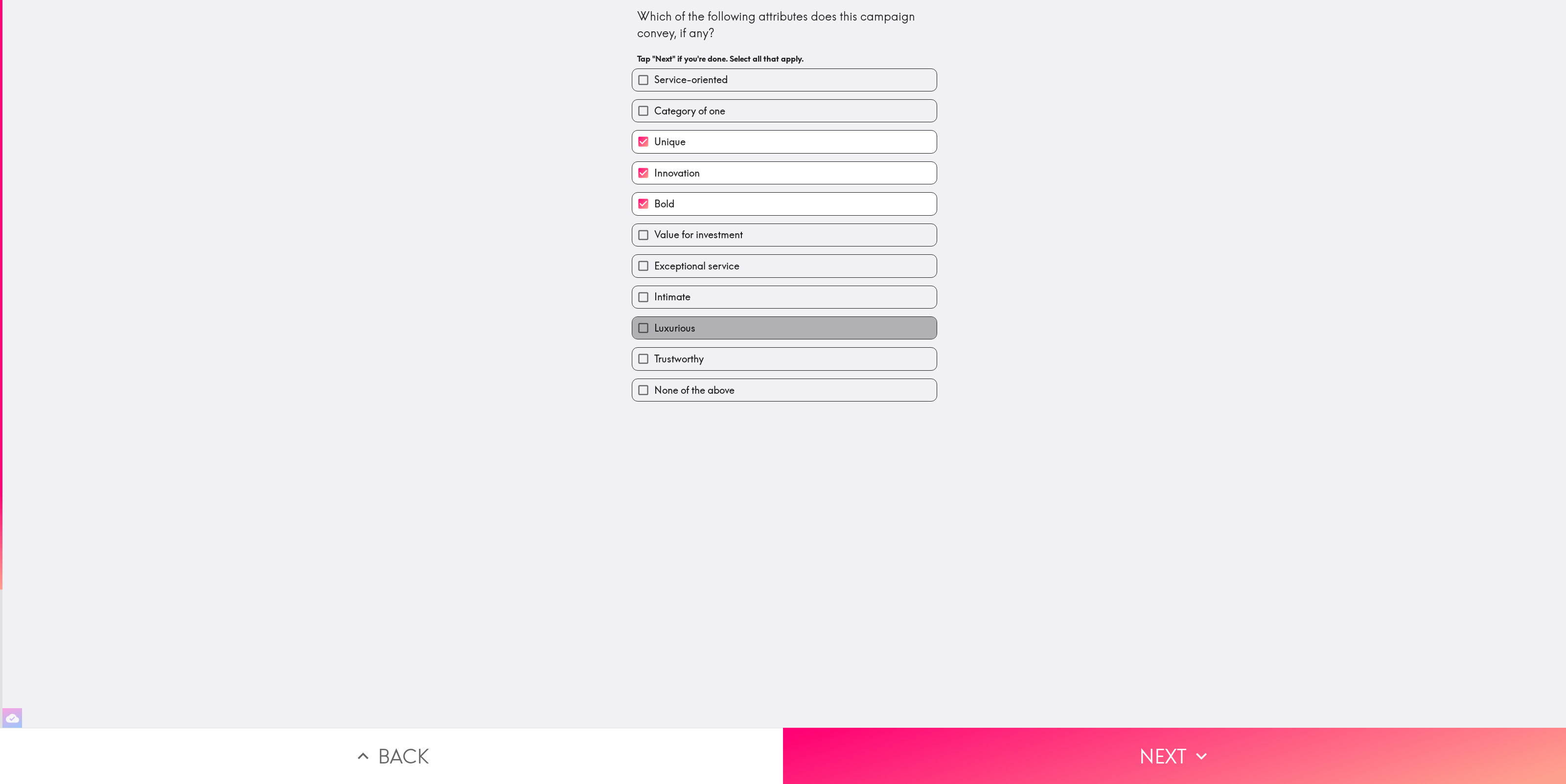
click at [745, 339] on label "Luxurious" at bounding box center [784, 328] width 305 height 22
click at [654, 339] on input "Luxurious" at bounding box center [643, 328] width 22 height 22
checkbox input "true"
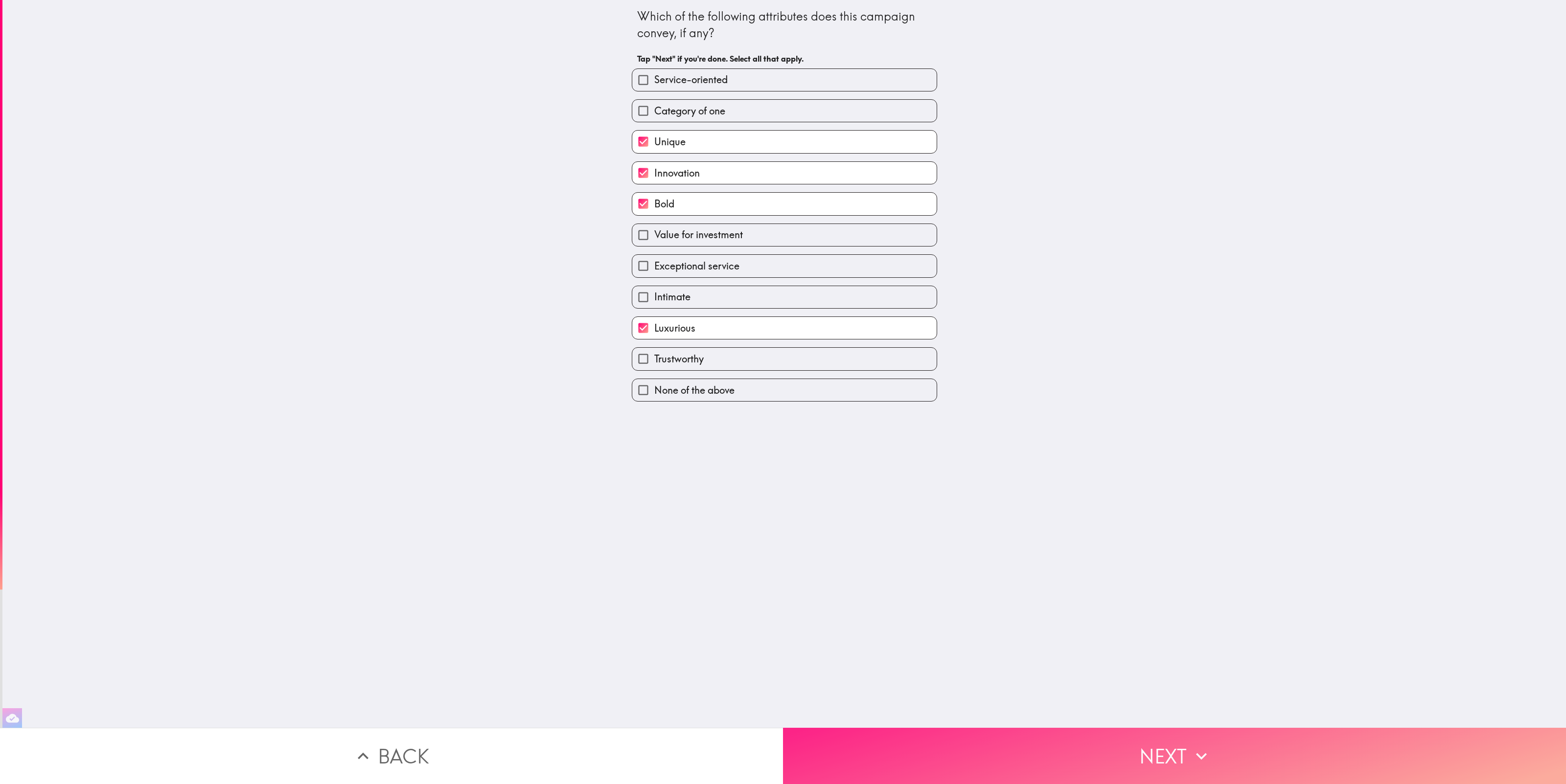
click at [1172, 771] on button "Next" at bounding box center [1174, 756] width 783 height 57
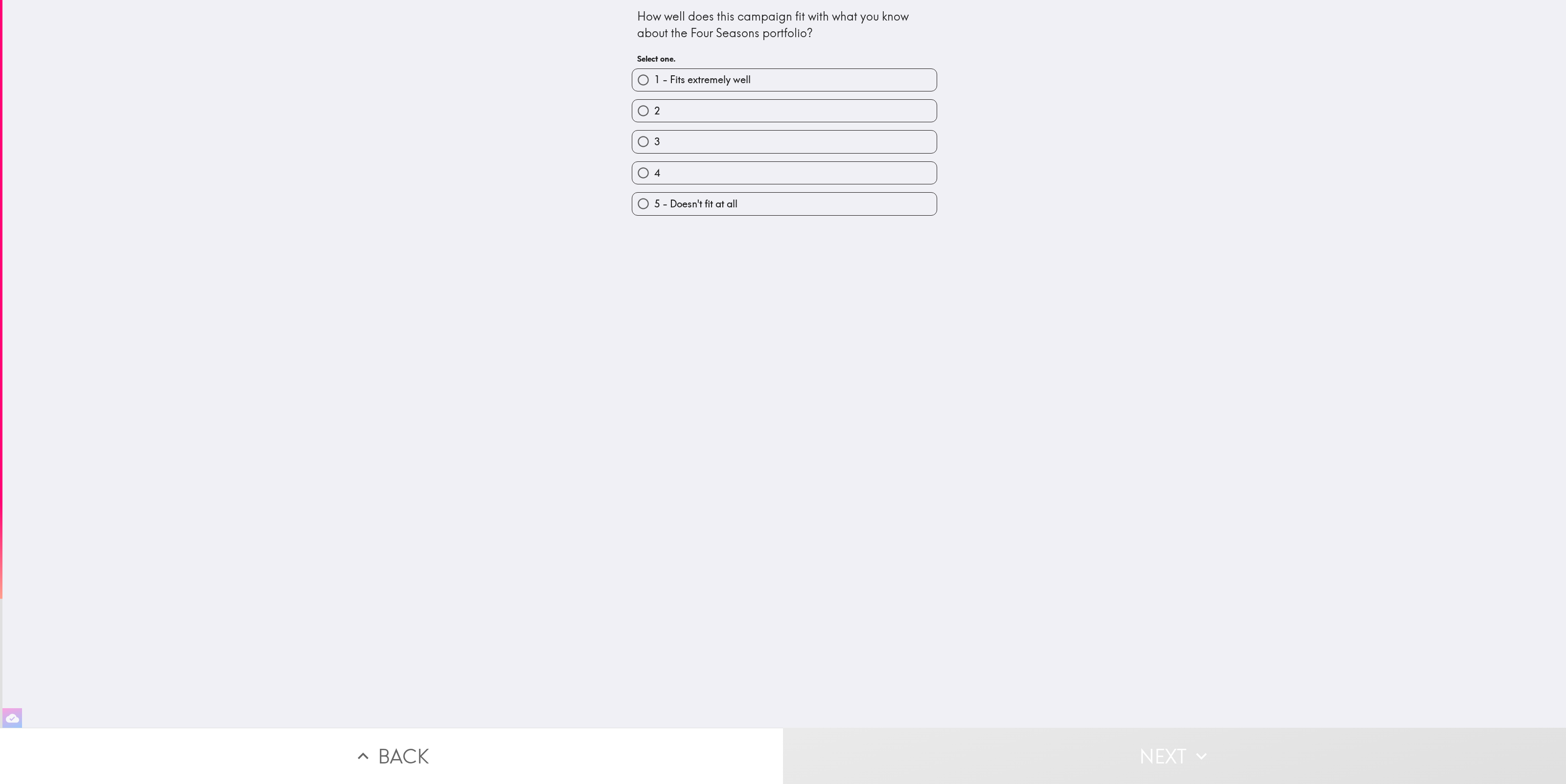
click at [717, 89] on label "1 - Fits extremely well" at bounding box center [784, 80] width 305 height 22
click at [654, 89] on input "1 - Fits extremely well" at bounding box center [643, 80] width 22 height 22
radio input "true"
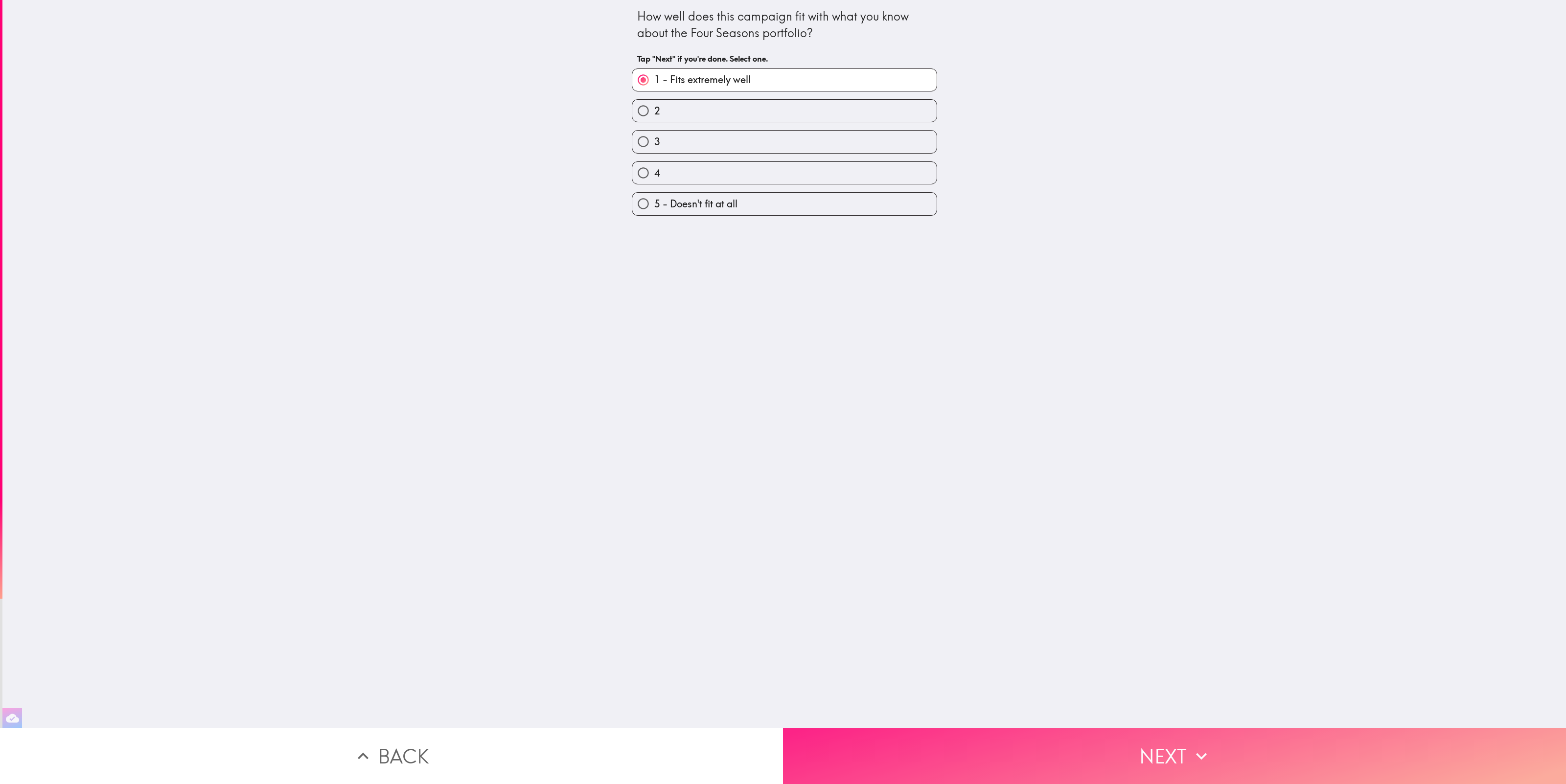
click at [1186, 741] on button "Next" at bounding box center [1174, 756] width 783 height 57
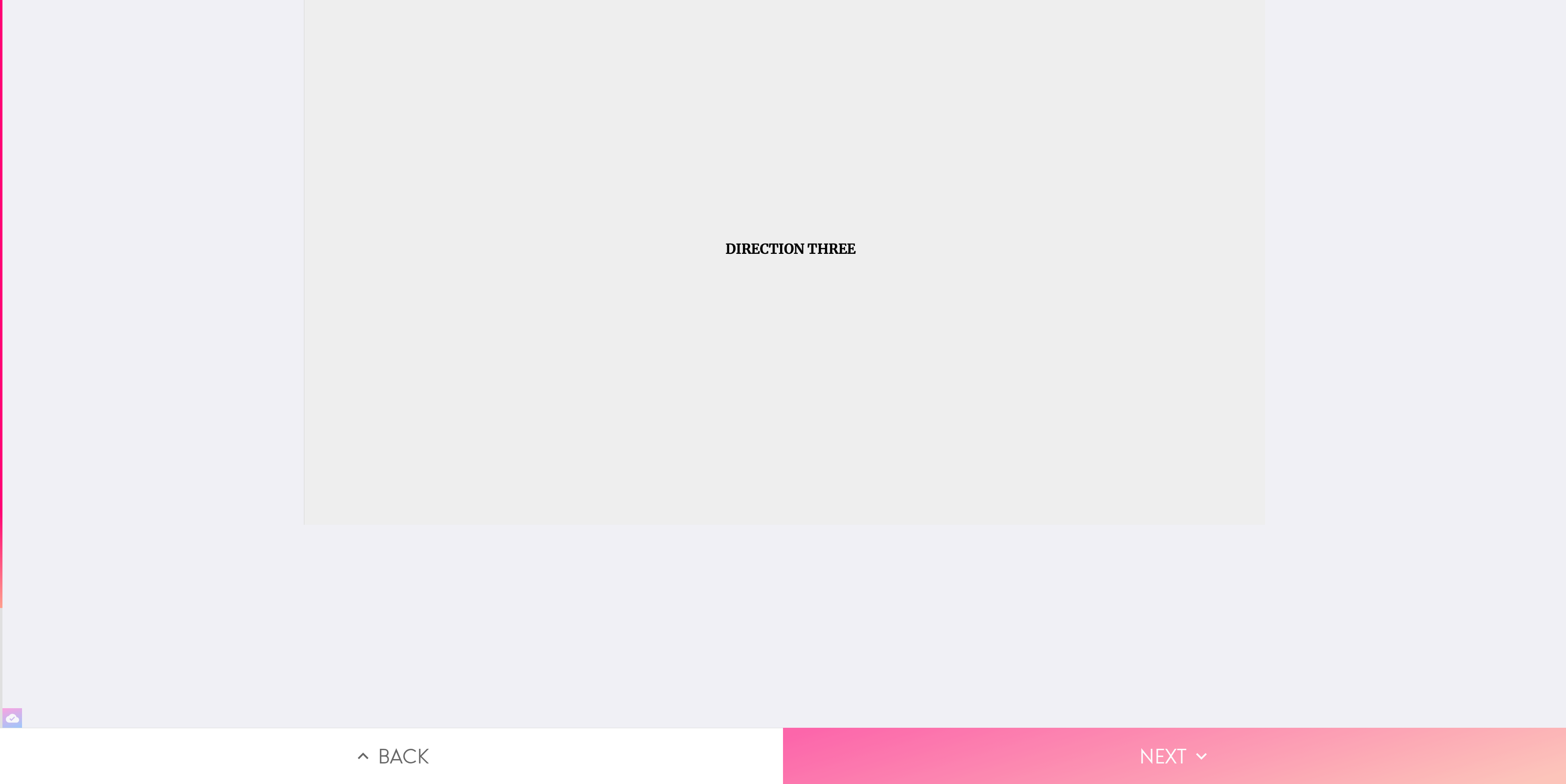
click at [1182, 779] on button "Next" at bounding box center [1174, 756] width 783 height 57
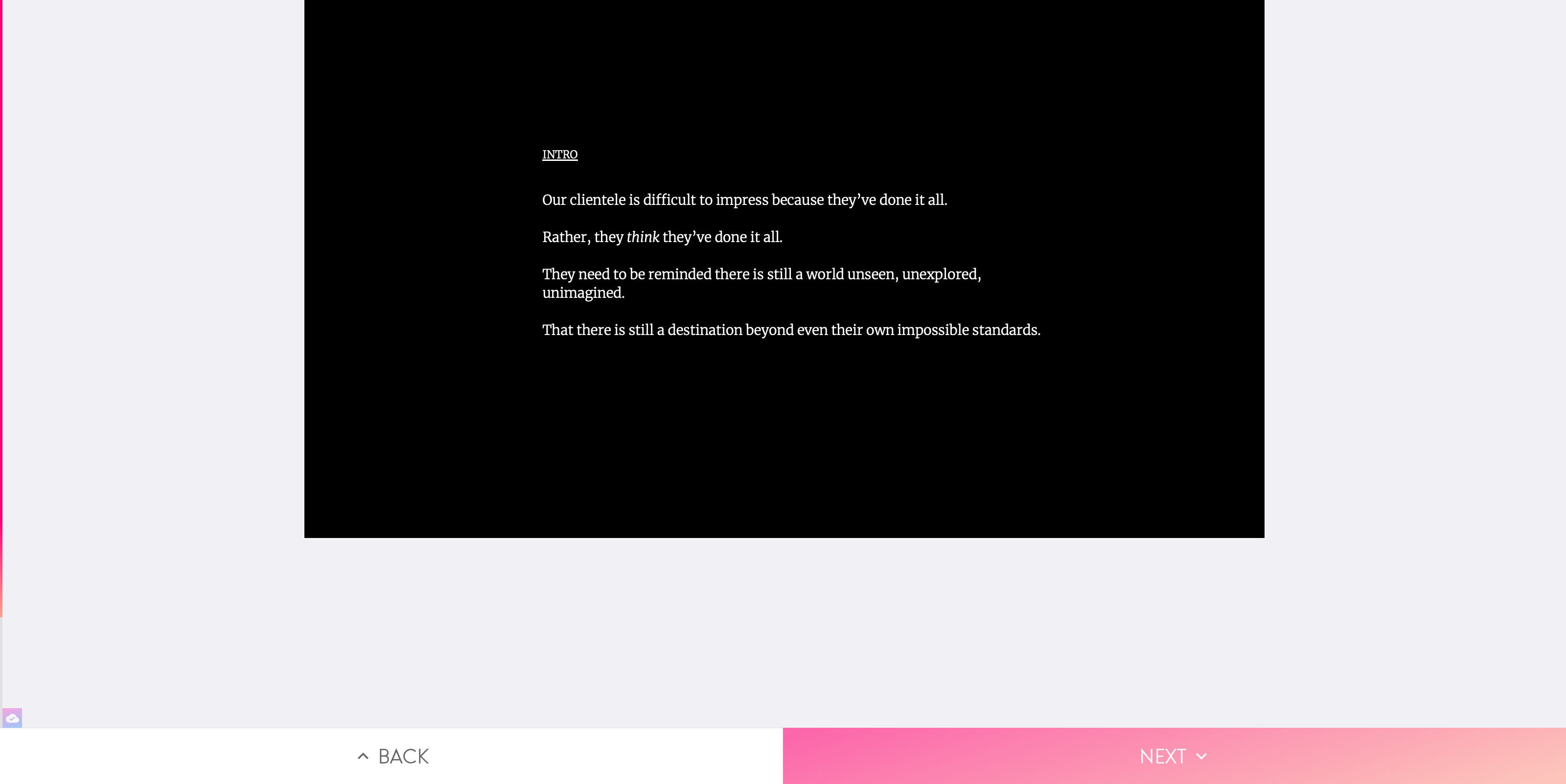
click at [1150, 745] on button "Next" at bounding box center [1174, 756] width 783 height 57
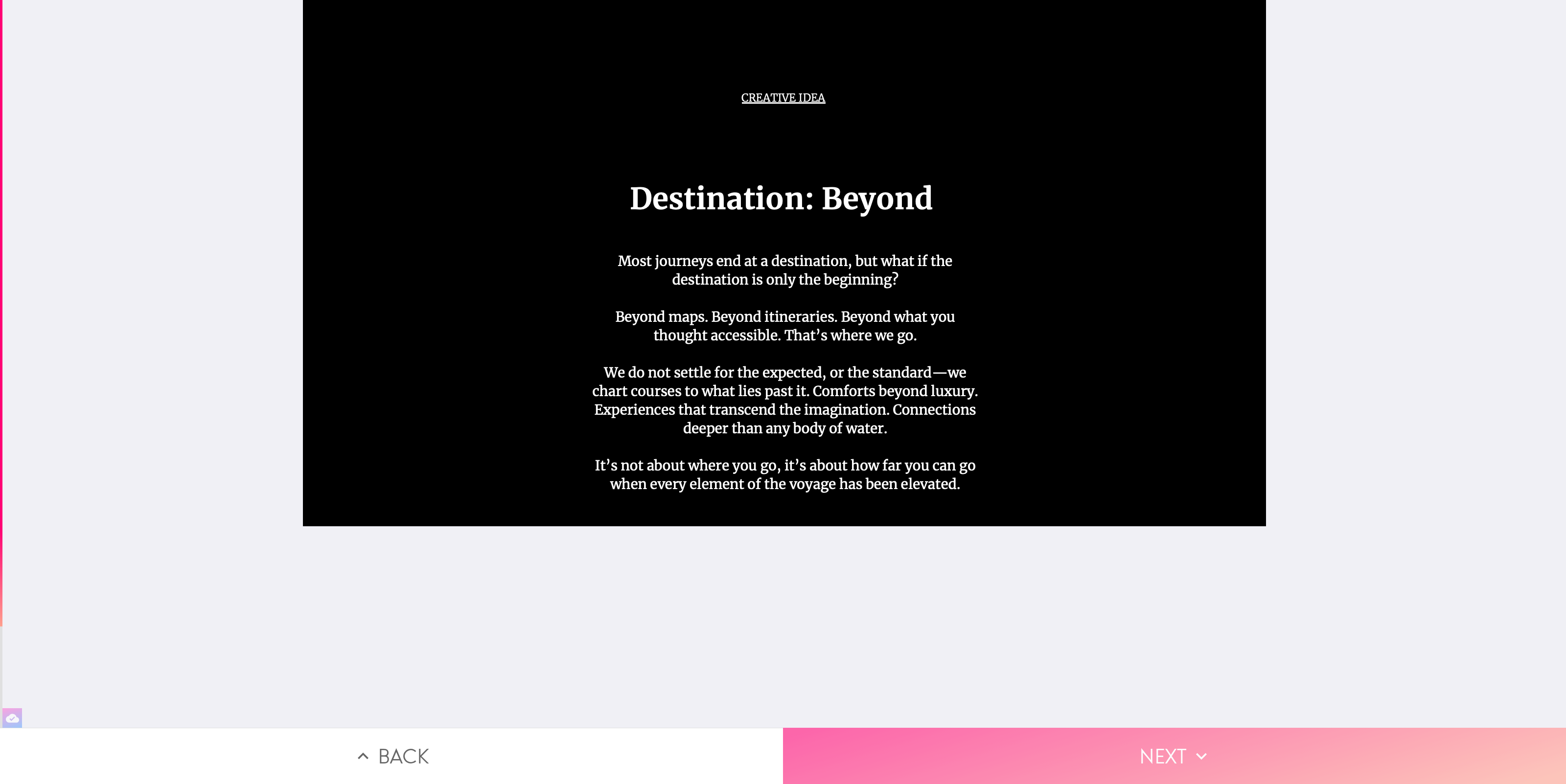
click at [1148, 747] on button "Next" at bounding box center [1174, 756] width 783 height 57
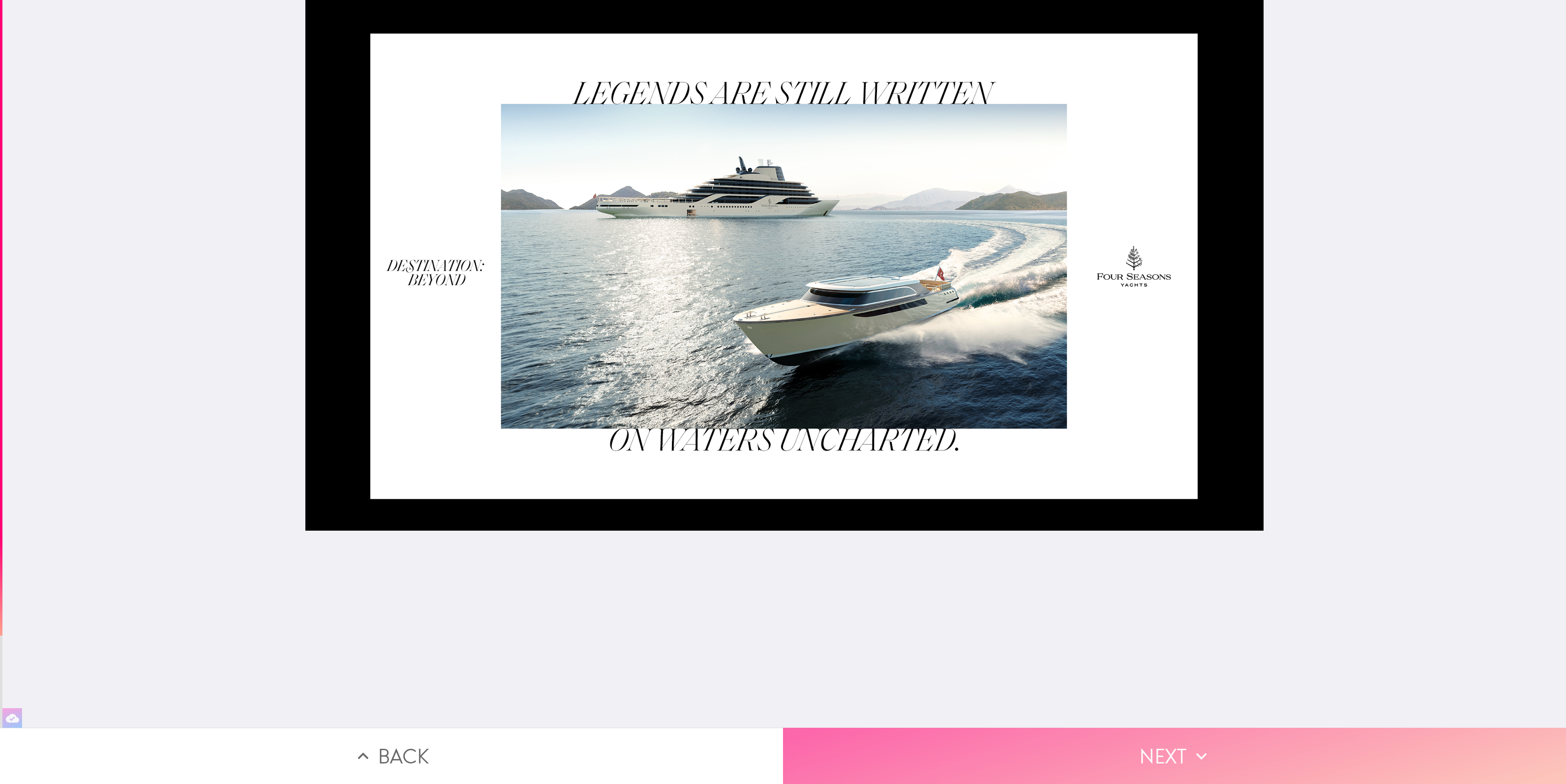
click at [1148, 747] on button "Next" at bounding box center [1174, 756] width 783 height 57
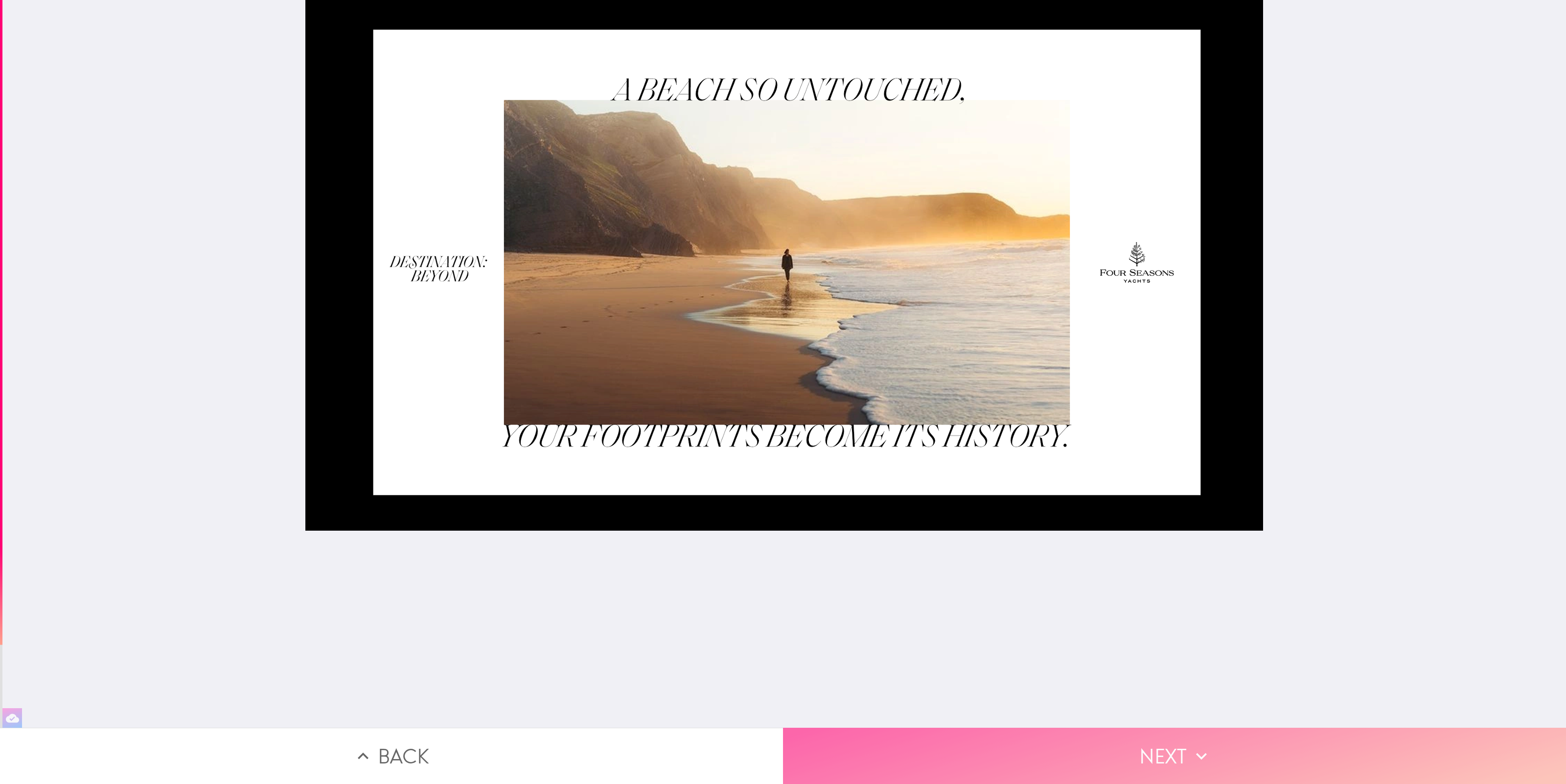
click at [1165, 754] on button "Next" at bounding box center [1174, 756] width 783 height 57
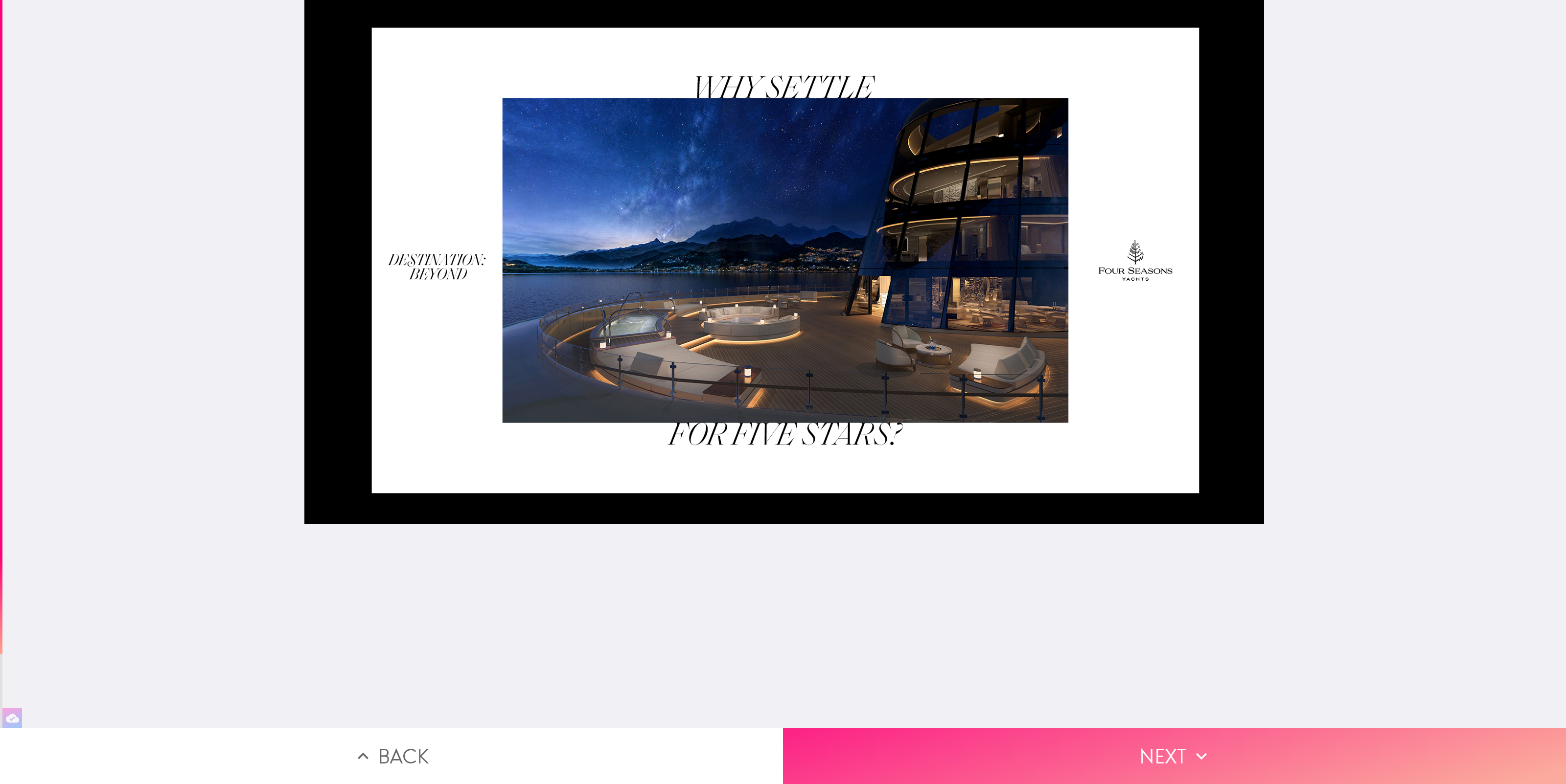
click at [1165, 754] on button "Next" at bounding box center [1174, 756] width 783 height 57
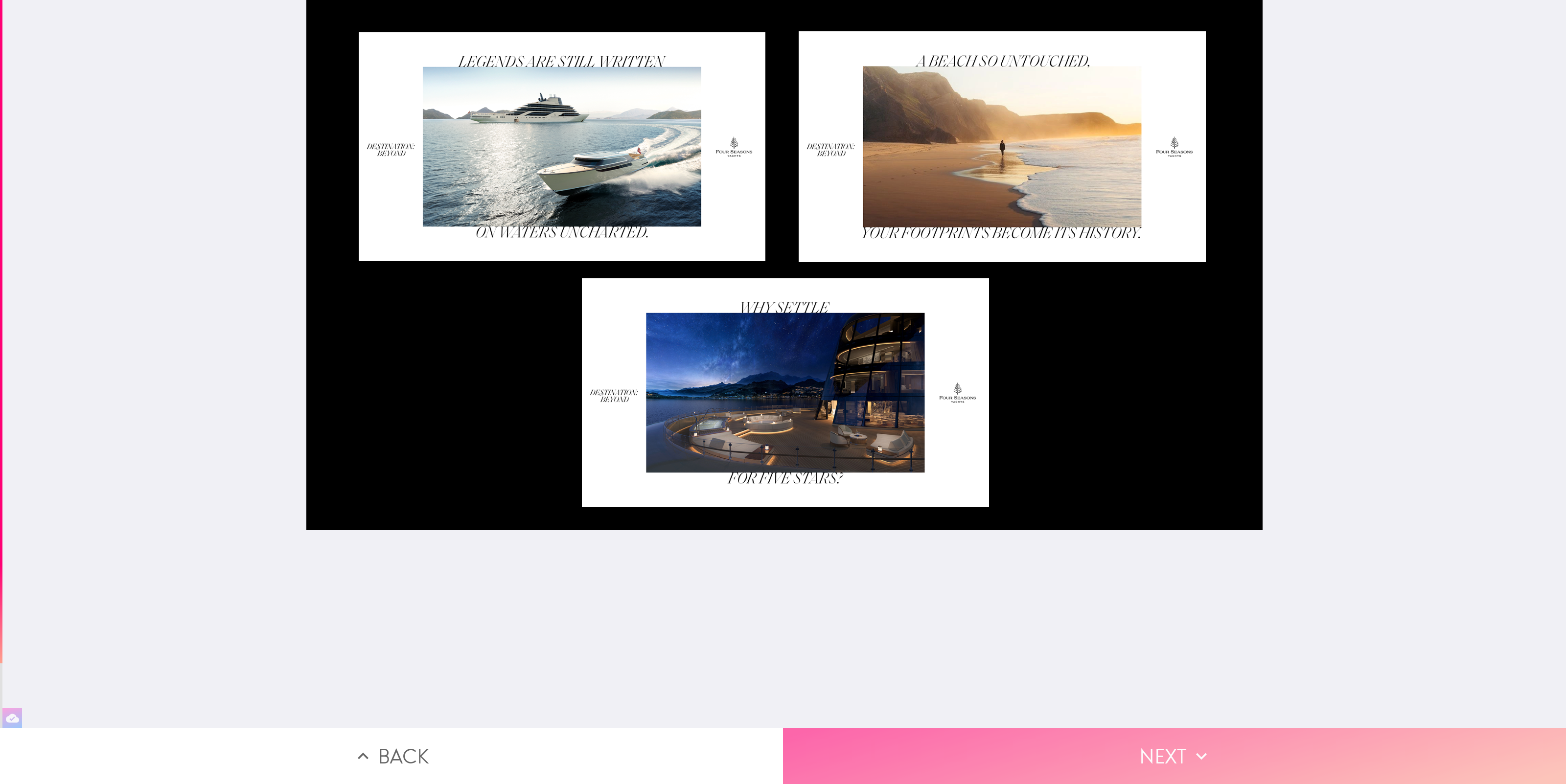
click at [1165, 754] on button "Next" at bounding box center [1174, 756] width 783 height 57
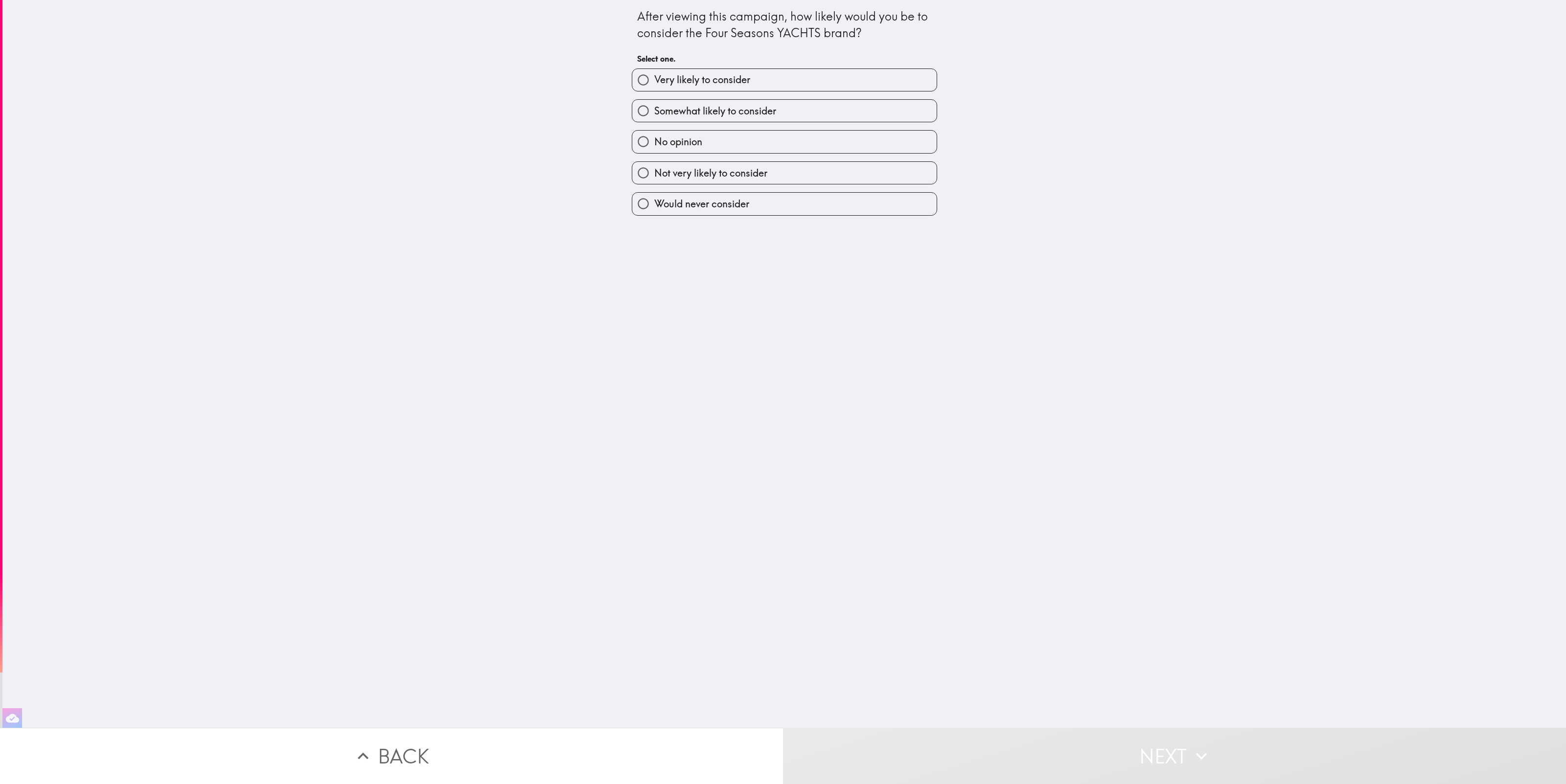
click at [666, 77] on span "Very likely to consider" at bounding box center [702, 80] width 96 height 14
click at [654, 77] on input "Very likely to consider" at bounding box center [643, 80] width 22 height 22
radio input "true"
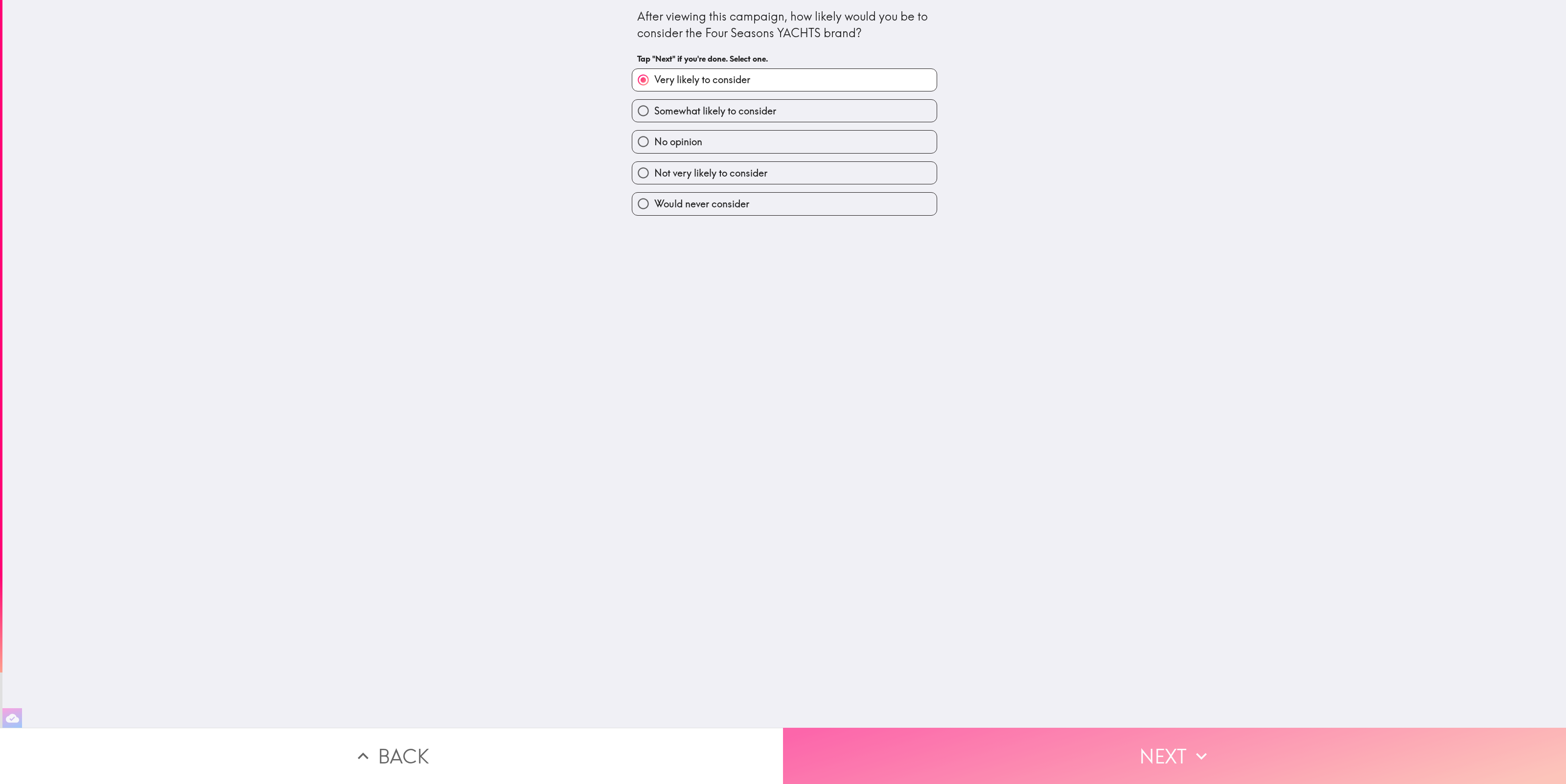
click at [1264, 759] on button "Next" at bounding box center [1174, 756] width 783 height 57
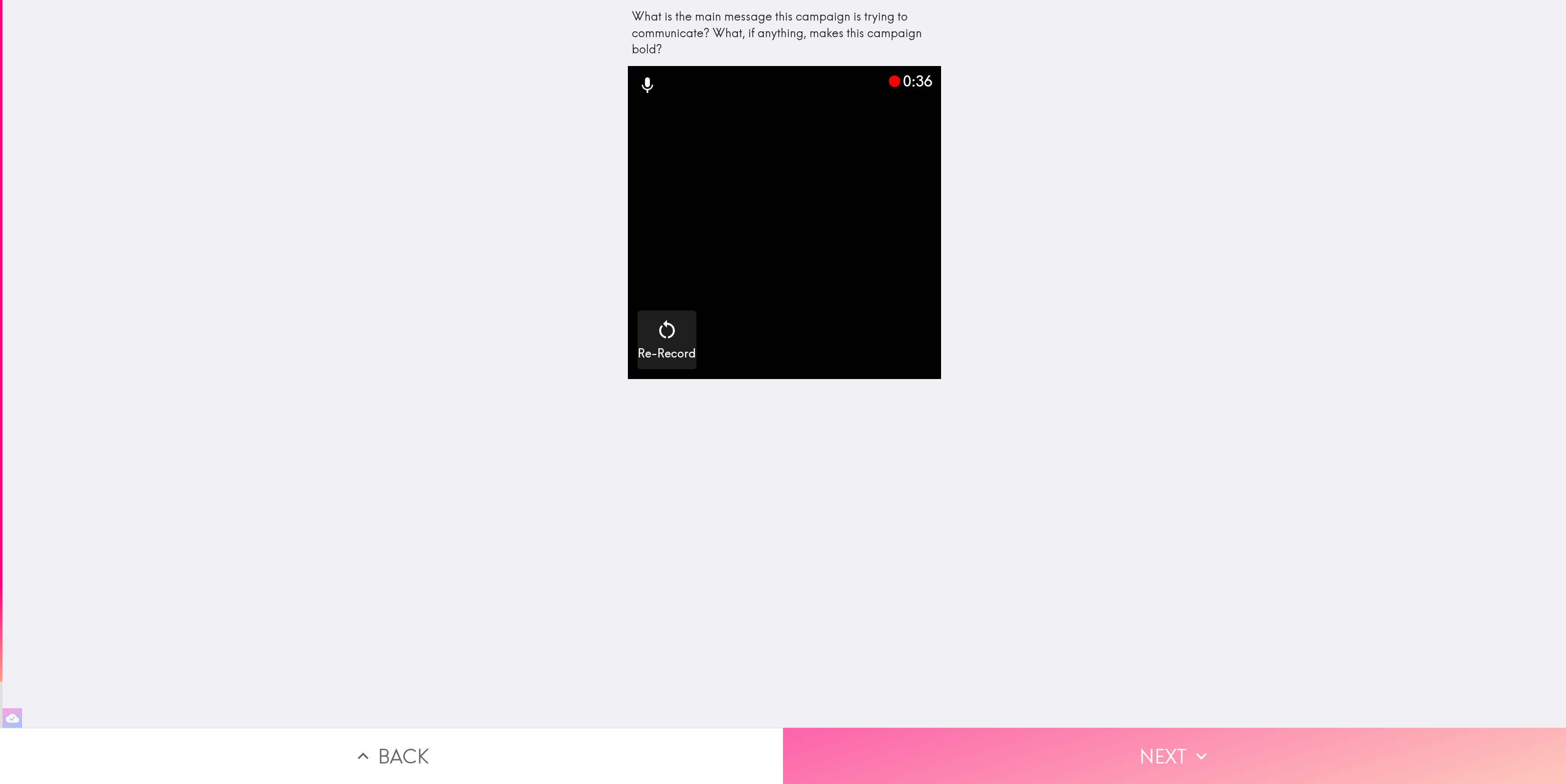
click at [1162, 754] on button "Next" at bounding box center [1174, 756] width 783 height 57
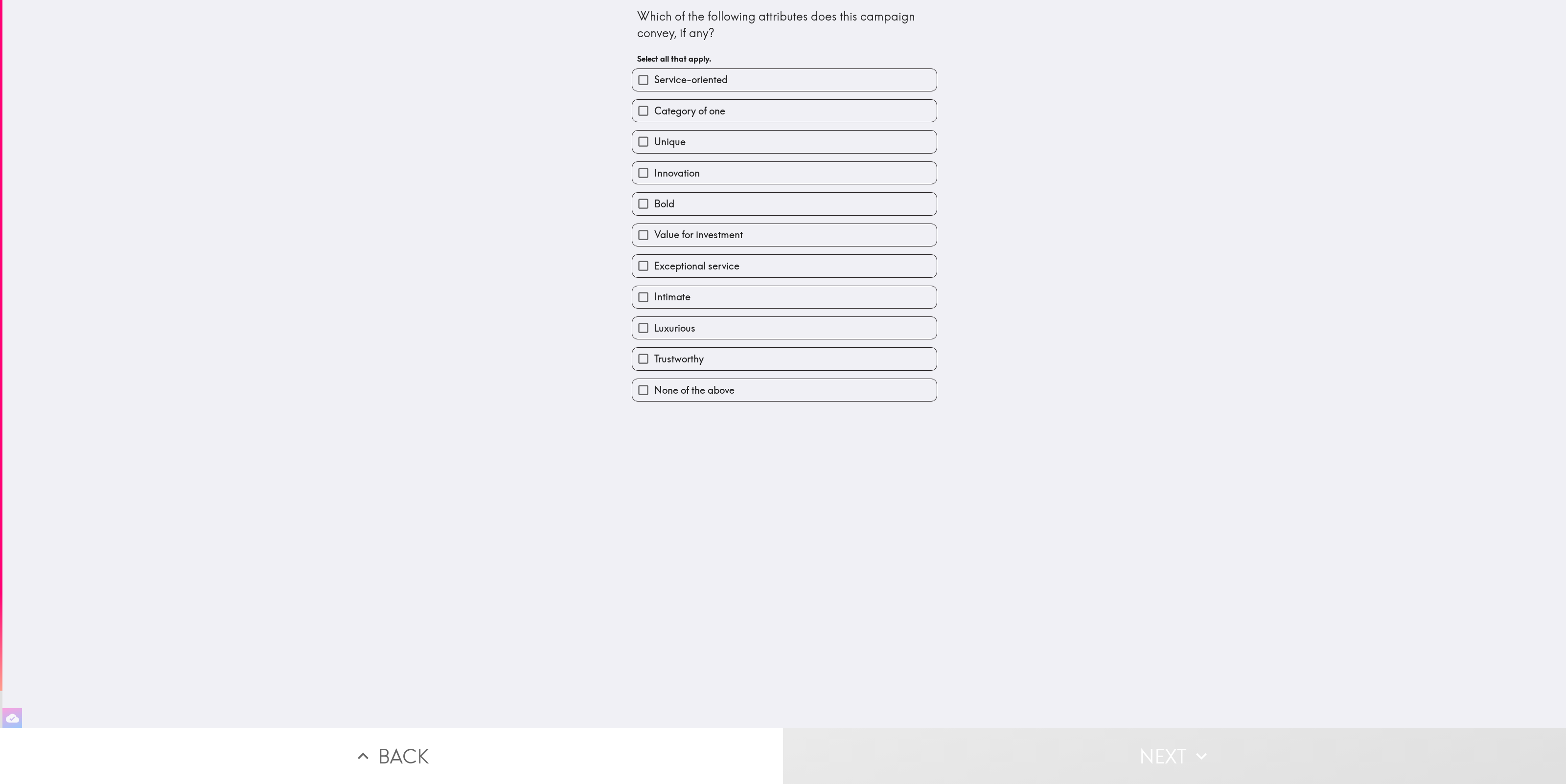
click at [724, 296] on label "Intimate" at bounding box center [784, 297] width 305 height 22
click at [654, 296] on input "Intimate" at bounding box center [643, 297] width 22 height 22
checkbox input "true"
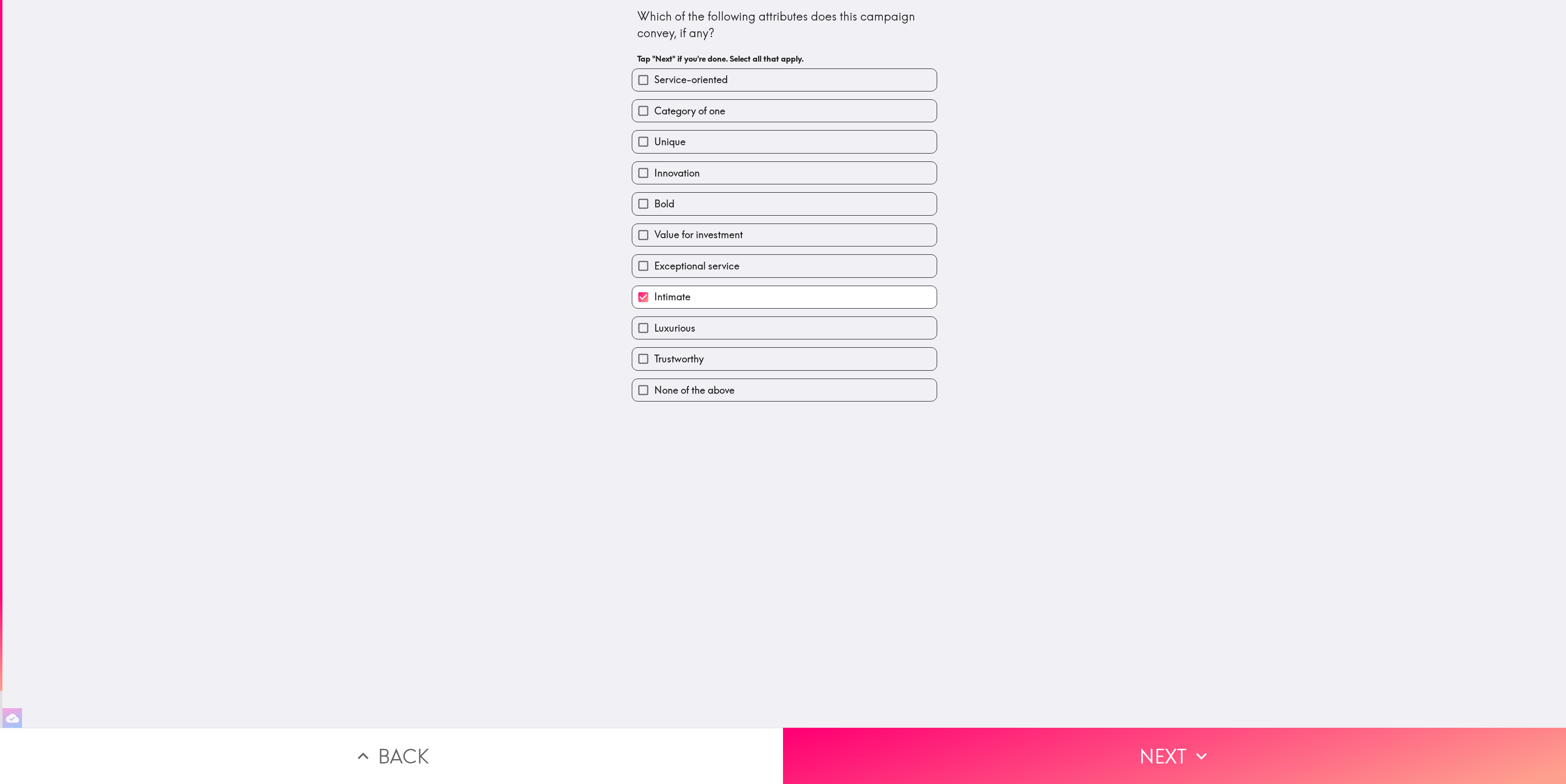
click at [731, 325] on label "Luxurious" at bounding box center [784, 328] width 305 height 22
click at [654, 325] on input "Luxurious" at bounding box center [643, 328] width 22 height 22
checkbox input "true"
click at [730, 213] on label "Bold" at bounding box center [784, 204] width 305 height 22
click at [654, 213] on input "Bold" at bounding box center [643, 204] width 22 height 22
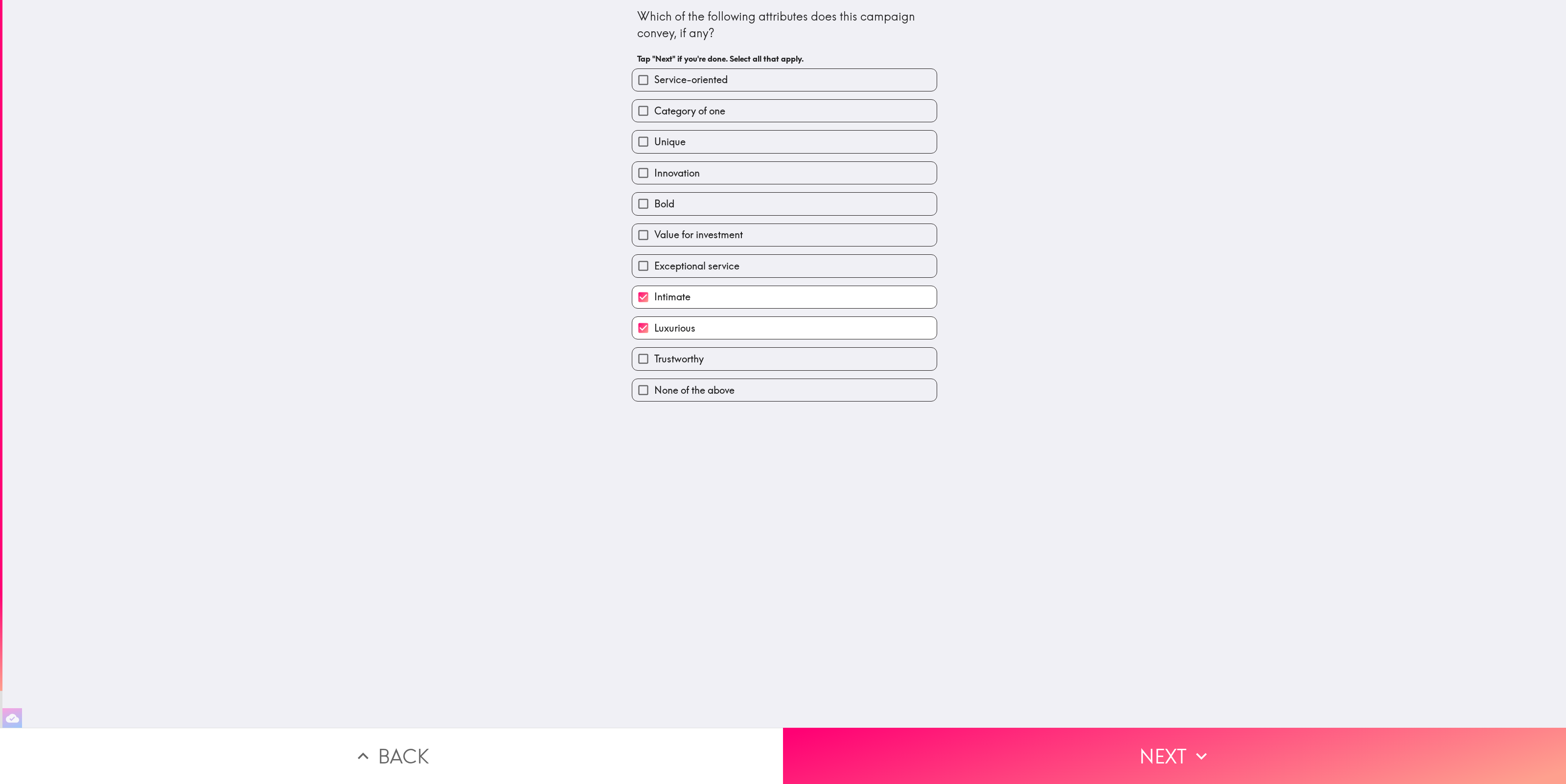
checkbox input "true"
click at [730, 136] on label "Unique" at bounding box center [784, 142] width 305 height 22
click at [654, 136] on input "Unique" at bounding box center [643, 142] width 22 height 22
checkbox input "true"
click at [736, 115] on label "Category of one" at bounding box center [784, 111] width 305 height 22
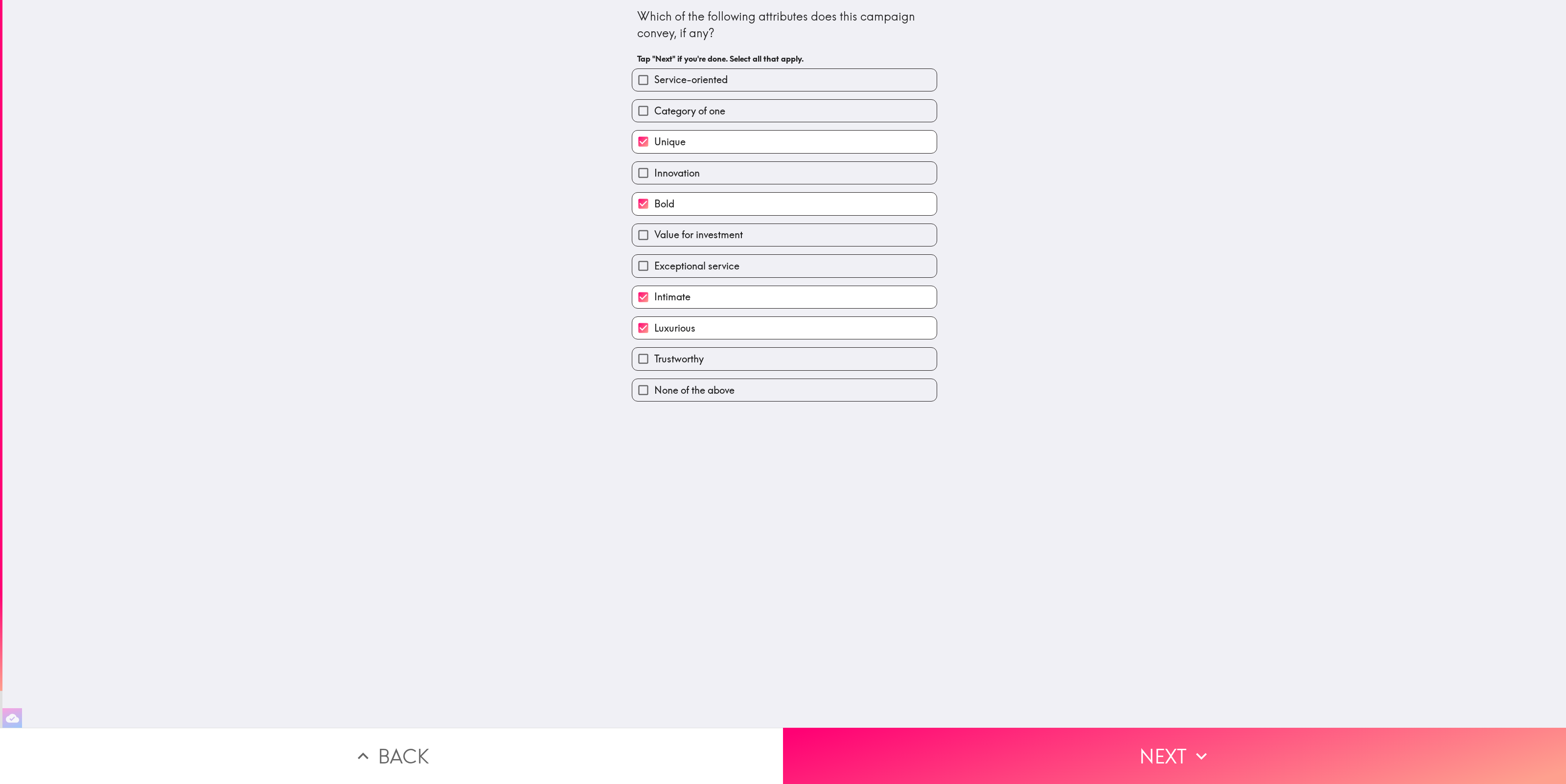
click at [654, 115] on input "Category of one" at bounding box center [643, 111] width 22 height 22
checkbox input "true"
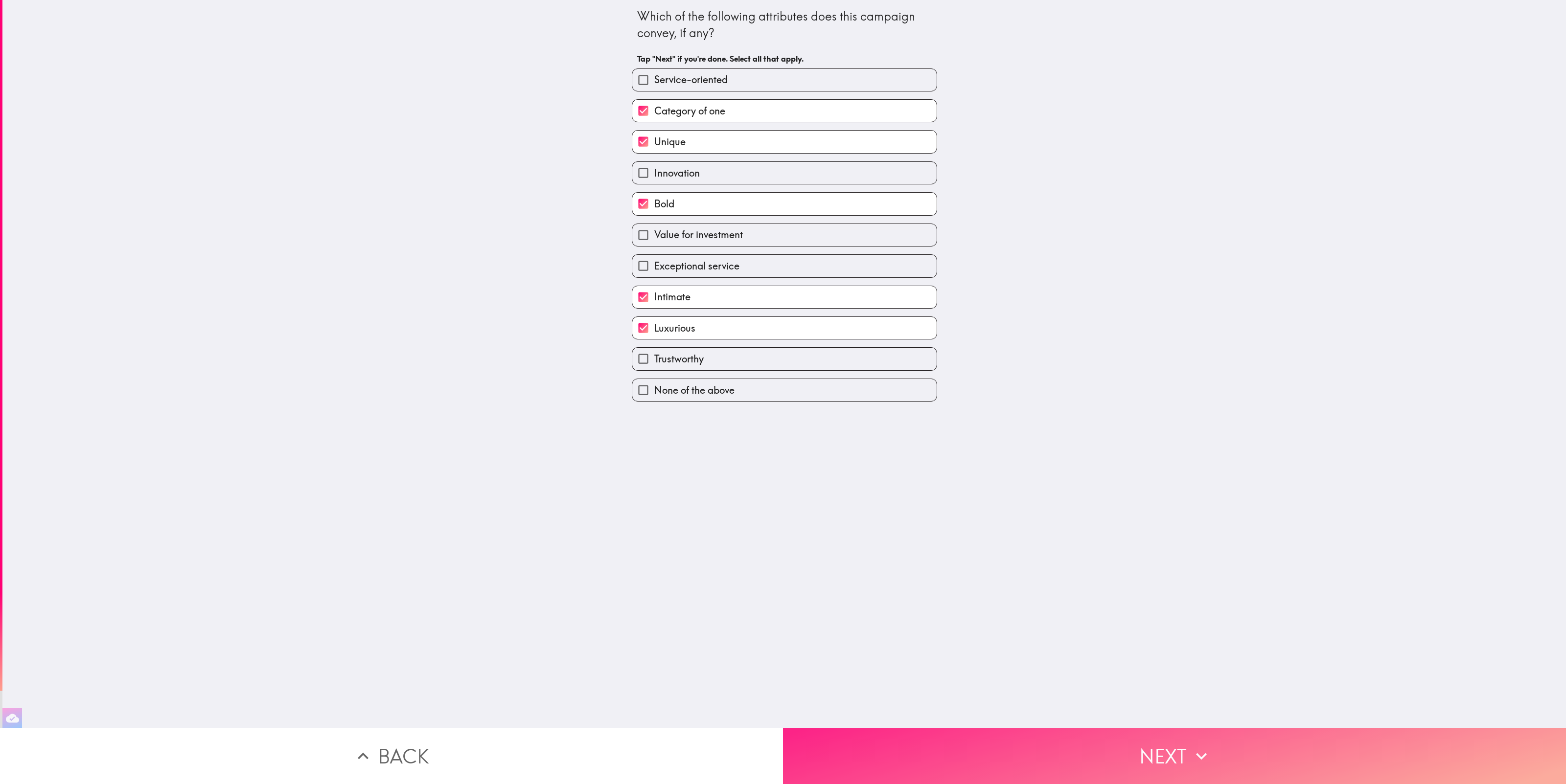
click at [1173, 763] on button "Next" at bounding box center [1174, 756] width 783 height 57
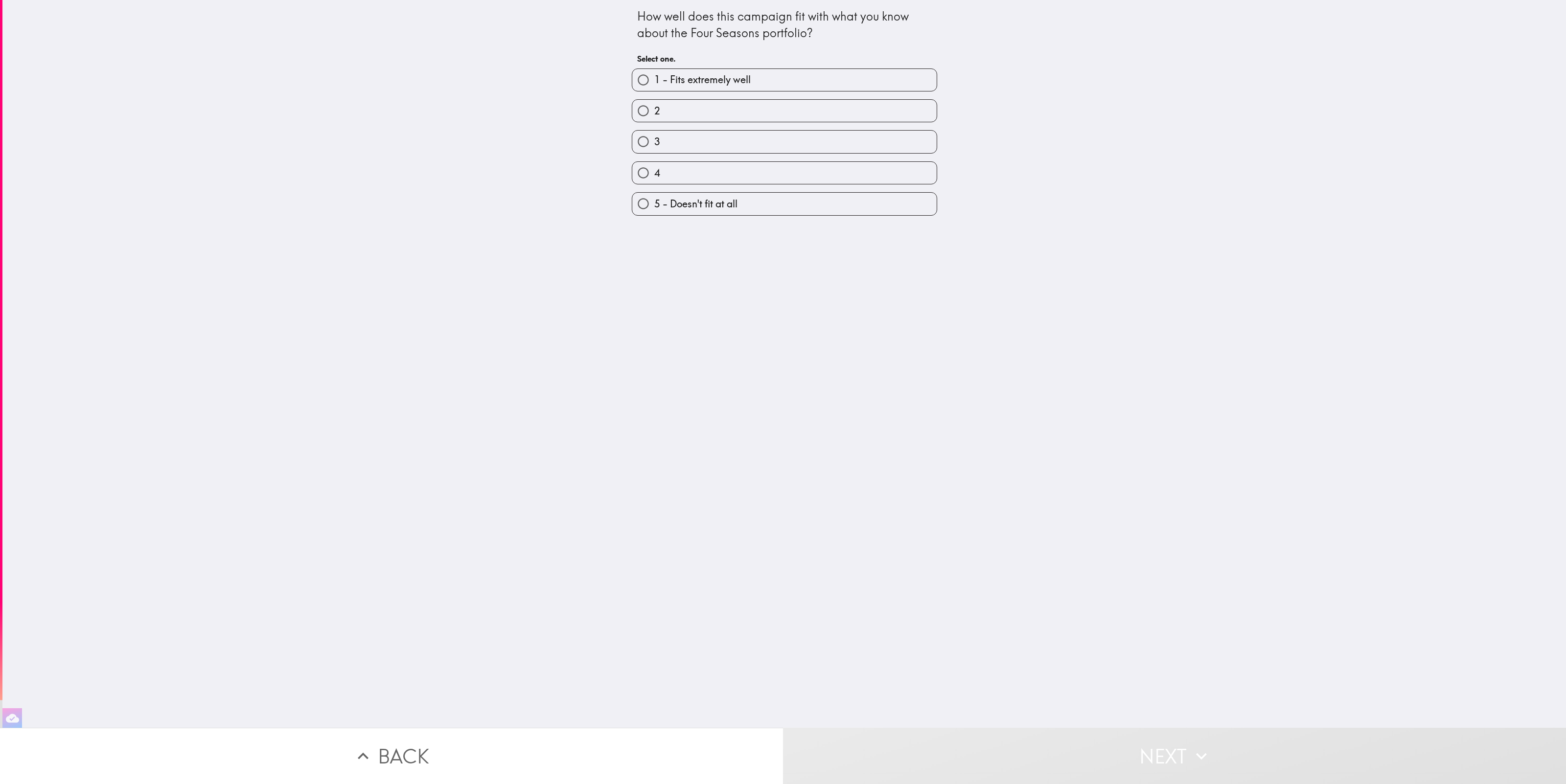
click at [697, 81] on span "1 - Fits extremely well" at bounding box center [702, 80] width 97 height 14
click at [654, 81] on input "1 - Fits extremely well" at bounding box center [643, 80] width 22 height 22
radio input "true"
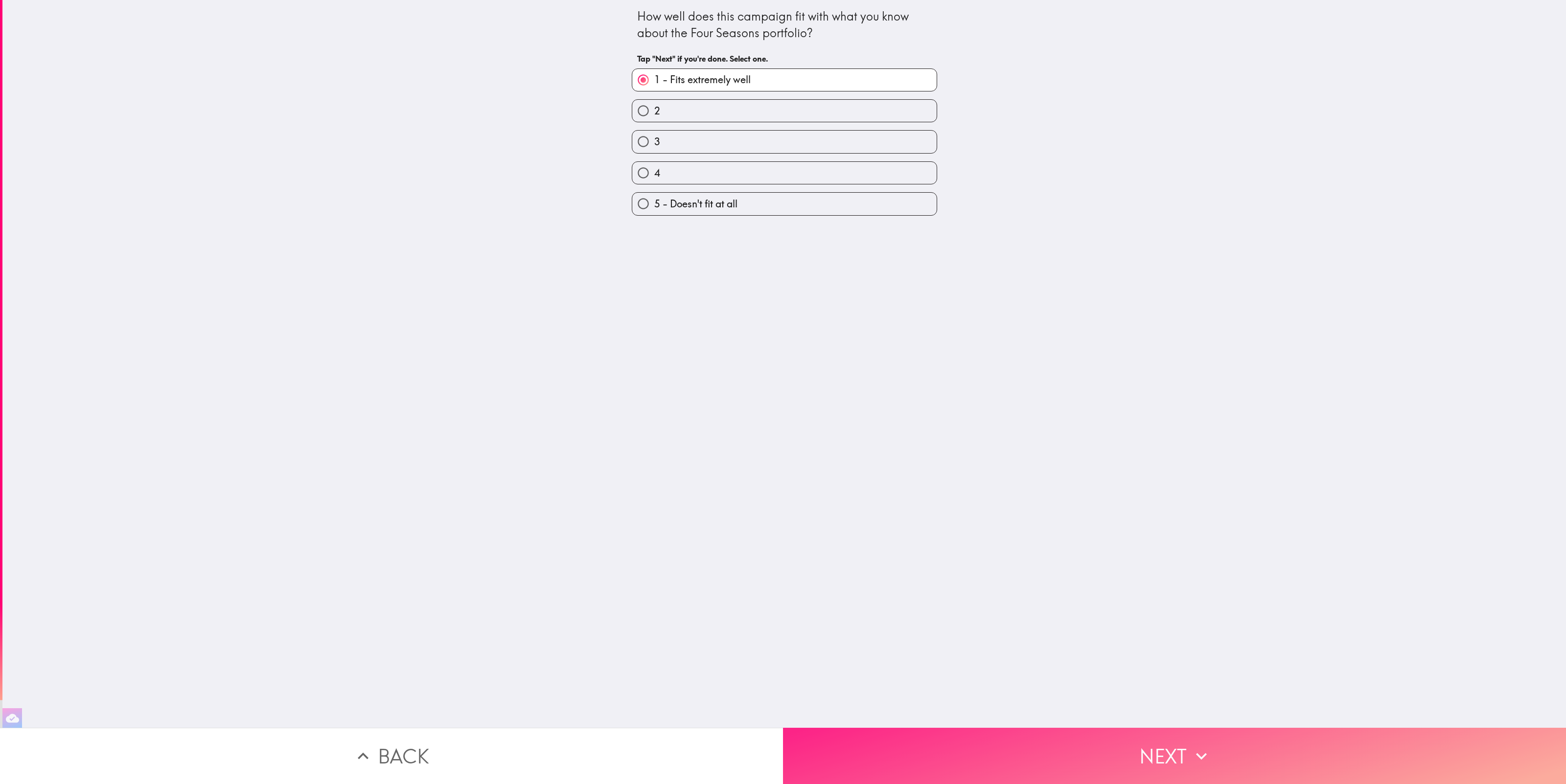
click at [1165, 752] on button "Next" at bounding box center [1174, 756] width 783 height 57
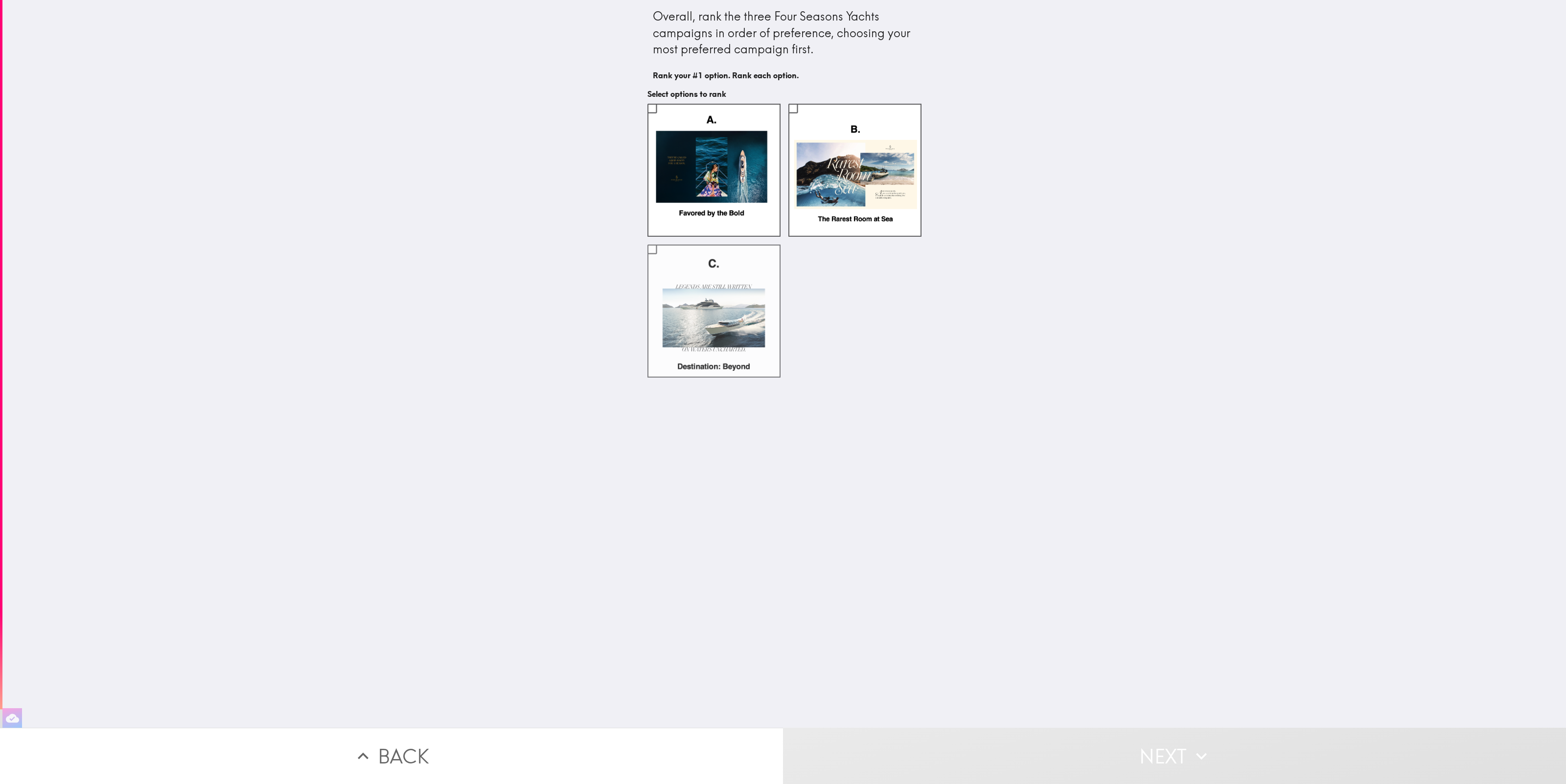
click at [721, 340] on label at bounding box center [714, 311] width 133 height 133
click at [663, 260] on input "checkbox" at bounding box center [652, 249] width 22 height 22
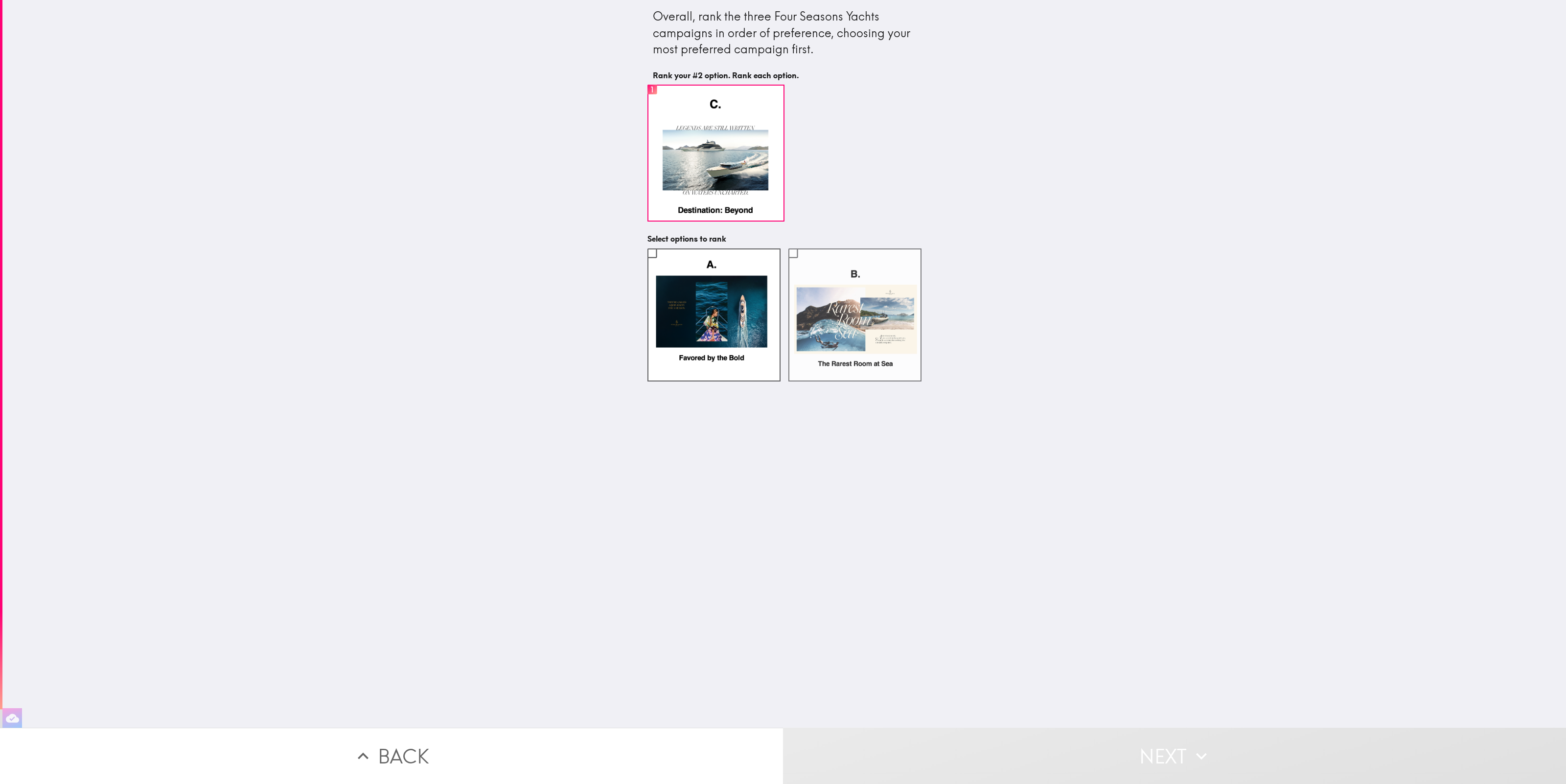
click at [827, 324] on label at bounding box center [855, 315] width 133 height 133
click at [804, 264] on input "checkbox" at bounding box center [793, 253] width 22 height 22
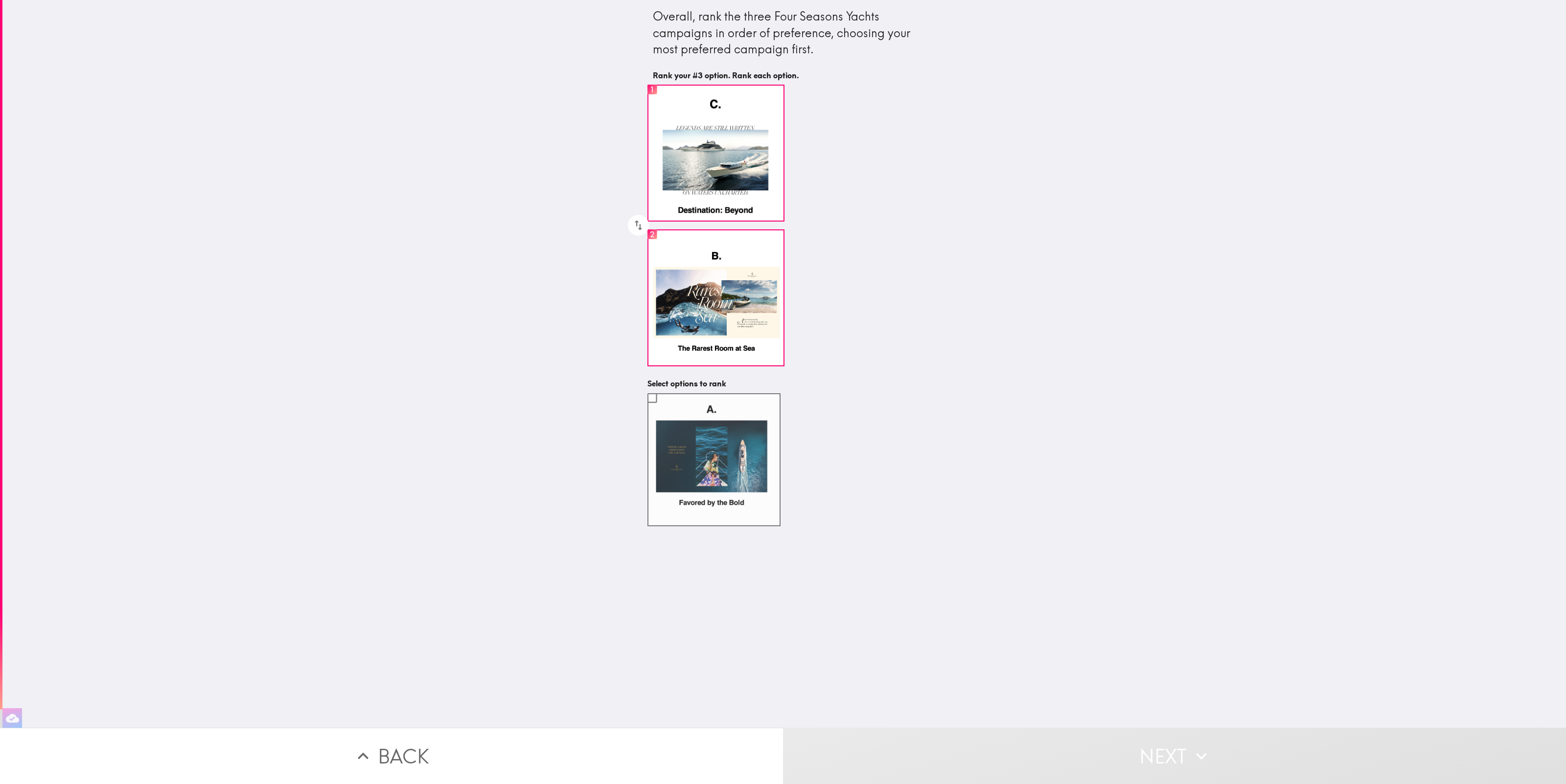
click at [699, 449] on label at bounding box center [714, 459] width 133 height 133
click at [663, 409] on input "checkbox" at bounding box center [652, 398] width 22 height 22
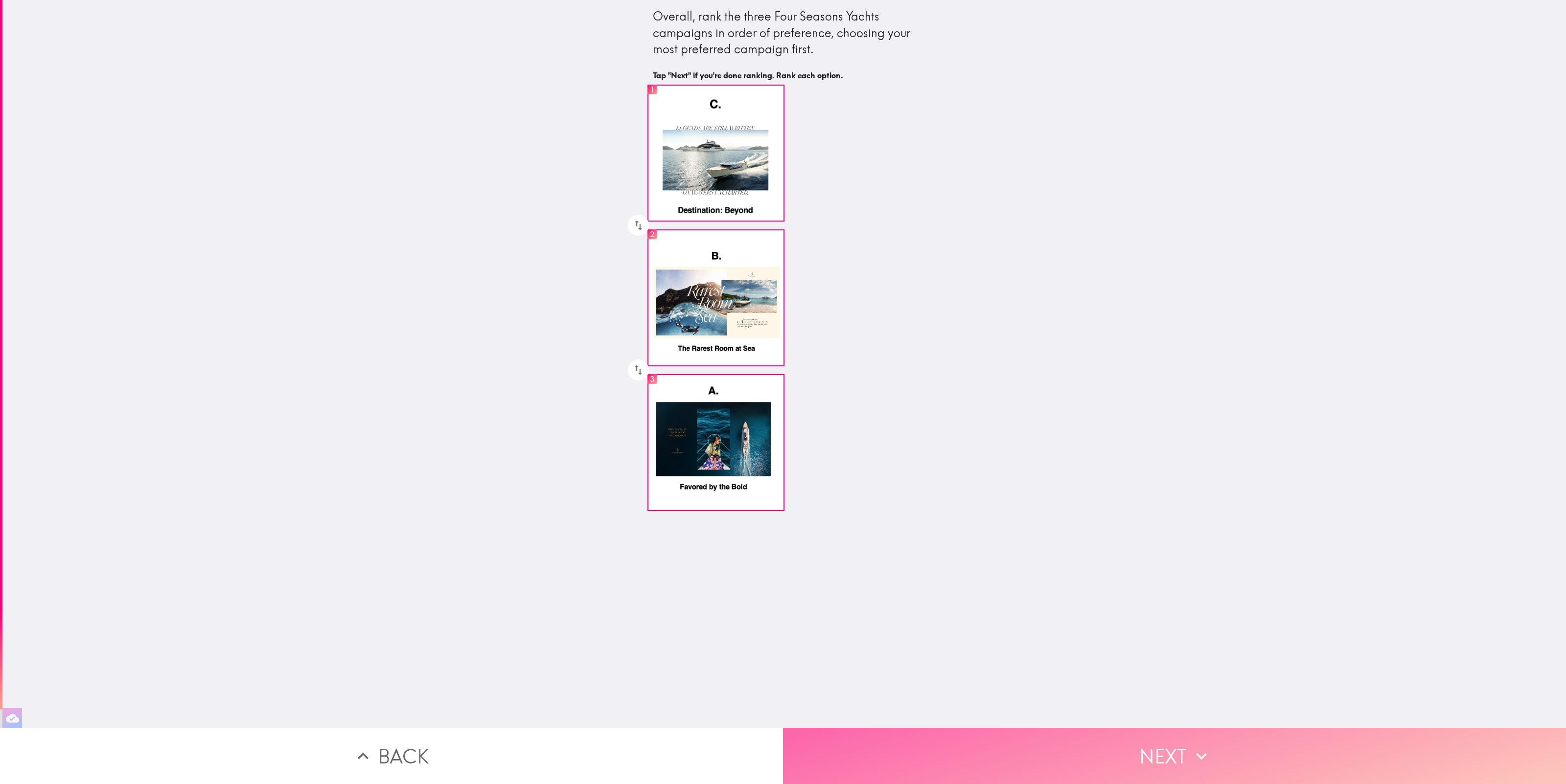
click at [1246, 774] on button "Next" at bounding box center [1174, 756] width 783 height 57
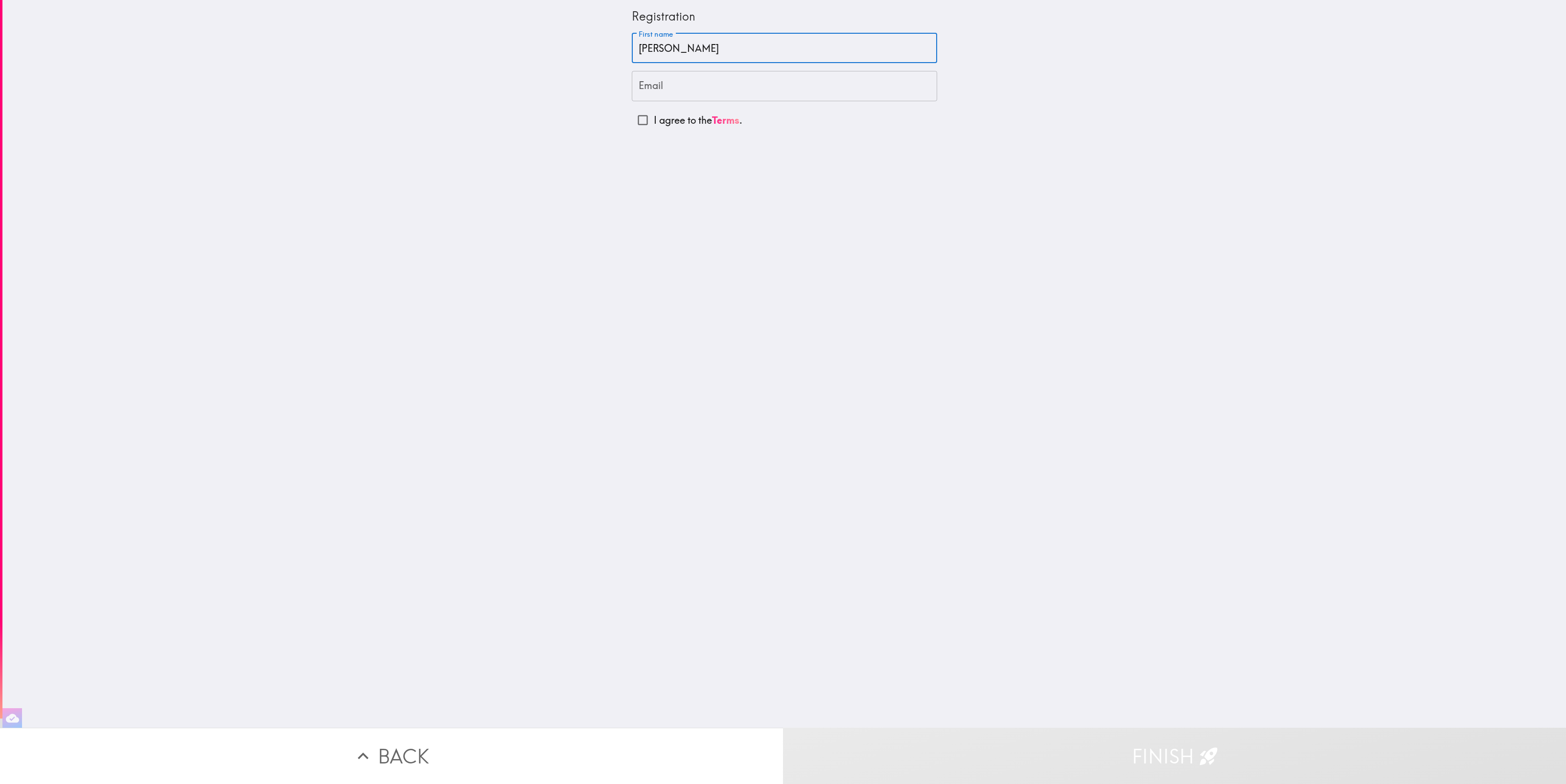
type input "Sharon"
click at [559, 74] on div "Registration First name Sharon First name Email Email I agree to the Terms ." at bounding box center [784, 364] width 1564 height 728
type input "sholt933@yahoo.com"
click at [641, 124] on input "I agree to the Terms ." at bounding box center [643, 120] width 22 height 22
checkbox input "true"
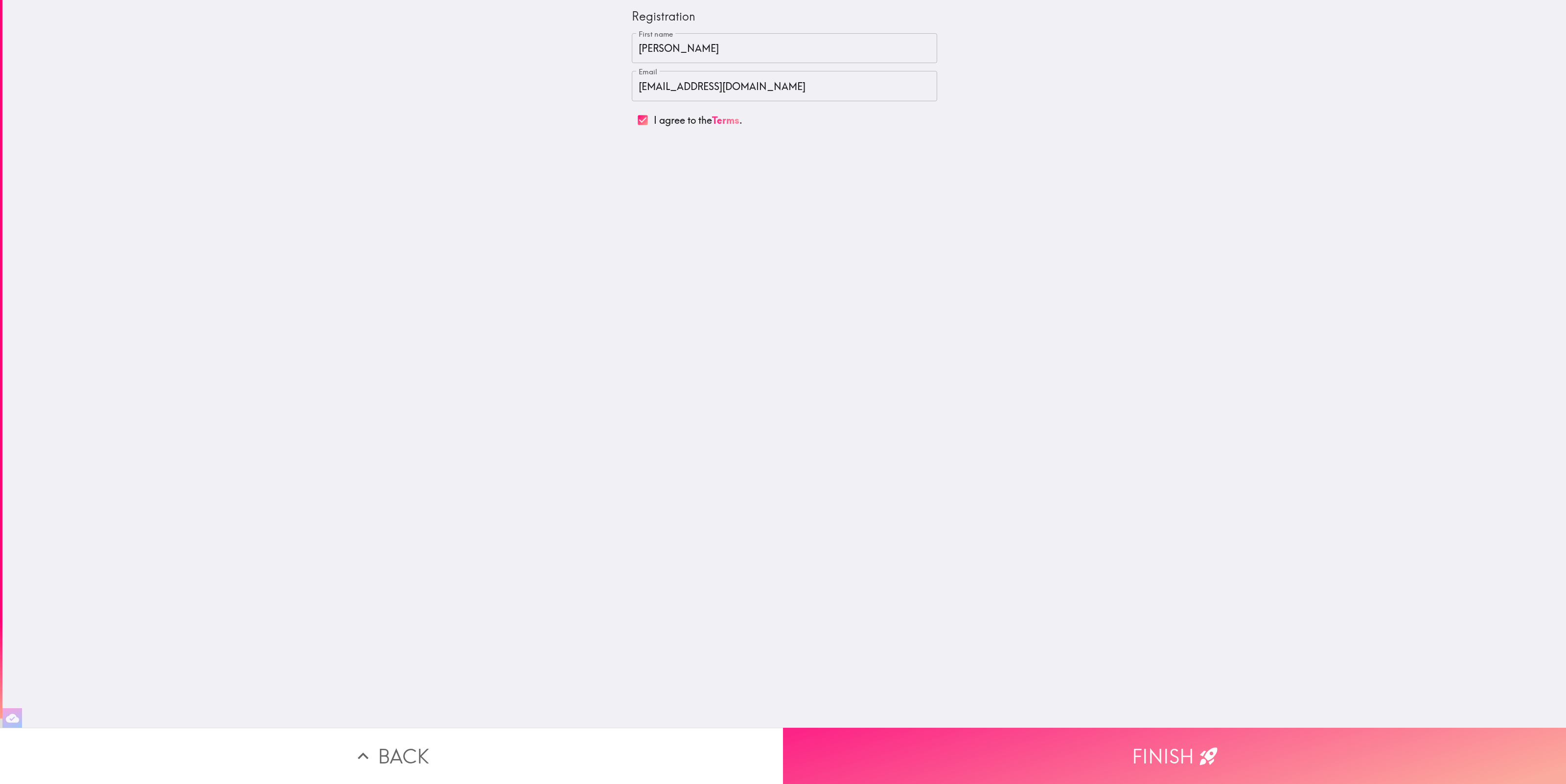
click at [1171, 751] on button "Finish" at bounding box center [1174, 756] width 783 height 57
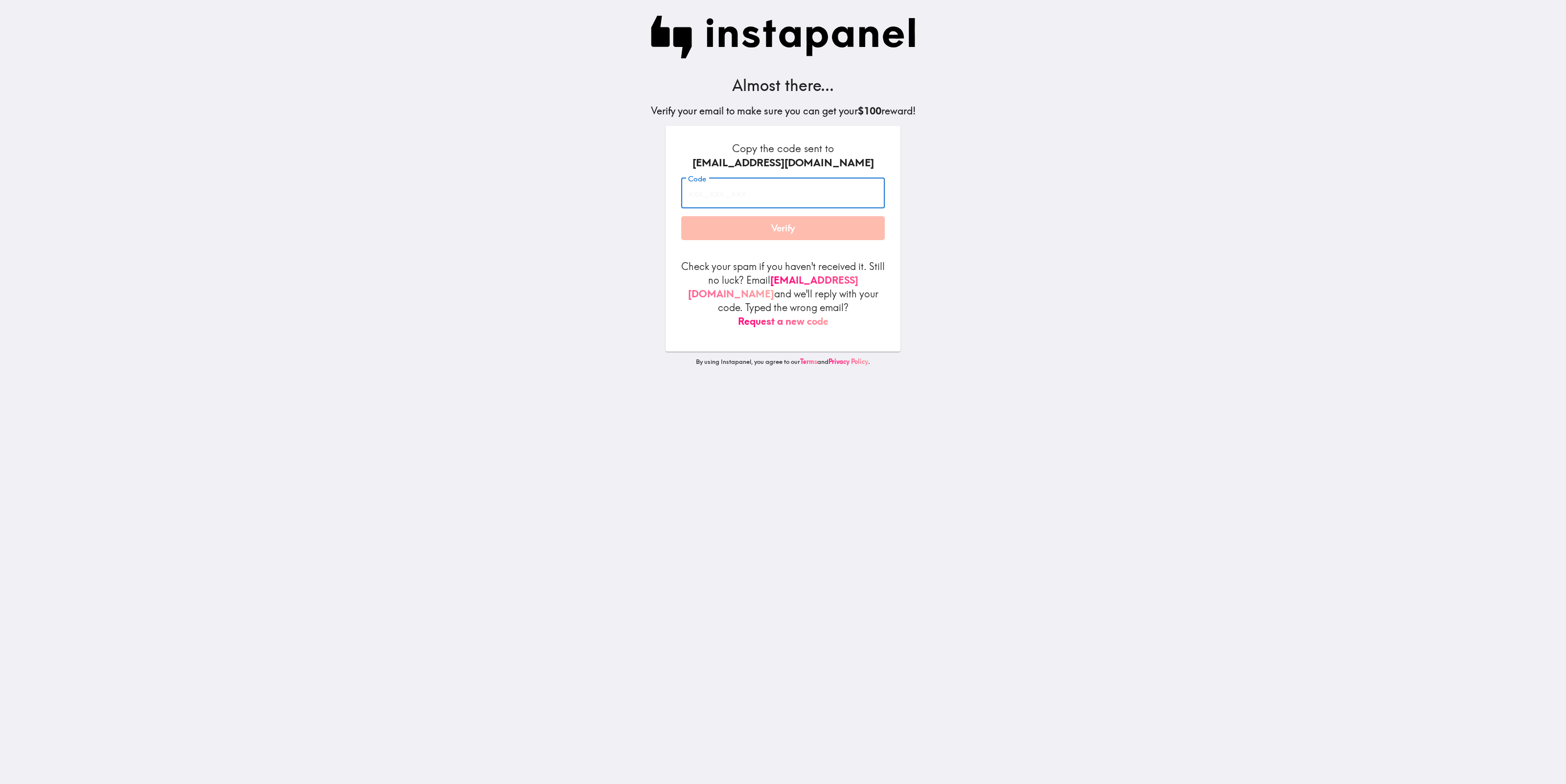
click at [753, 204] on input "Code" at bounding box center [783, 193] width 204 height 30
click at [702, 191] on input "Code" at bounding box center [783, 193] width 204 height 30
paste input "n7H_fGa_aaJ"
type input "n7H_fGa_aaJ"
click at [761, 234] on button "Verify" at bounding box center [783, 229] width 204 height 24
